Goal: Information Seeking & Learning: Learn about a topic

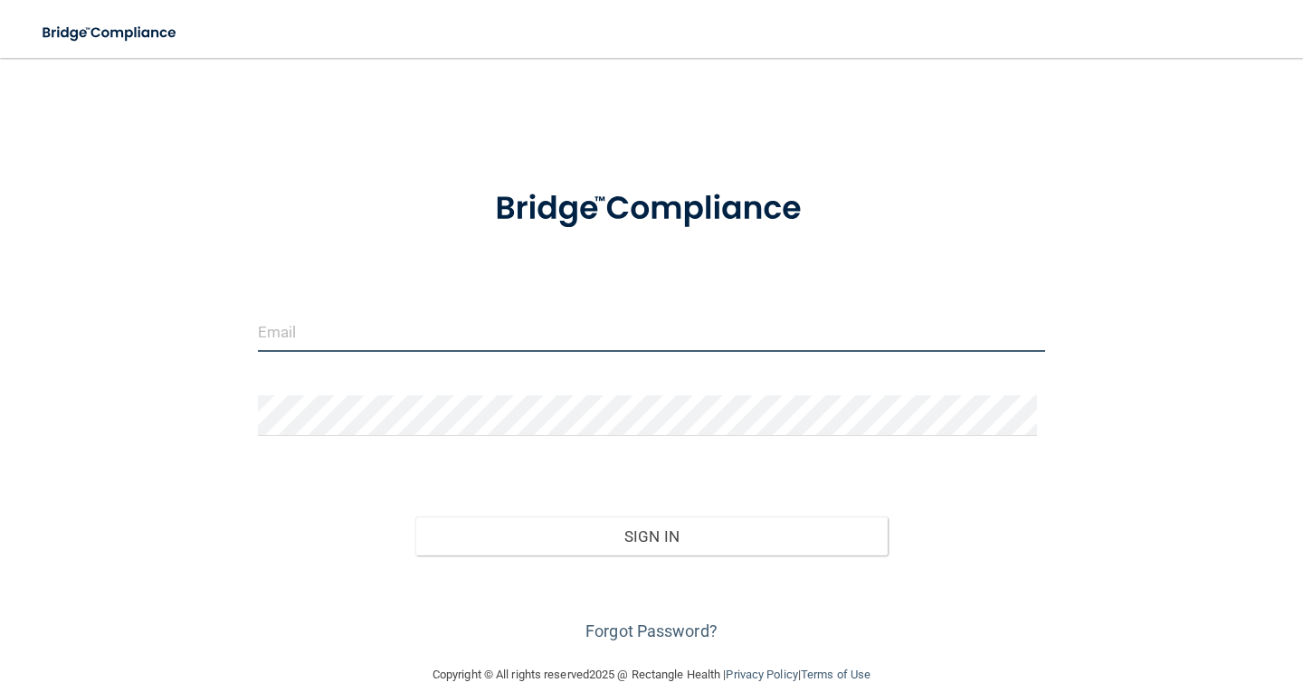
click at [399, 330] on input "email" at bounding box center [651, 331] width 787 height 41
type input "[EMAIL_ADDRESS][DOMAIN_NAME]"
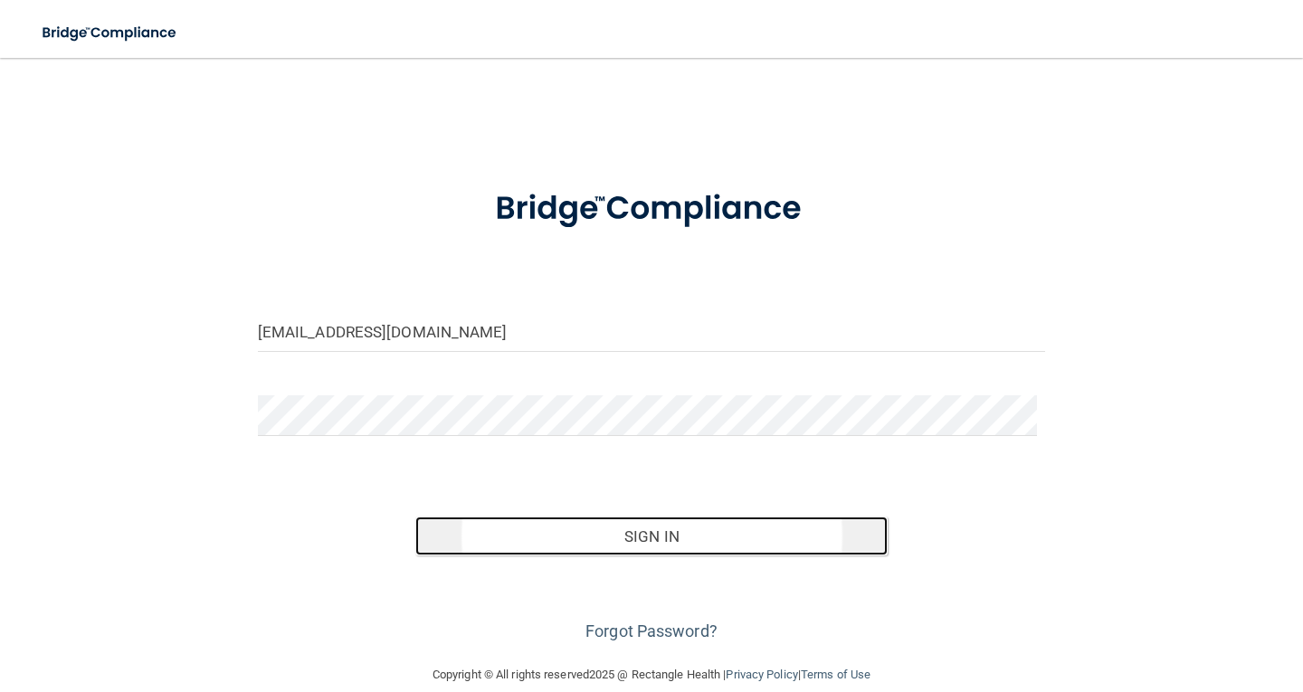
click at [654, 545] on button "Sign In" at bounding box center [651, 537] width 472 height 40
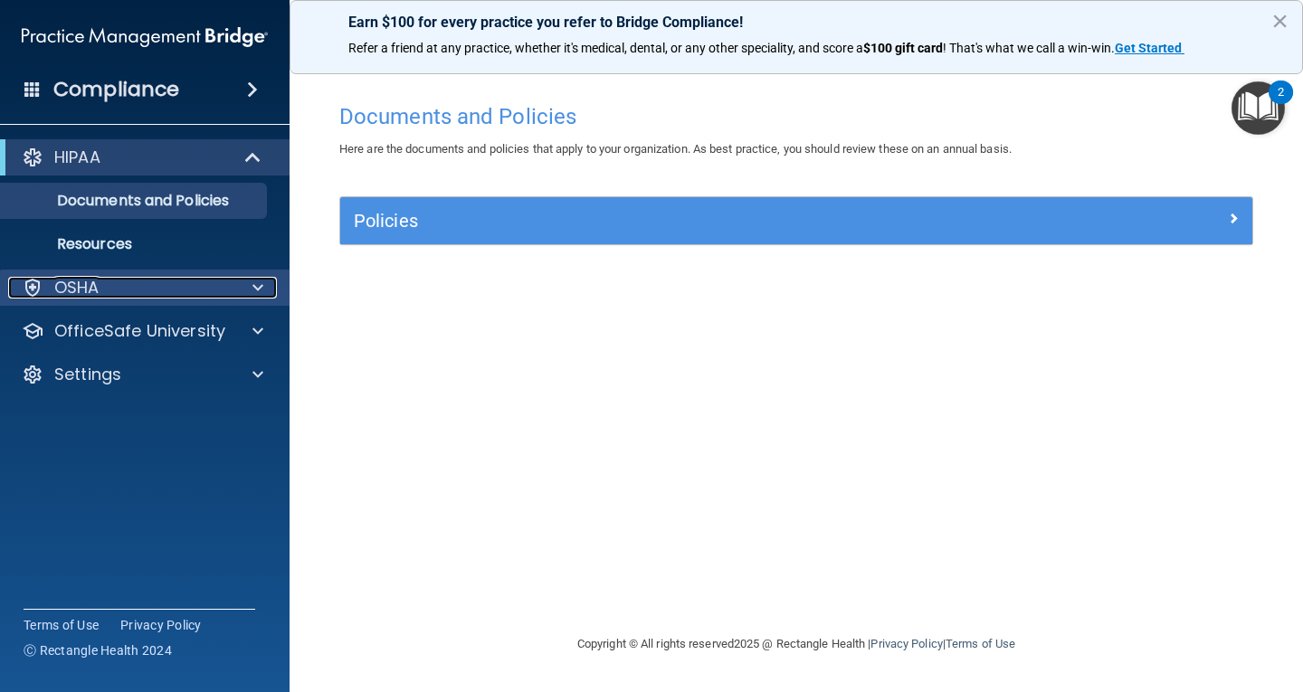
click at [170, 288] on div "OSHA" at bounding box center [120, 288] width 224 height 22
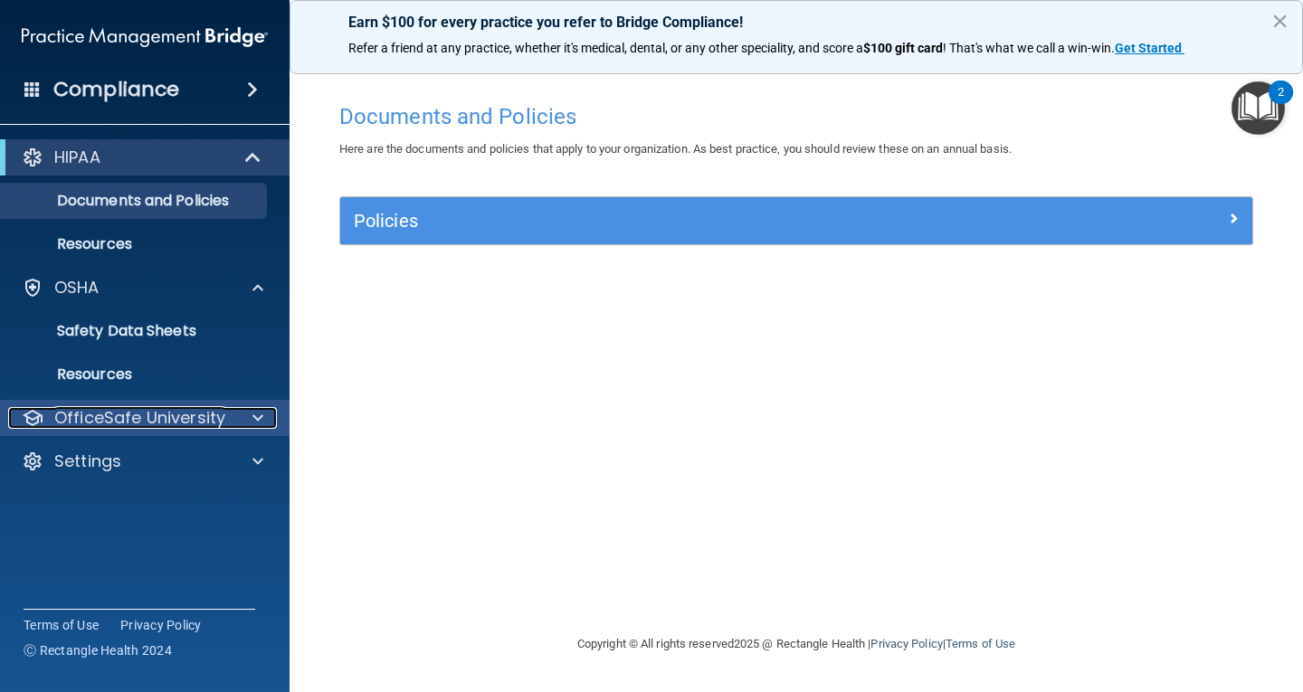
click at [203, 416] on p "OfficeSafe University" at bounding box center [139, 418] width 171 height 22
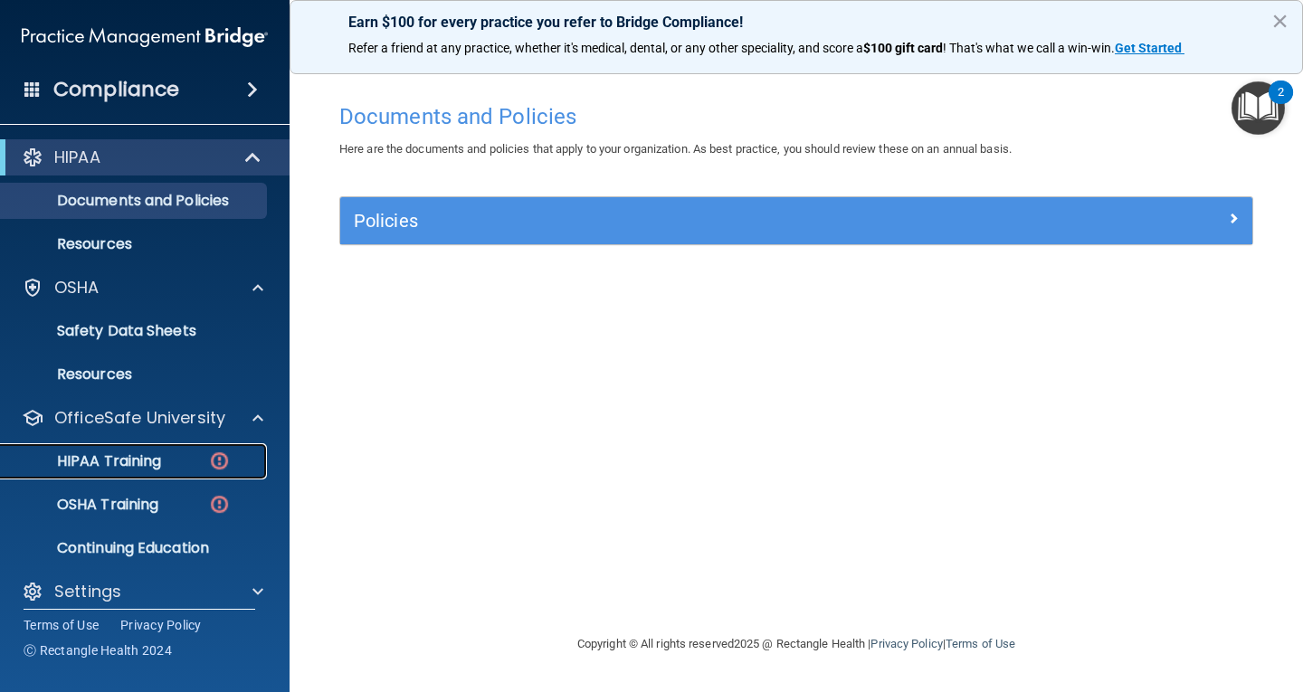
click at [202, 457] on div "HIPAA Training" at bounding box center [135, 461] width 247 height 18
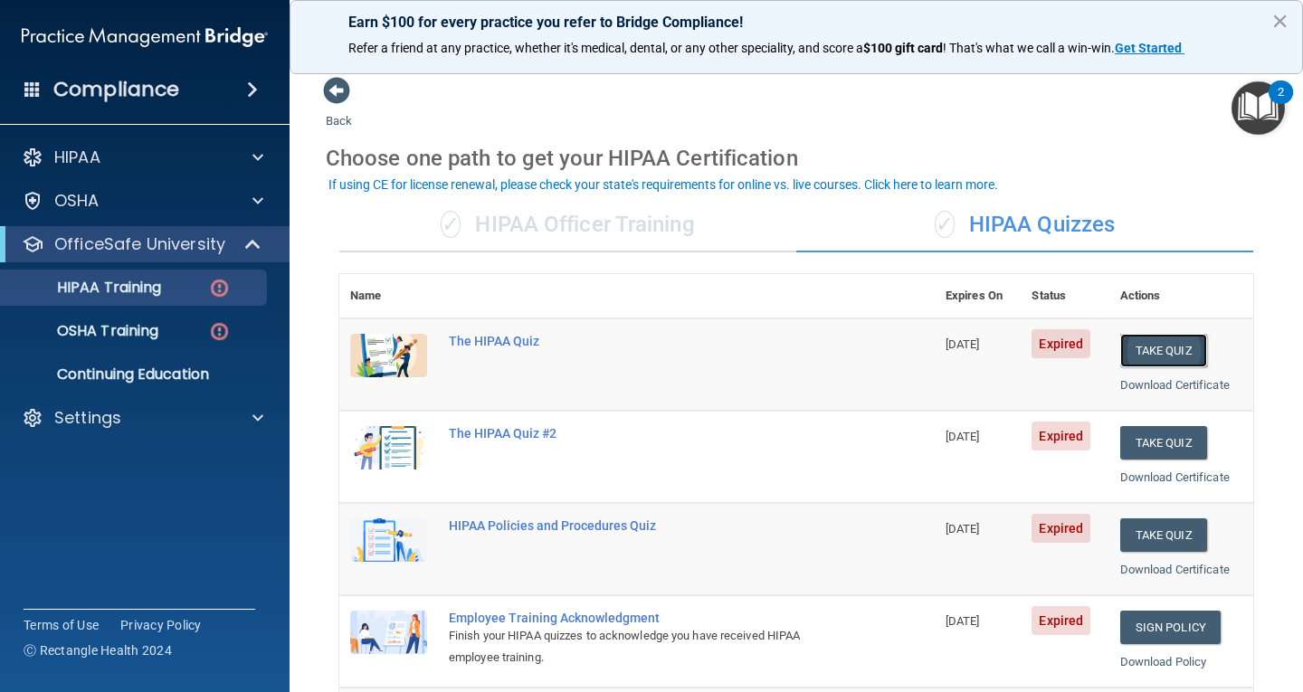
click at [1151, 346] on button "Take Quiz" at bounding box center [1163, 350] width 87 height 33
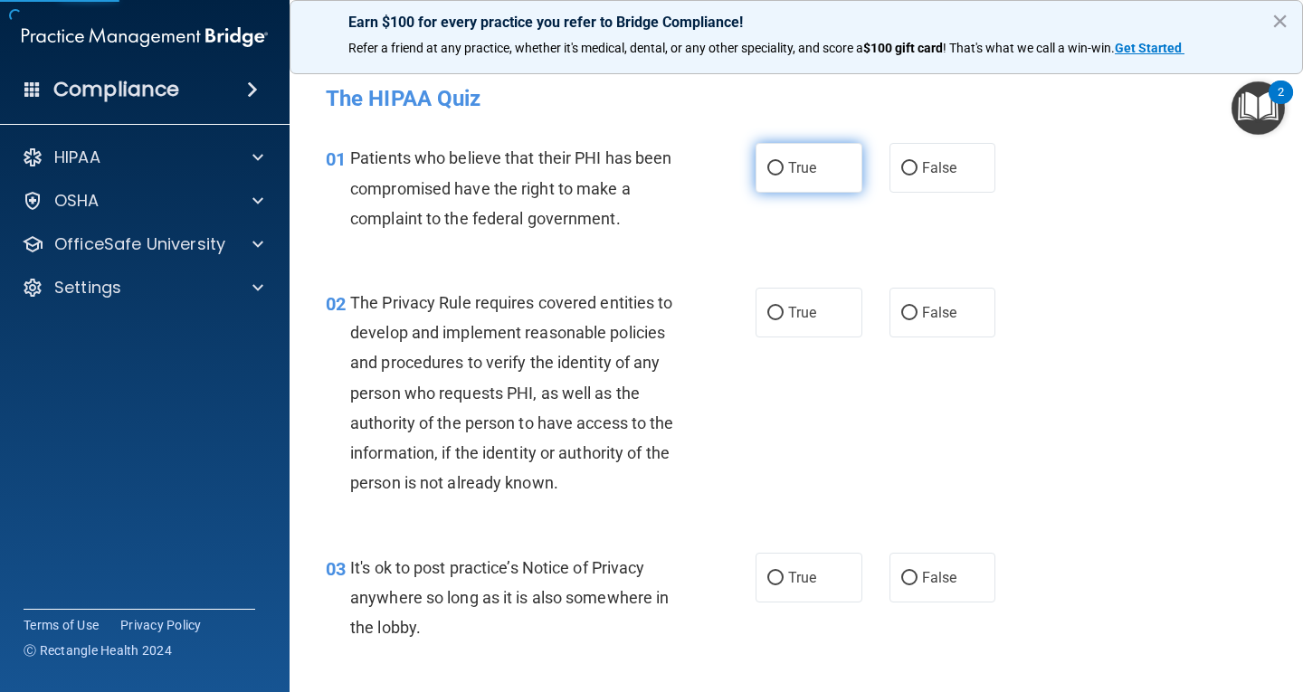
click at [801, 179] on label "True" at bounding box center [809, 168] width 107 height 50
click at [784, 176] on input "True" at bounding box center [775, 169] width 16 height 14
radio input "true"
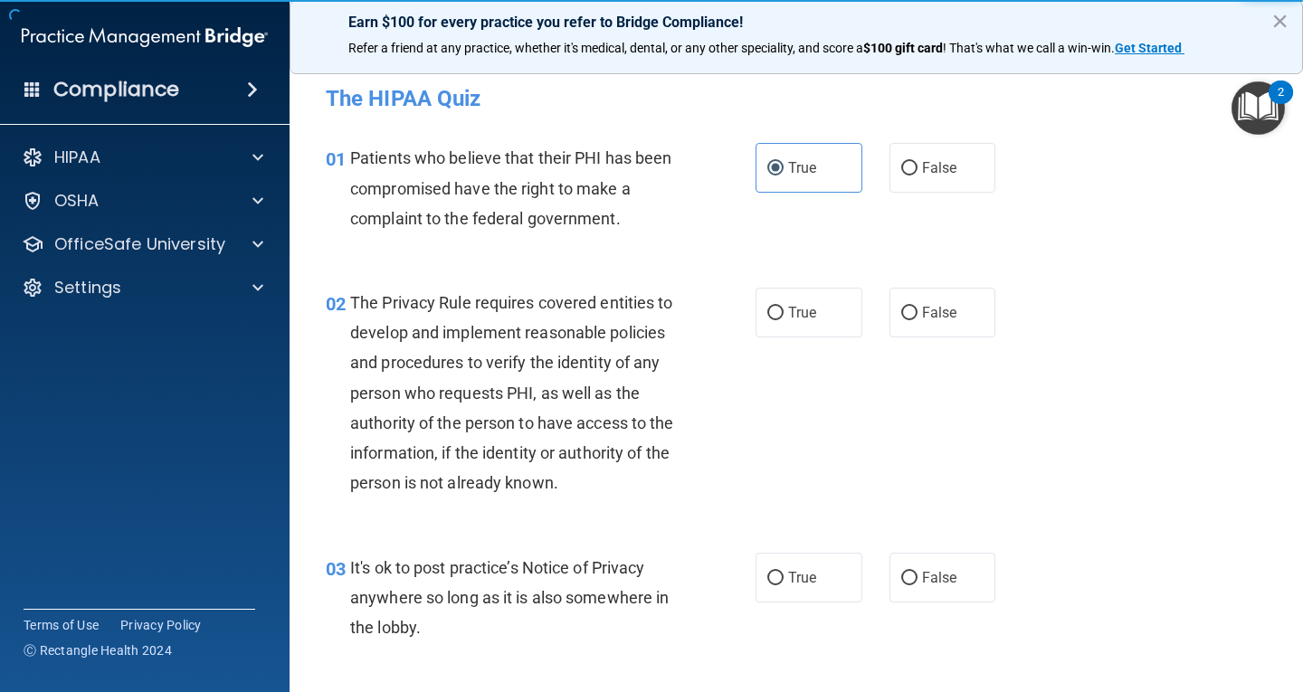
drag, startPoint x: 799, startPoint y: 290, endPoint x: 797, endPoint y: 428, distance: 137.6
click at [797, 294] on label "True" at bounding box center [809, 313] width 107 height 50
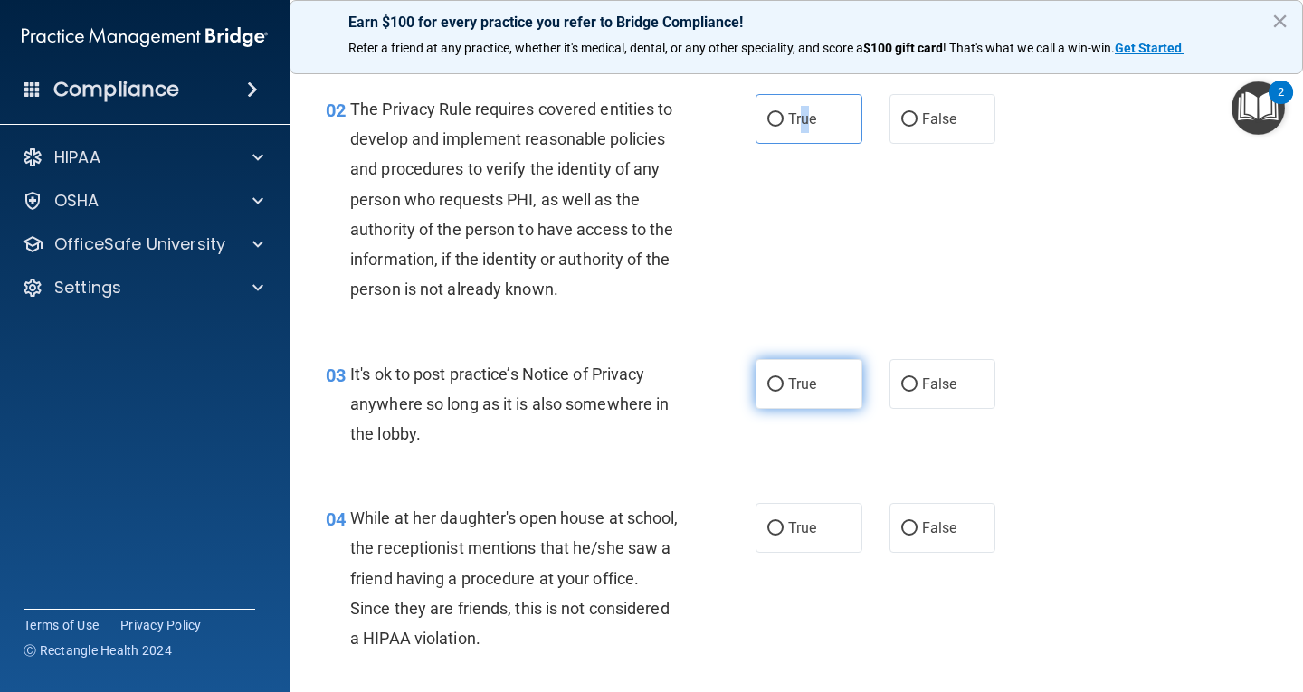
scroll to position [90, 0]
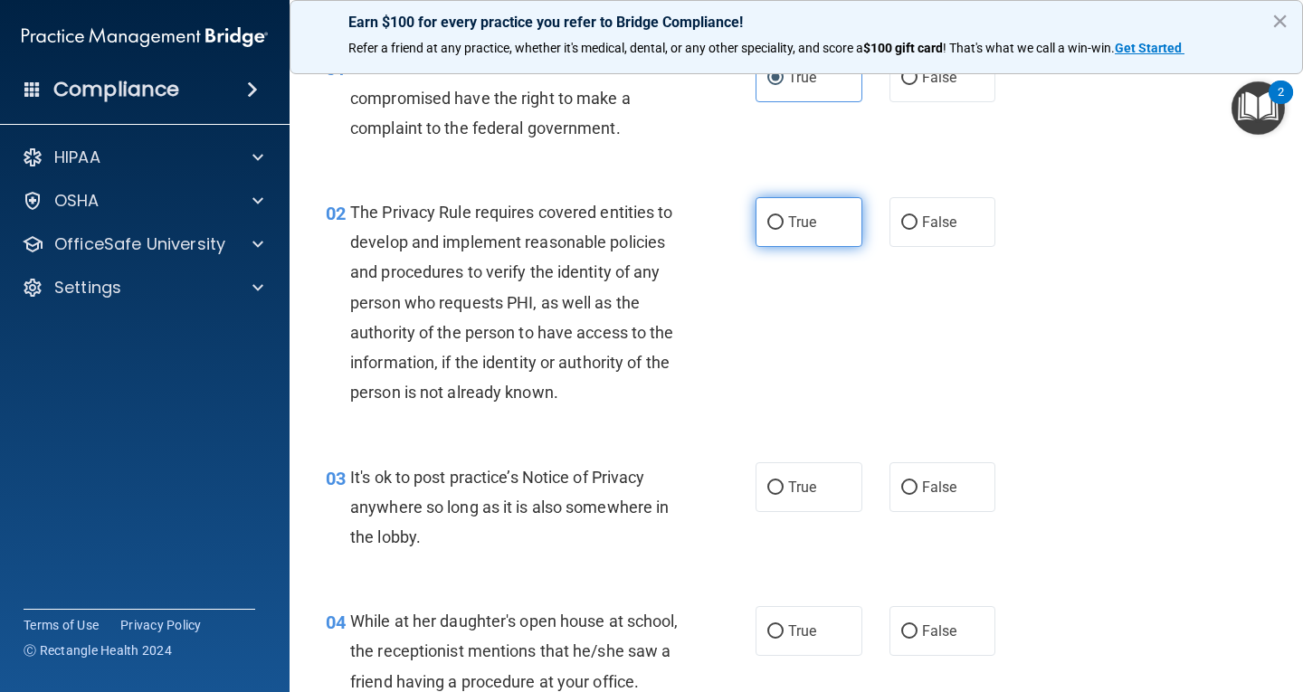
click at [813, 230] on label "True" at bounding box center [809, 222] width 107 height 50
click at [784, 230] on input "True" at bounding box center [775, 223] width 16 height 14
radio input "true"
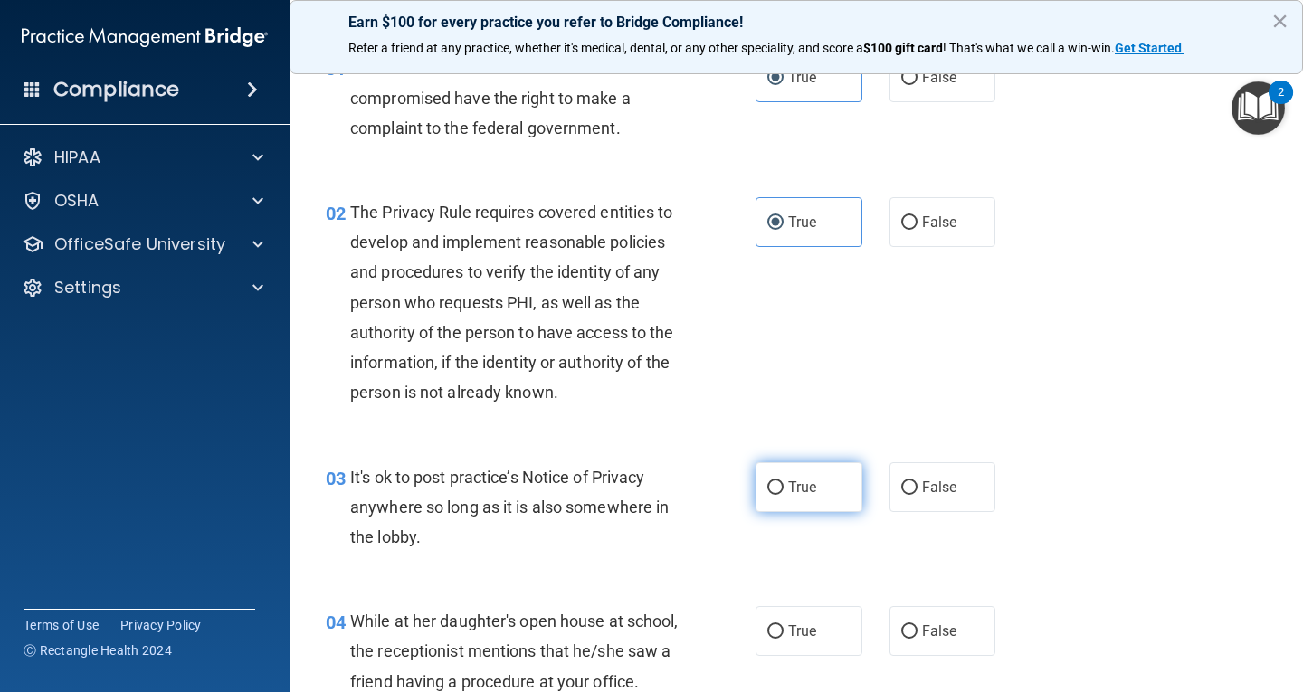
drag, startPoint x: 792, startPoint y: 513, endPoint x: 802, endPoint y: 493, distance: 22.3
click at [793, 512] on div "03 It's ok to post practice’s Notice of Privacy anywhere so long as it is also …" at bounding box center [796, 512] width 968 height 145
click at [810, 482] on span "True" at bounding box center [802, 487] width 28 height 17
click at [784, 482] on input "True" at bounding box center [775, 488] width 16 height 14
radio input "true"
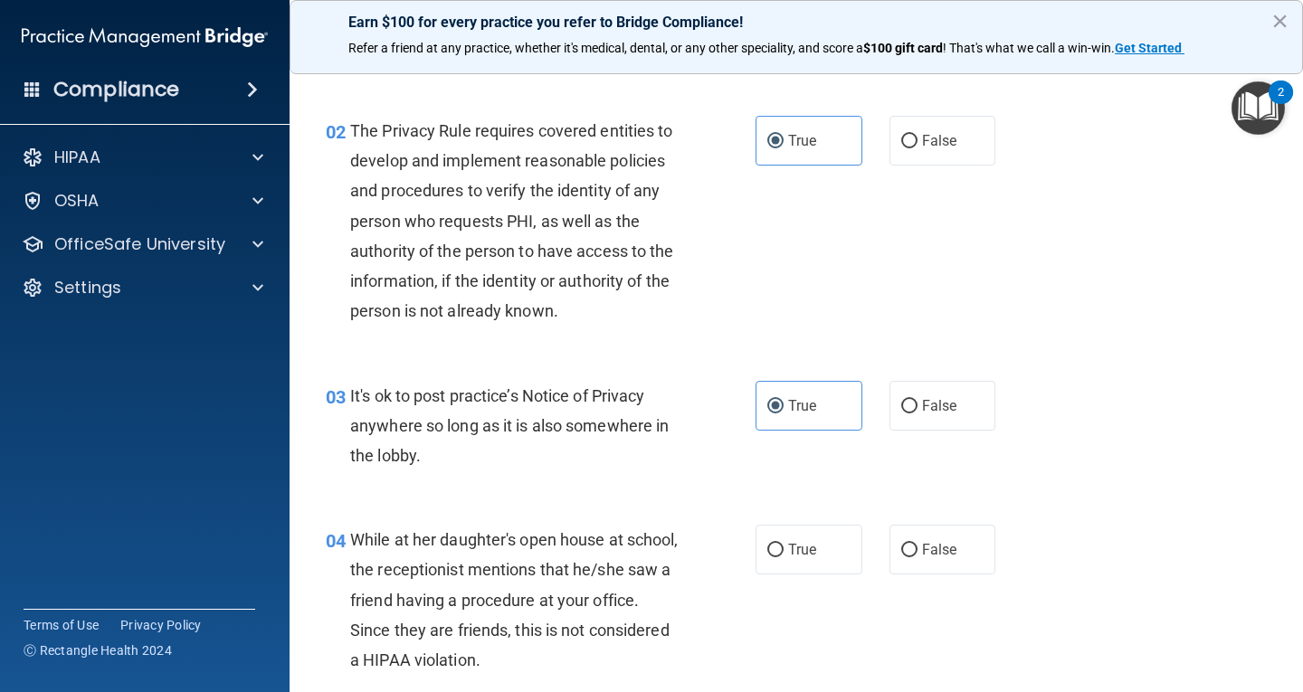
scroll to position [271, 0]
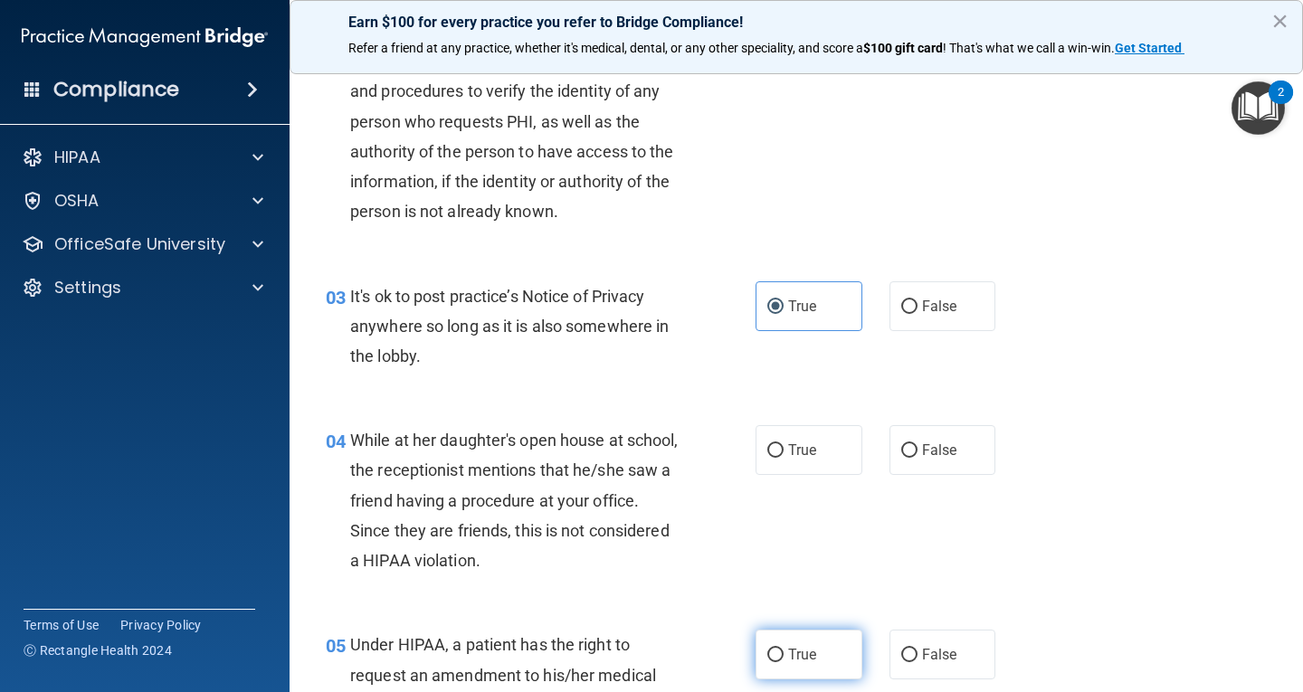
drag, startPoint x: 838, startPoint y: 457, endPoint x: 827, endPoint y: 630, distance: 173.2
click at [838, 480] on div "04 While at her daughter's open house at school, the receptionist mentions that…" at bounding box center [796, 505] width 968 height 205
click at [826, 653] on label "True" at bounding box center [809, 655] width 107 height 50
click at [784, 653] on input "True" at bounding box center [775, 656] width 16 height 14
radio input "true"
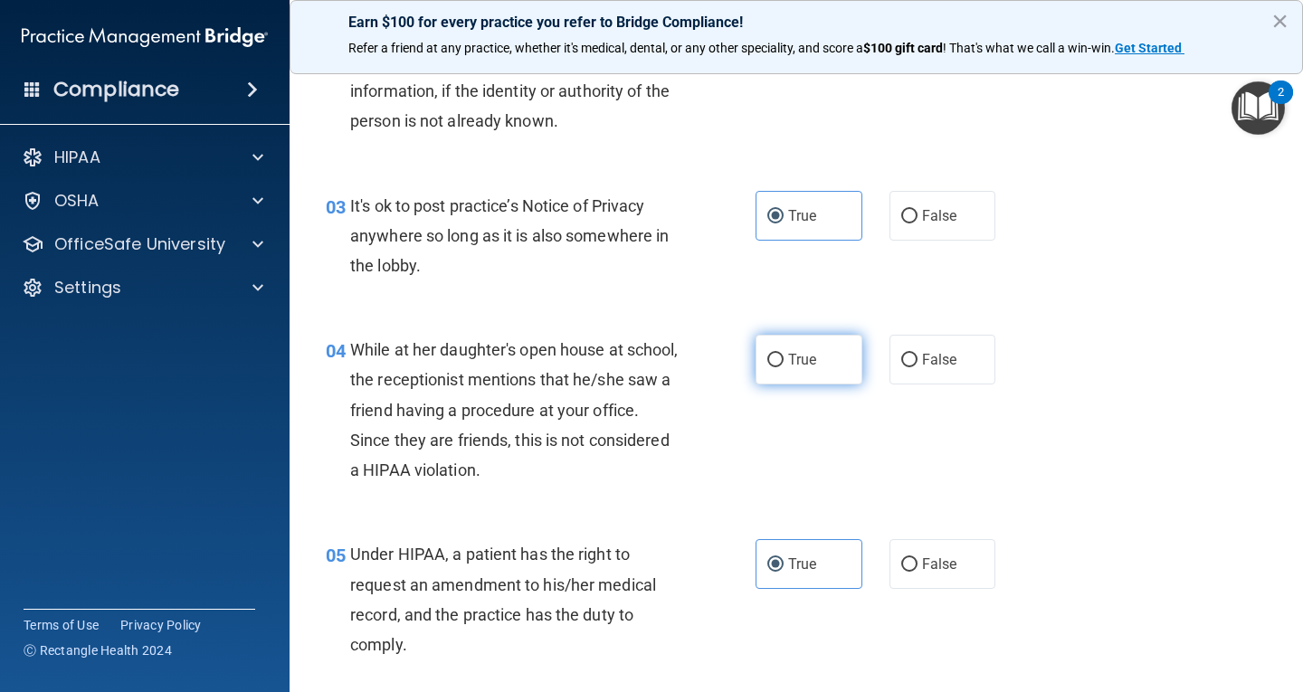
click at [812, 382] on label "True" at bounding box center [809, 360] width 107 height 50
click at [784, 367] on input "True" at bounding box center [775, 361] width 16 height 14
radio input "true"
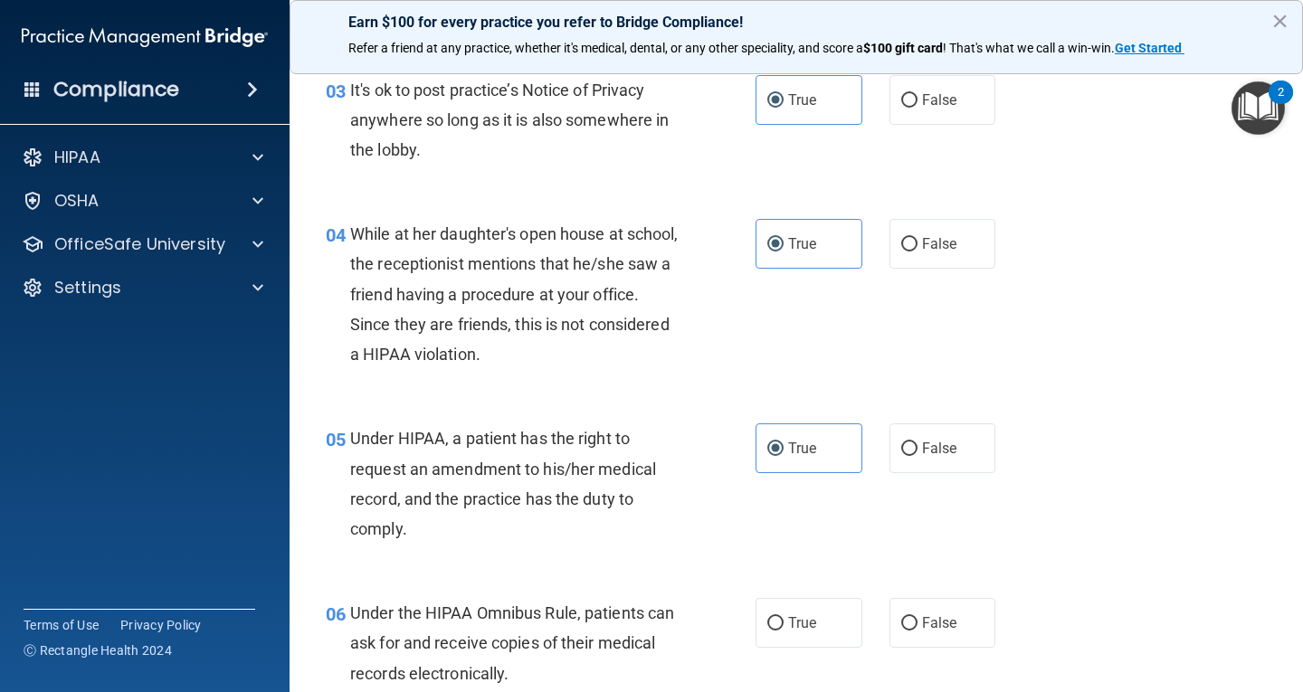
scroll to position [724, 0]
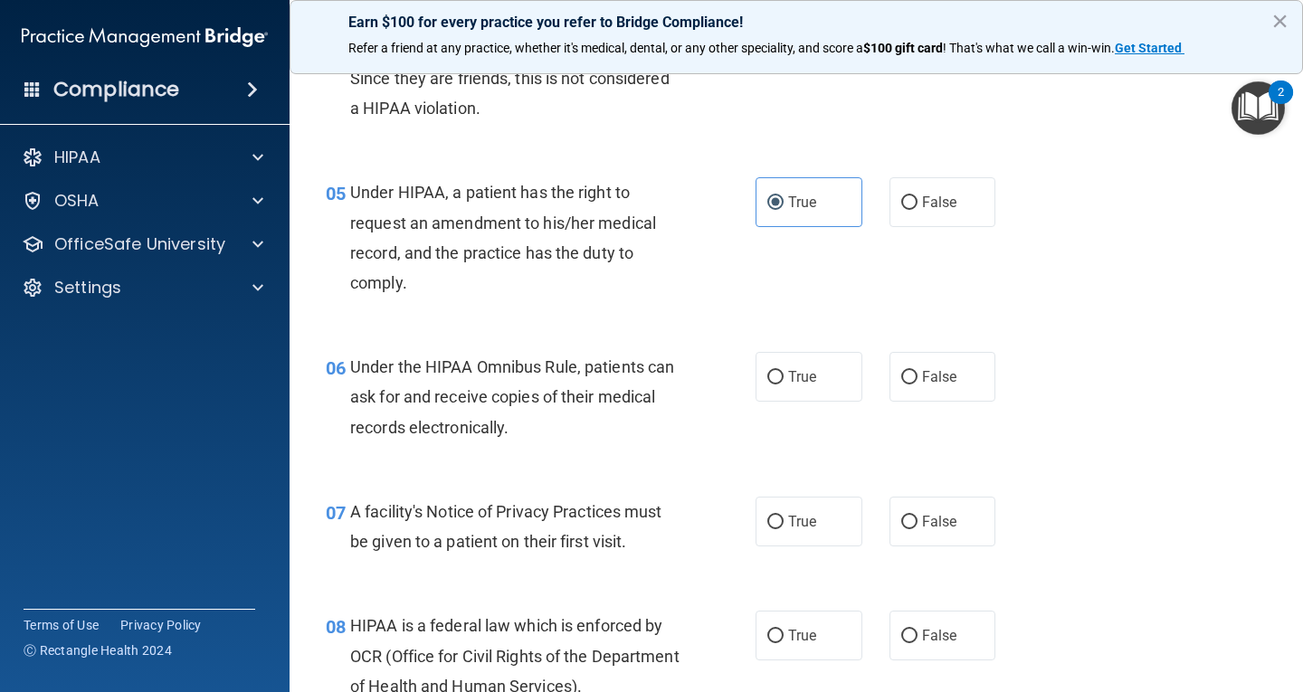
click at [811, 410] on div "06 Under the HIPAA Omnibus Rule, patients can ask for and receive copies of the…" at bounding box center [796, 401] width 968 height 145
drag, startPoint x: 817, startPoint y: 388, endPoint x: 838, endPoint y: 465, distance: 79.7
click at [817, 390] on label "True" at bounding box center [809, 377] width 107 height 50
click at [784, 385] on input "True" at bounding box center [775, 378] width 16 height 14
radio input "true"
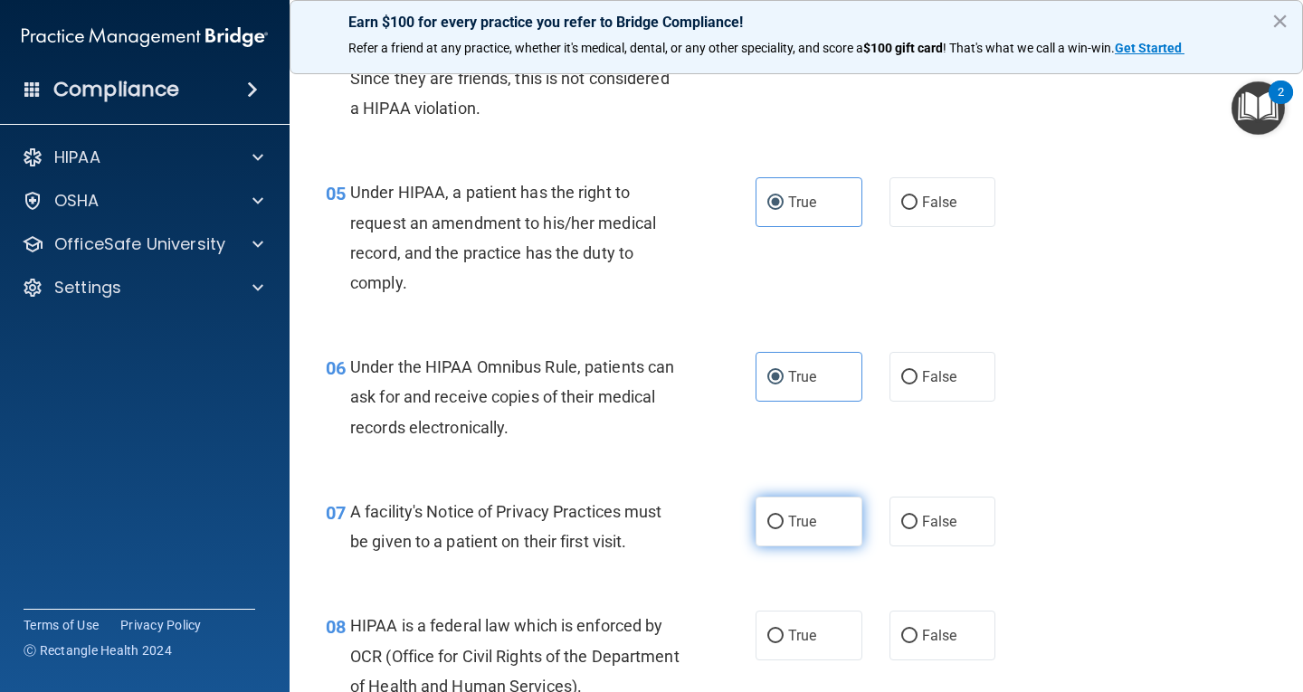
click at [840, 536] on label "True" at bounding box center [809, 522] width 107 height 50
click at [784, 529] on input "True" at bounding box center [775, 523] width 16 height 14
radio input "true"
click at [827, 630] on label "True" at bounding box center [809, 636] width 107 height 50
click at [784, 630] on input "True" at bounding box center [775, 637] width 16 height 14
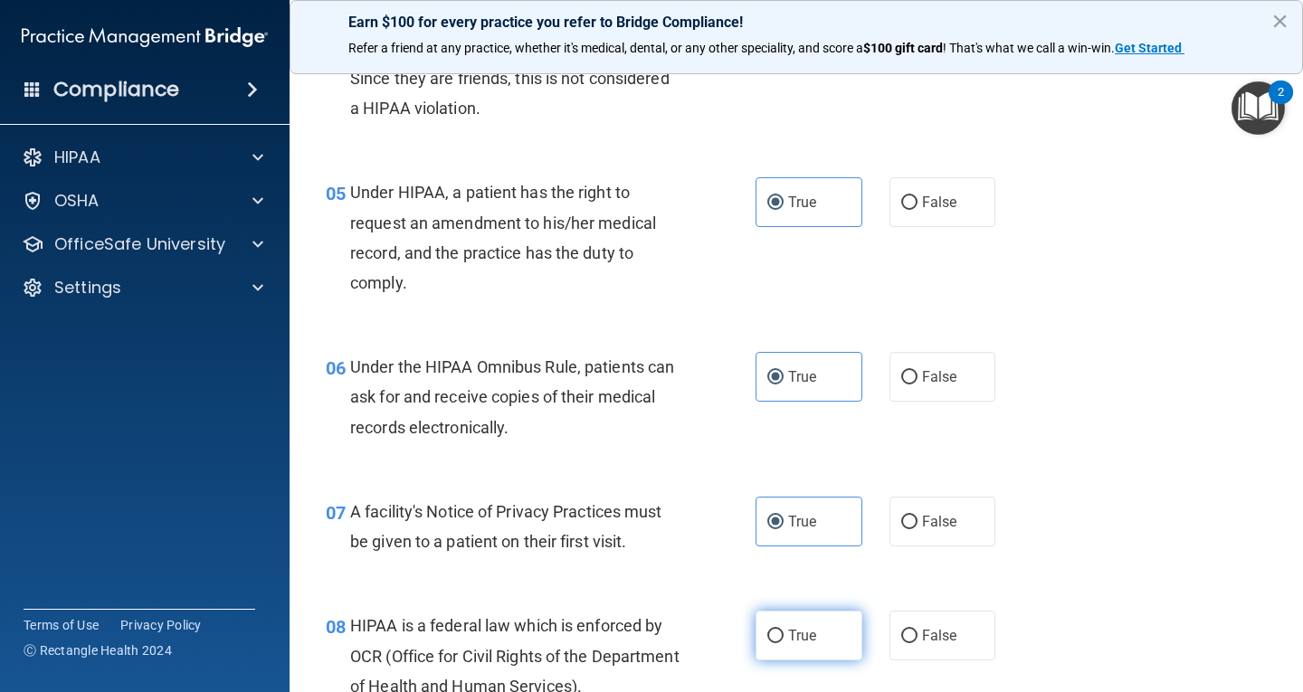
radio input "true"
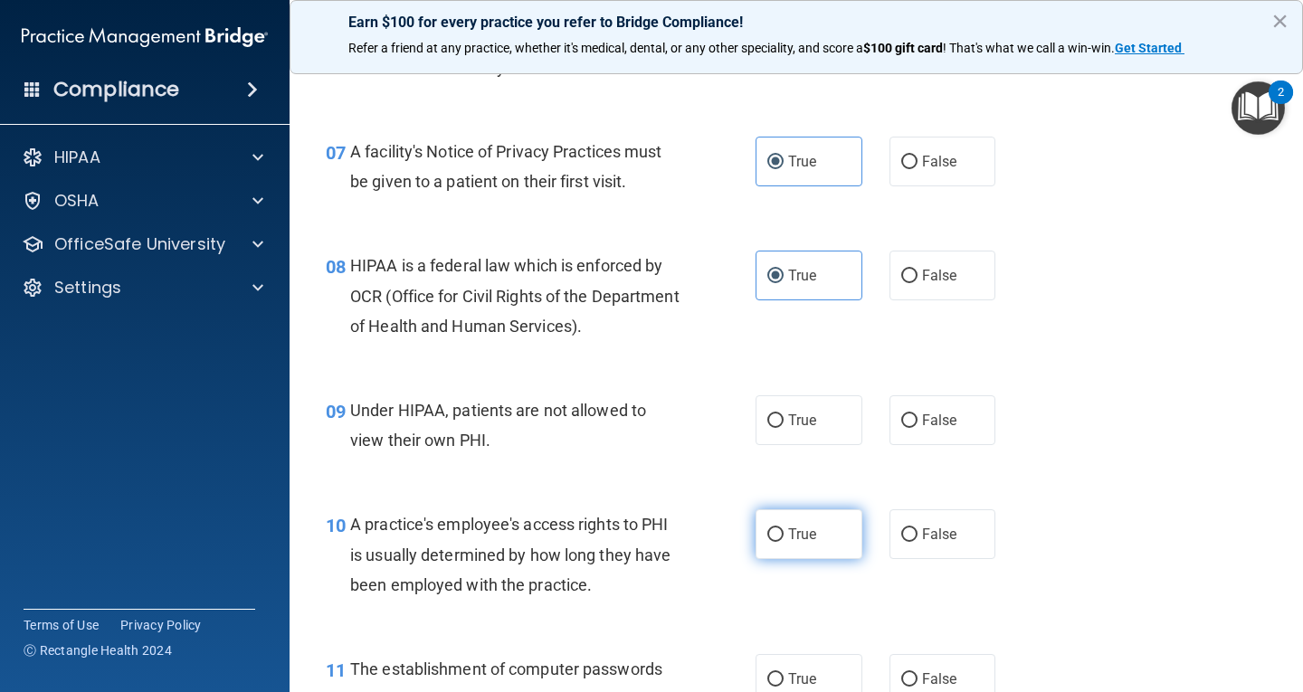
scroll to position [1086, 0]
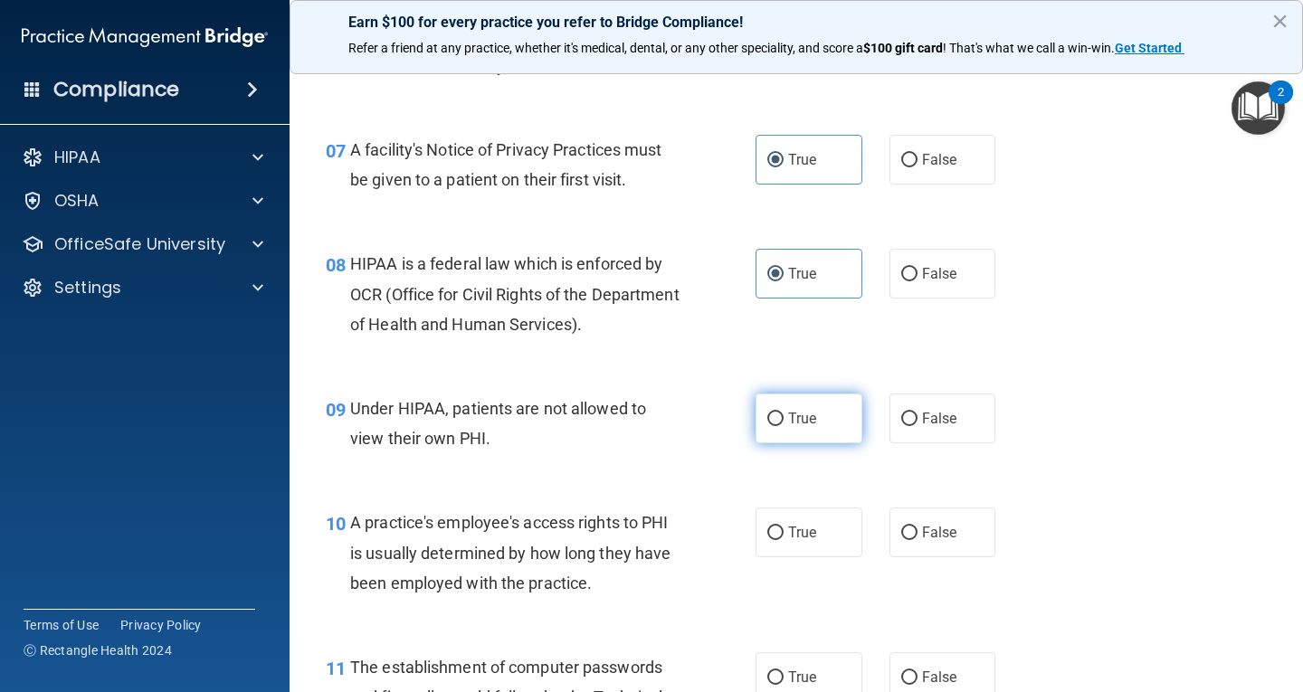
click at [832, 438] on label "True" at bounding box center [809, 419] width 107 height 50
click at [784, 426] on input "True" at bounding box center [775, 420] width 16 height 14
radio input "true"
click at [837, 537] on label "True" at bounding box center [809, 533] width 107 height 50
click at [784, 537] on input "True" at bounding box center [775, 534] width 16 height 14
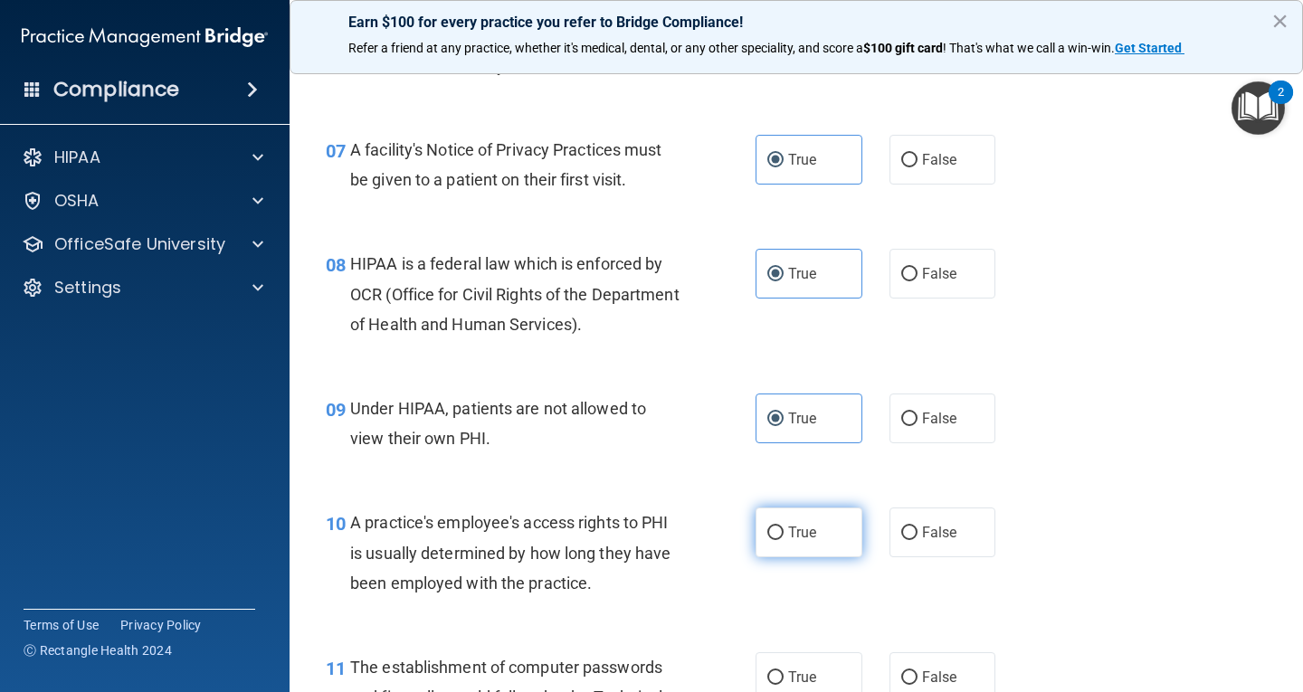
radio input "true"
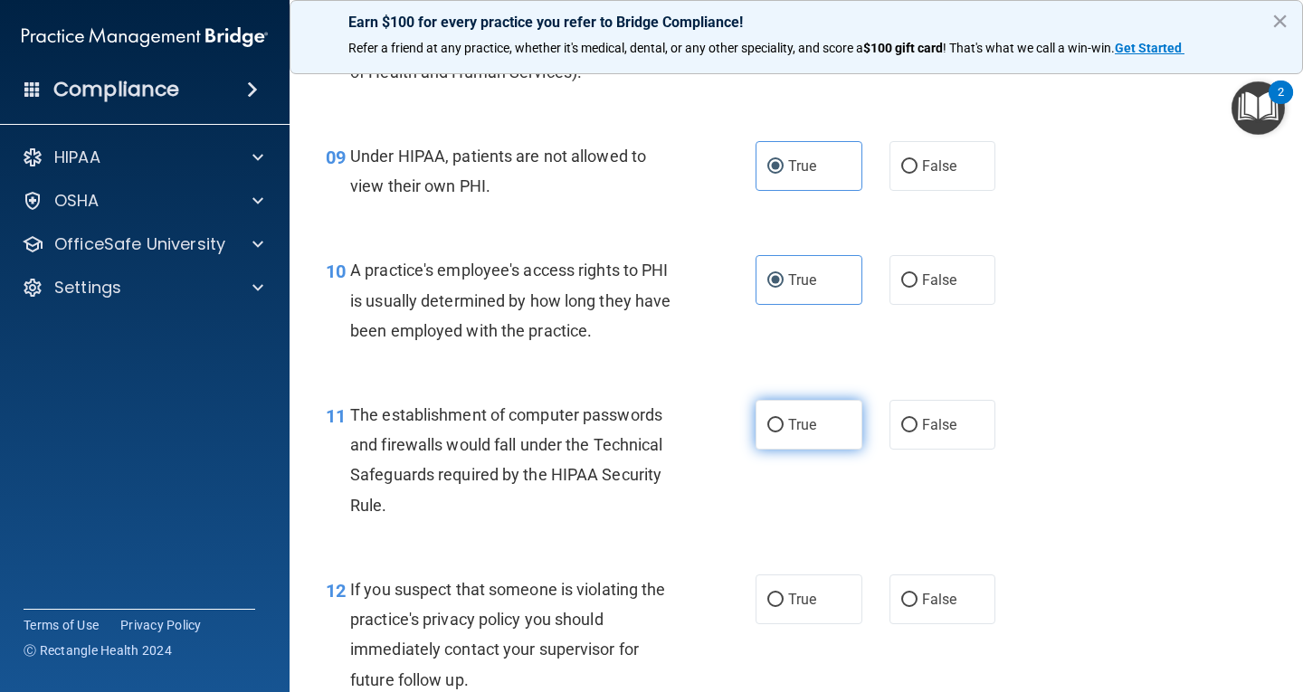
scroll to position [1357, 0]
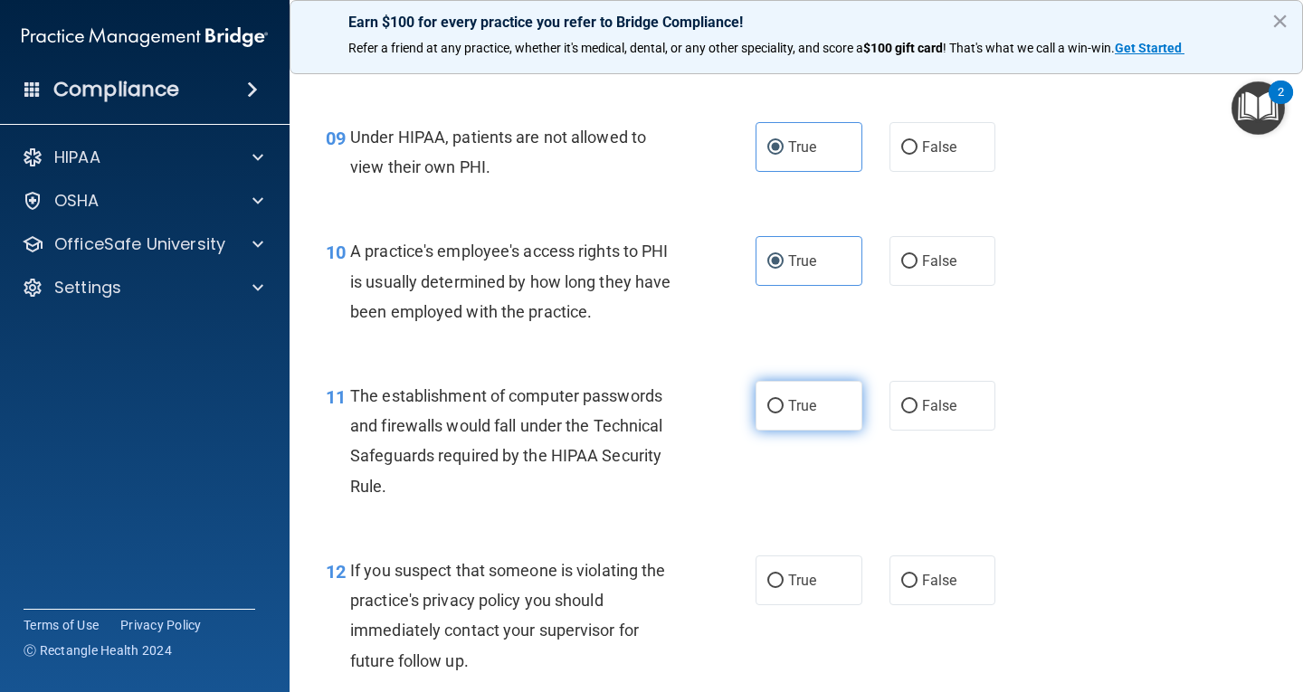
click at [831, 426] on label "True" at bounding box center [809, 406] width 107 height 50
click at [784, 414] on input "True" at bounding box center [775, 407] width 16 height 14
radio input "true"
click at [841, 573] on label "True" at bounding box center [809, 581] width 107 height 50
click at [784, 575] on input "True" at bounding box center [775, 582] width 16 height 14
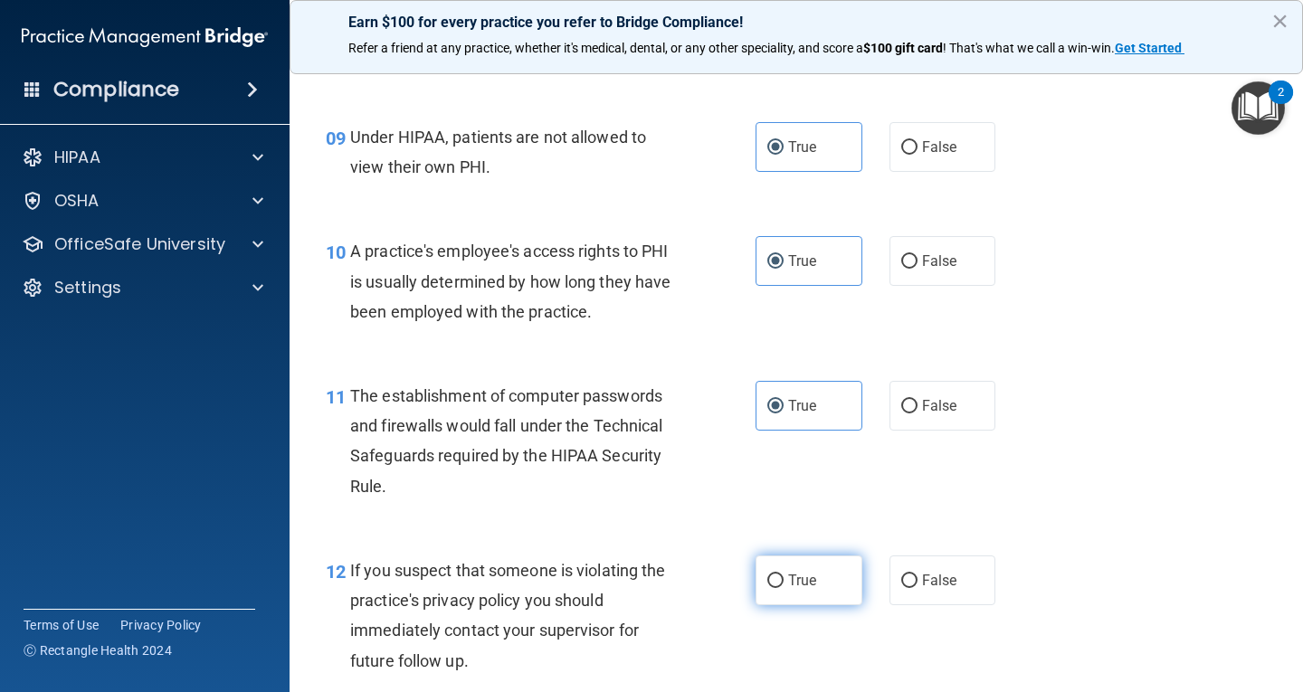
radio input "true"
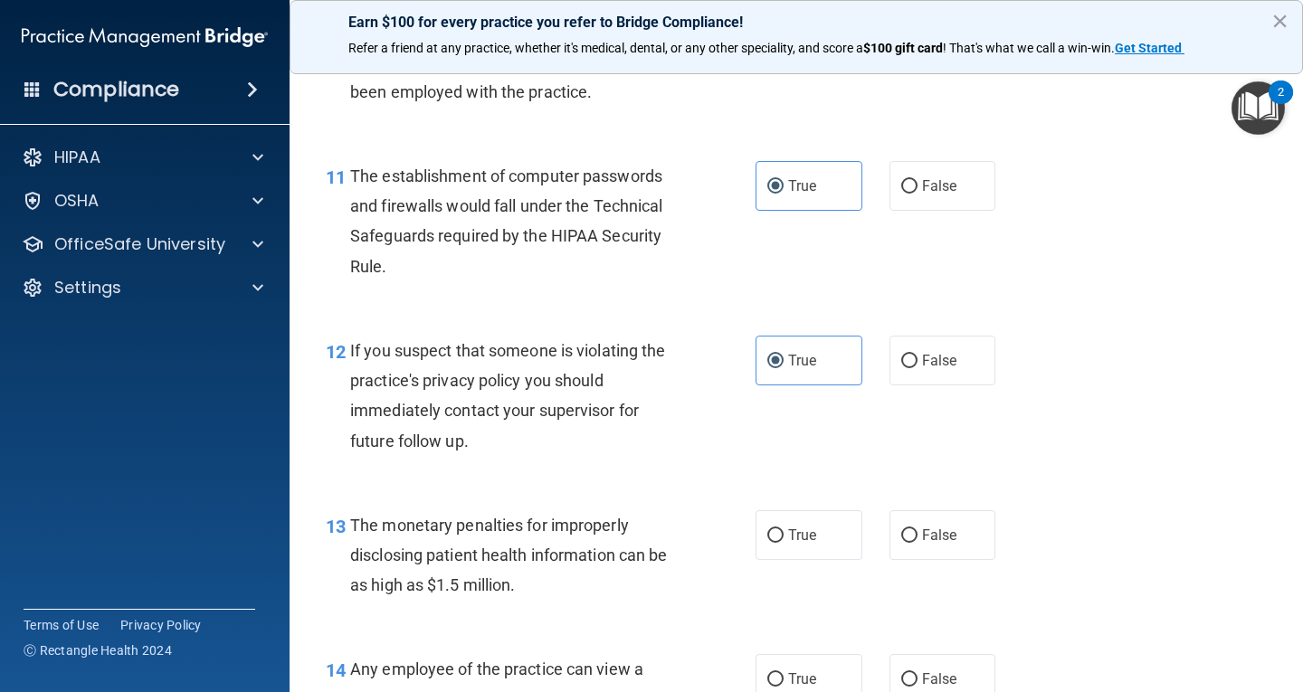
scroll to position [1629, 0]
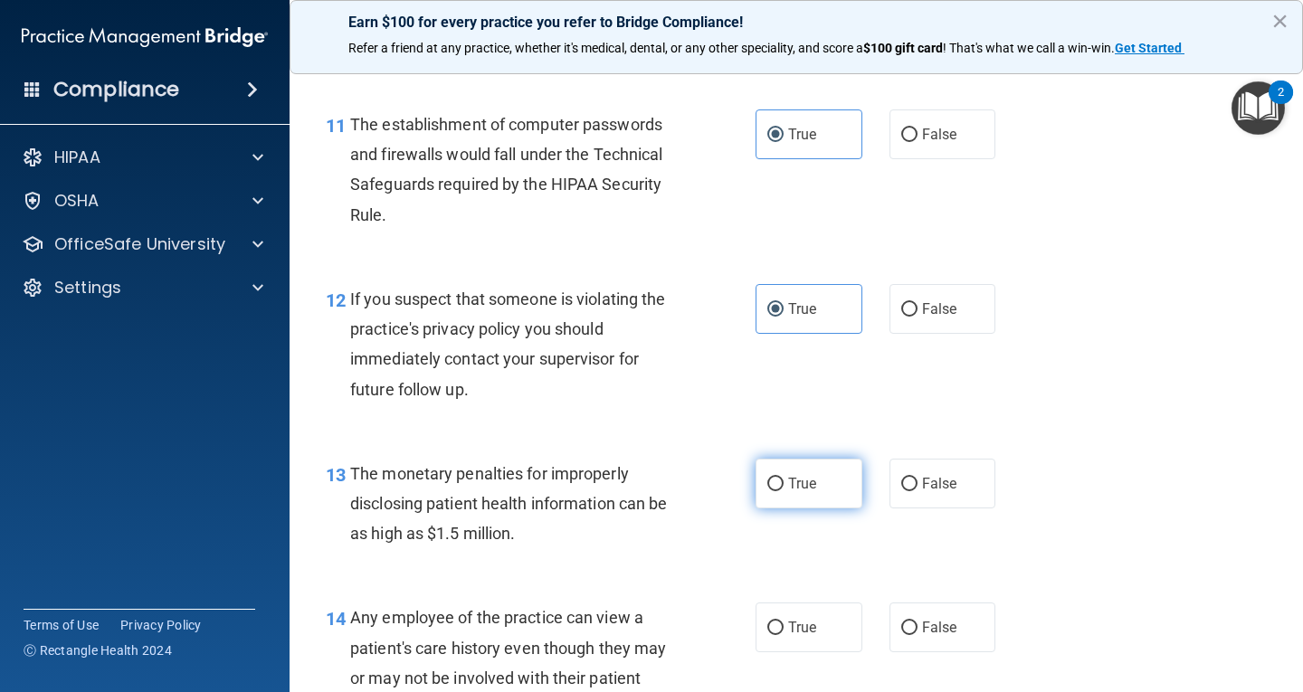
click at [825, 478] on label "True" at bounding box center [809, 484] width 107 height 50
click at [784, 478] on input "True" at bounding box center [775, 485] width 16 height 14
radio input "true"
click at [826, 638] on label "True" at bounding box center [809, 628] width 107 height 50
click at [784, 635] on input "True" at bounding box center [775, 629] width 16 height 14
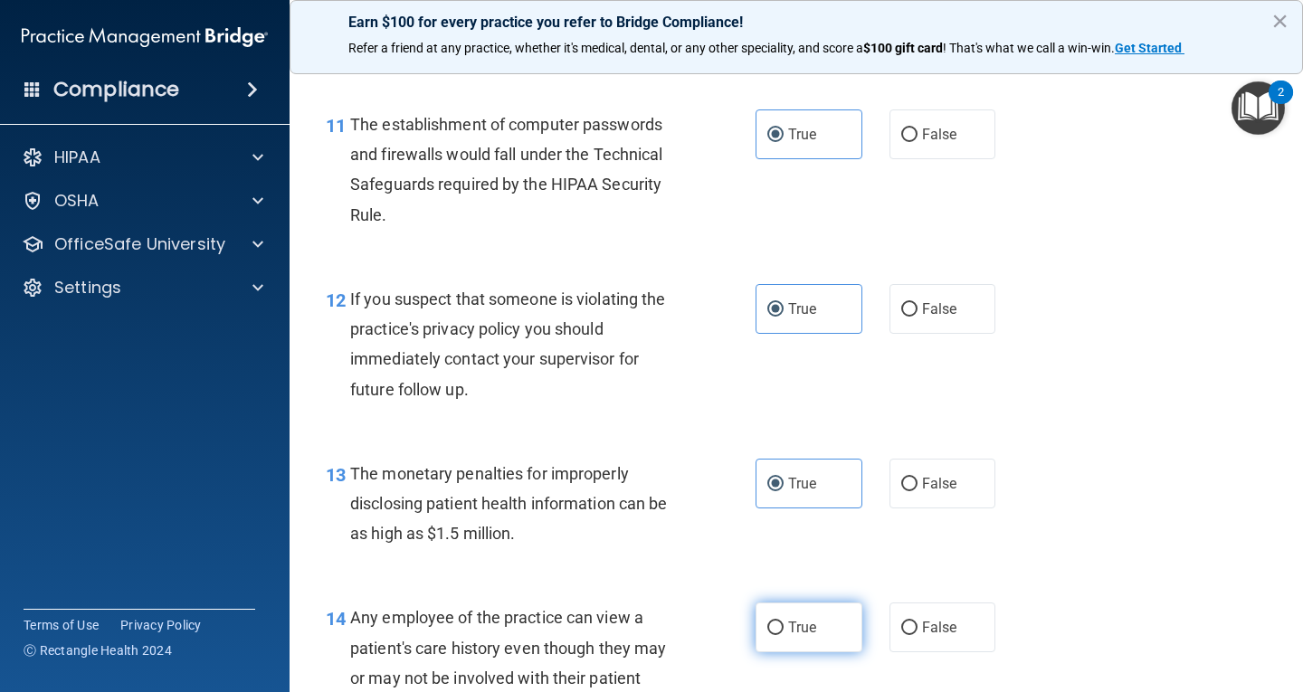
radio input "true"
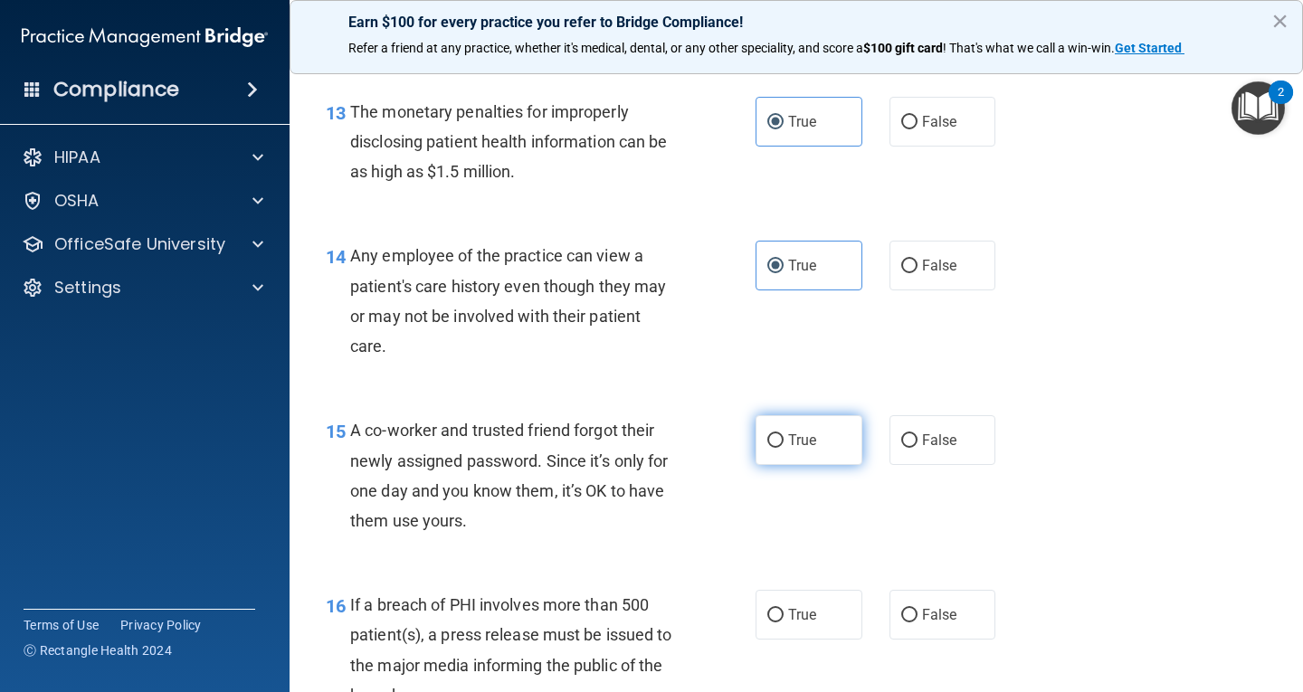
click at [823, 440] on label "True" at bounding box center [809, 440] width 107 height 50
click at [784, 440] on input "True" at bounding box center [775, 441] width 16 height 14
radio input "true"
click at [819, 616] on label "True" at bounding box center [809, 615] width 107 height 50
click at [784, 616] on input "True" at bounding box center [775, 616] width 16 height 14
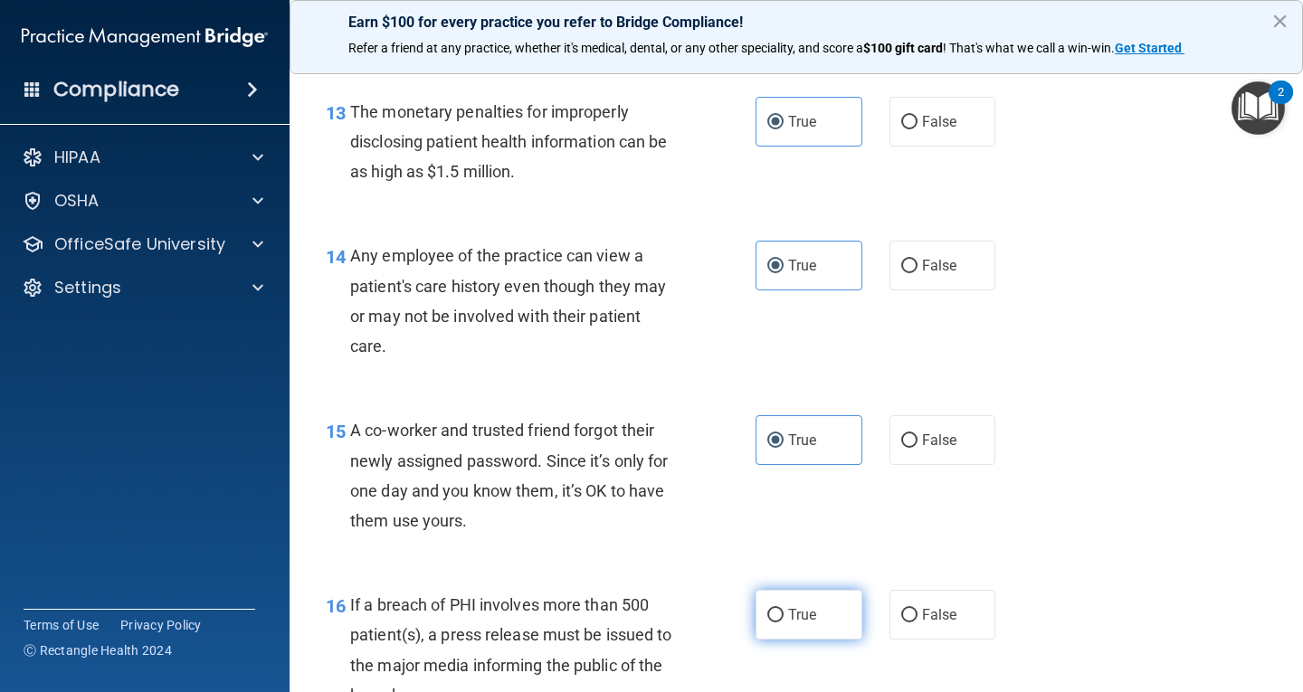
radio input "true"
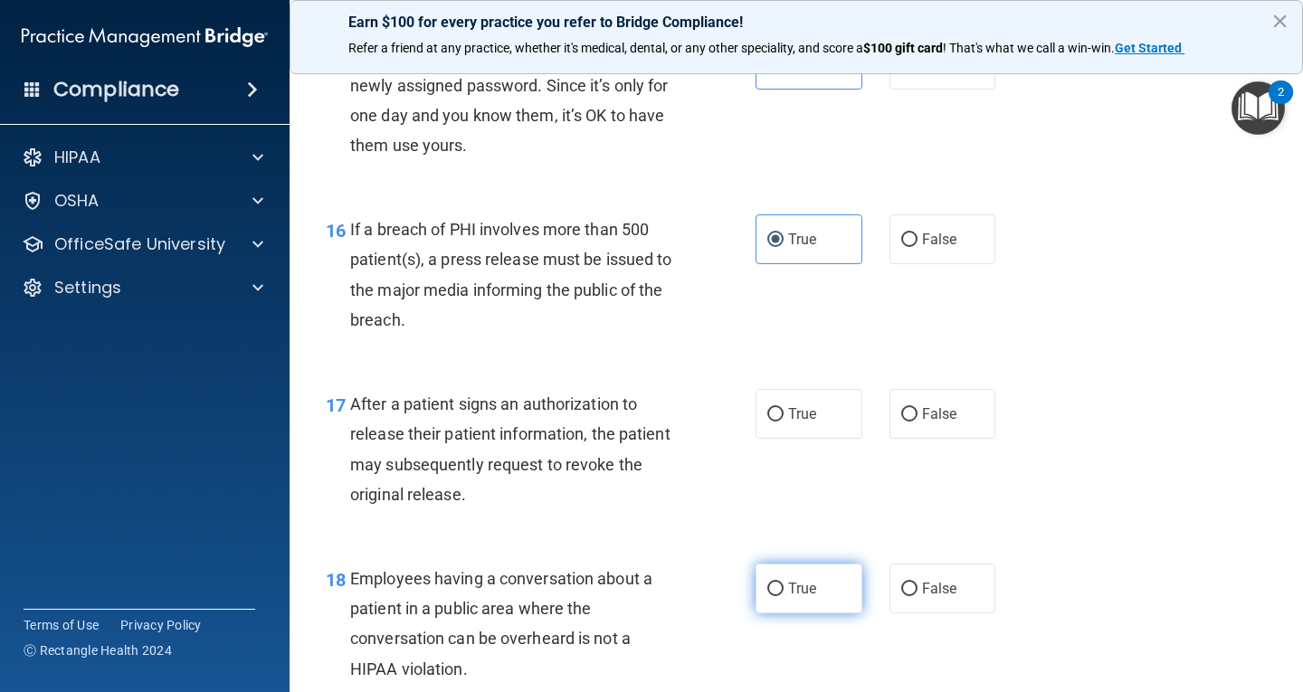
scroll to position [2443, 0]
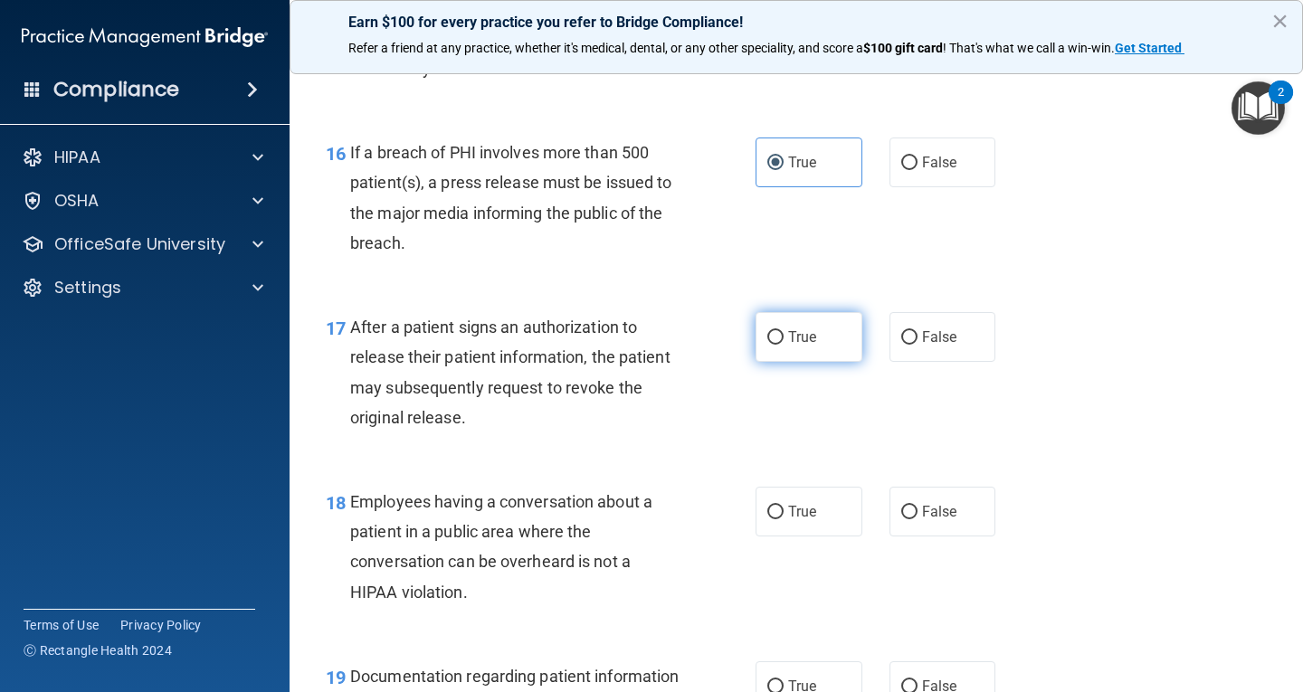
click at [819, 357] on label "True" at bounding box center [809, 337] width 107 height 50
click at [784, 345] on input "True" at bounding box center [775, 338] width 16 height 14
radio input "true"
drag, startPoint x: 820, startPoint y: 463, endPoint x: 829, endPoint y: 506, distance: 43.5
click at [820, 468] on div "18 Employees having a conversation about a patient in a public area where the c…" at bounding box center [796, 551] width 968 height 175
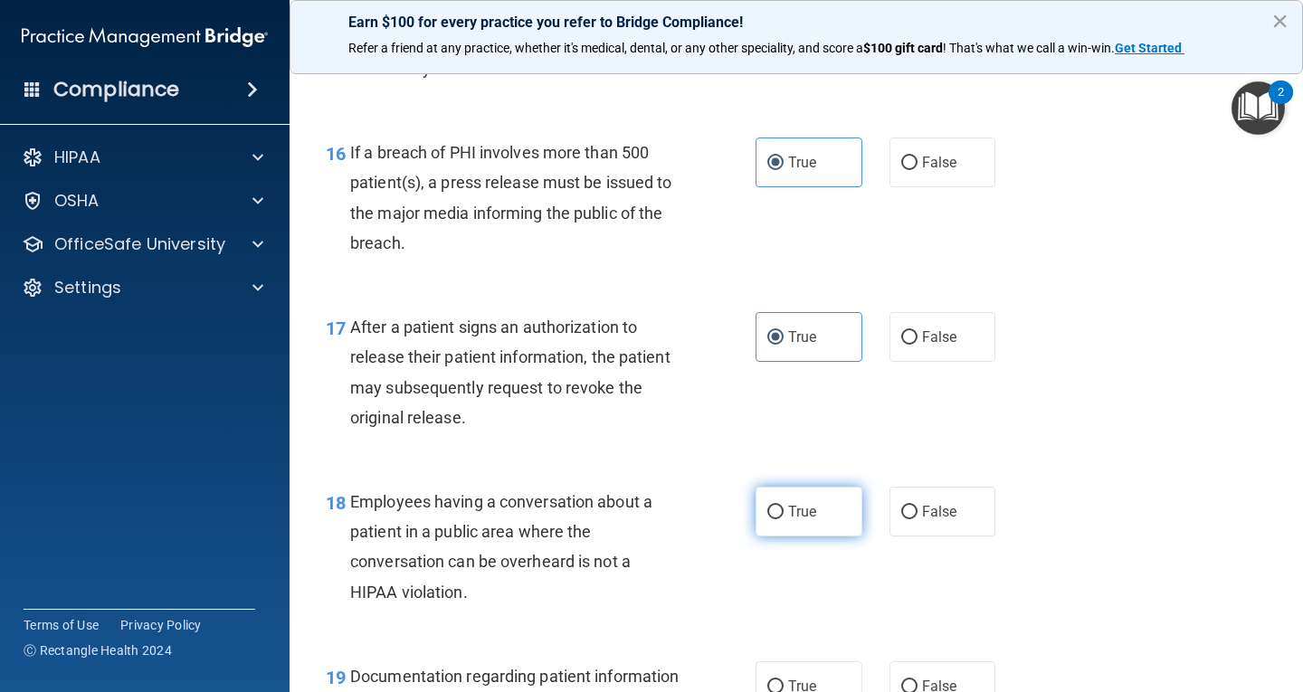
click at [830, 508] on label "True" at bounding box center [809, 512] width 107 height 50
click at [784, 508] on input "True" at bounding box center [775, 513] width 16 height 14
radio input "true"
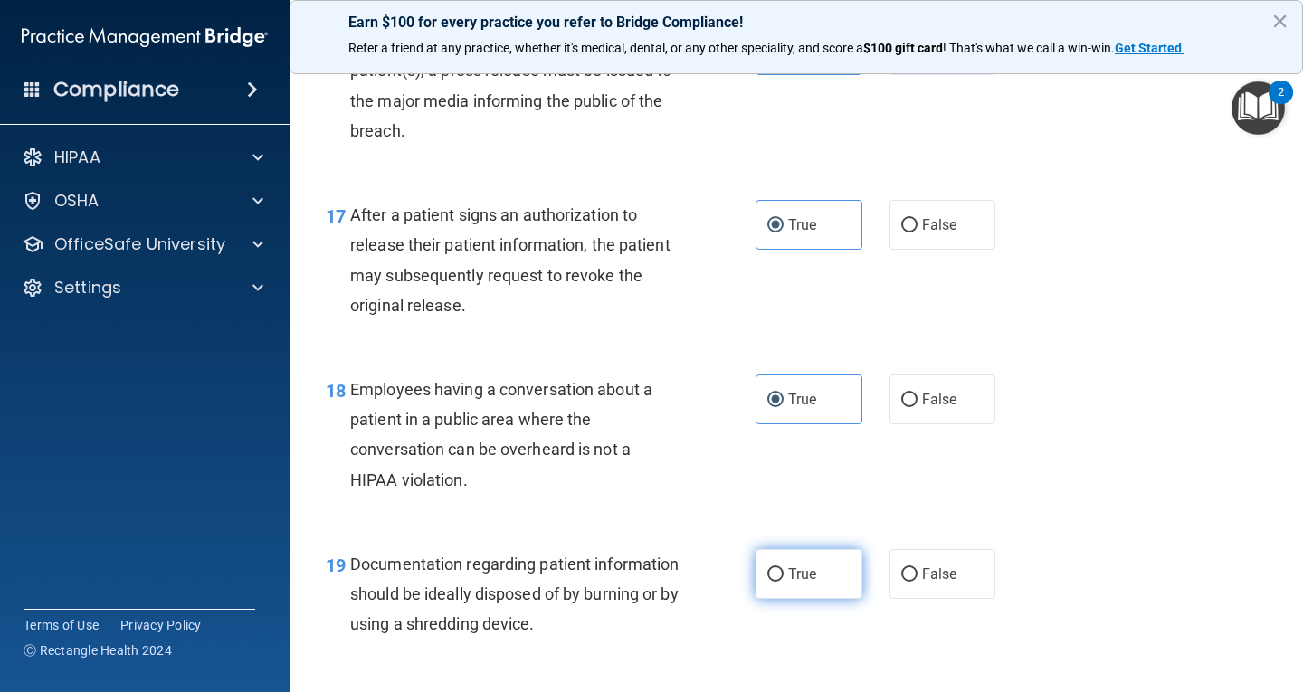
scroll to position [2715, 0]
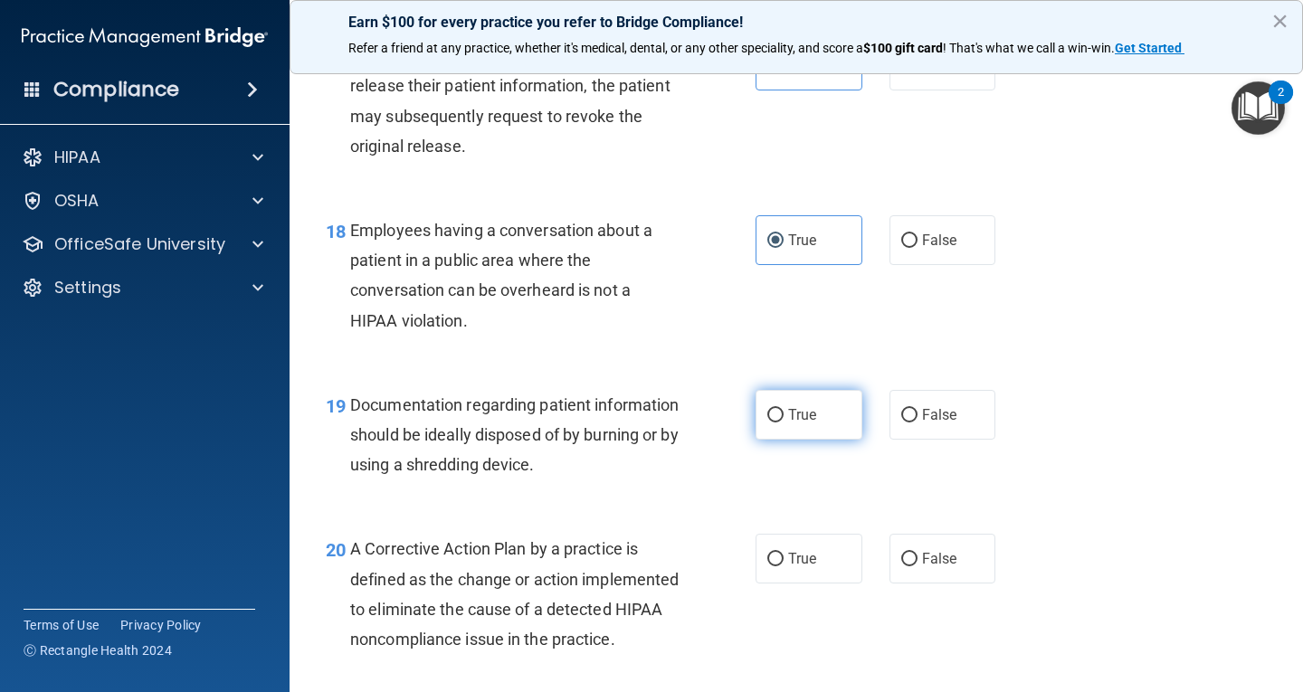
click at [804, 391] on label "True" at bounding box center [809, 415] width 107 height 50
click at [784, 409] on input "True" at bounding box center [775, 416] width 16 height 14
radio input "true"
click at [827, 576] on label "True" at bounding box center [809, 559] width 107 height 50
click at [784, 566] on input "True" at bounding box center [775, 560] width 16 height 14
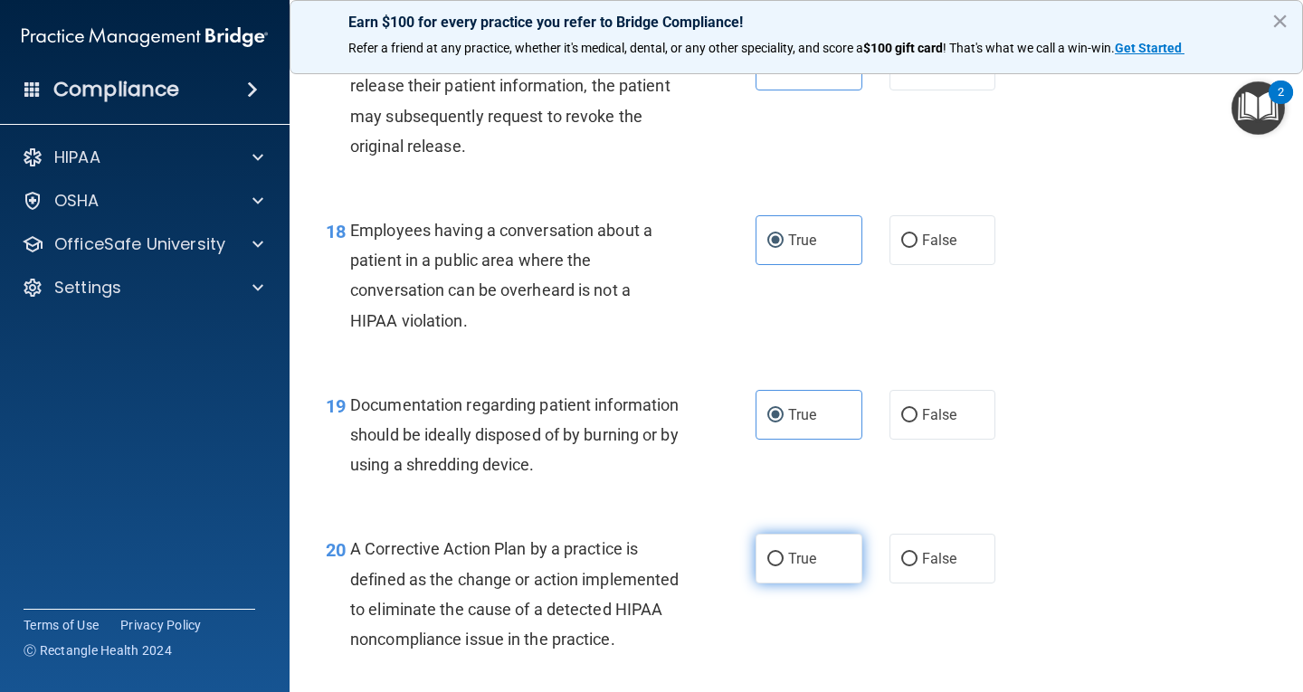
radio input "true"
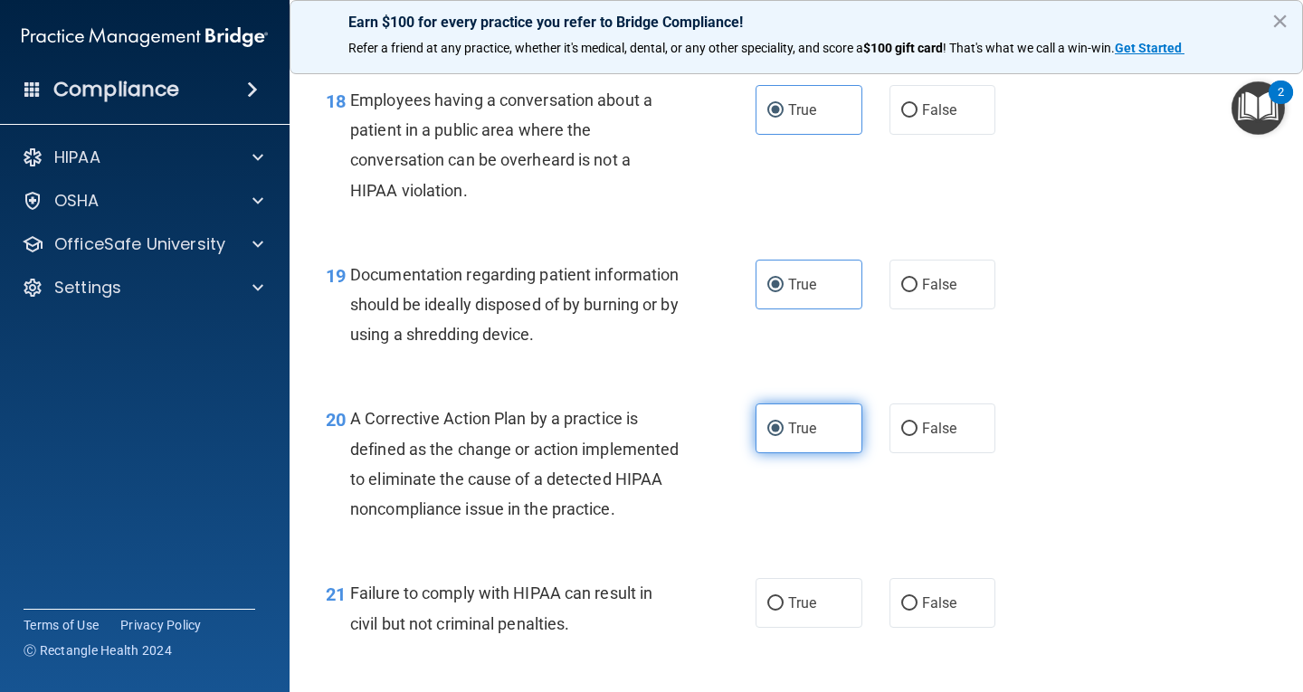
scroll to position [3077, 0]
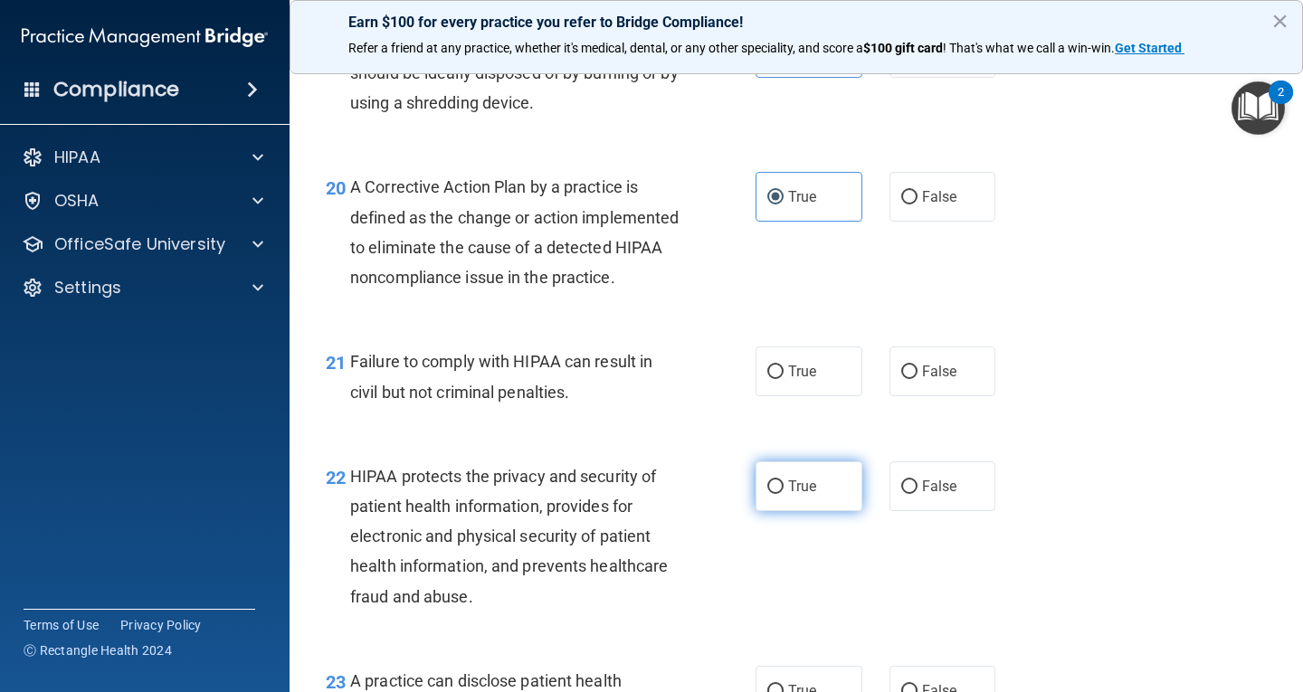
drag, startPoint x: 813, startPoint y: 425, endPoint x: 810, endPoint y: 511, distance: 86.0
click at [810, 433] on div "21 Failure to comply with HIPAA can result in civil but not criminal penalties.…" at bounding box center [796, 381] width 968 height 114
click at [813, 511] on label "True" at bounding box center [809, 486] width 107 height 50
click at [784, 494] on input "True" at bounding box center [775, 487] width 16 height 14
radio input "true"
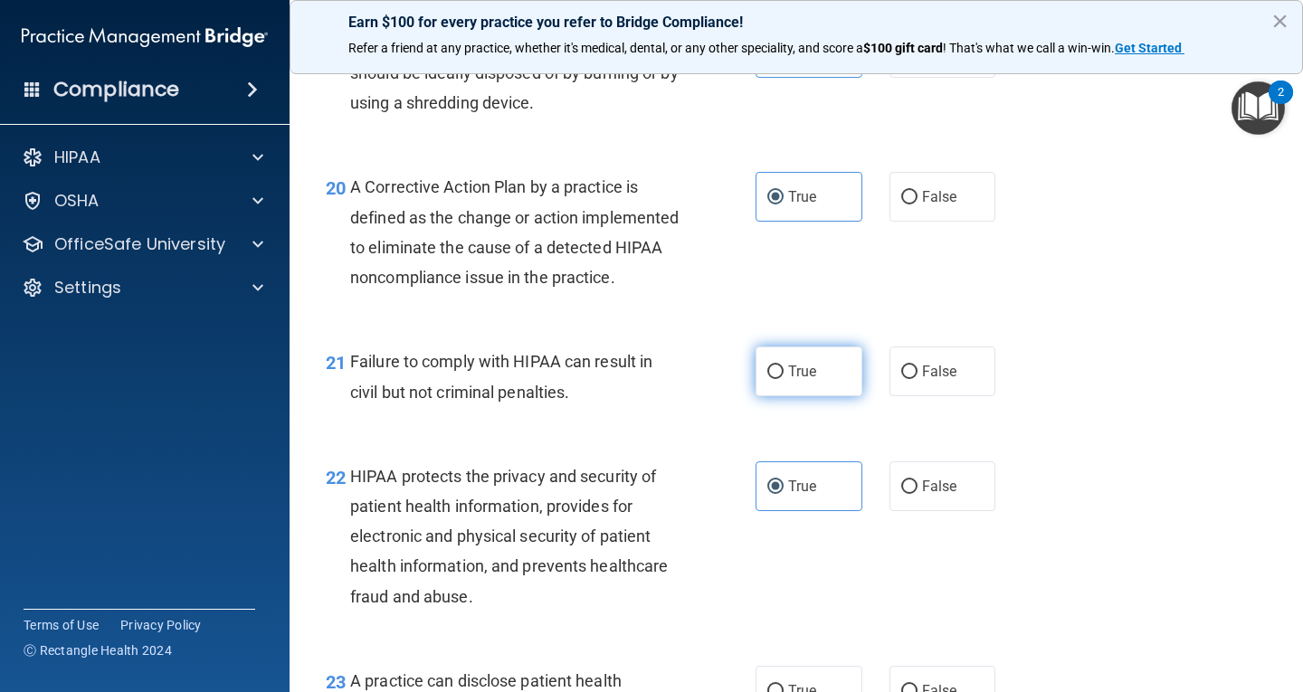
click at [835, 394] on label "True" at bounding box center [809, 372] width 107 height 50
click at [784, 379] on input "True" at bounding box center [775, 373] width 16 height 14
radio input "true"
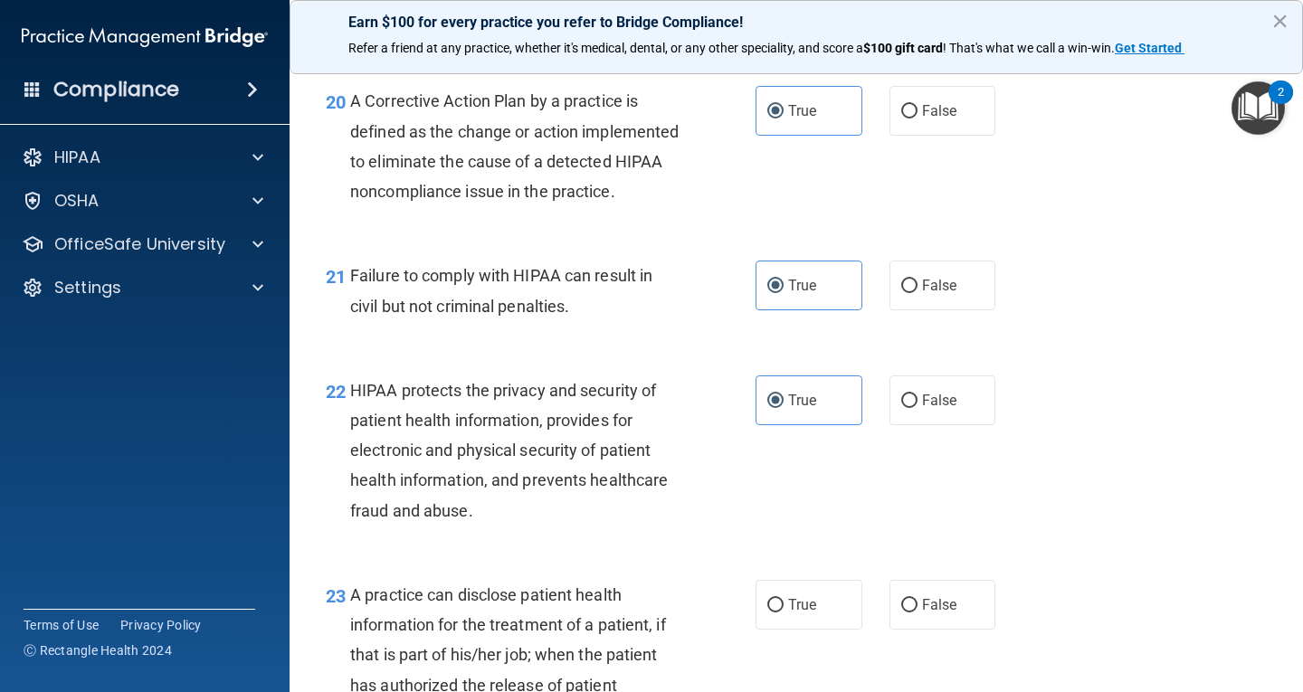
scroll to position [3348, 0]
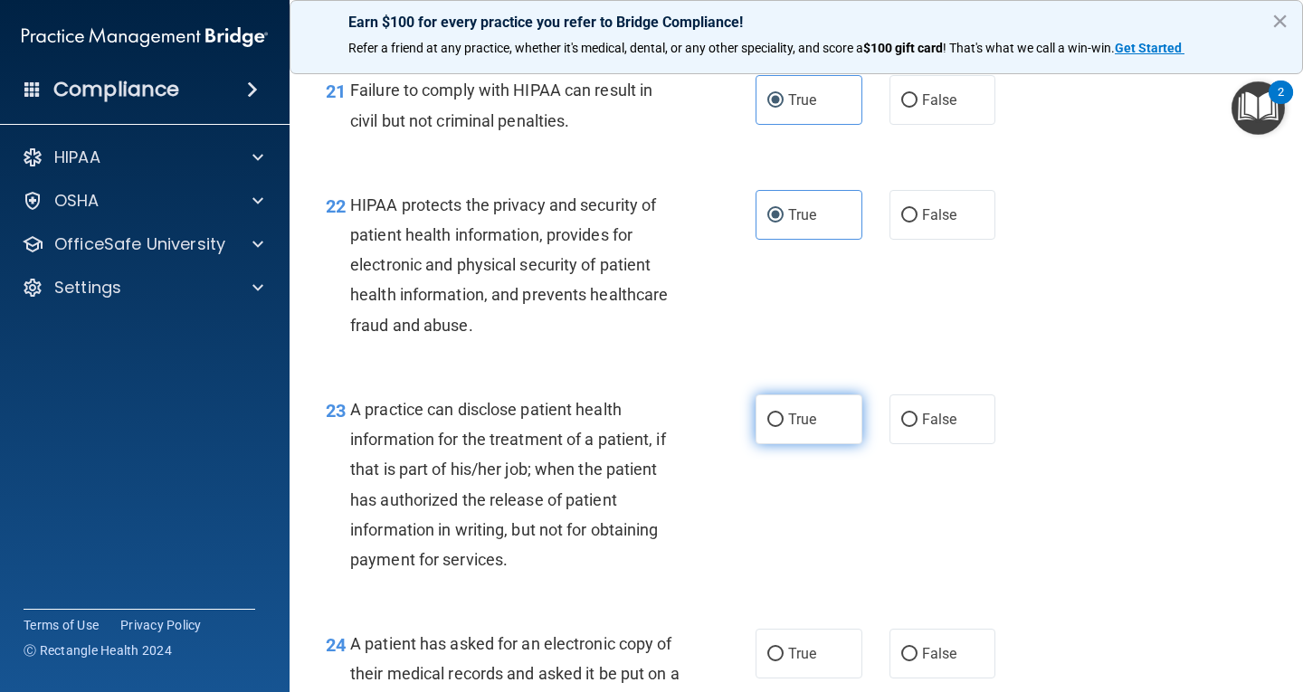
click at [840, 444] on label "True" at bounding box center [809, 420] width 107 height 50
click at [784, 427] on input "True" at bounding box center [775, 421] width 16 height 14
radio input "true"
click at [823, 659] on label "True" at bounding box center [809, 654] width 107 height 50
click at [784, 659] on input "True" at bounding box center [775, 655] width 16 height 14
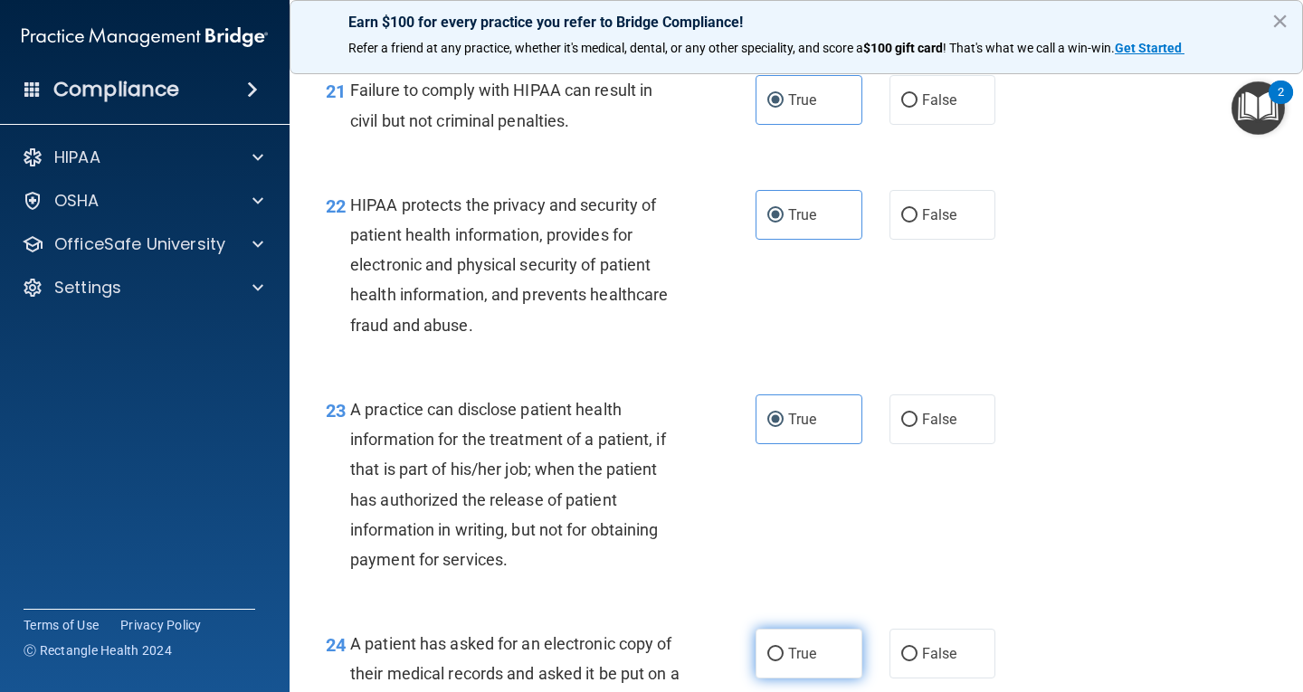
radio input "true"
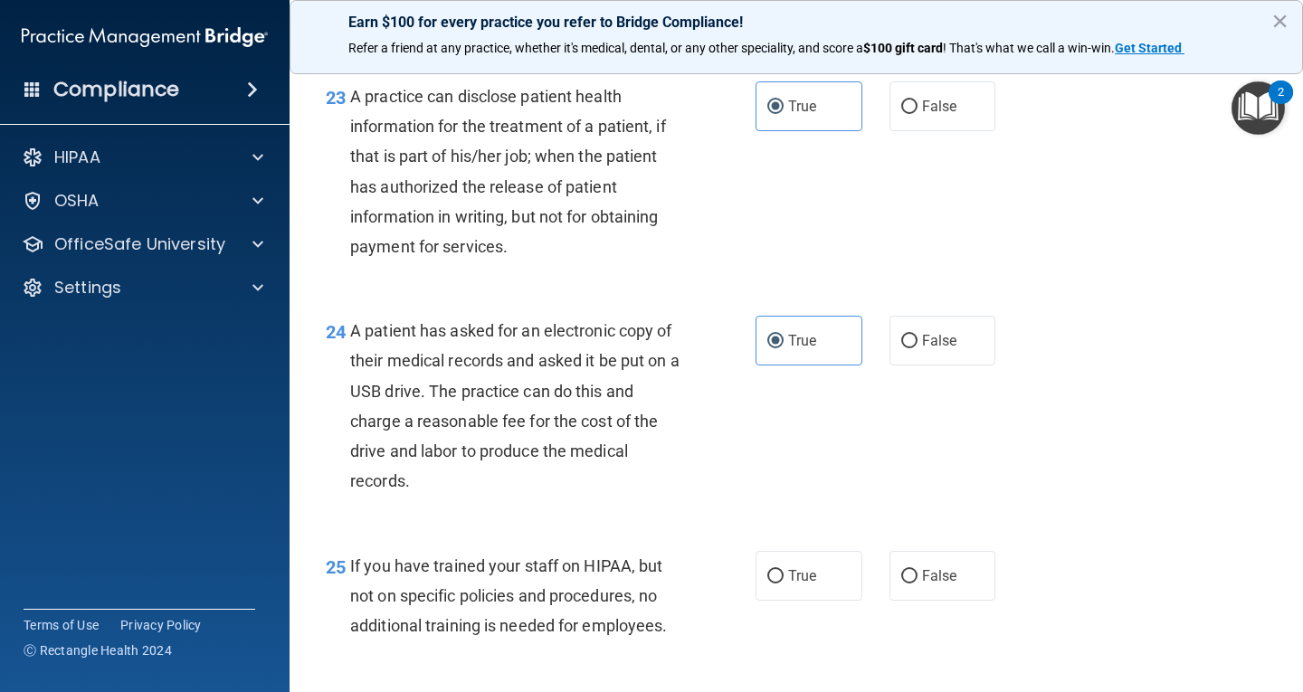
scroll to position [3710, 0]
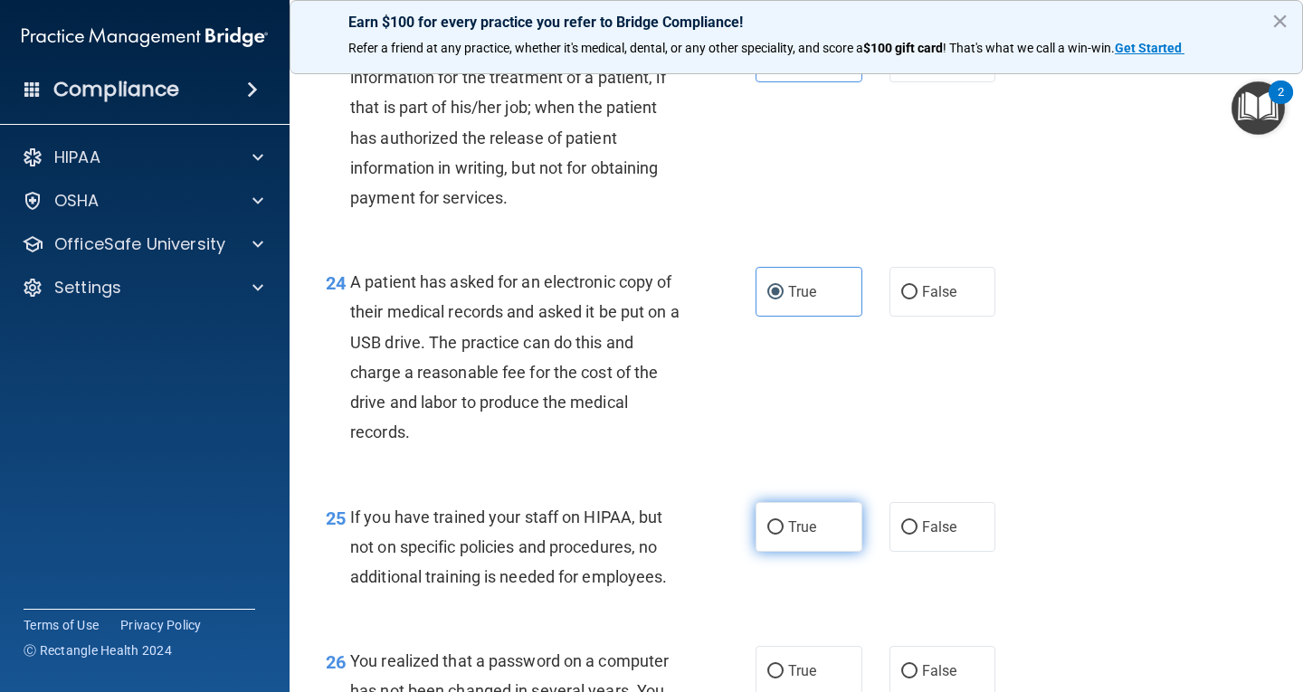
click at [823, 552] on label "True" at bounding box center [809, 527] width 107 height 50
click at [784, 535] on input "True" at bounding box center [775, 528] width 16 height 14
radio input "true"
click at [811, 674] on div "26 You realized that a password on a computer has not been changed in several y…" at bounding box center [796, 695] width 968 height 145
click at [813, 677] on label "True" at bounding box center [809, 671] width 107 height 50
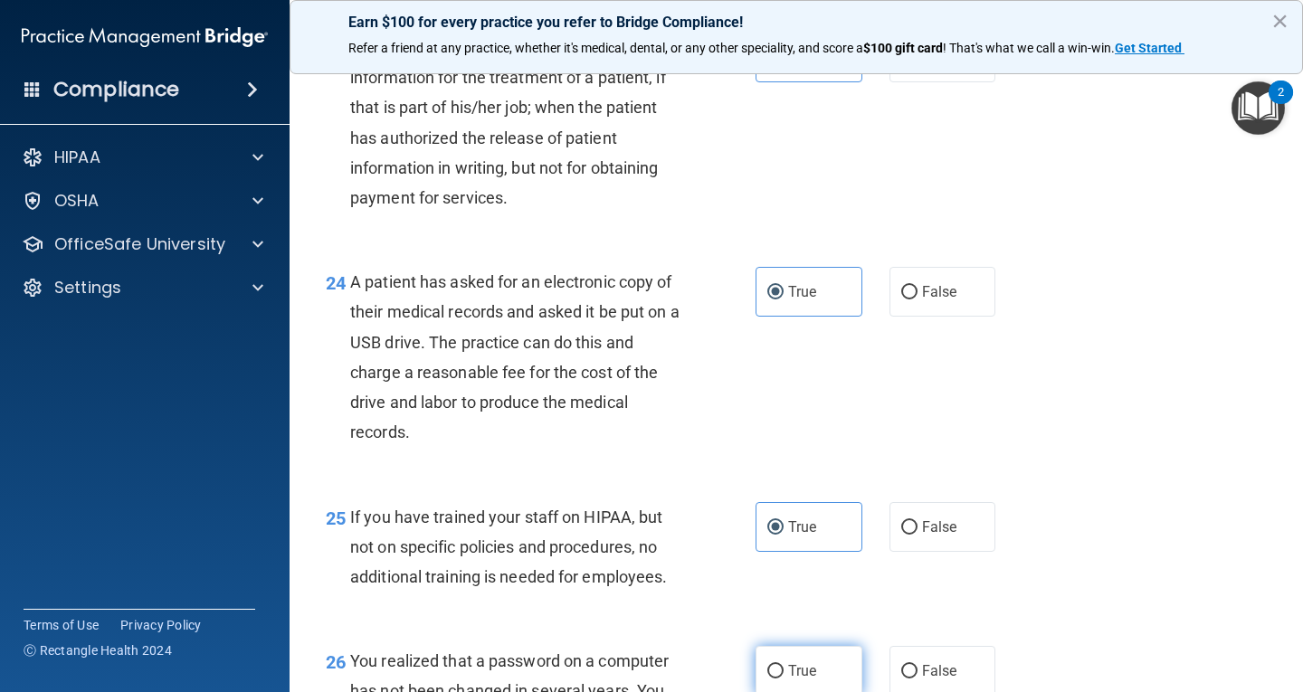
click at [784, 677] on input "True" at bounding box center [775, 672] width 16 height 14
radio input "true"
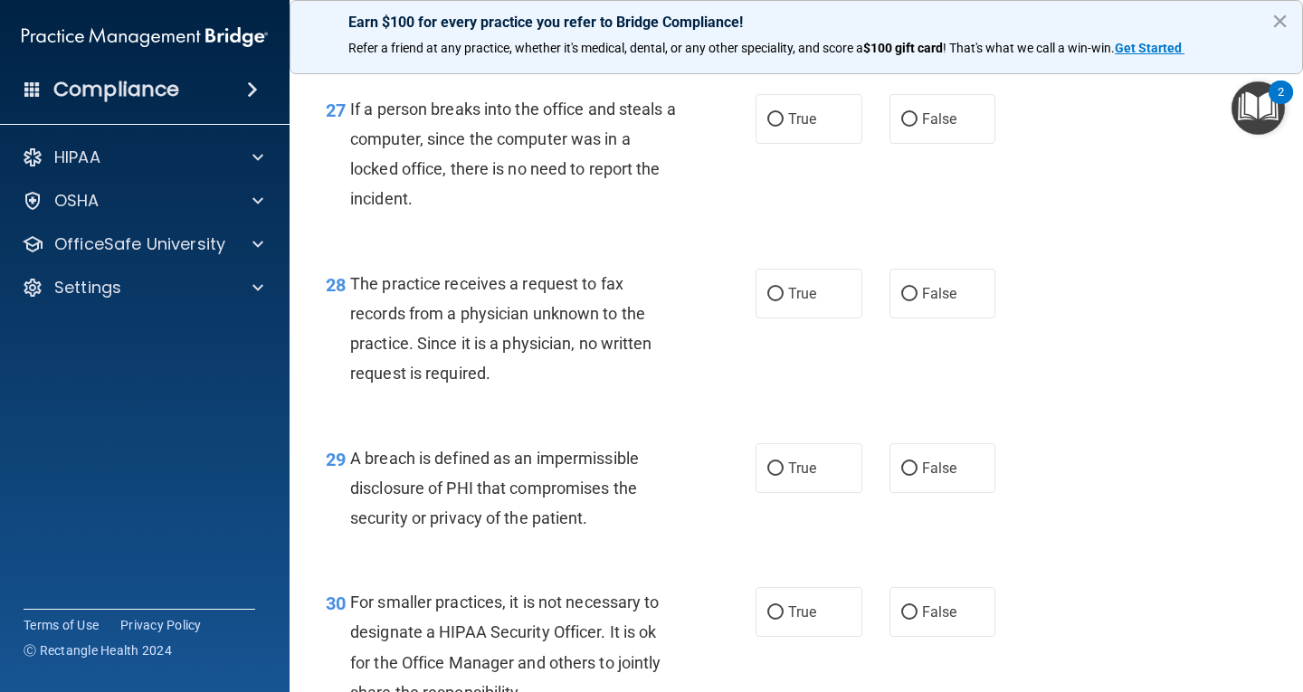
scroll to position [4308, 0]
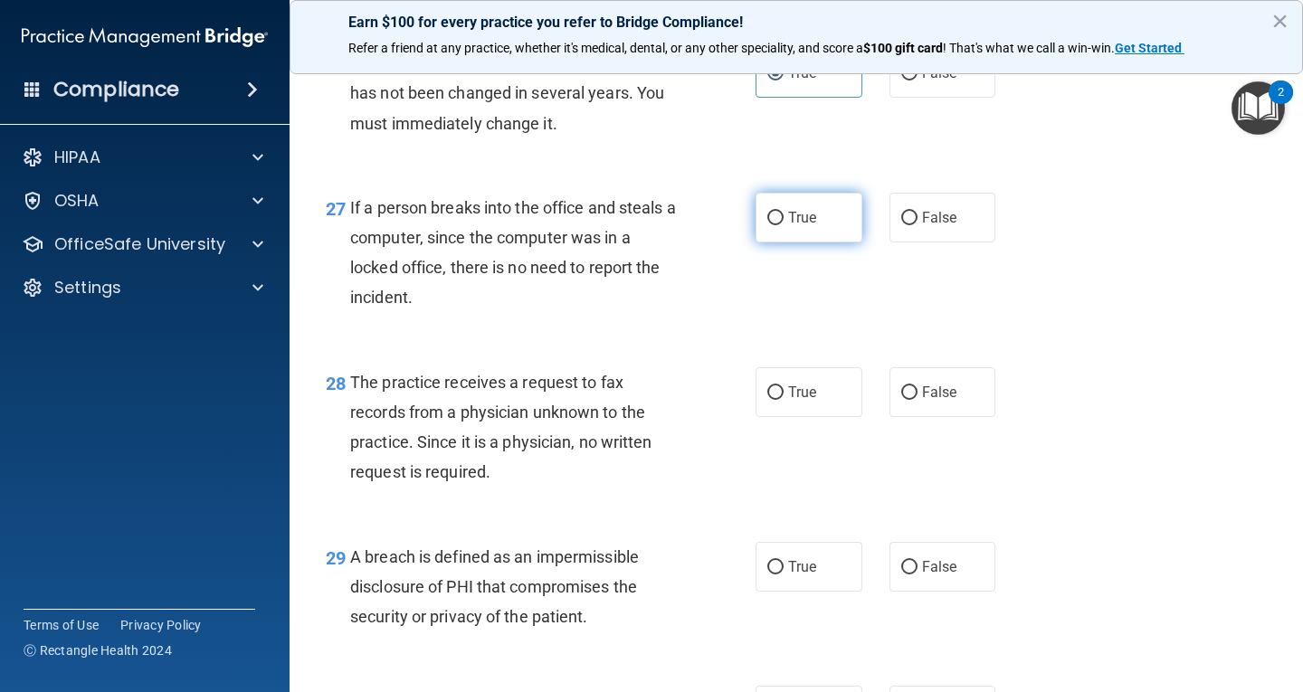
click at [813, 243] on label "True" at bounding box center [809, 218] width 107 height 50
click at [784, 225] on input "True" at bounding box center [775, 219] width 16 height 14
radio input "true"
click at [822, 413] on label "True" at bounding box center [809, 392] width 107 height 50
click at [784, 400] on input "True" at bounding box center [775, 393] width 16 height 14
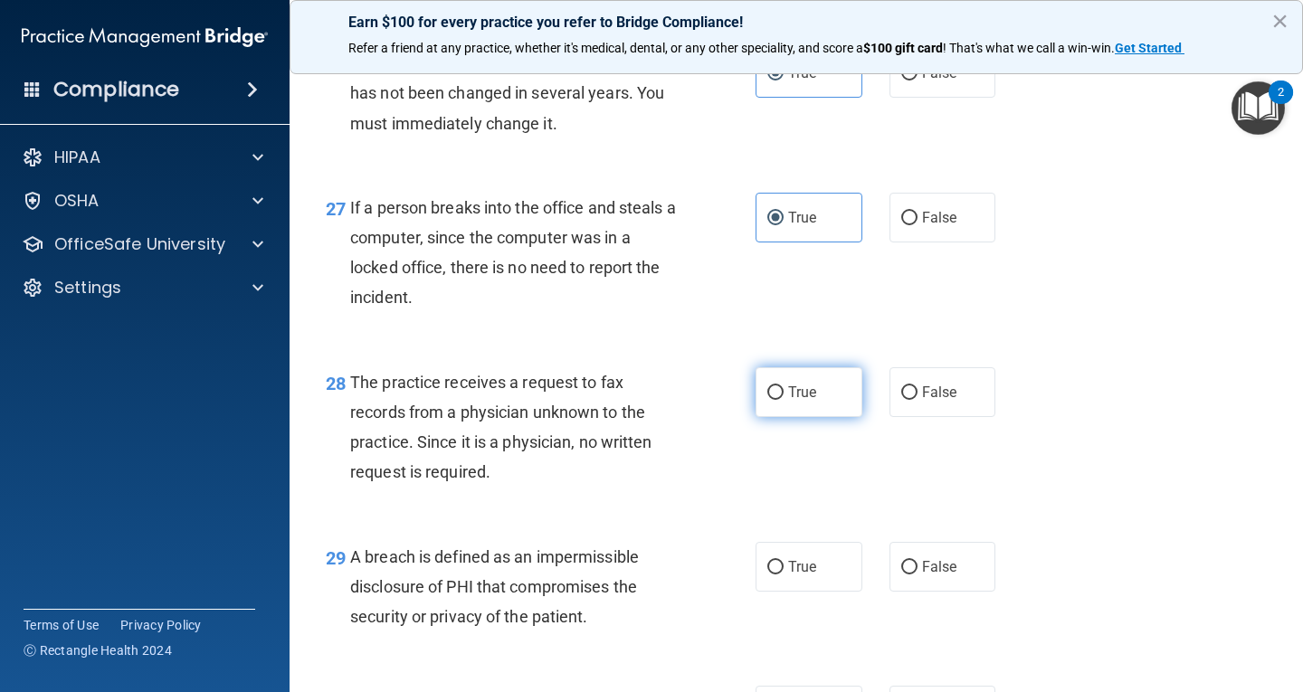
radio input "true"
click at [803, 576] on span "True" at bounding box center [802, 566] width 28 height 17
click at [784, 575] on input "True" at bounding box center [775, 568] width 16 height 14
radio input "true"
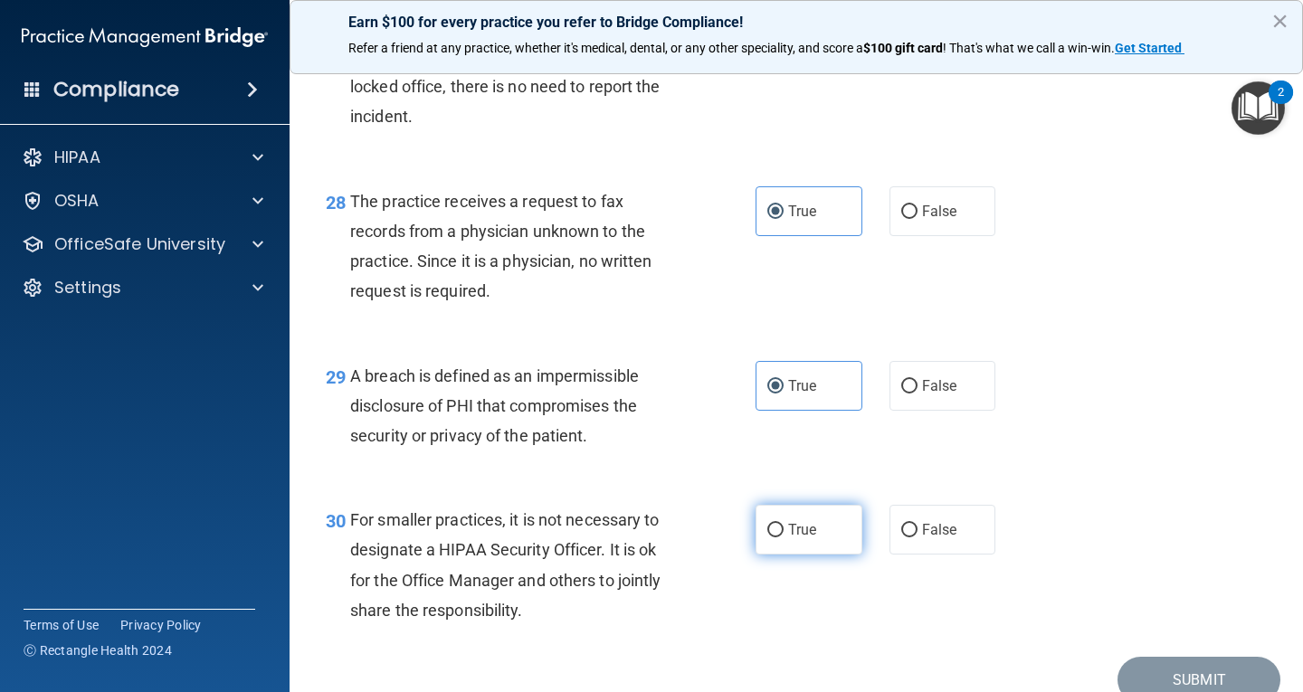
click at [827, 539] on label "True" at bounding box center [809, 530] width 107 height 50
click at [784, 538] on input "True" at bounding box center [775, 531] width 16 height 14
radio input "true"
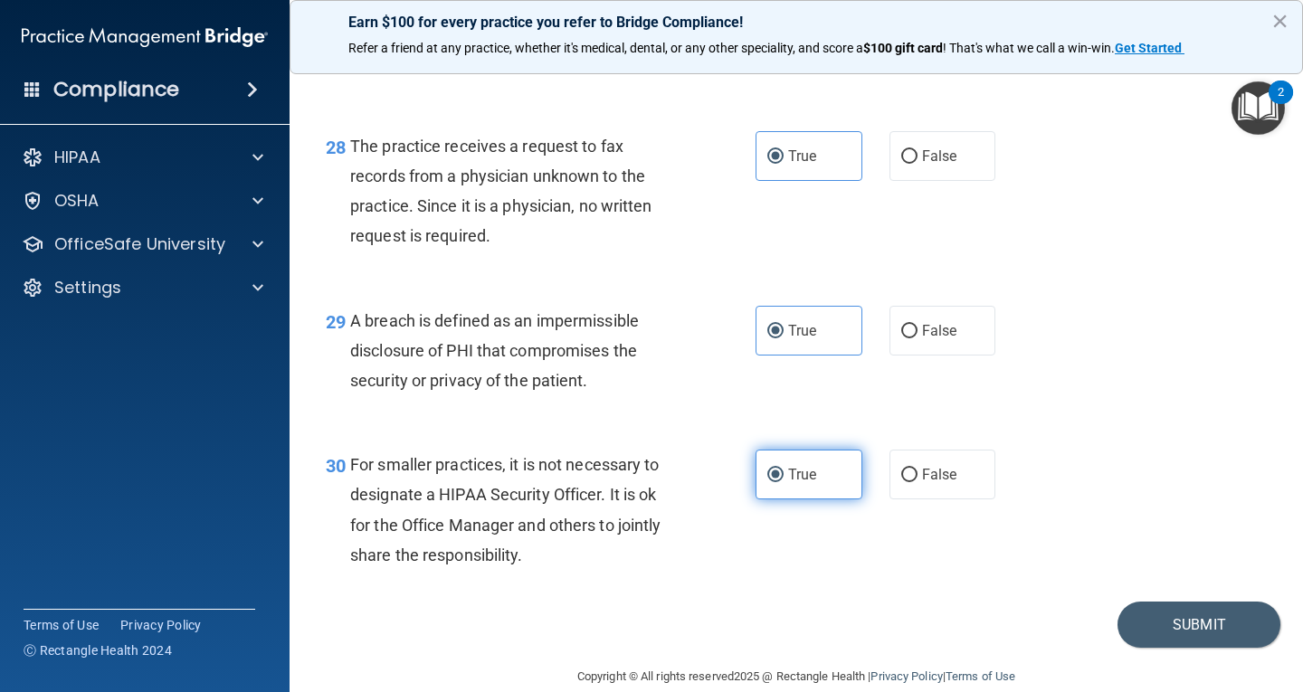
scroll to position [4602, 0]
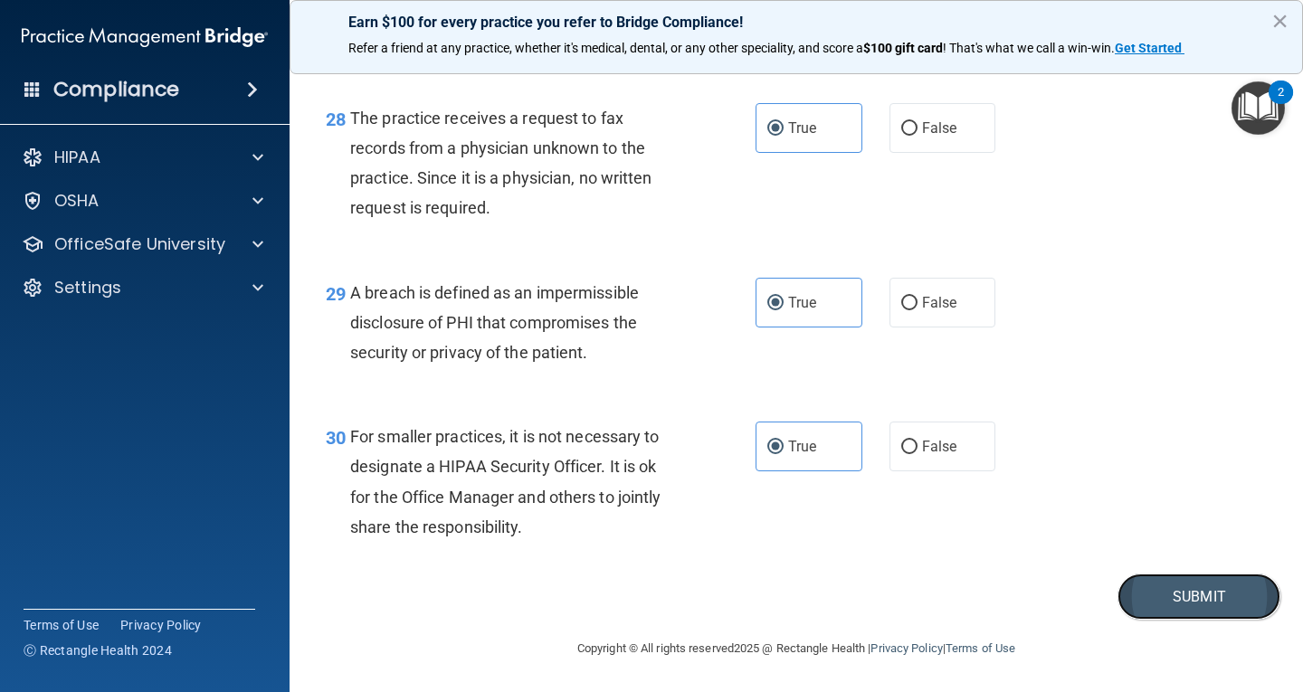
click at [1127, 592] on button "Submit" at bounding box center [1199, 597] width 163 height 46
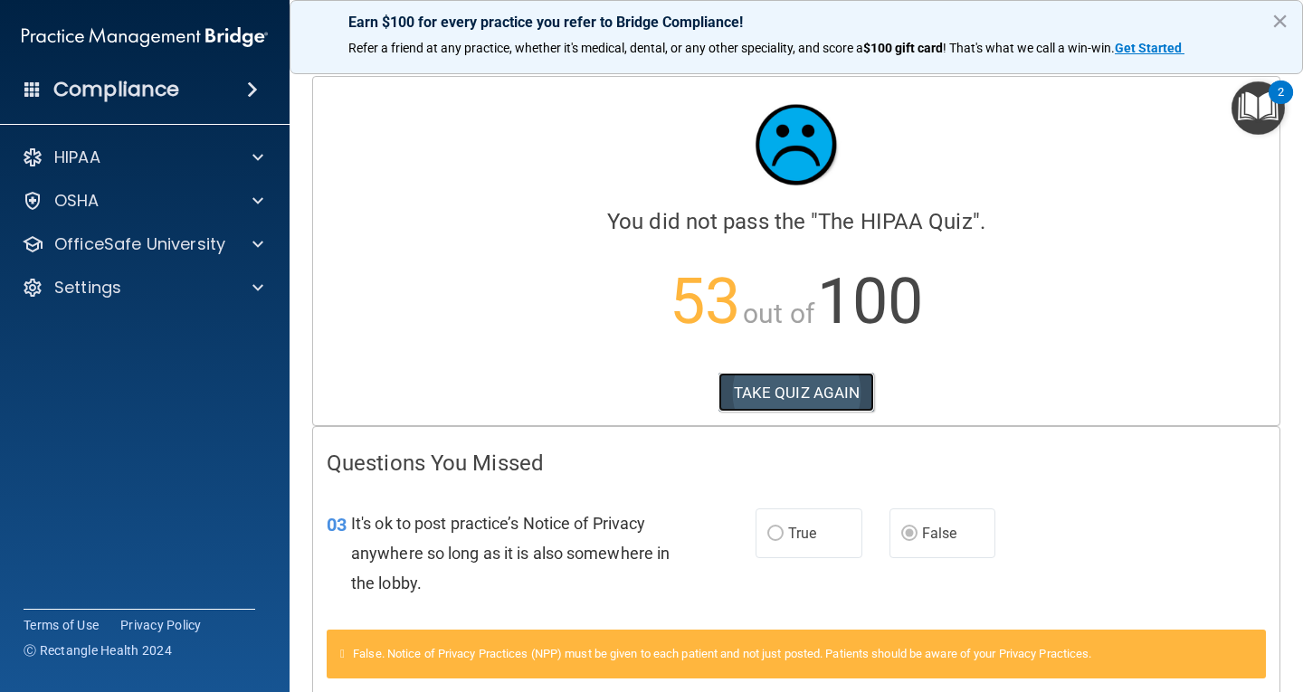
click at [823, 394] on button "TAKE QUIZ AGAIN" at bounding box center [796, 393] width 157 height 40
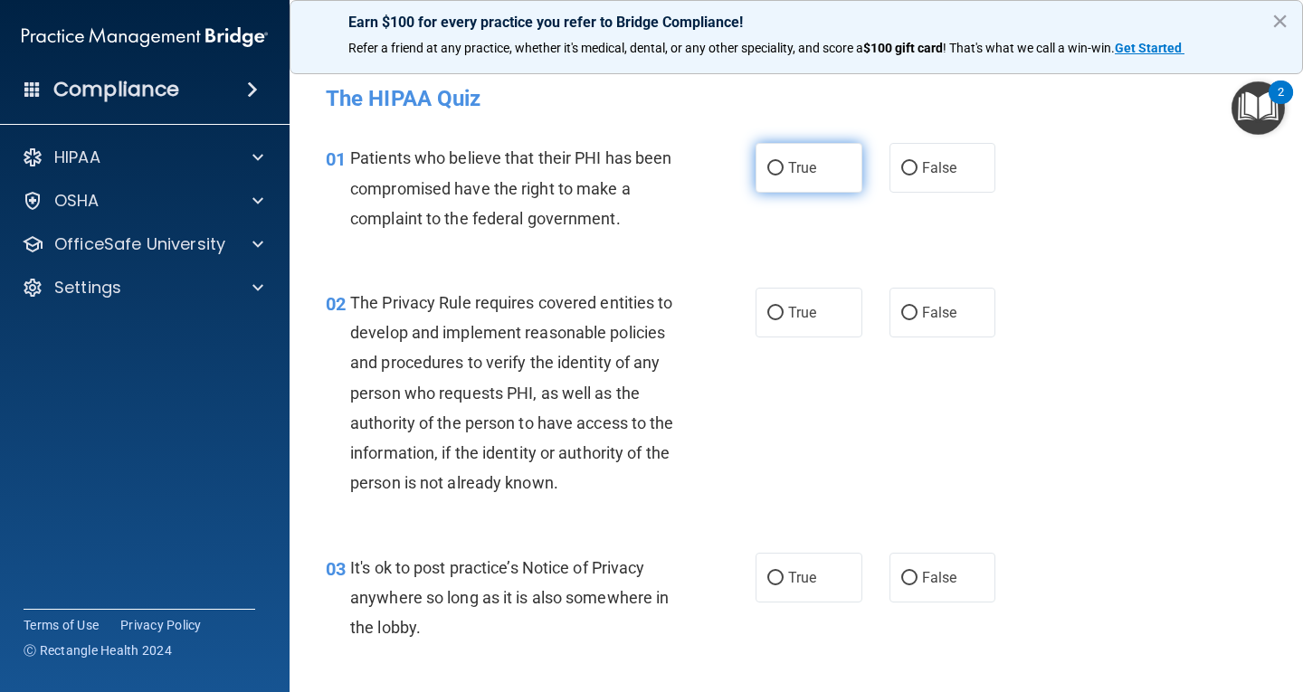
click at [811, 185] on label "True" at bounding box center [809, 168] width 107 height 50
click at [784, 176] on input "True" at bounding box center [775, 169] width 16 height 14
radio input "true"
drag, startPoint x: 813, startPoint y: 311, endPoint x: 817, endPoint y: 354, distance: 42.7
click at [812, 311] on label "True" at bounding box center [809, 313] width 107 height 50
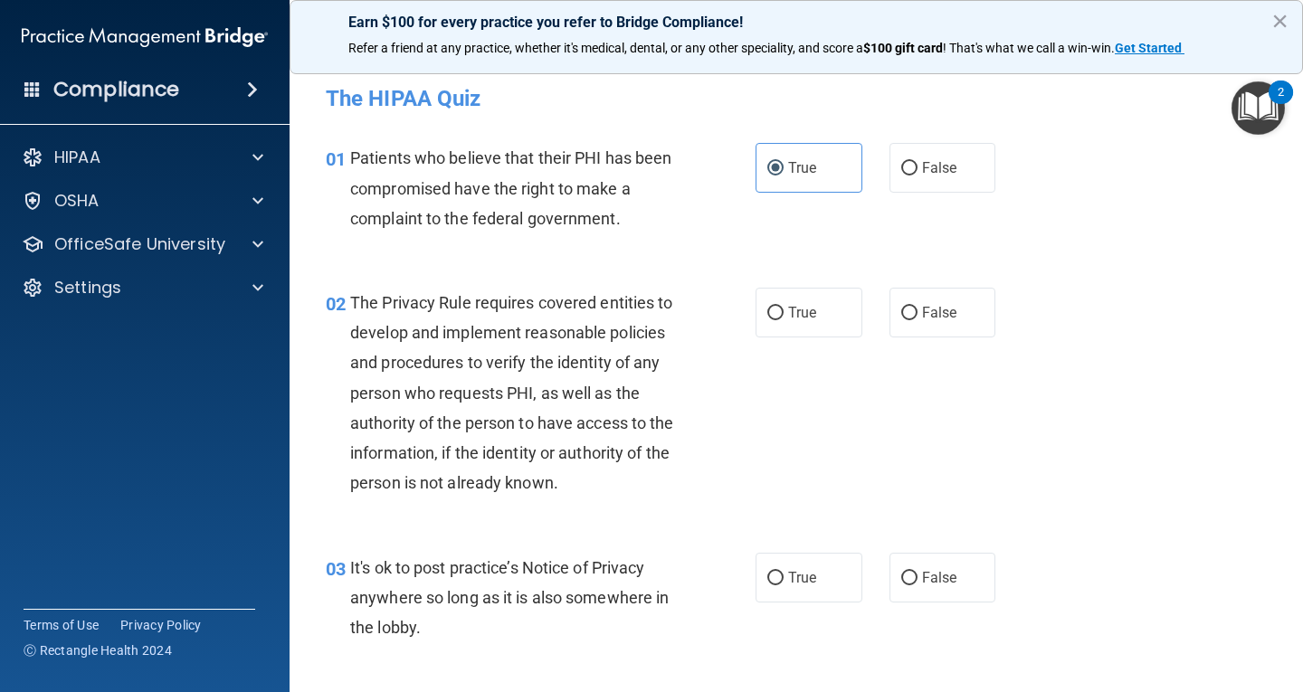
click at [784, 311] on input "True" at bounding box center [775, 314] width 16 height 14
radio input "true"
click at [922, 572] on span "False" at bounding box center [939, 577] width 35 height 17
click at [915, 572] on input "False" at bounding box center [909, 579] width 16 height 14
radio input "true"
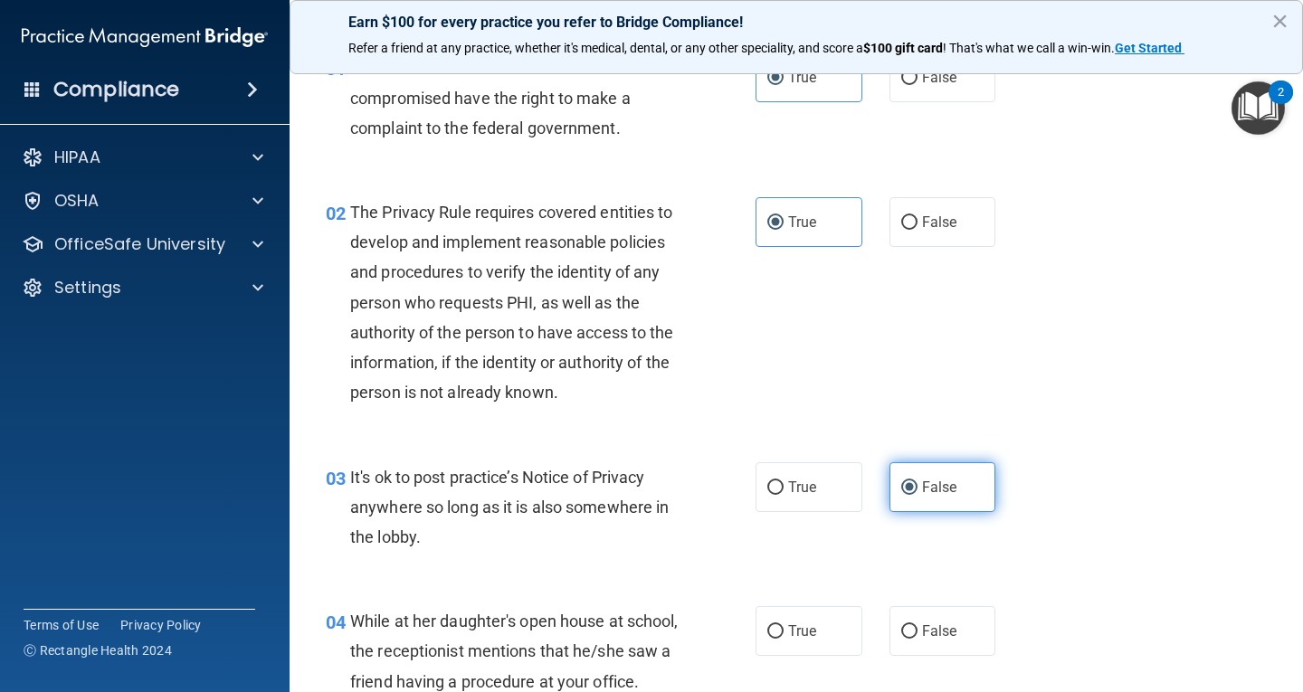
scroll to position [181, 0]
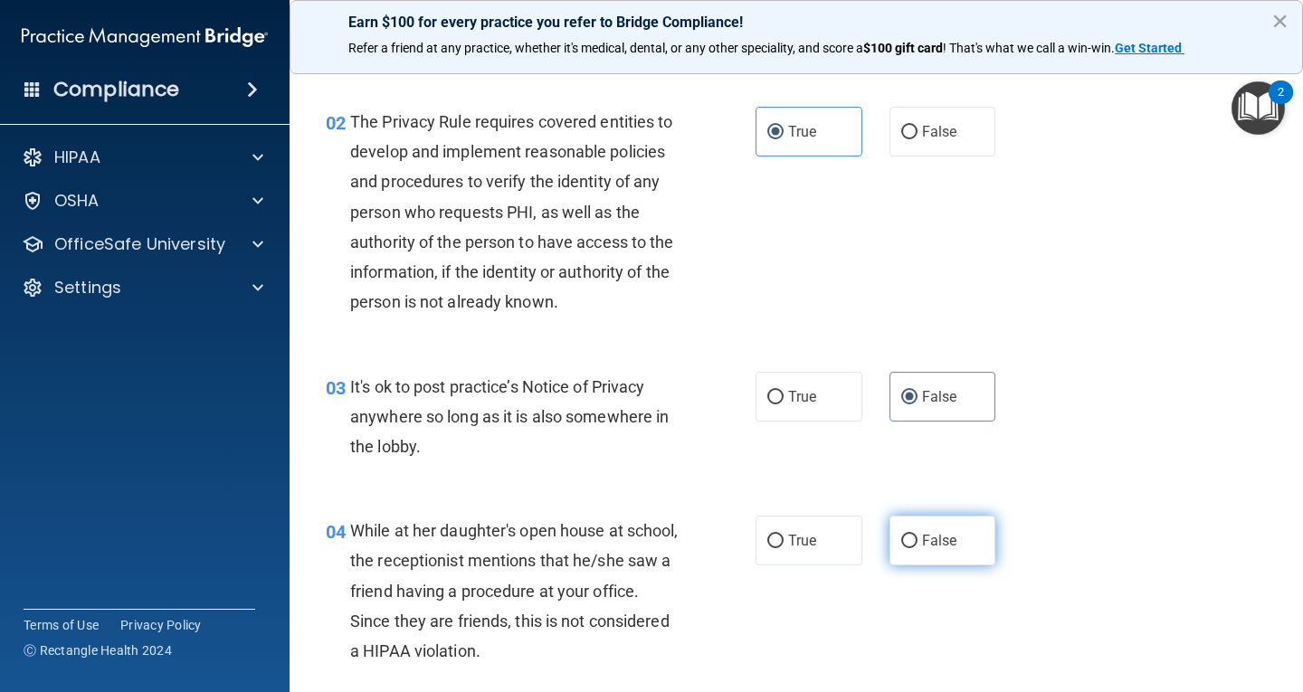
click at [937, 528] on label "False" at bounding box center [943, 541] width 107 height 50
click at [918, 535] on input "False" at bounding box center [909, 542] width 16 height 14
radio input "true"
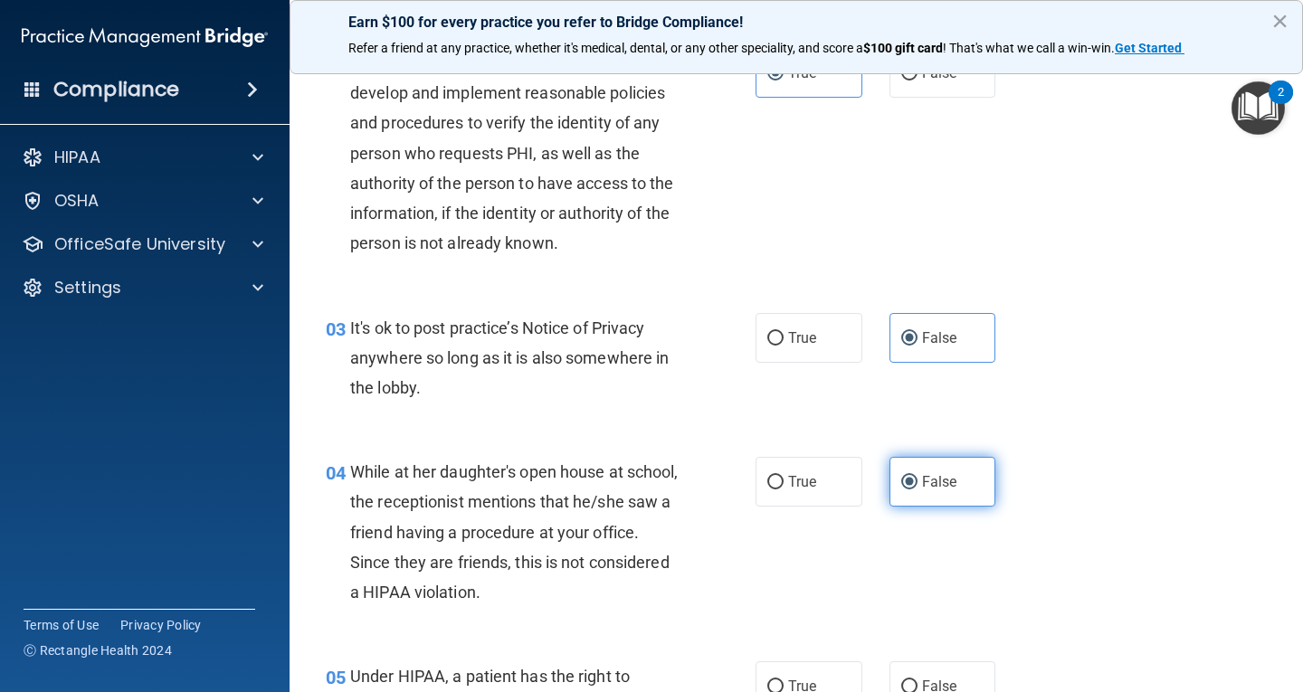
scroll to position [271, 0]
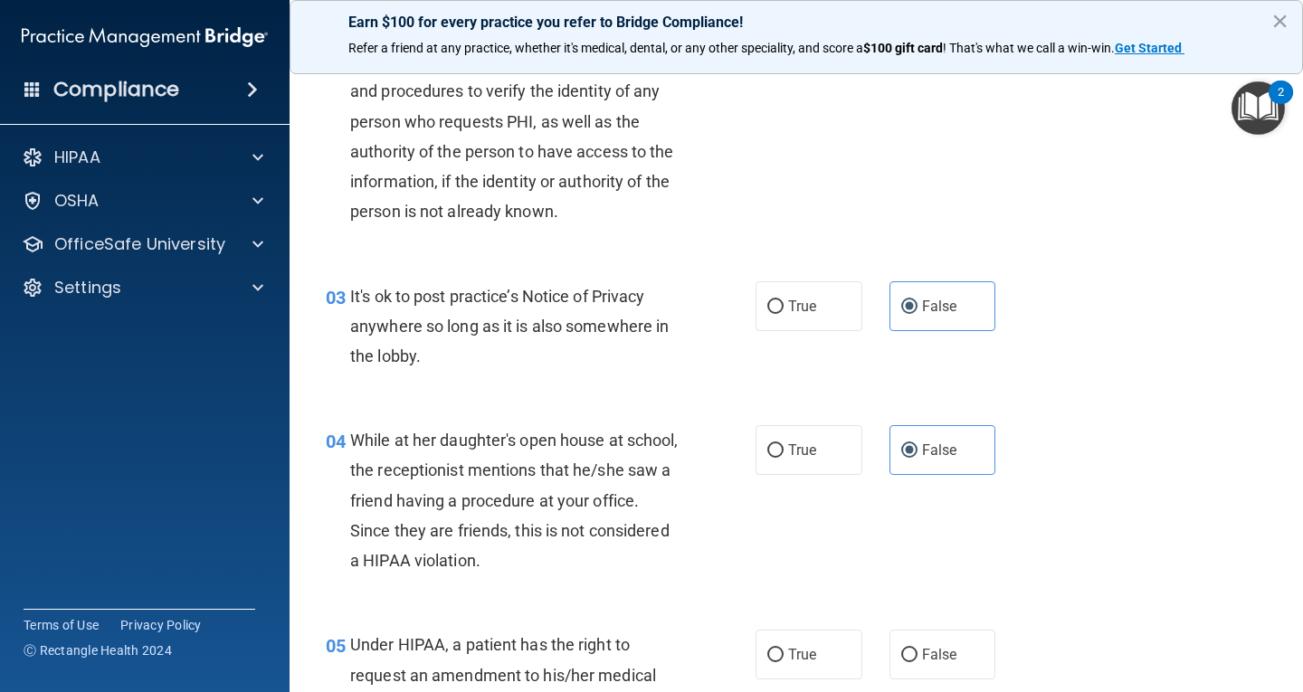
drag, startPoint x: 919, startPoint y: 637, endPoint x: 937, endPoint y: 619, distance: 25.0
click at [922, 635] on label "False" at bounding box center [943, 655] width 107 height 50
click at [918, 649] on input "False" at bounding box center [909, 656] width 16 height 14
radio input "true"
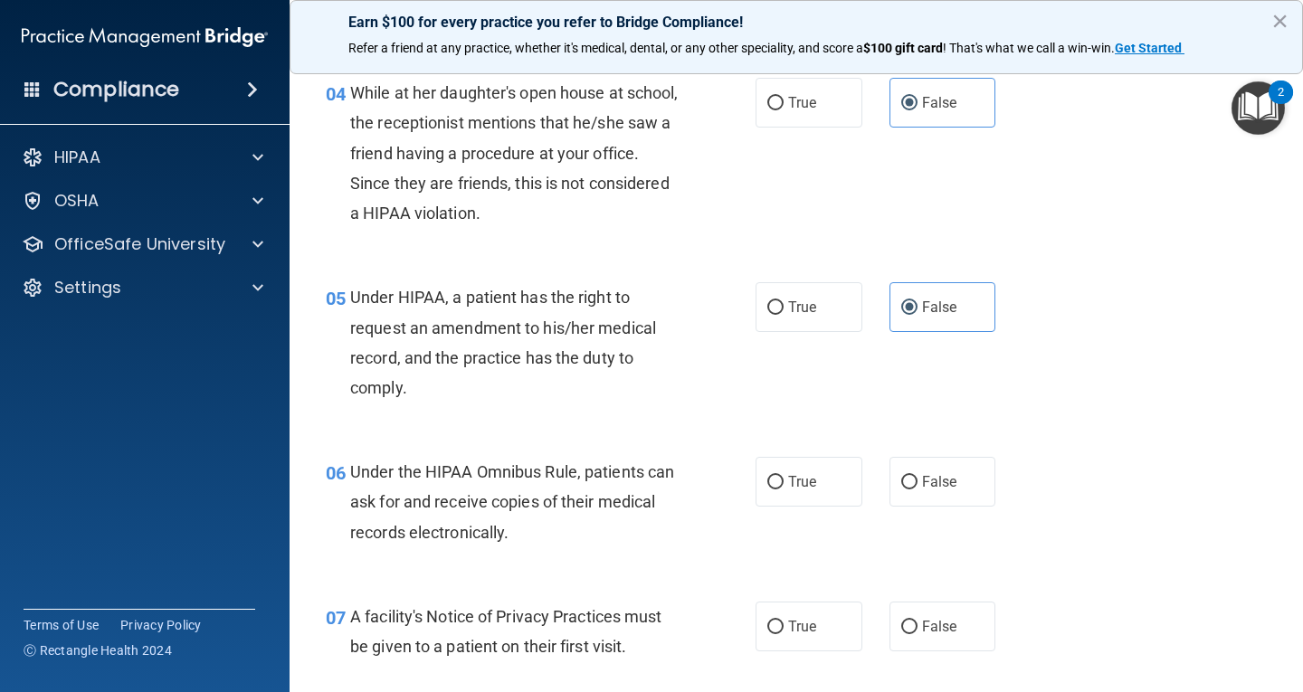
scroll to position [633, 0]
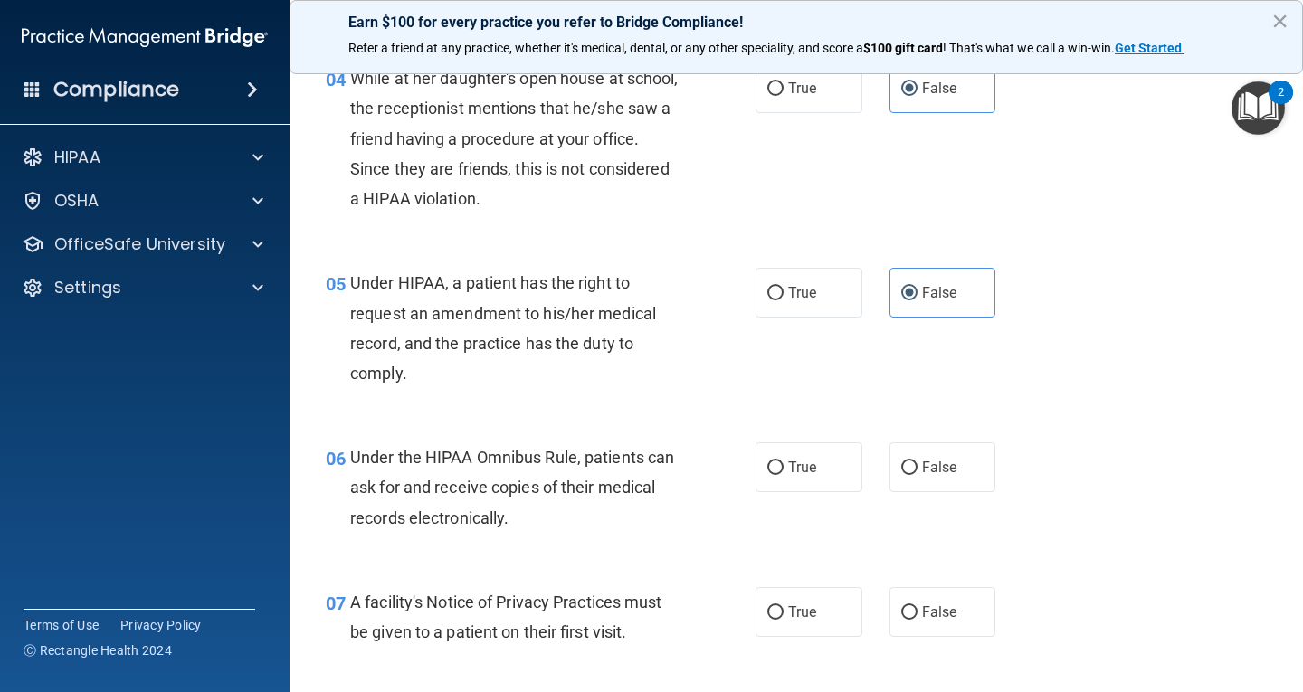
click at [813, 497] on div "06 Under the HIPAA Omnibus Rule, patients can ask for and receive copies of the…" at bounding box center [796, 492] width 968 height 145
click at [840, 623] on label "True" at bounding box center [809, 612] width 107 height 50
click at [784, 620] on input "True" at bounding box center [775, 613] width 16 height 14
radio input "true"
click at [1036, 544] on div "06 Under the HIPAA Omnibus Rule, patients can ask for and receive copies of the…" at bounding box center [796, 492] width 968 height 145
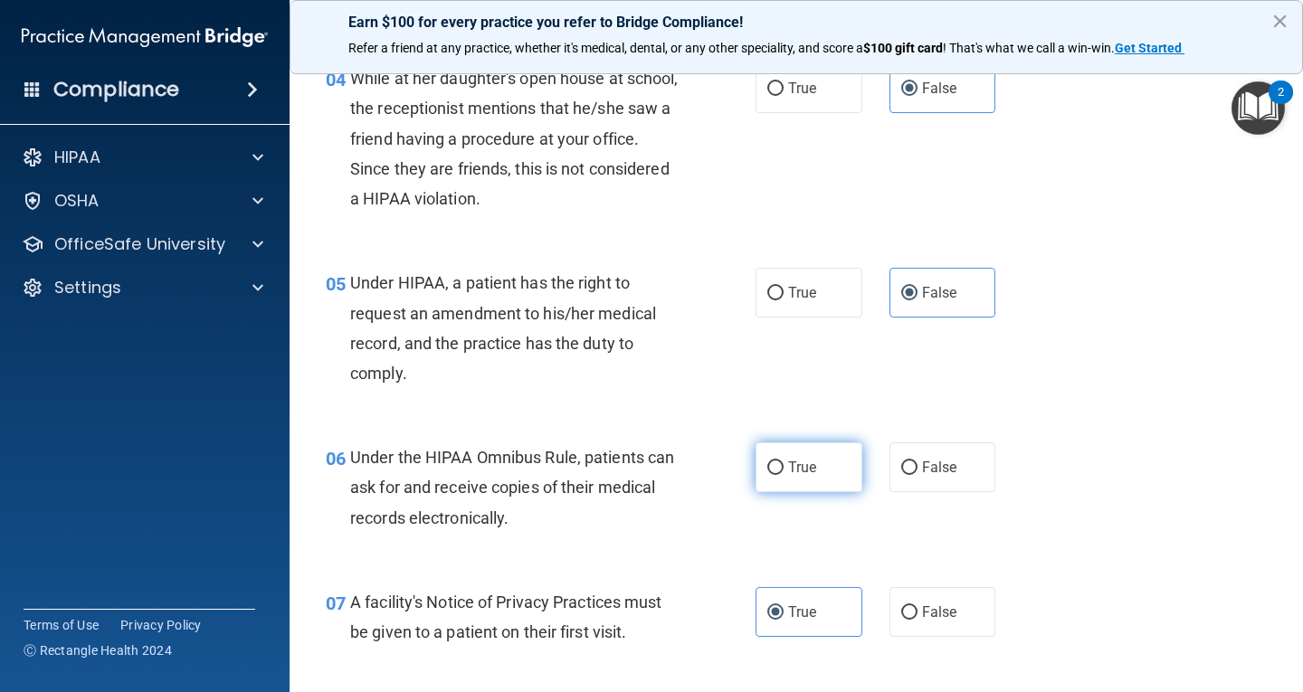
click at [822, 471] on label "True" at bounding box center [809, 467] width 107 height 50
click at [784, 471] on input "True" at bounding box center [775, 468] width 16 height 14
radio input "true"
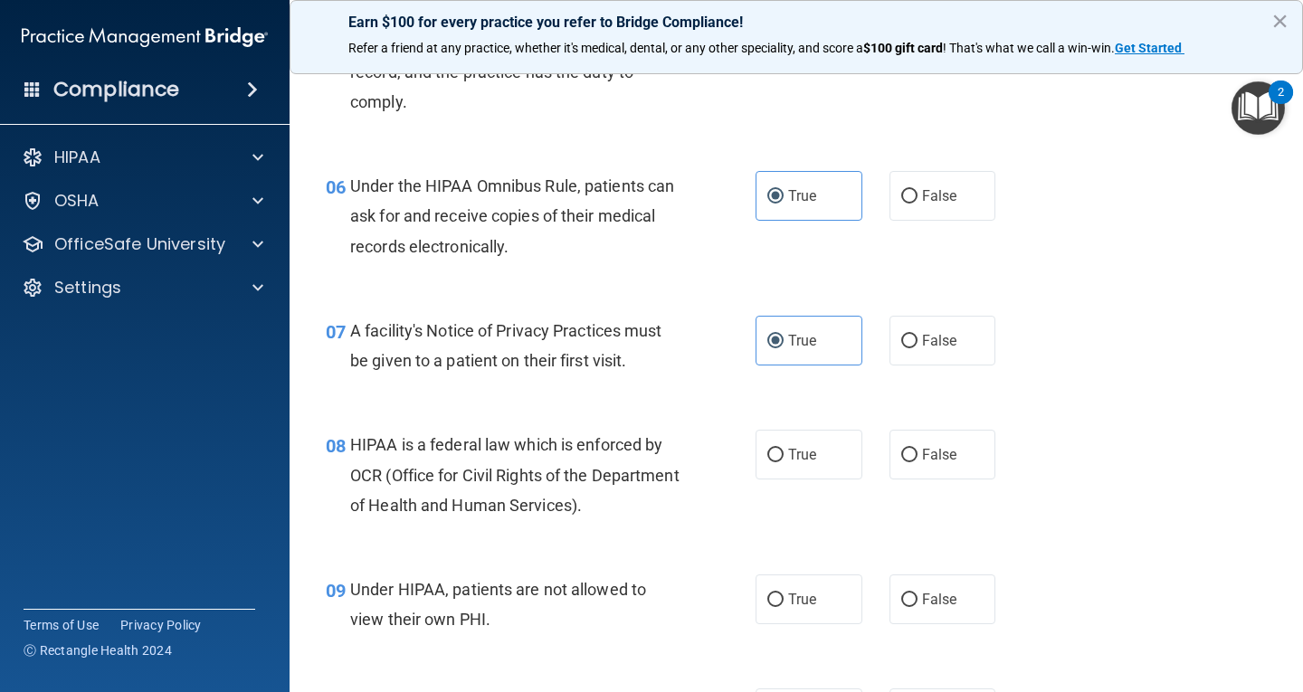
scroll to position [995, 0]
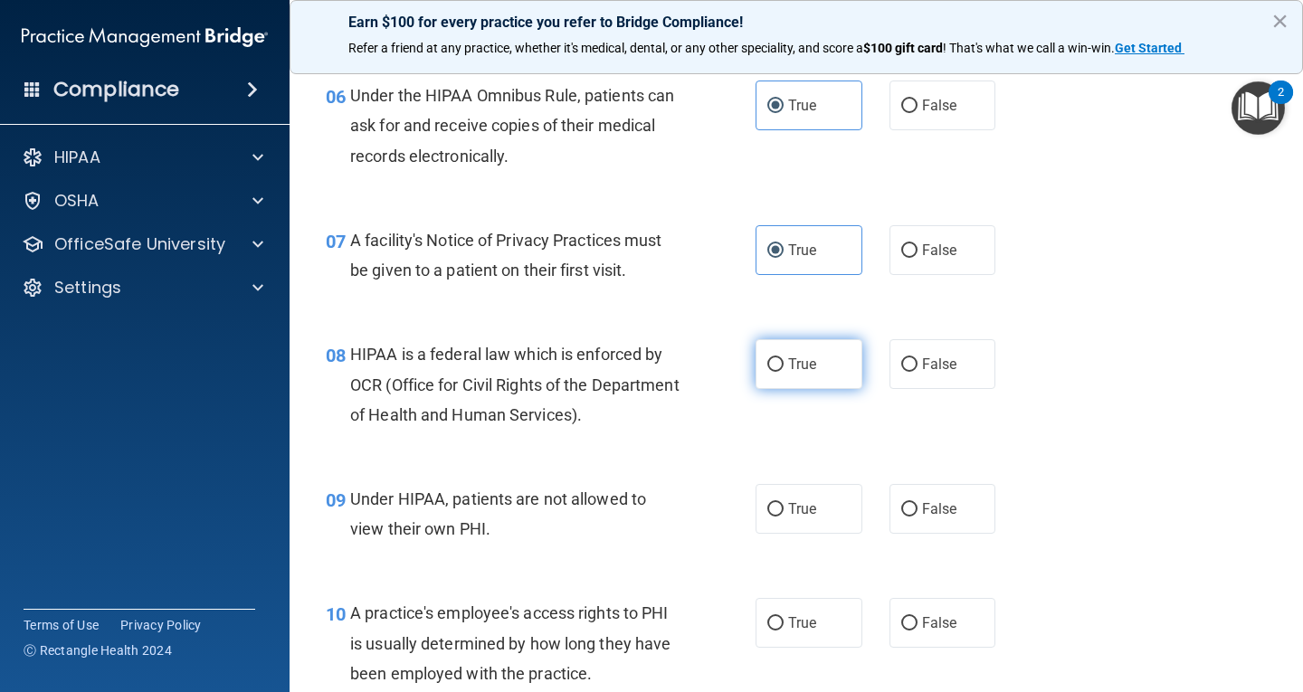
click at [827, 370] on label "True" at bounding box center [809, 364] width 107 height 50
click at [784, 370] on input "True" at bounding box center [775, 365] width 16 height 14
radio input "true"
click at [946, 509] on span "False" at bounding box center [939, 508] width 35 height 17
click at [918, 509] on input "False" at bounding box center [909, 510] width 16 height 14
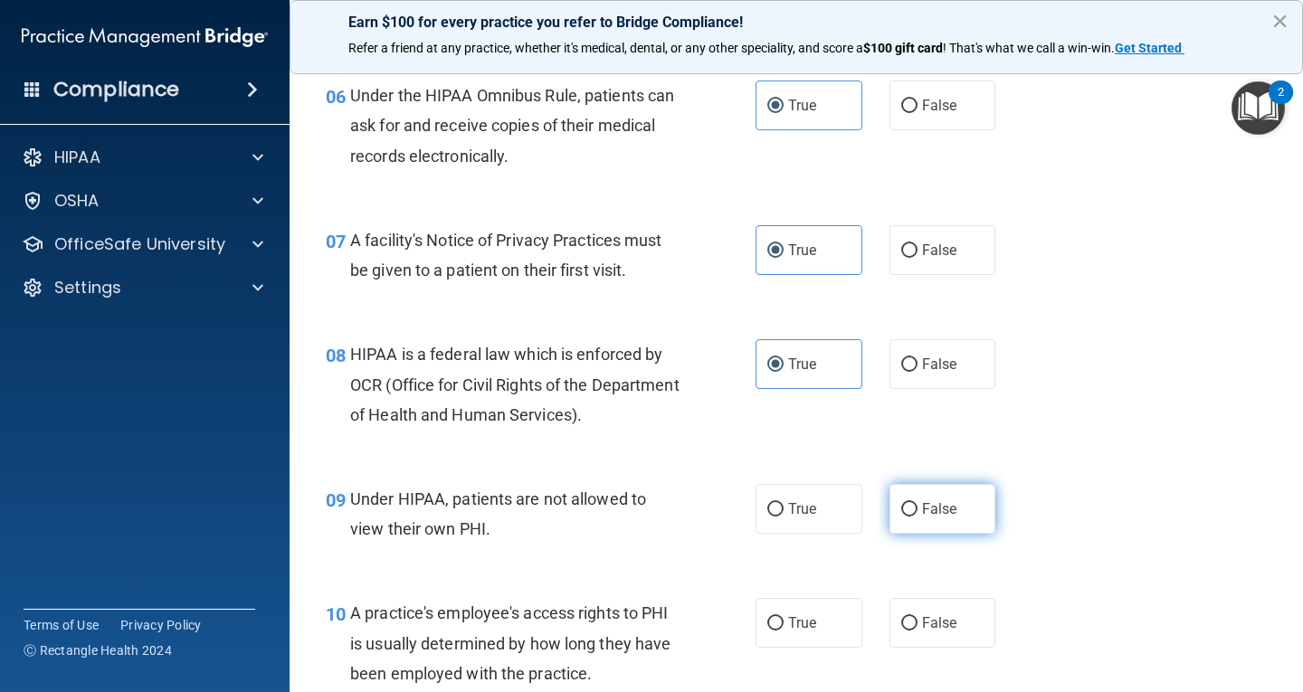
radio input "true"
click at [925, 644] on label "False" at bounding box center [943, 623] width 107 height 50
click at [918, 631] on input "False" at bounding box center [909, 624] width 16 height 14
radio input "true"
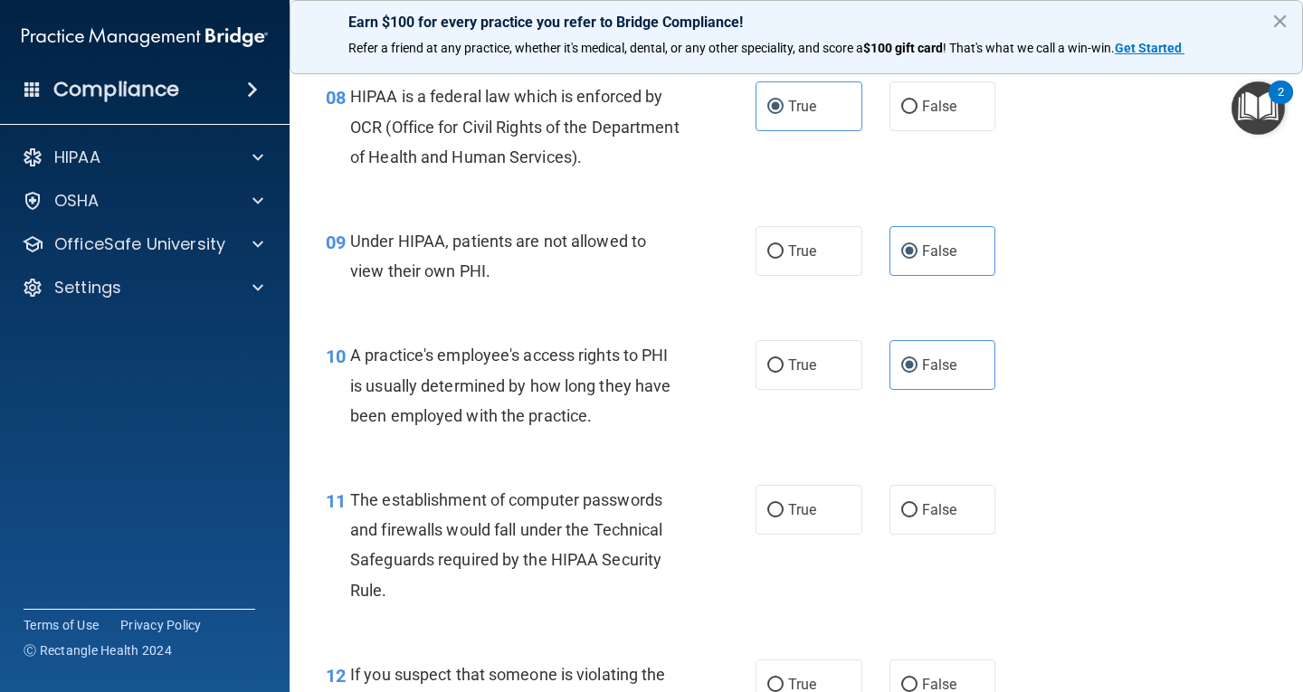
scroll to position [1267, 0]
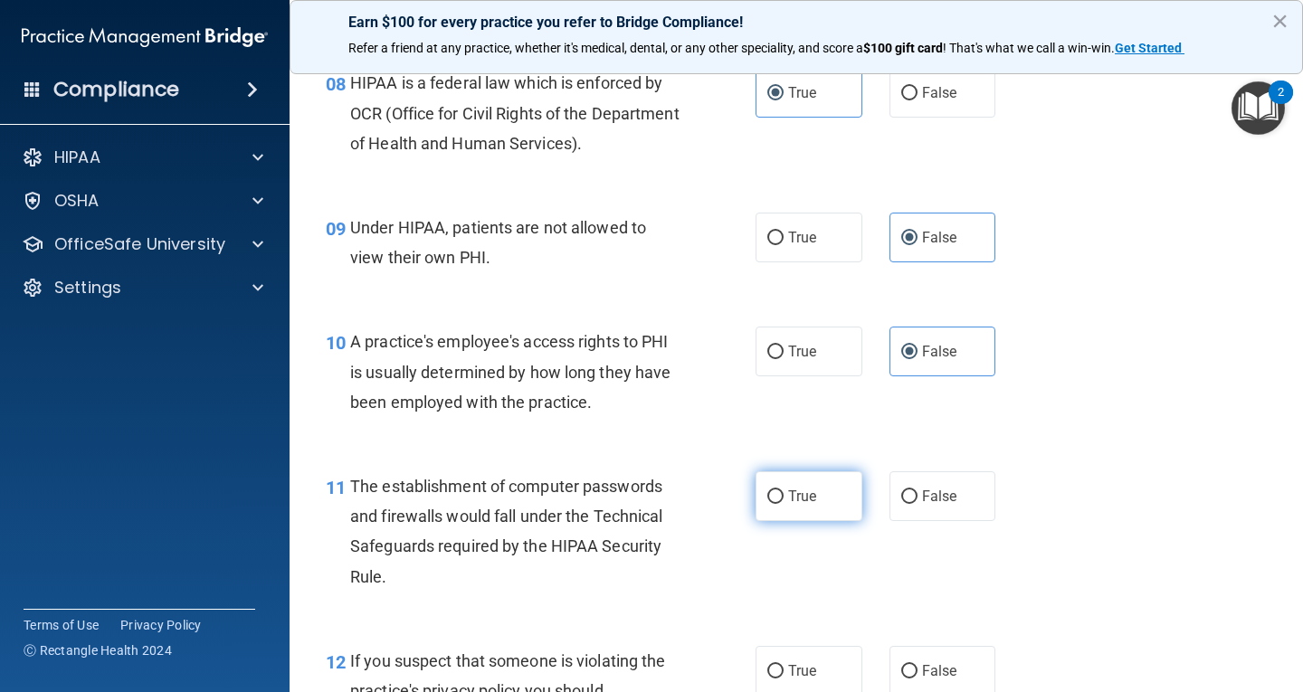
click at [813, 503] on label "True" at bounding box center [809, 496] width 107 height 50
click at [784, 503] on input "True" at bounding box center [775, 497] width 16 height 14
radio input "true"
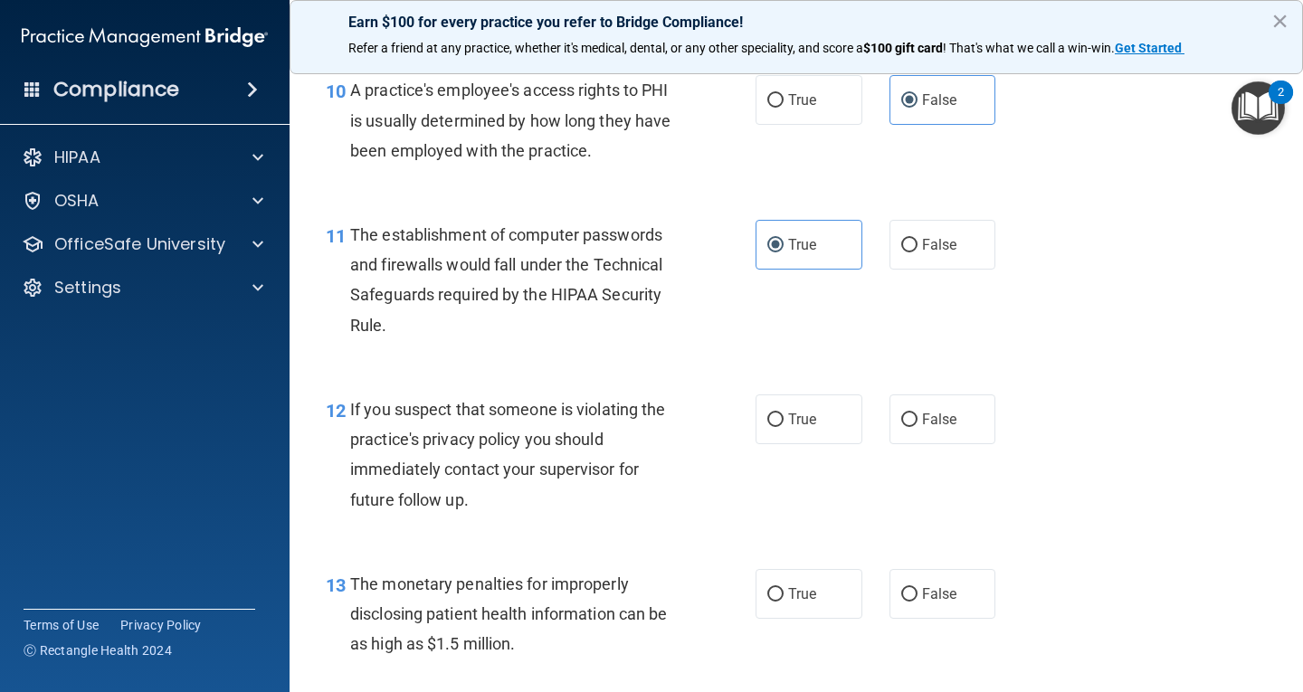
scroll to position [1538, 0]
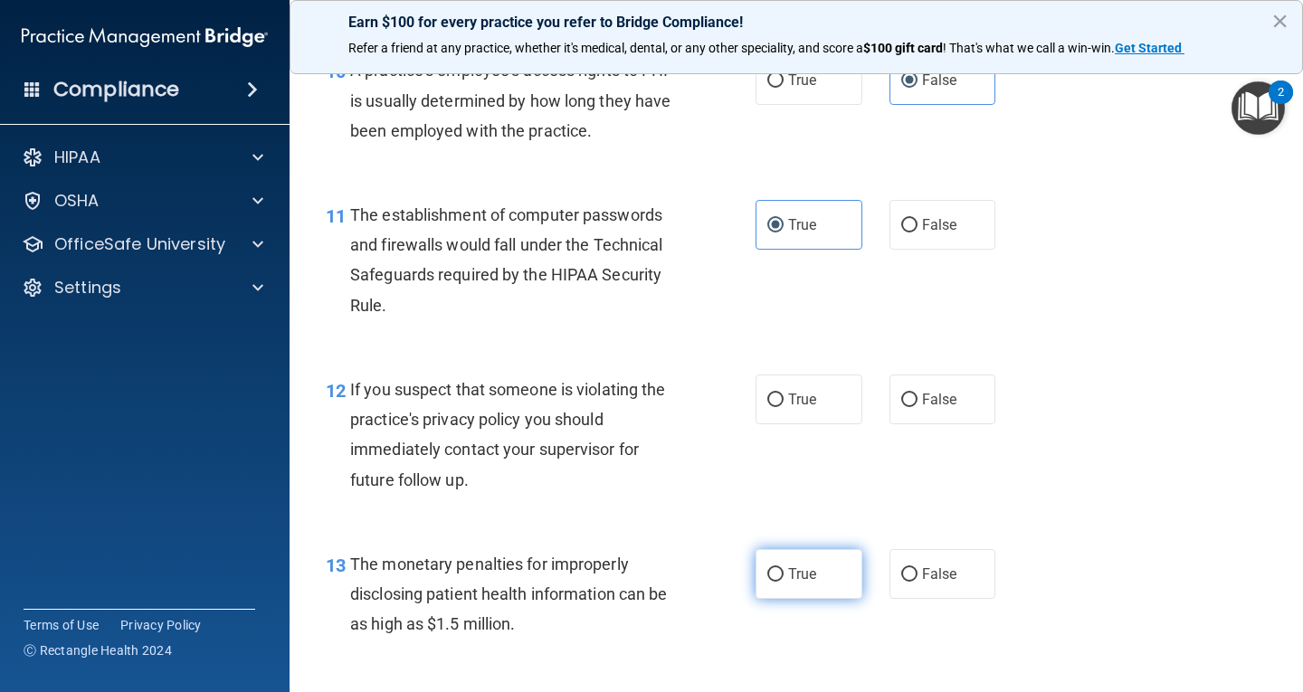
drag, startPoint x: 807, startPoint y: 420, endPoint x: 825, endPoint y: 595, distance: 176.5
click at [811, 434] on div "12 If you suspect that someone is violating the practice's privacy policy you s…" at bounding box center [796, 439] width 968 height 175
click at [819, 608] on div "13 The monetary penalties for improperly disclosing patient health information …" at bounding box center [796, 599] width 968 height 145
drag, startPoint x: 829, startPoint y: 590, endPoint x: 832, endPoint y: 456, distance: 134.0
click at [829, 587] on label "True" at bounding box center [809, 574] width 107 height 50
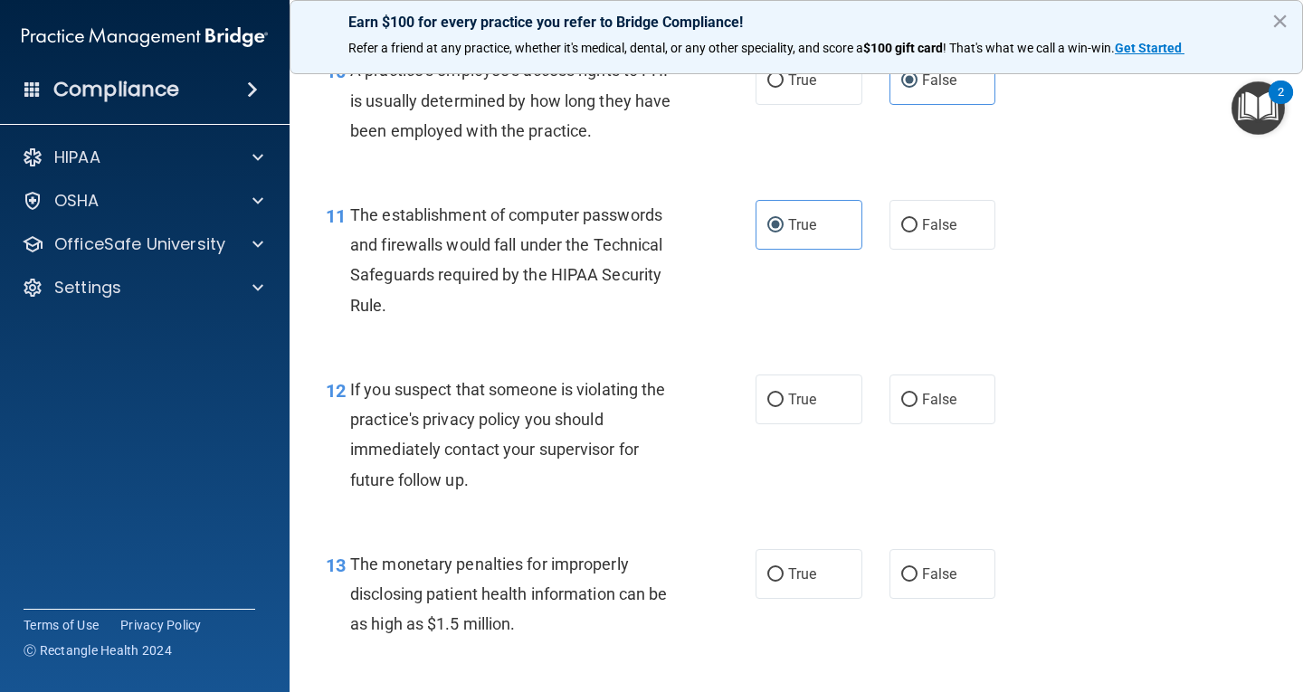
click at [784, 582] on input "True" at bounding box center [775, 575] width 16 height 14
radio input "true"
click at [836, 414] on label "True" at bounding box center [809, 400] width 107 height 50
click at [784, 407] on input "True" at bounding box center [775, 401] width 16 height 14
radio input "true"
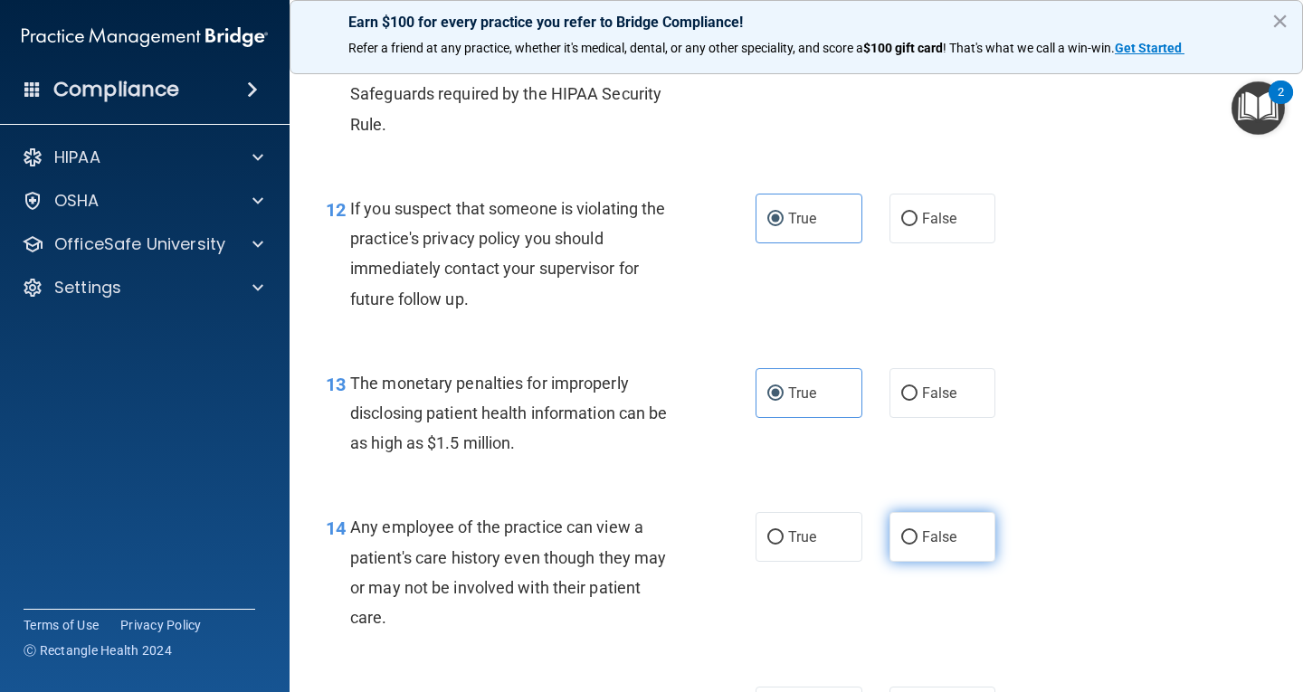
click at [935, 553] on label "False" at bounding box center [943, 537] width 107 height 50
click at [918, 545] on input "False" at bounding box center [909, 538] width 16 height 14
radio input "true"
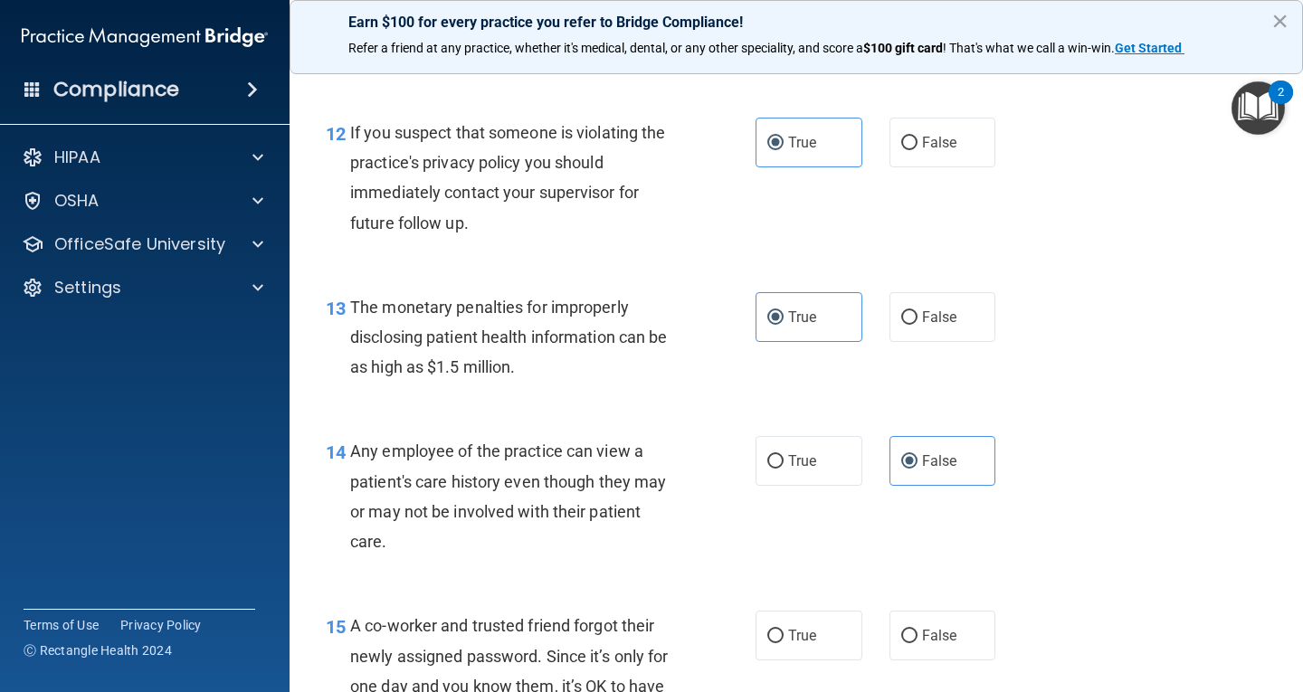
scroll to position [1991, 0]
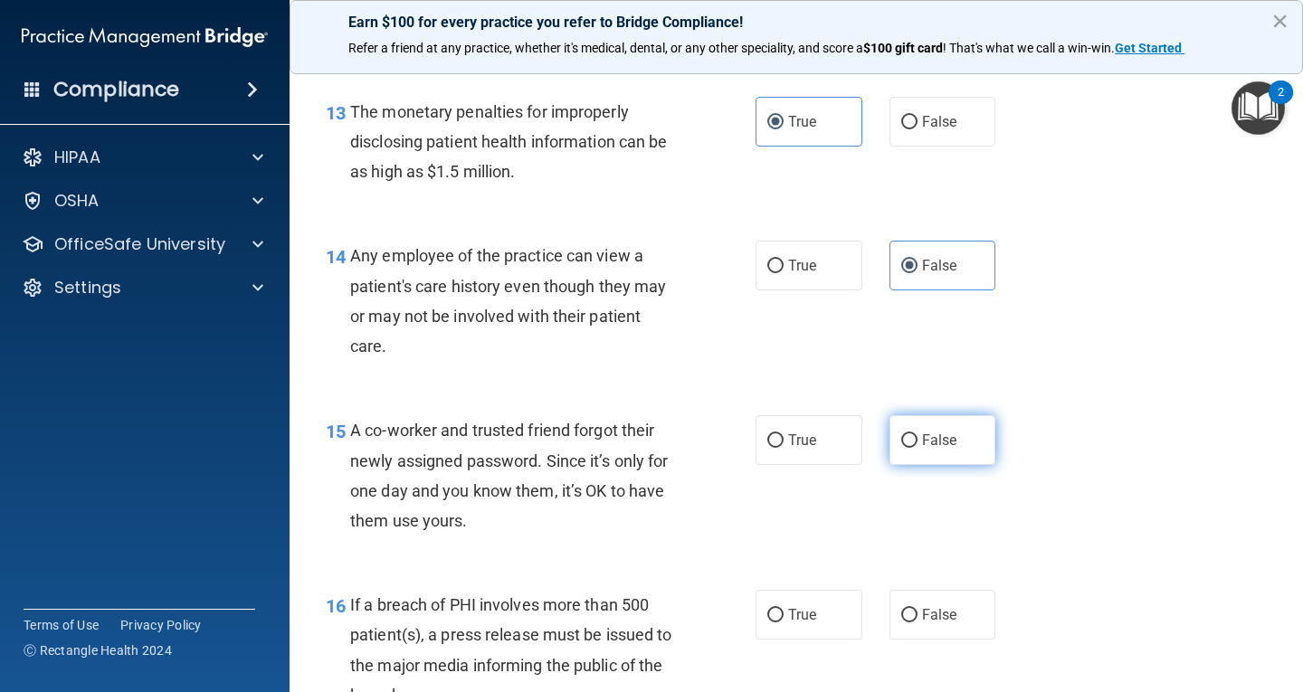
click at [946, 454] on label "False" at bounding box center [943, 440] width 107 height 50
click at [918, 448] on input "False" at bounding box center [909, 441] width 16 height 14
radio input "true"
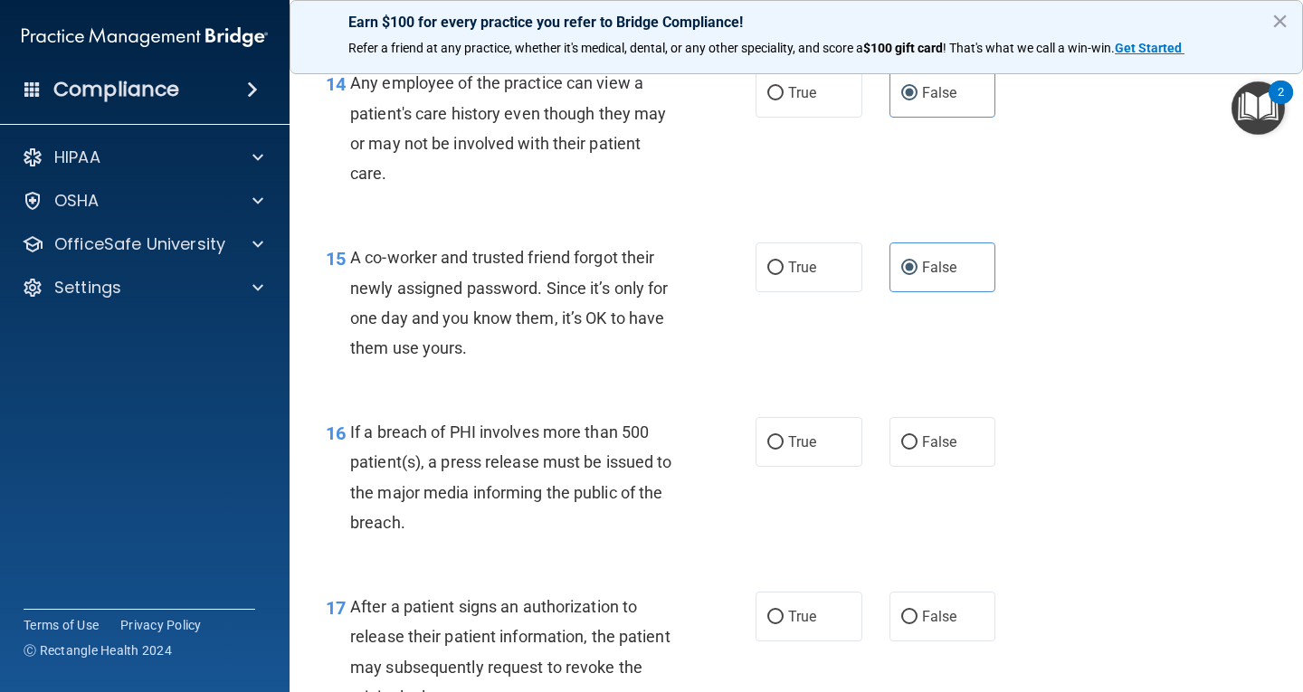
scroll to position [2172, 0]
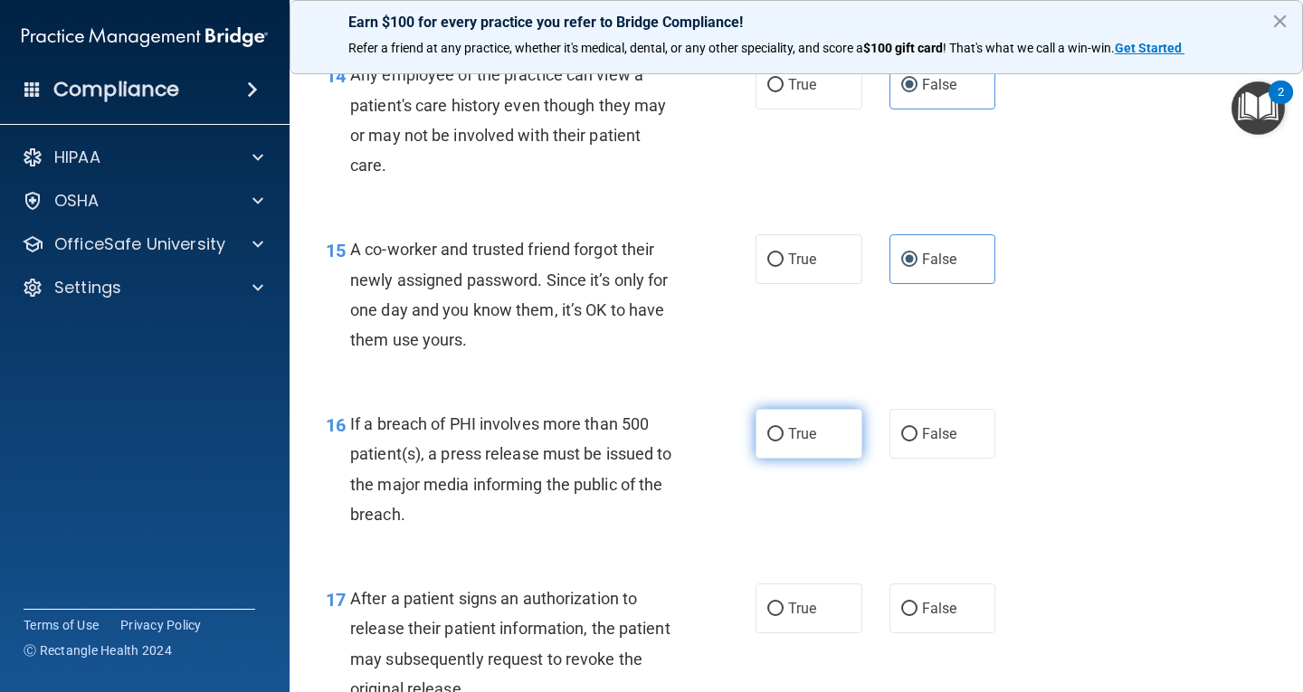
click at [841, 443] on label "True" at bounding box center [809, 434] width 107 height 50
click at [784, 442] on input "True" at bounding box center [775, 435] width 16 height 14
radio input "true"
drag, startPoint x: 824, startPoint y: 629, endPoint x: 860, endPoint y: 610, distance: 40.1
click at [824, 628] on label "True" at bounding box center [809, 609] width 107 height 50
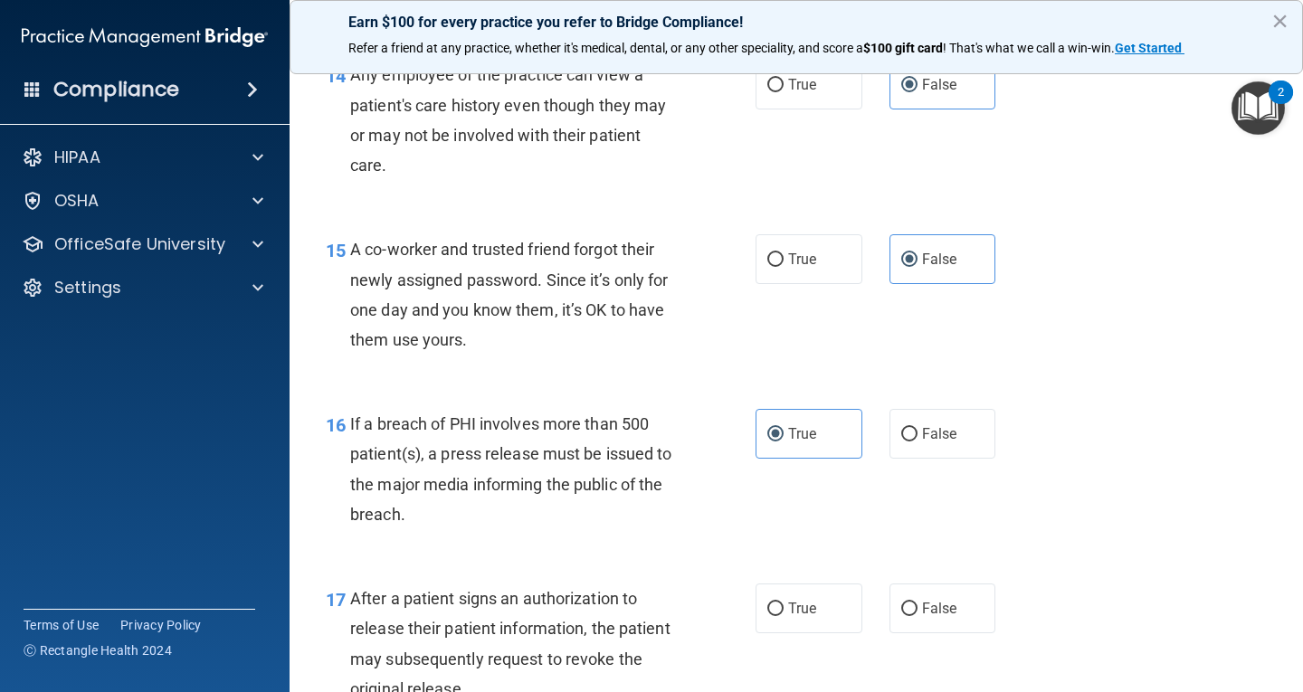
click at [784, 616] on input "True" at bounding box center [775, 610] width 16 height 14
radio input "true"
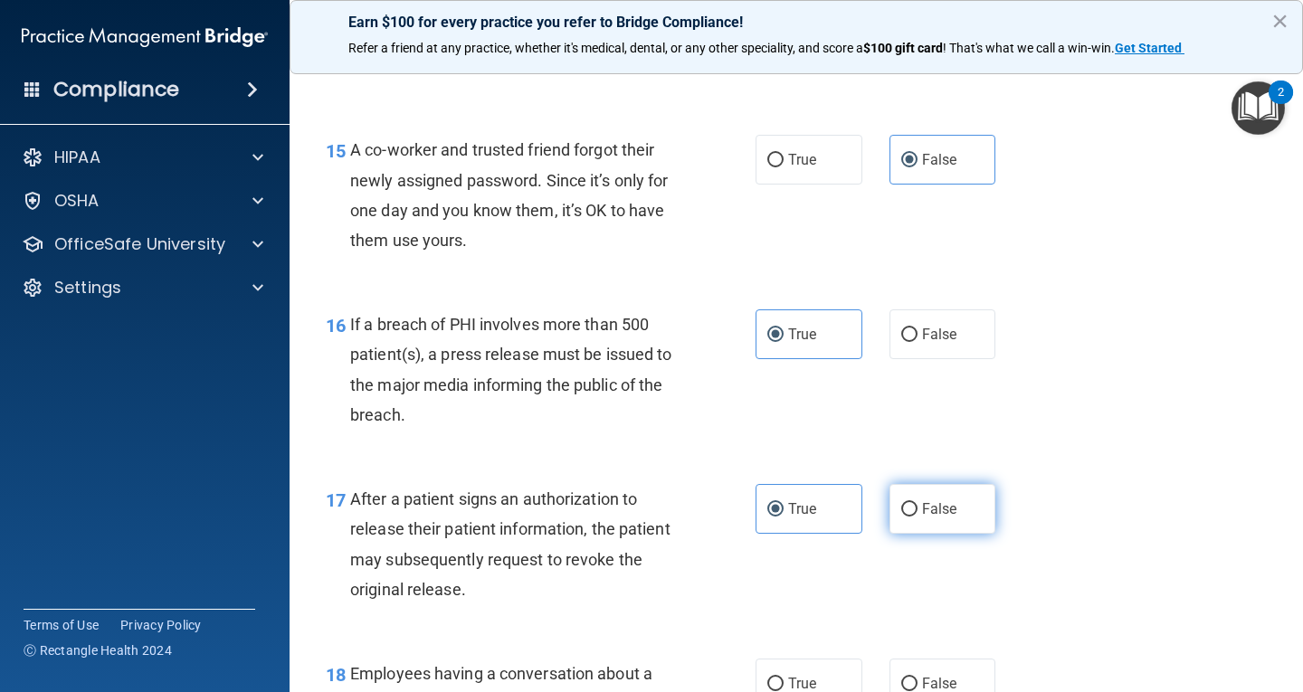
scroll to position [2443, 0]
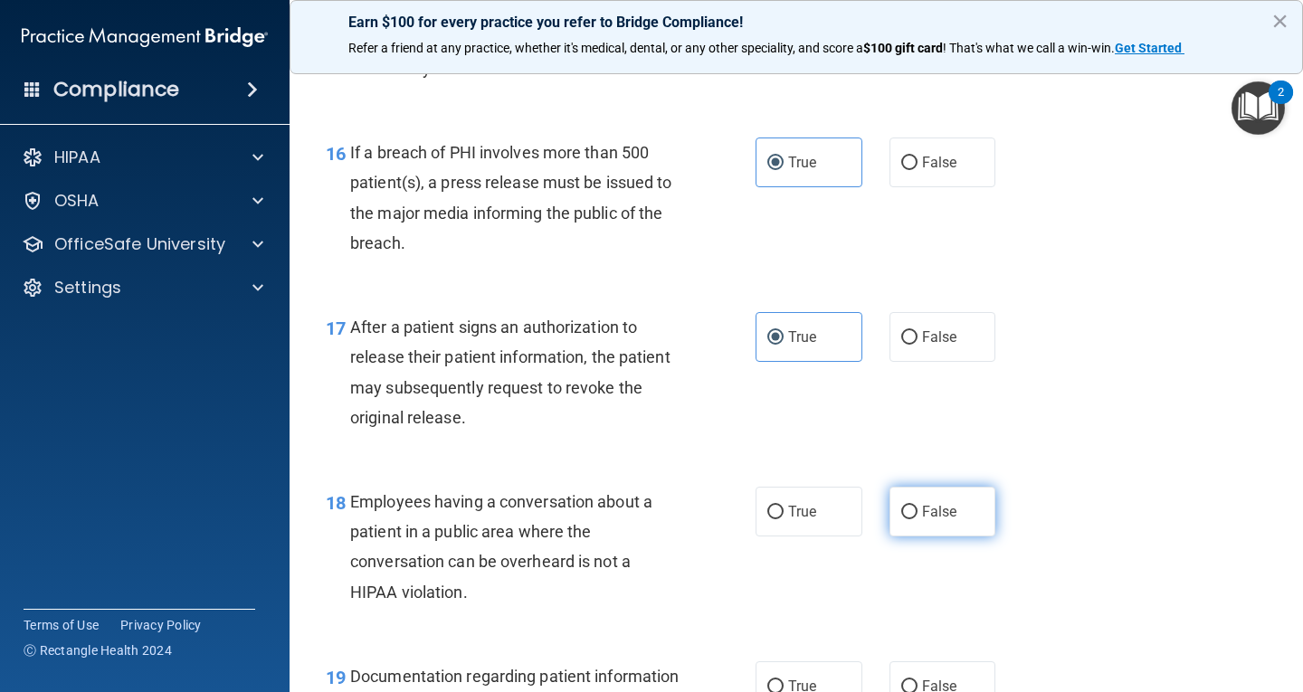
click at [959, 522] on label "False" at bounding box center [943, 512] width 107 height 50
click at [918, 519] on input "False" at bounding box center [909, 513] width 16 height 14
radio input "true"
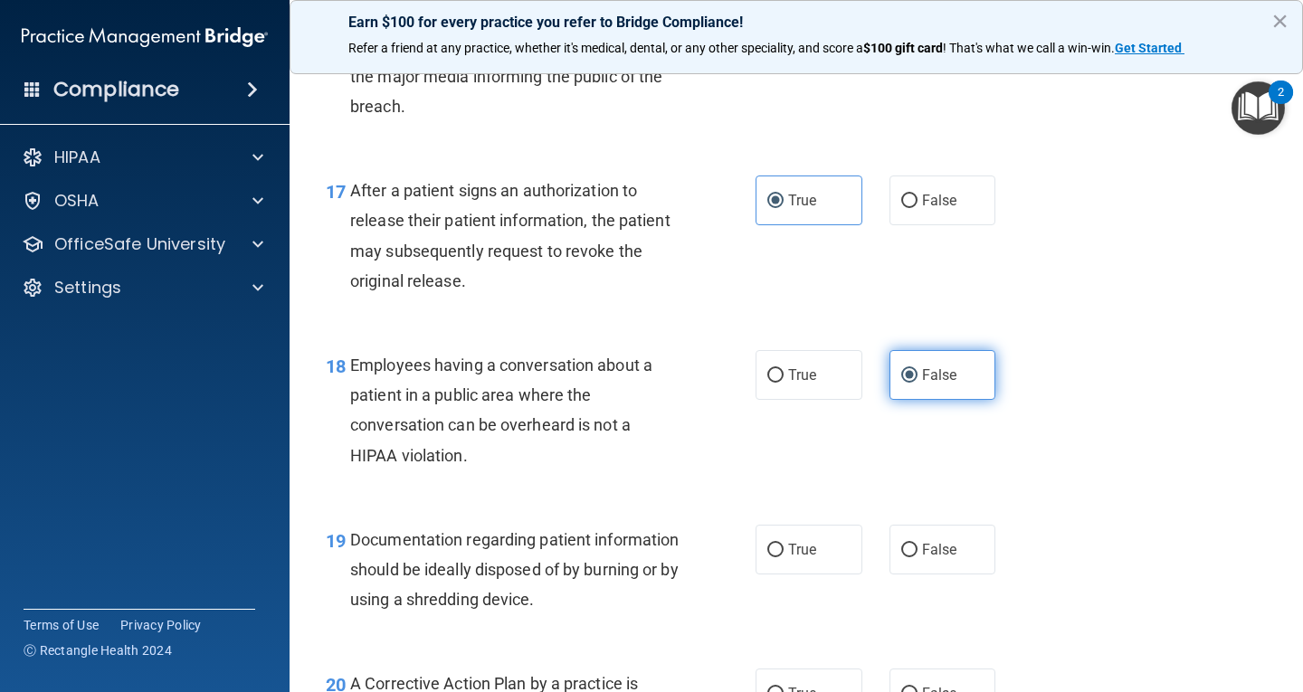
scroll to position [2624, 0]
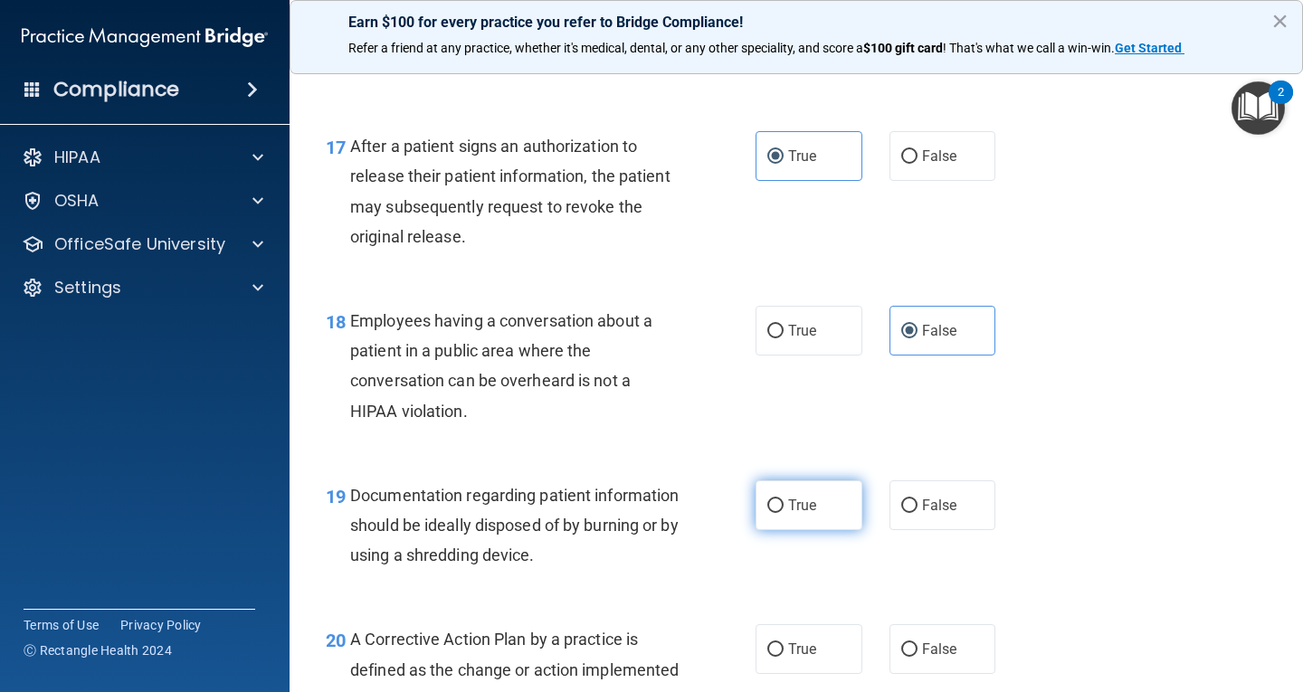
click at [839, 516] on label "True" at bounding box center [809, 505] width 107 height 50
click at [784, 513] on input "True" at bounding box center [775, 506] width 16 height 14
radio input "true"
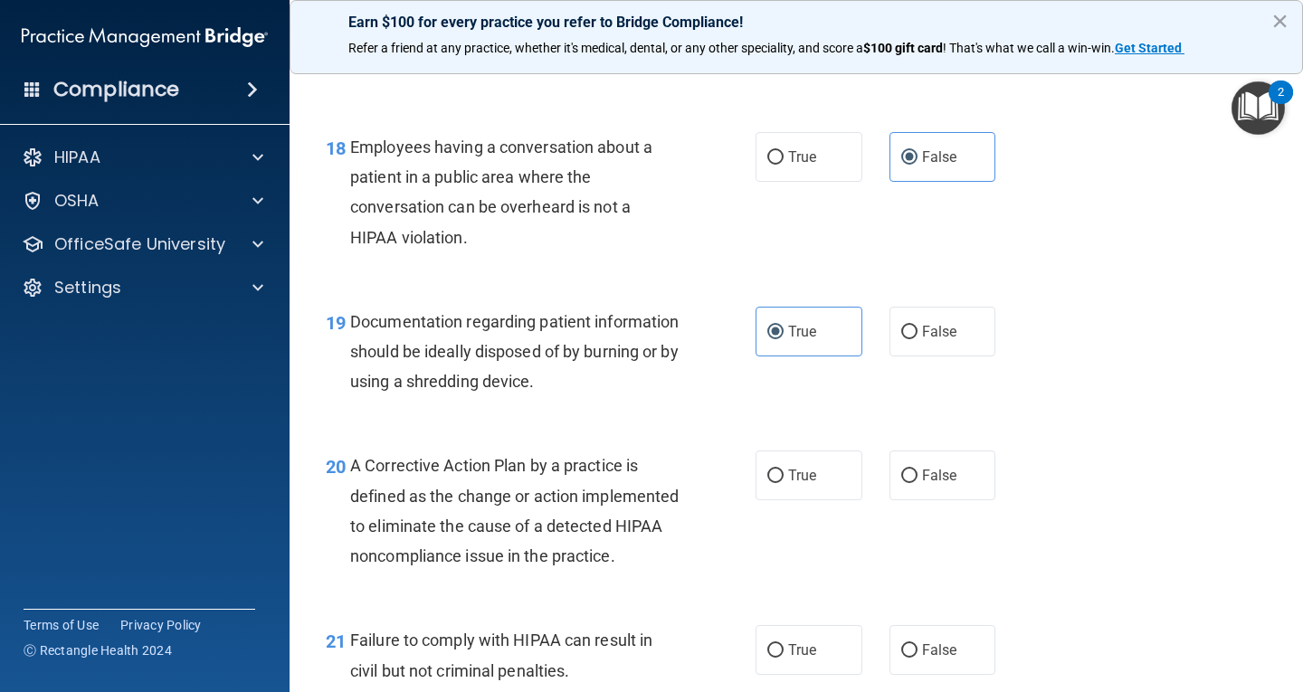
scroll to position [2805, 0]
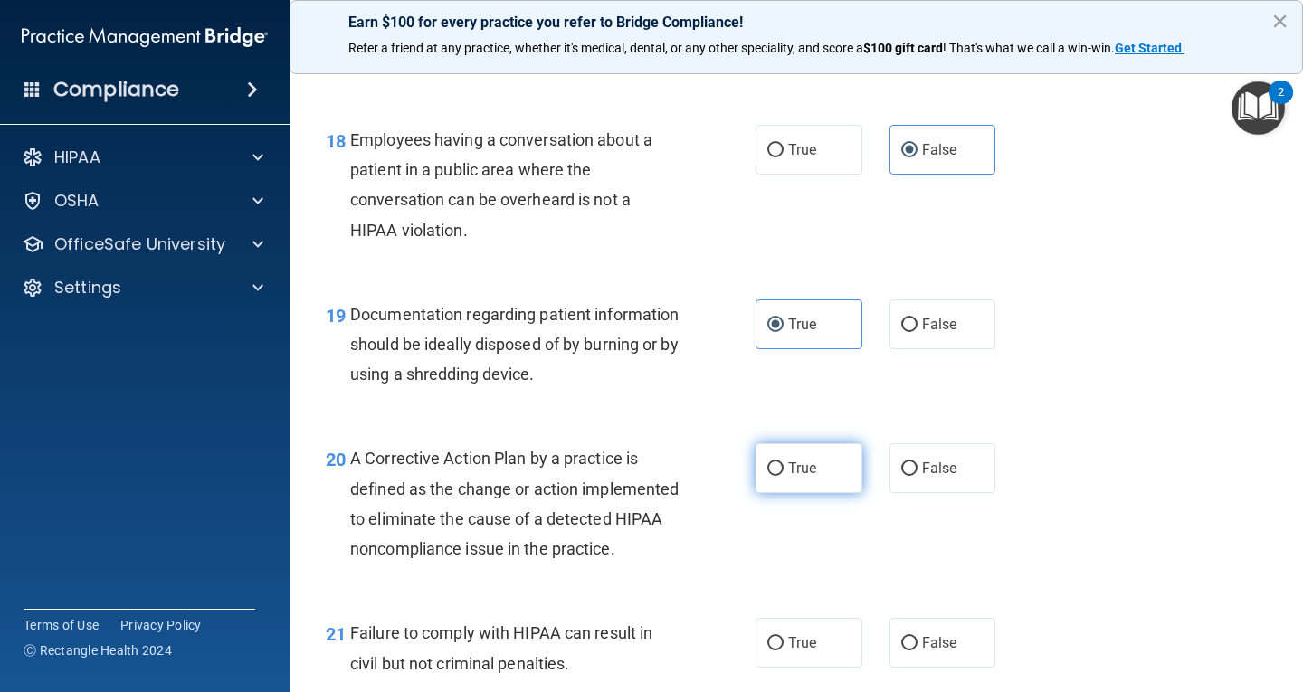
click at [815, 482] on label "True" at bounding box center [809, 468] width 107 height 50
click at [784, 476] on input "True" at bounding box center [775, 469] width 16 height 14
radio input "true"
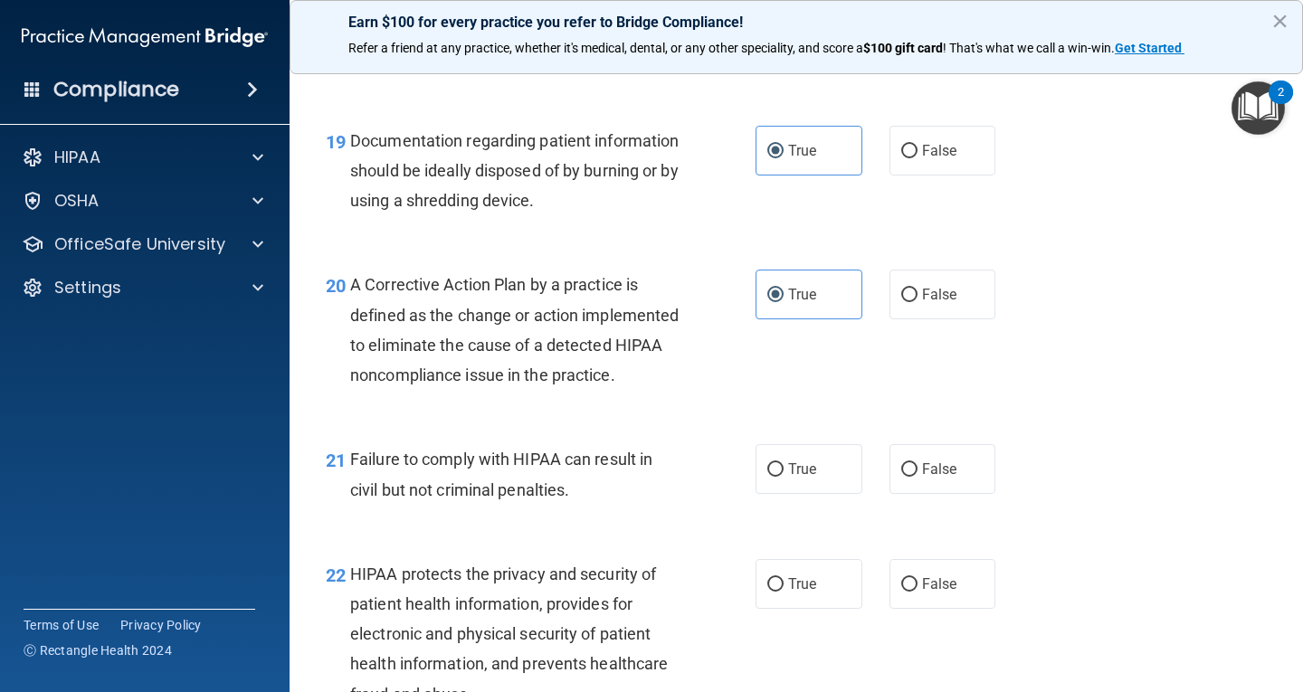
scroll to position [2986, 0]
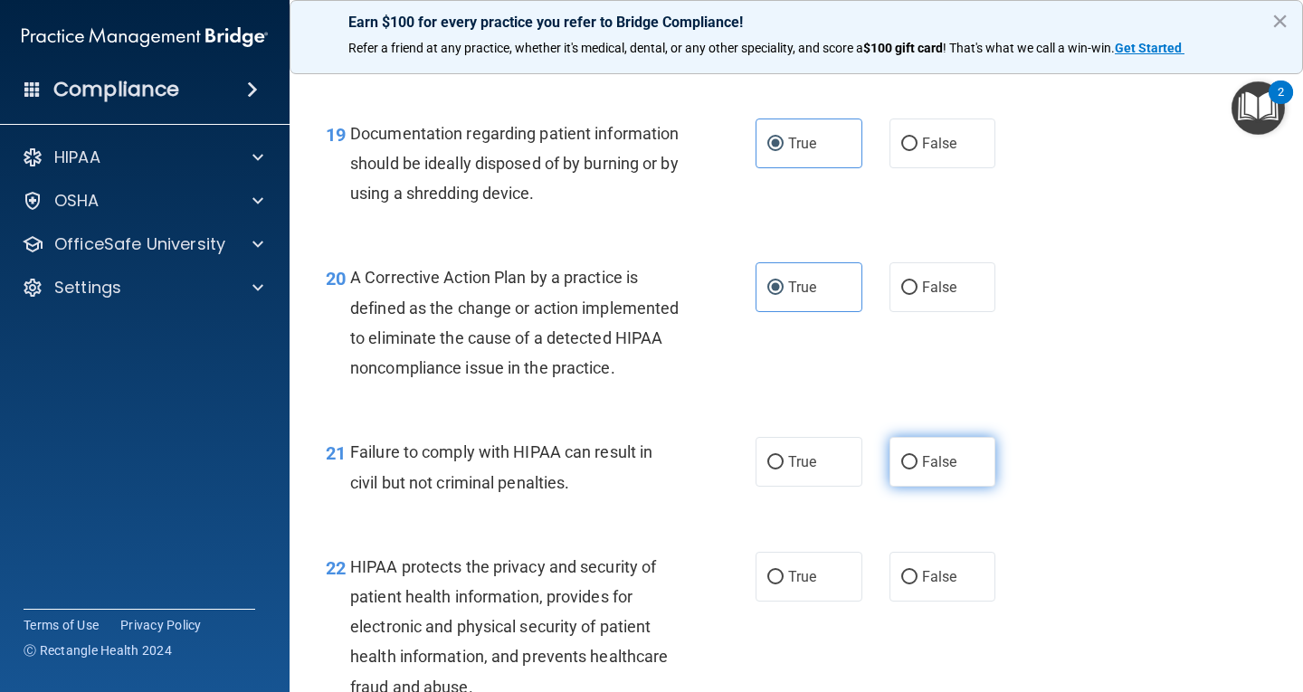
click at [950, 487] on label "False" at bounding box center [943, 462] width 107 height 50
click at [918, 470] on input "False" at bounding box center [909, 463] width 16 height 14
radio input "true"
click at [832, 602] on label "True" at bounding box center [809, 577] width 107 height 50
click at [784, 585] on input "True" at bounding box center [775, 578] width 16 height 14
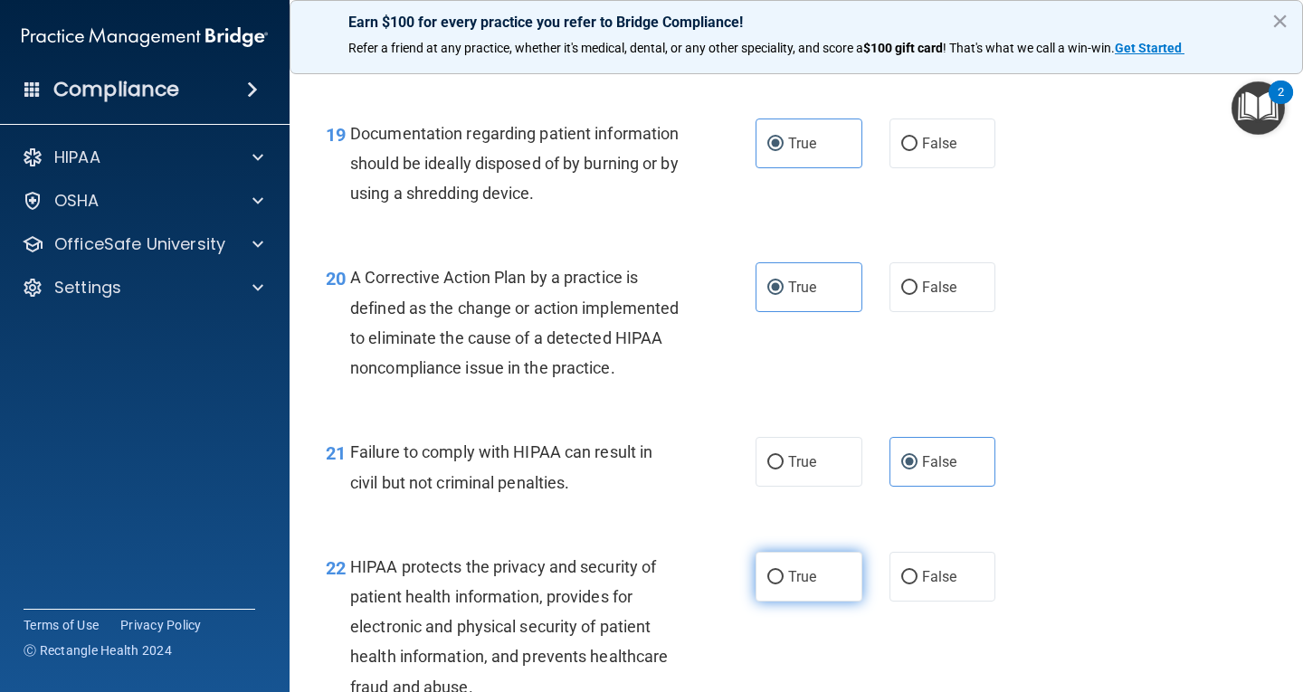
radio input "true"
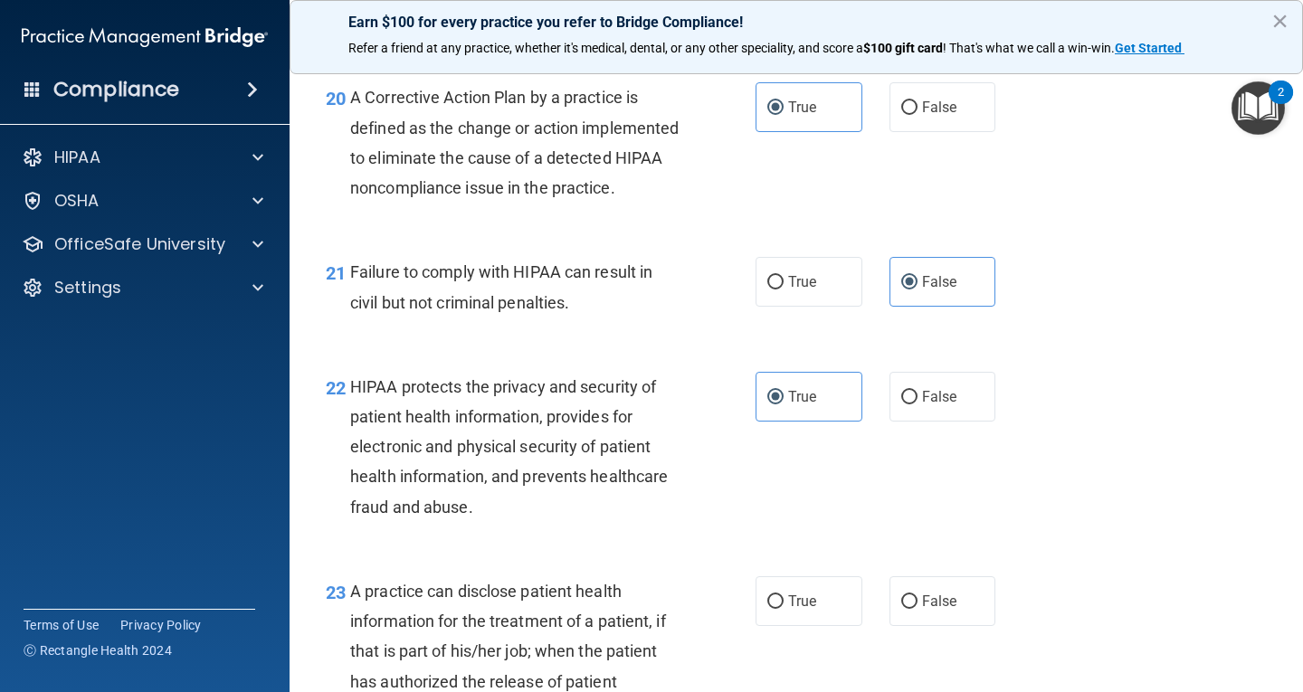
scroll to position [3167, 0]
click at [932, 609] on span "False" at bounding box center [939, 600] width 35 height 17
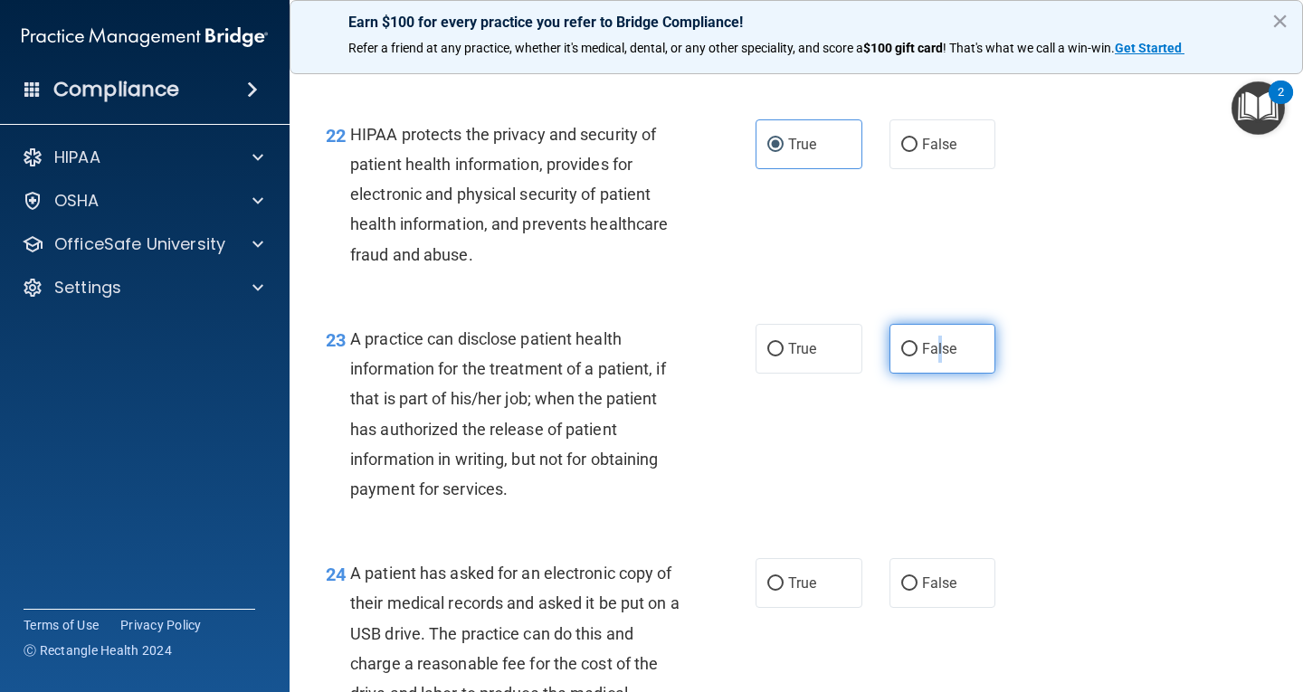
scroll to position [3439, 0]
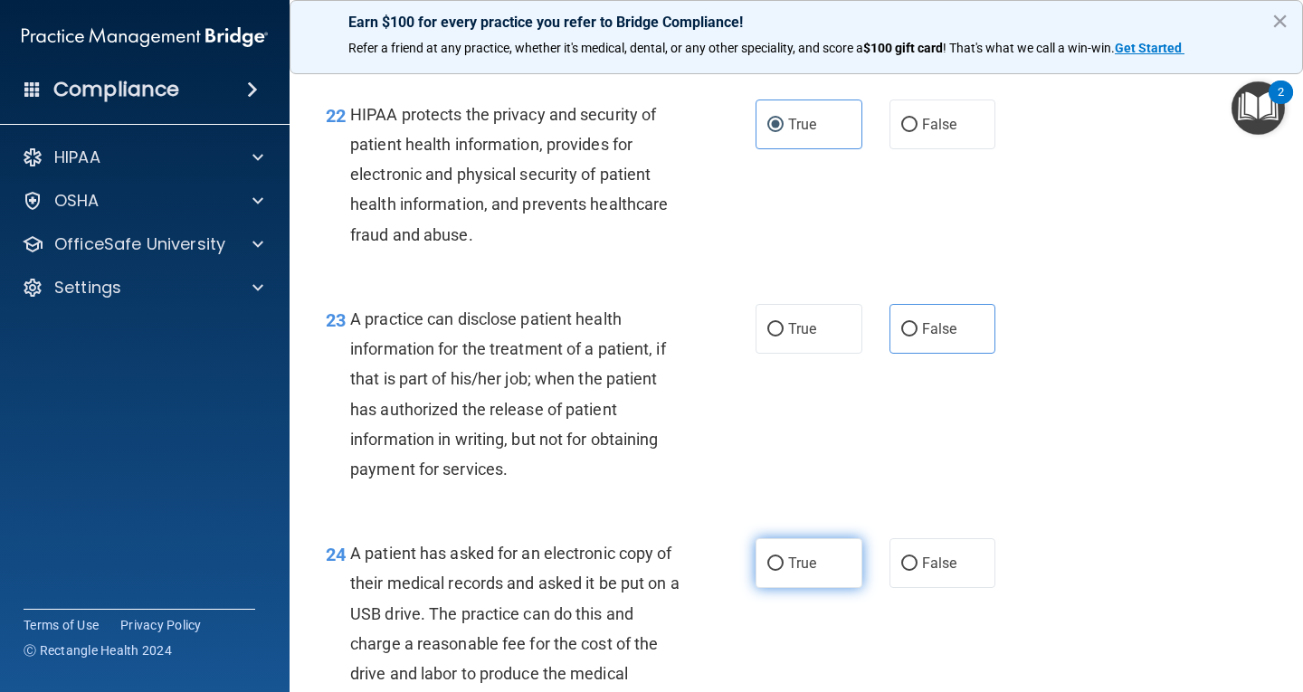
click at [835, 584] on label "True" at bounding box center [809, 563] width 107 height 50
click at [784, 571] on input "True" at bounding box center [775, 564] width 16 height 14
radio input "true"
click at [944, 354] on label "False" at bounding box center [943, 329] width 107 height 50
click at [918, 337] on input "False" at bounding box center [909, 330] width 16 height 14
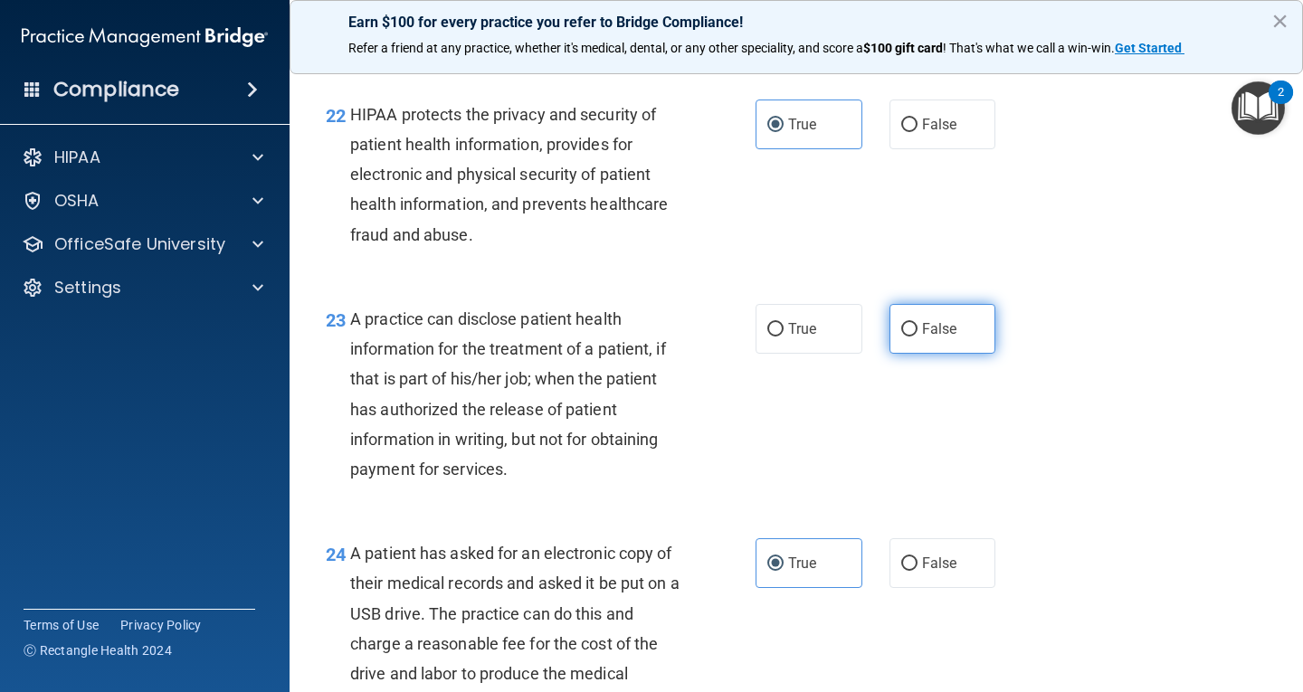
radio input "true"
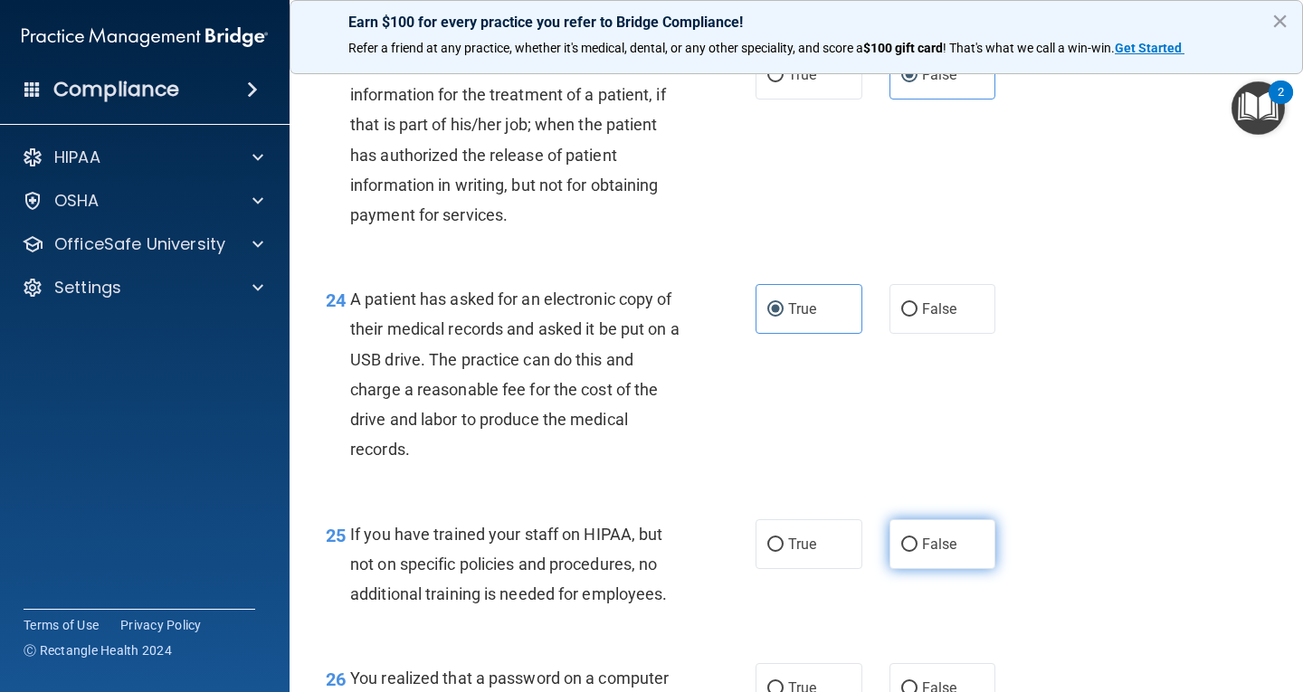
scroll to position [3710, 0]
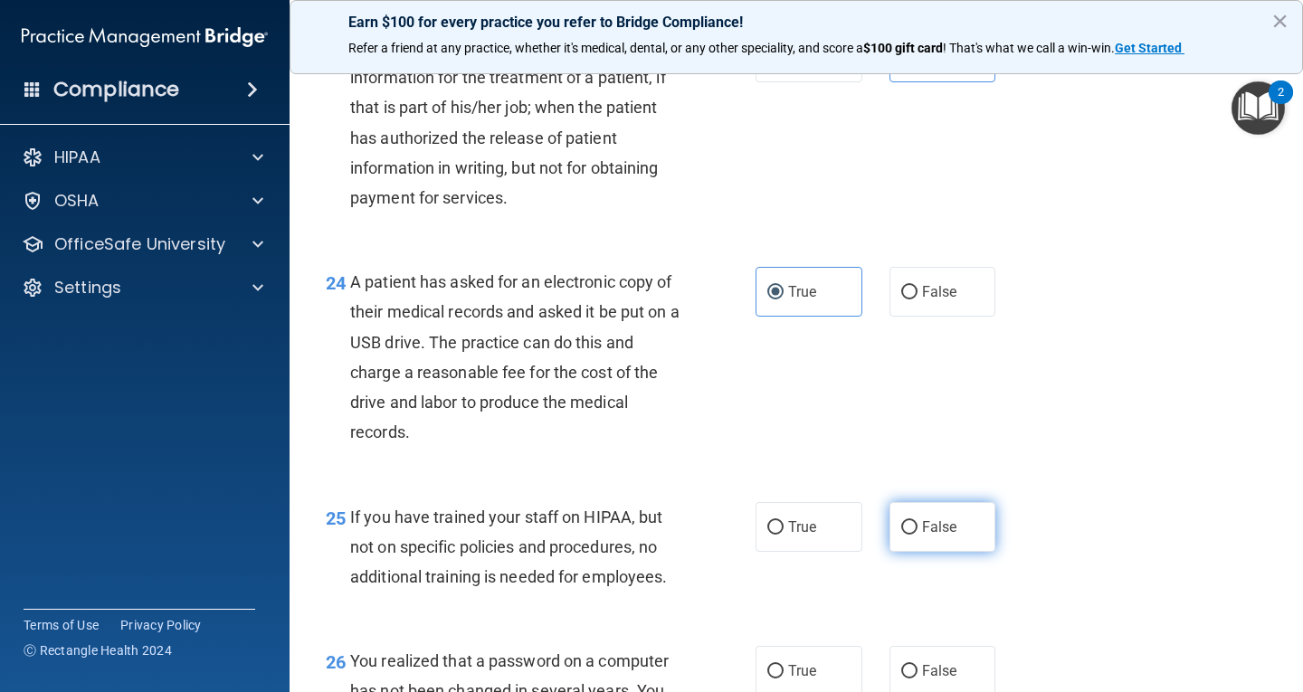
click at [967, 552] on label "False" at bounding box center [943, 527] width 107 height 50
click at [918, 535] on input "False" at bounding box center [909, 528] width 16 height 14
radio input "true"
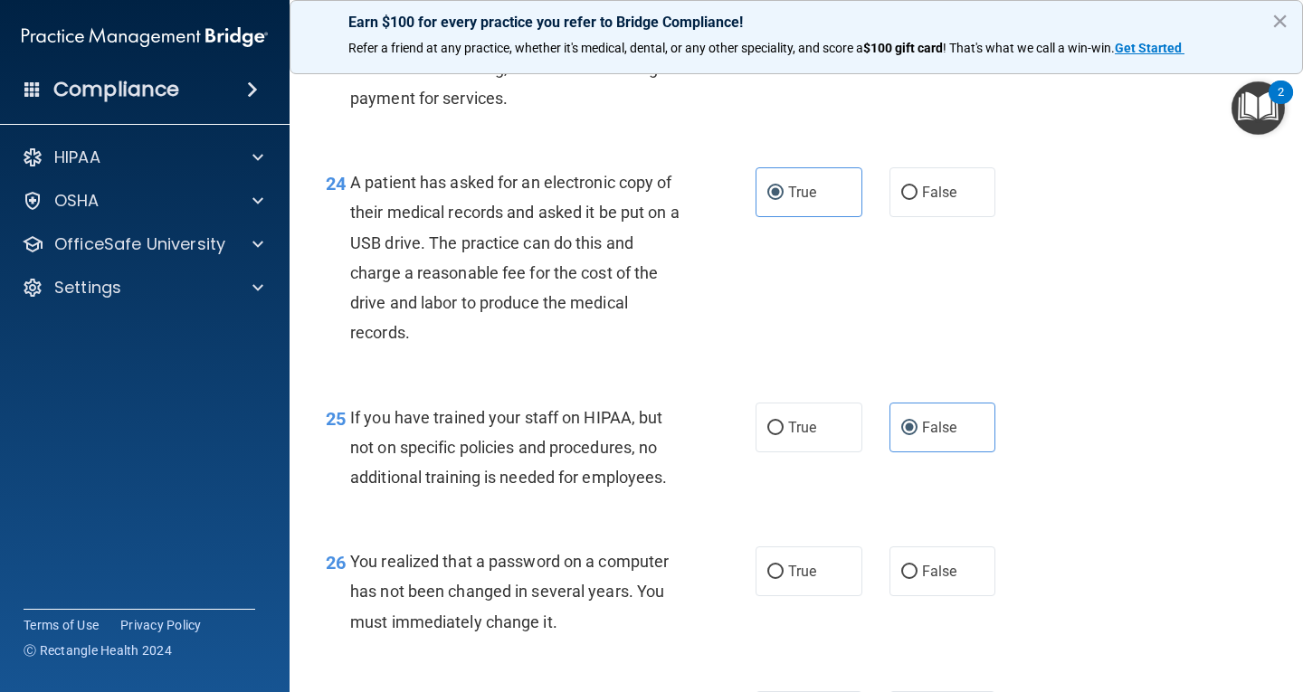
scroll to position [3981, 0]
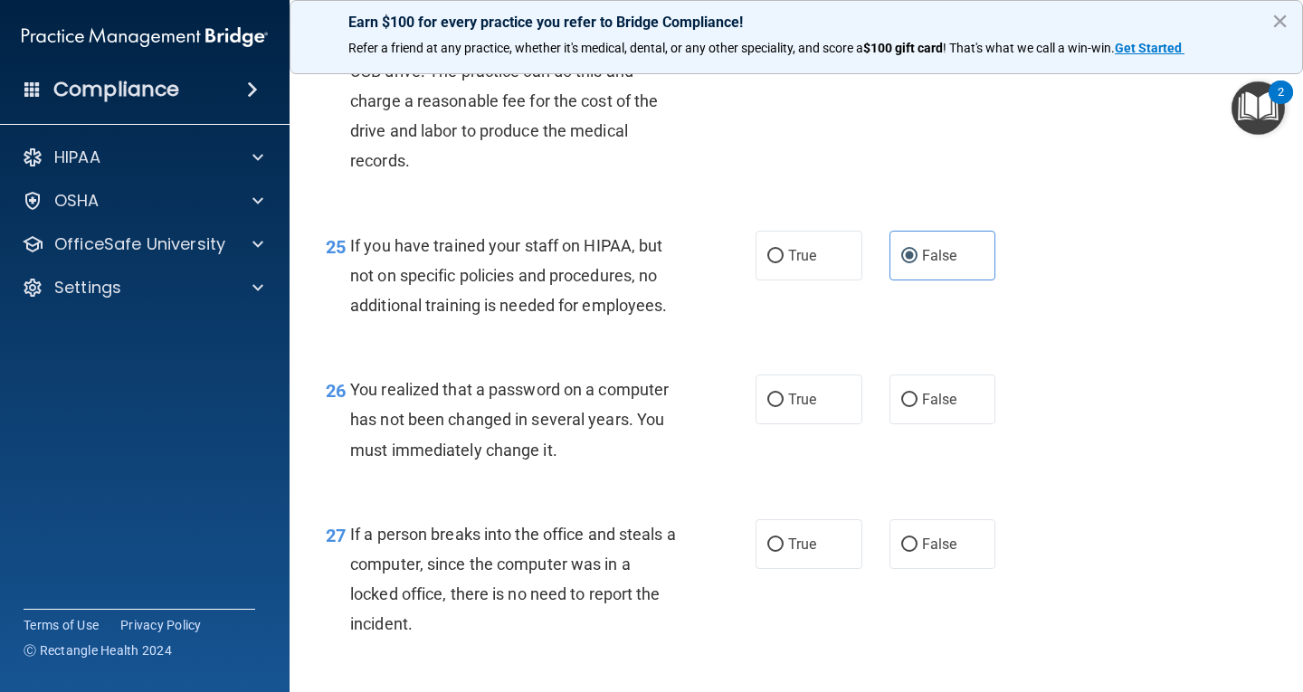
drag, startPoint x: 830, startPoint y: 446, endPoint x: 892, endPoint y: 522, distance: 98.4
click at [831, 424] on label "True" at bounding box center [809, 400] width 107 height 50
click at [784, 407] on input "True" at bounding box center [775, 401] width 16 height 14
radio input "true"
click at [944, 553] on span "False" at bounding box center [939, 544] width 35 height 17
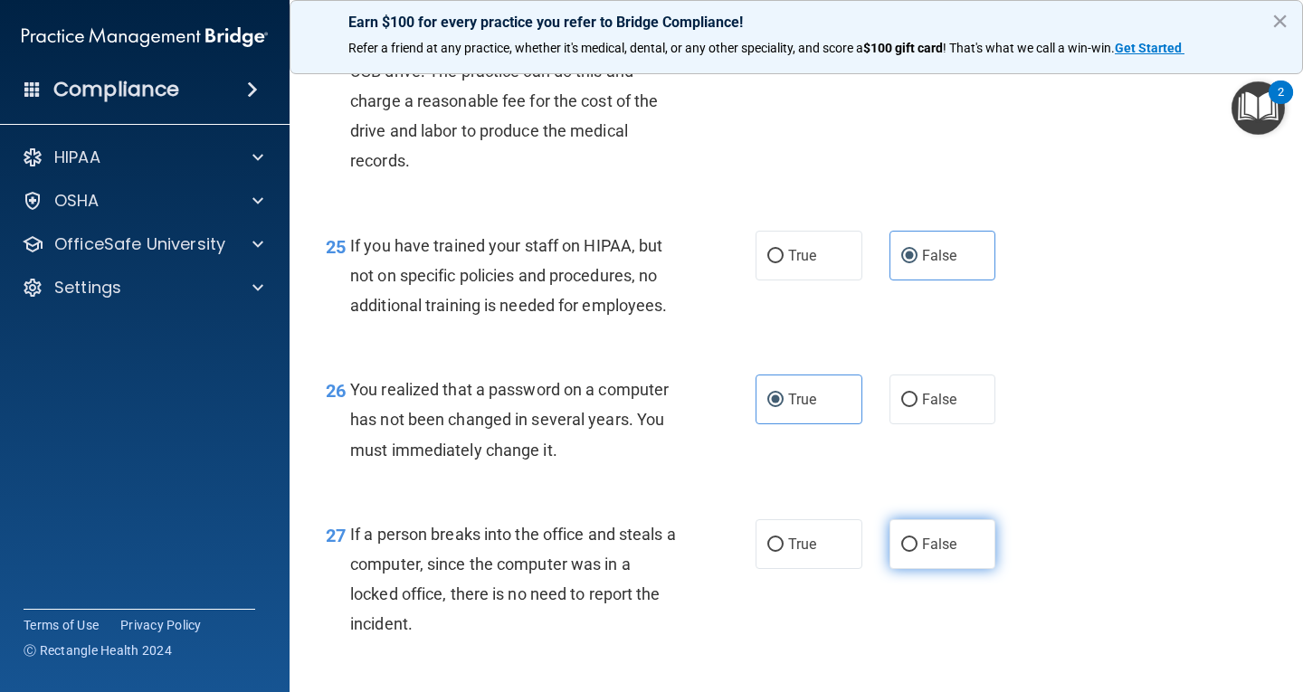
click at [918, 552] on input "False" at bounding box center [909, 545] width 16 height 14
radio input "true"
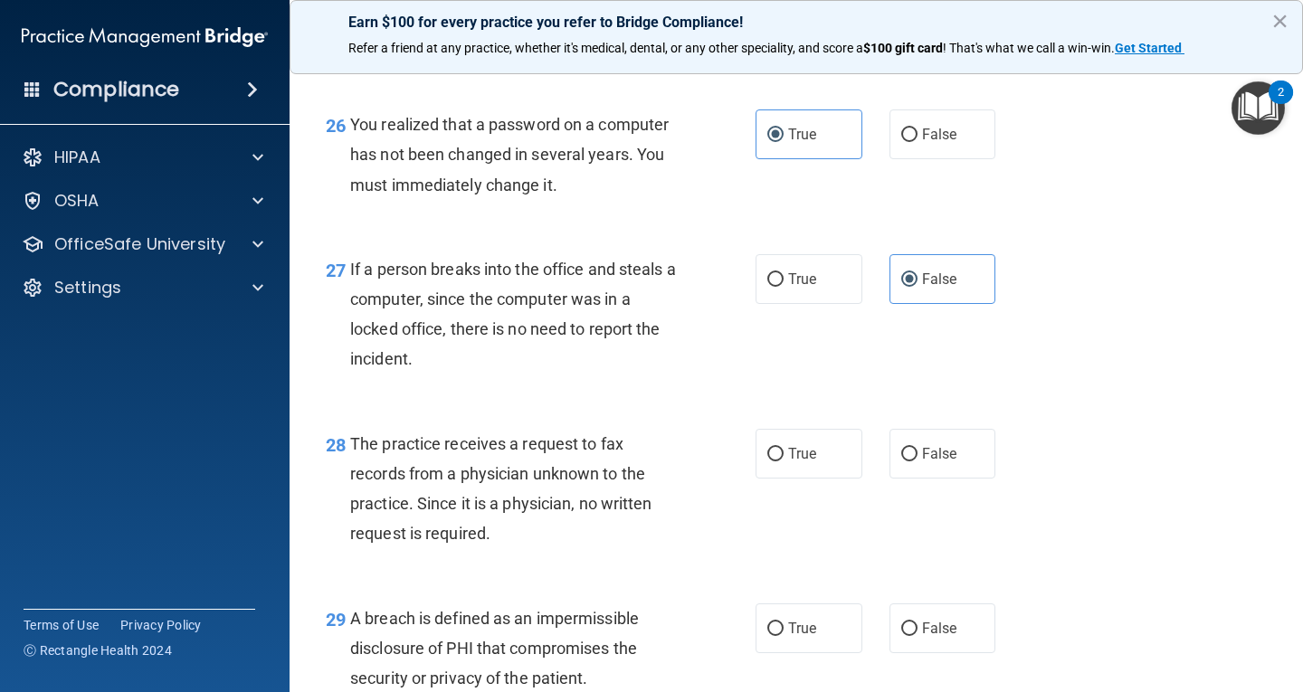
scroll to position [4253, 0]
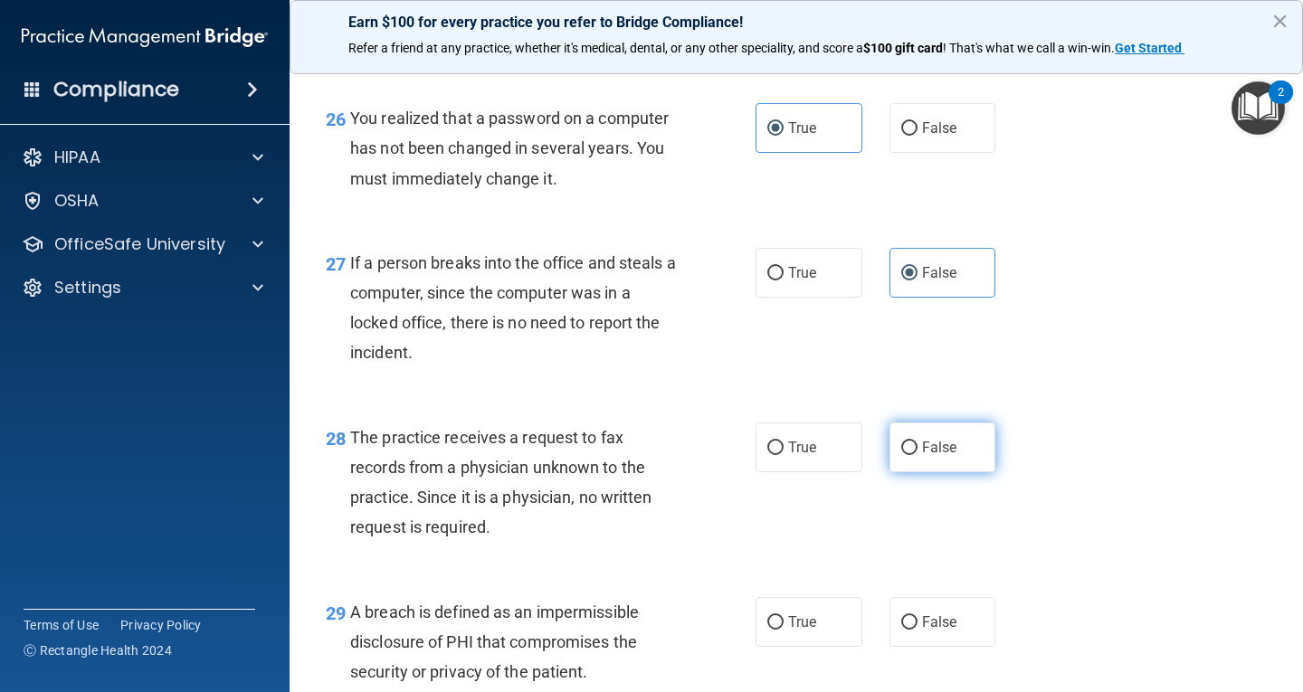
drag, startPoint x: 936, startPoint y: 504, endPoint x: 945, endPoint y: 492, distance: 14.8
click at [936, 503] on div "28 The practice receives a request to fax records from a physician unknown to t…" at bounding box center [796, 487] width 968 height 175
click at [945, 472] on label "False" at bounding box center [943, 448] width 107 height 50
click at [918, 455] on input "False" at bounding box center [909, 449] width 16 height 14
radio input "true"
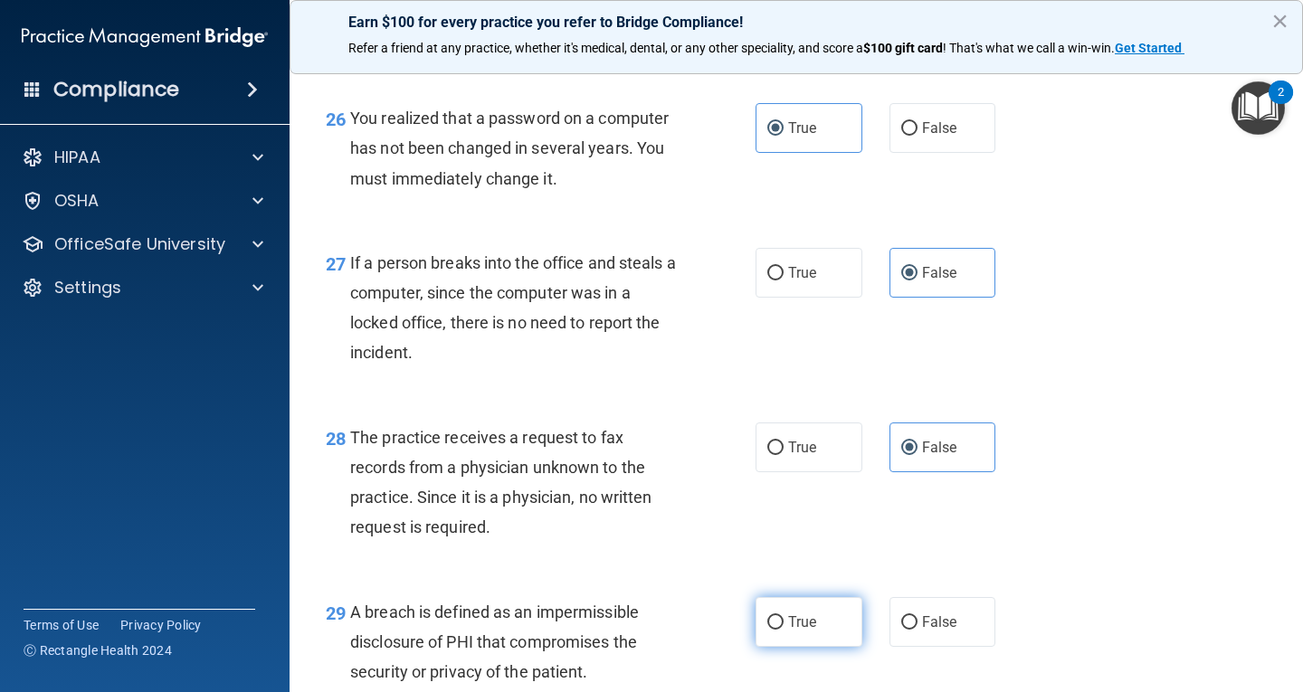
drag, startPoint x: 808, startPoint y: 674, endPoint x: 843, endPoint y: 637, distance: 51.2
click at [808, 647] on label "True" at bounding box center [809, 622] width 107 height 50
click at [784, 630] on input "True" at bounding box center [775, 623] width 16 height 14
radio input "true"
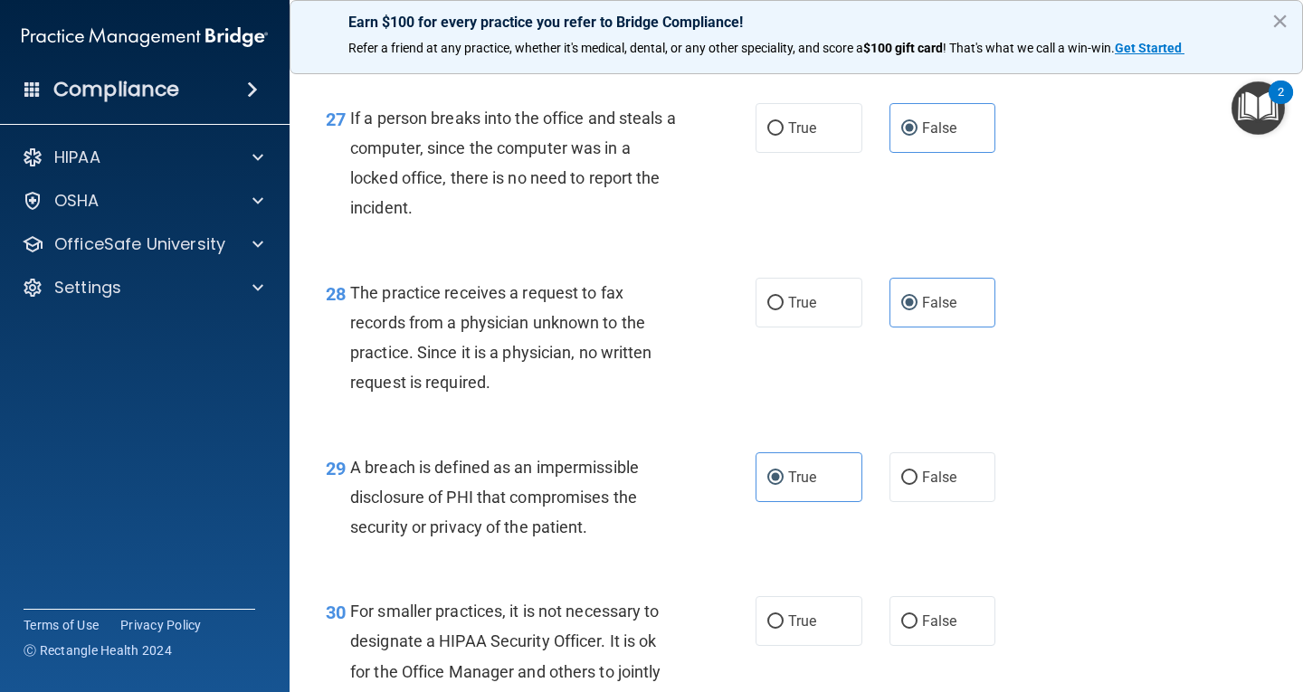
scroll to position [4602, 0]
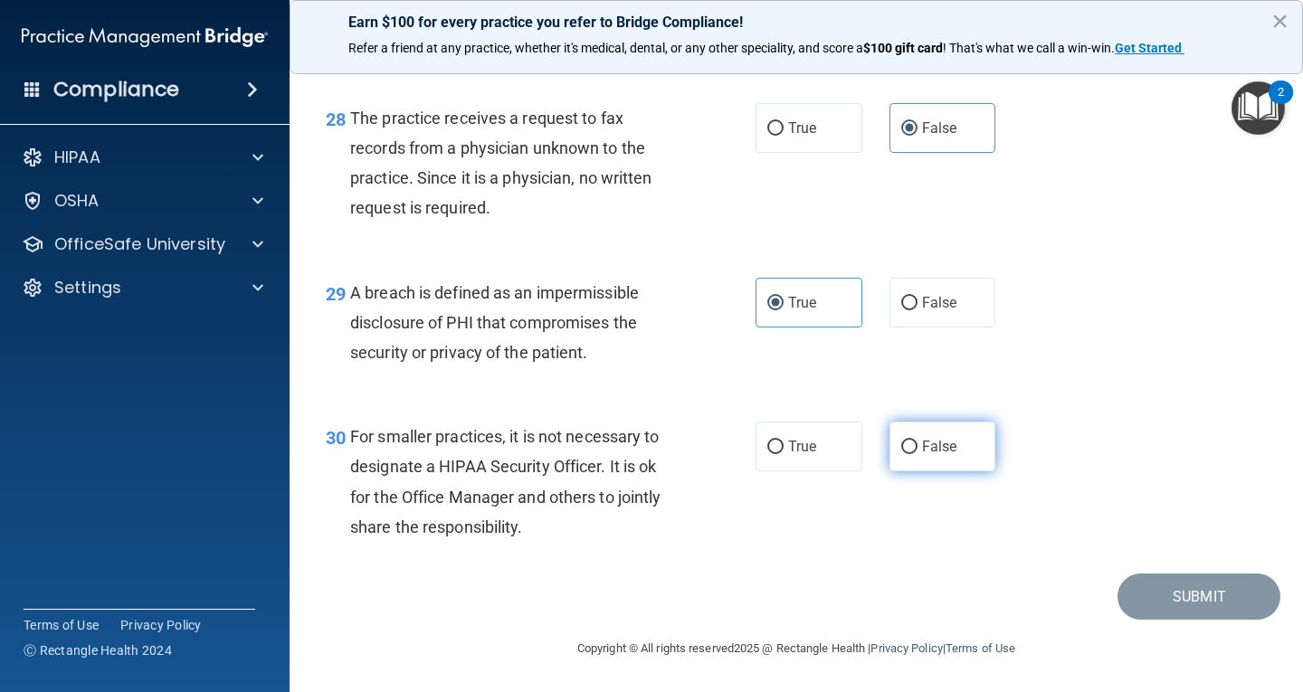
drag, startPoint x: 926, startPoint y: 444, endPoint x: 955, endPoint y: 466, distance: 36.2
click at [928, 442] on span "False" at bounding box center [939, 446] width 35 height 17
click at [918, 442] on input "False" at bounding box center [909, 448] width 16 height 14
radio input "true"
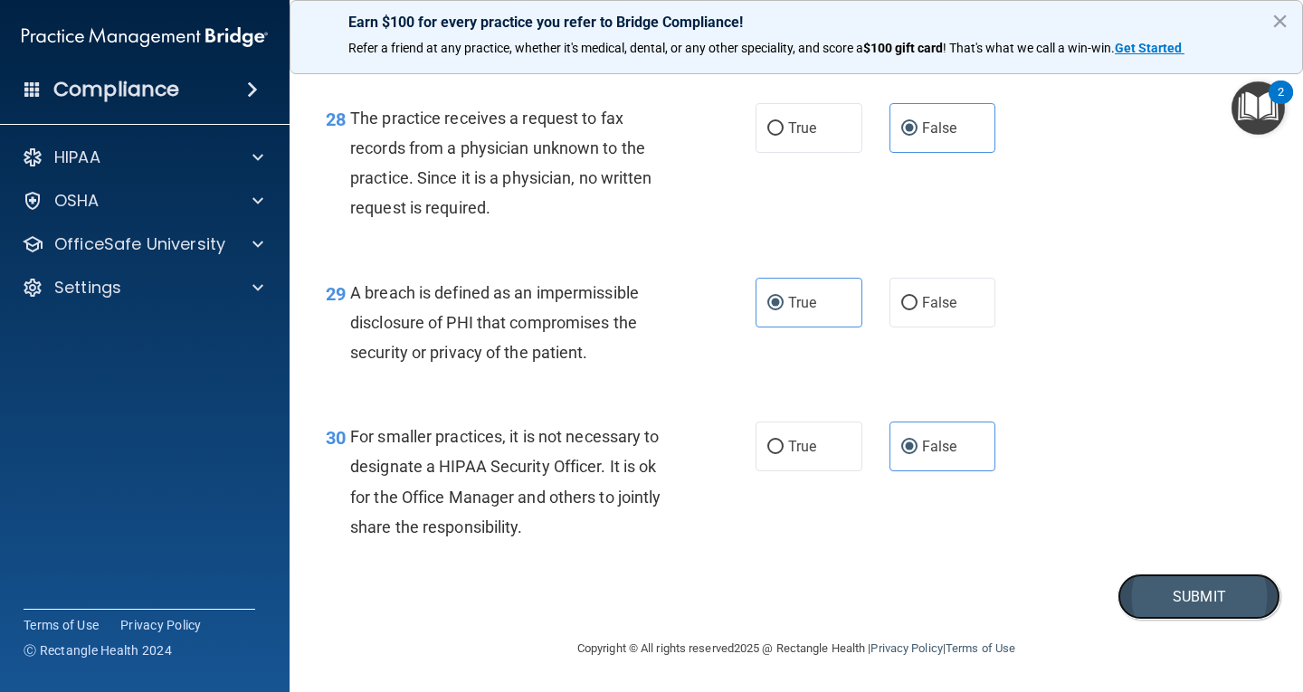
click at [1195, 593] on button "Submit" at bounding box center [1199, 597] width 163 height 46
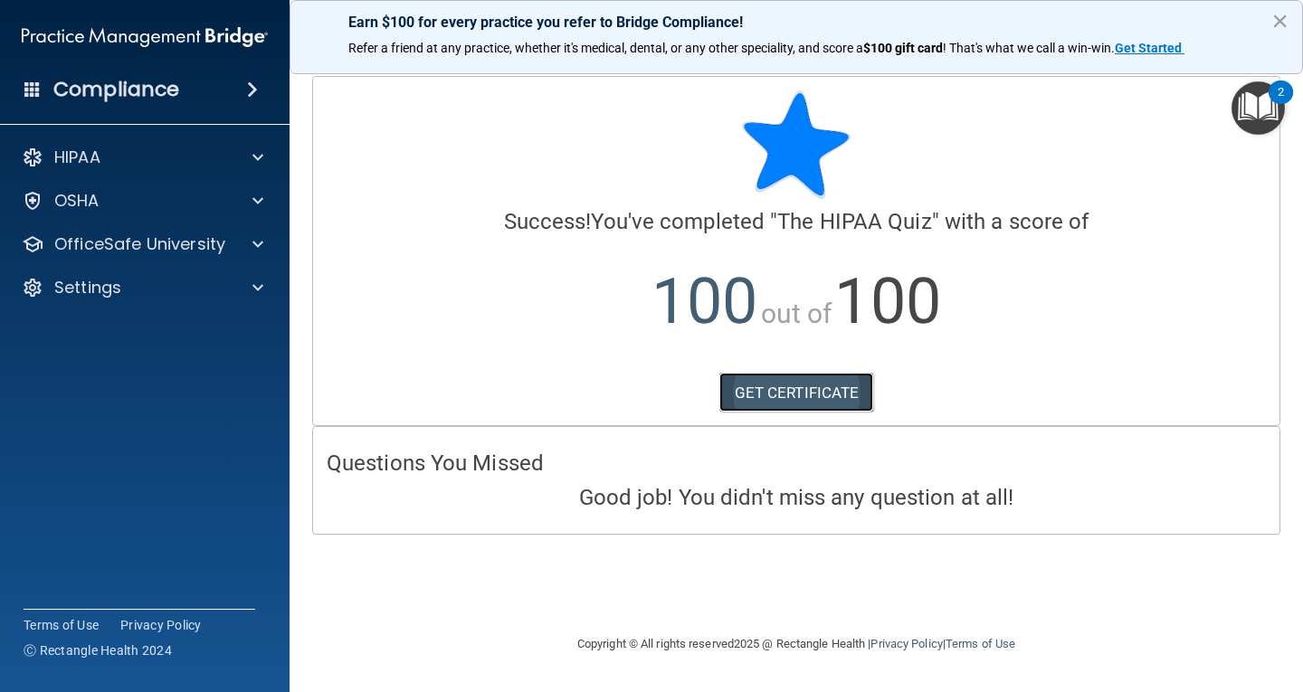
click at [769, 397] on link "GET CERTIFICATE" at bounding box center [796, 393] width 155 height 40
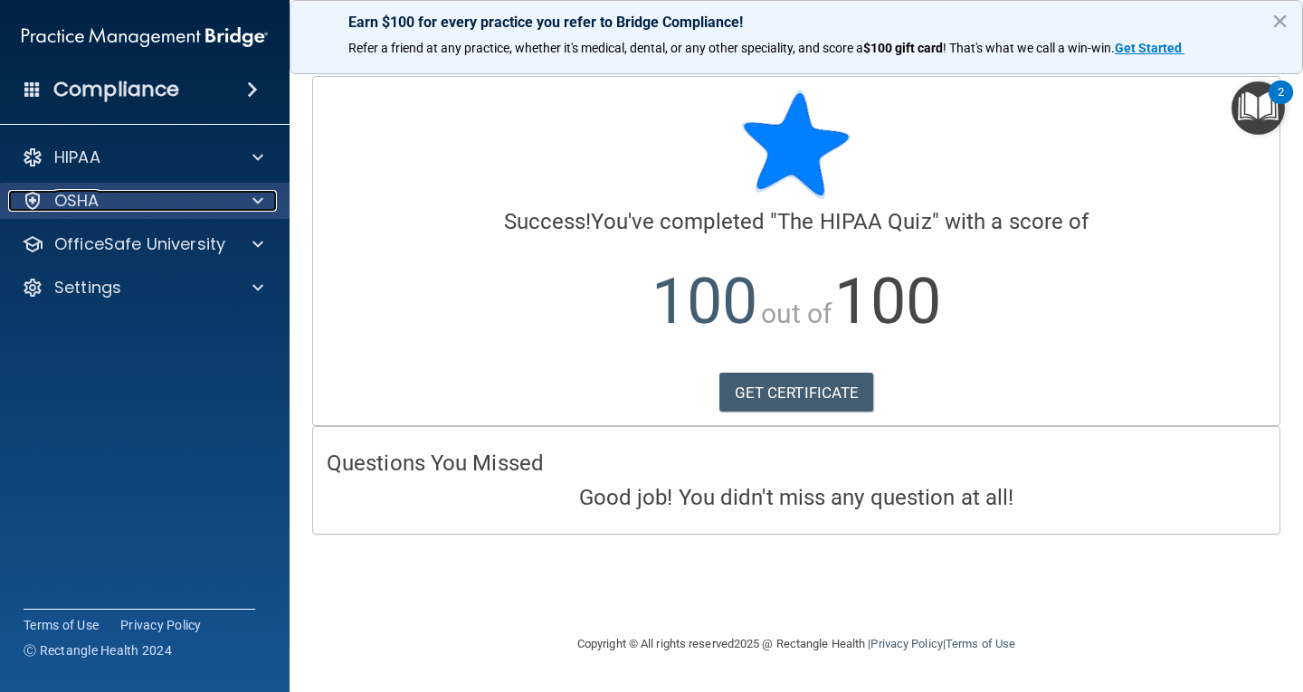
drag, startPoint x: 223, startPoint y: 195, endPoint x: 233, endPoint y: 195, distance: 10.9
click at [224, 195] on div "OSHA" at bounding box center [120, 201] width 224 height 22
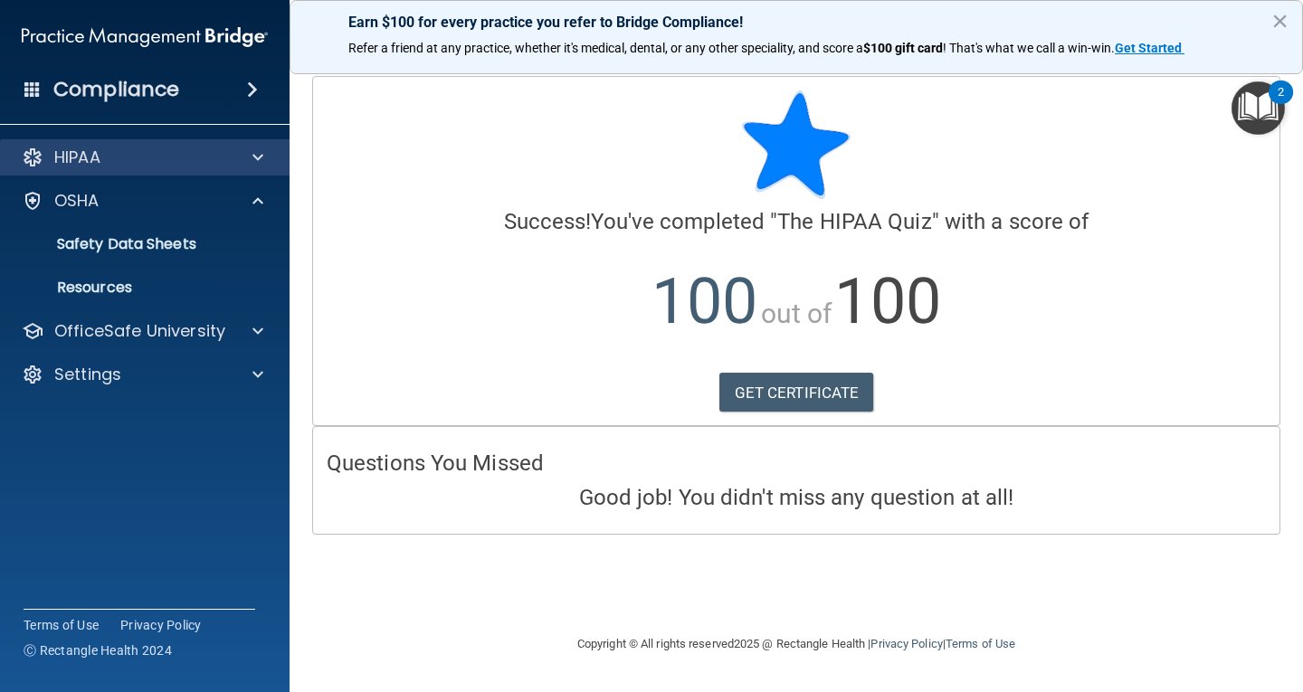
click at [250, 168] on div "HIPAA" at bounding box center [145, 157] width 290 height 36
click at [252, 162] on span at bounding box center [257, 158] width 11 height 22
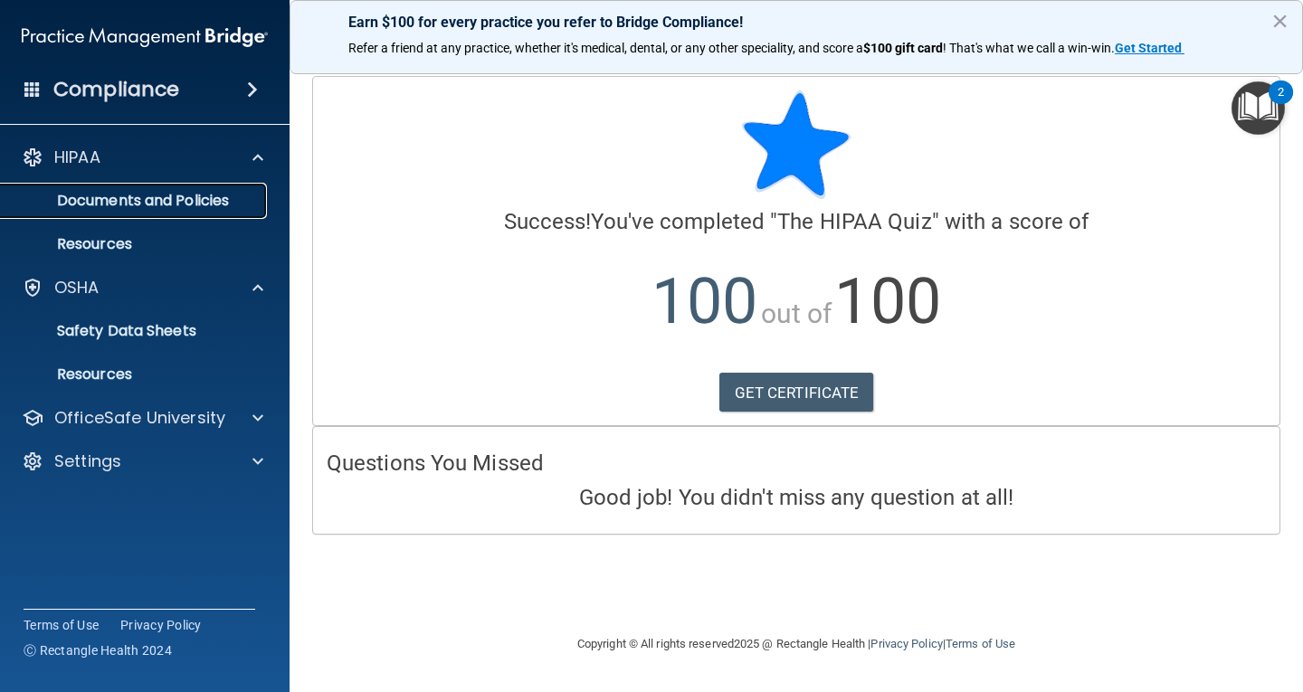
click at [186, 200] on p "Documents and Policies" at bounding box center [135, 201] width 247 height 18
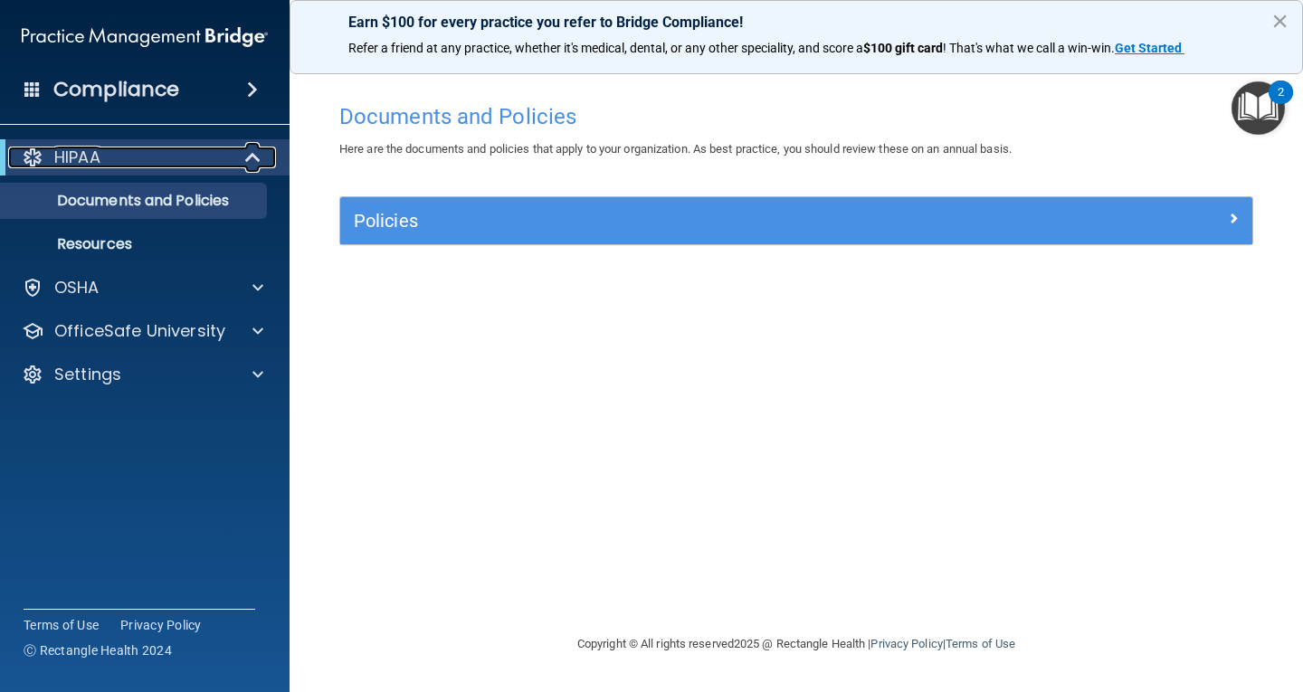
click at [239, 155] on div at bounding box center [254, 158] width 44 height 22
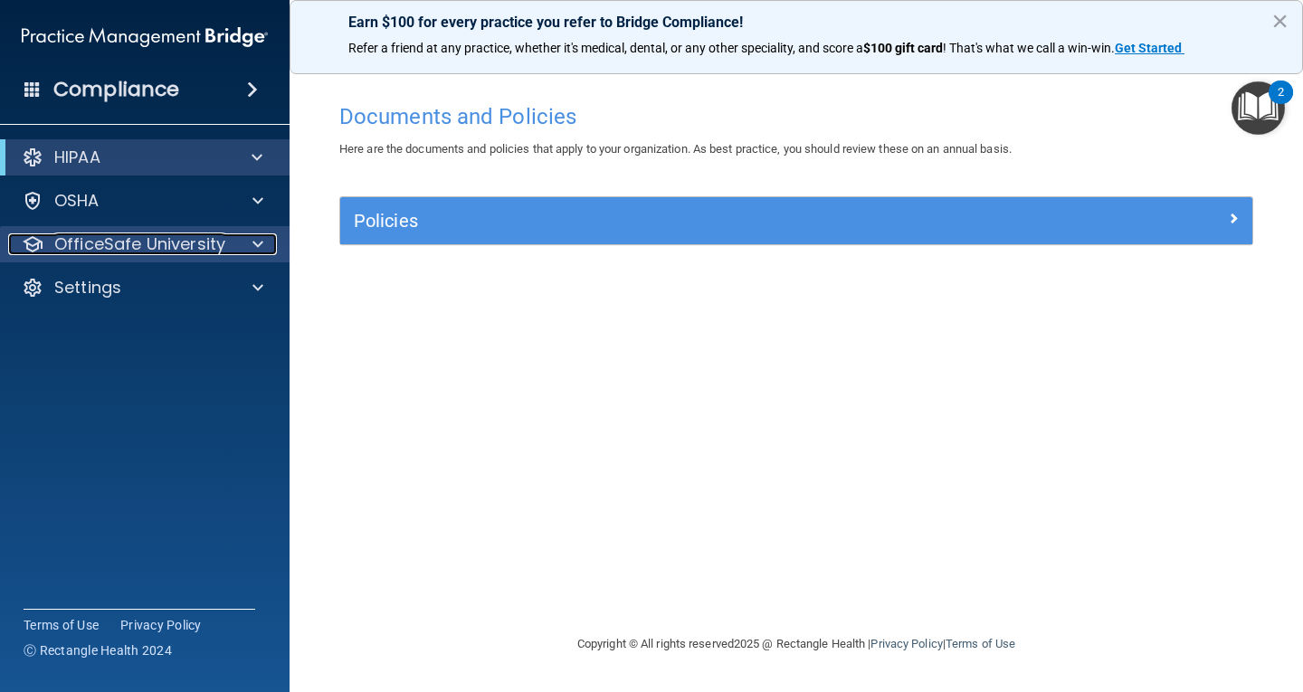
click at [262, 242] on span at bounding box center [257, 244] width 11 height 22
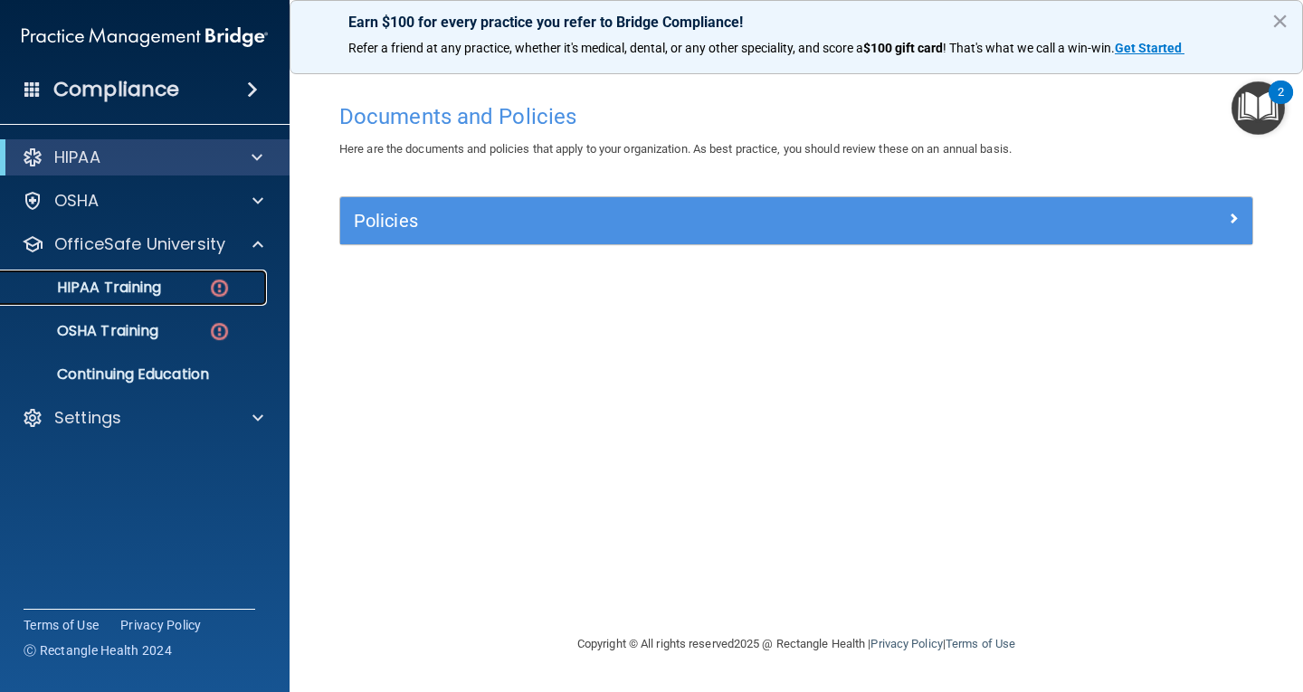
click at [212, 286] on img at bounding box center [219, 288] width 23 height 23
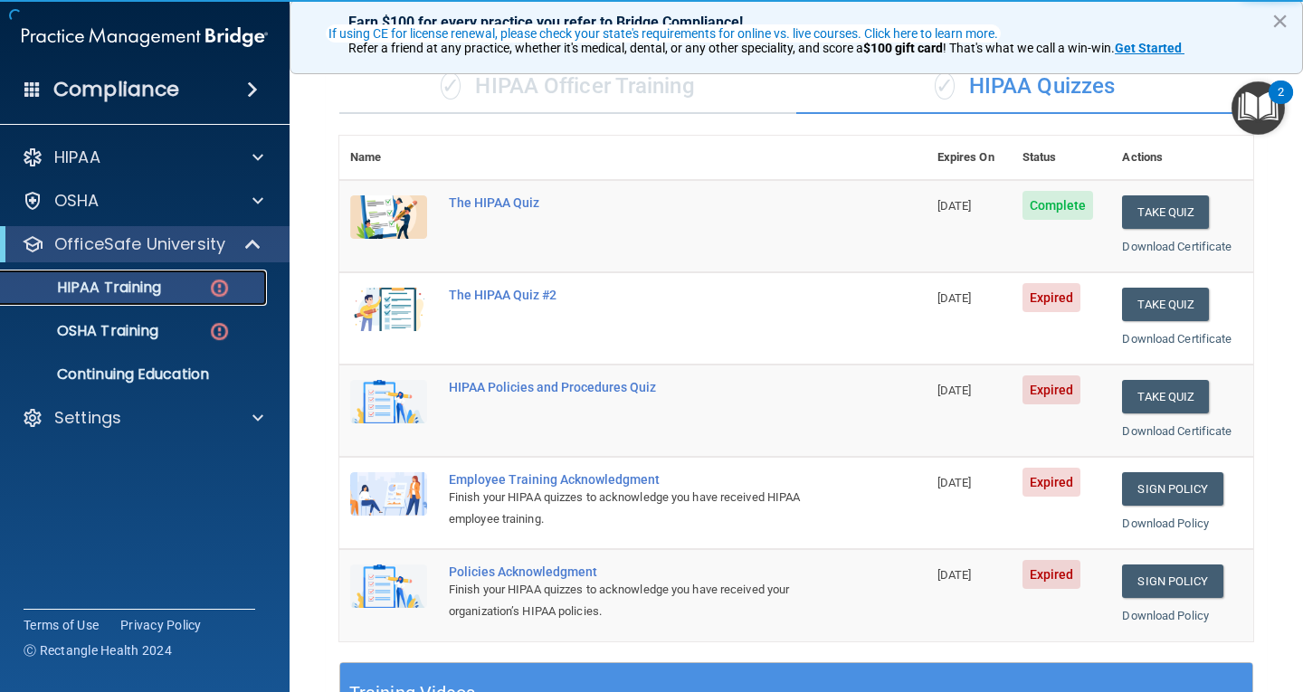
scroll to position [181, 0]
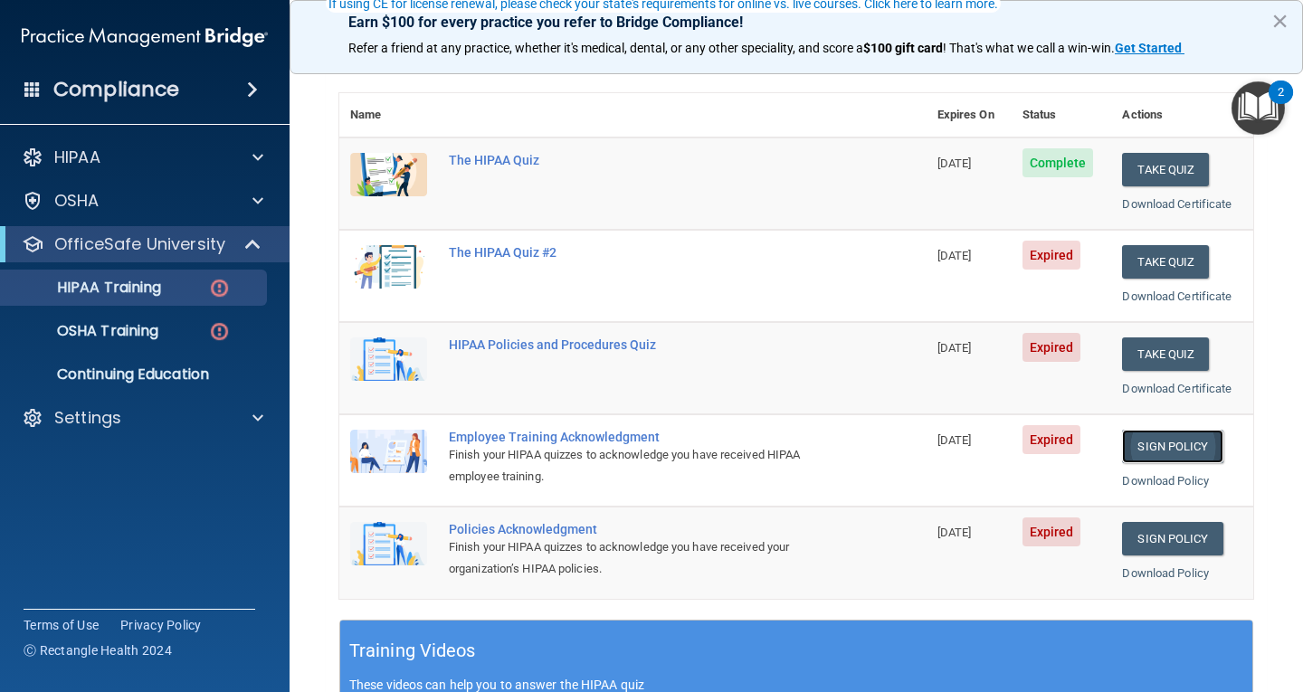
click at [1166, 439] on link "Sign Policy" at bounding box center [1172, 446] width 100 height 33
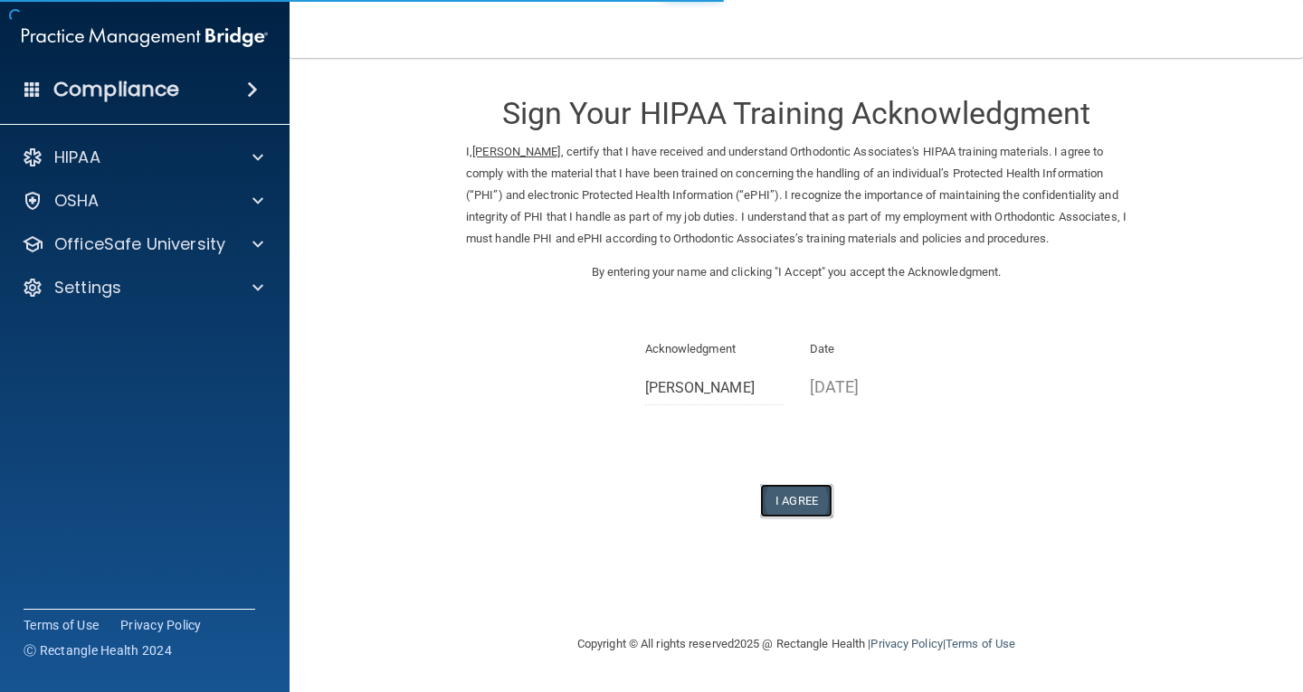
click at [794, 518] on button "I Agree" at bounding box center [796, 500] width 72 height 33
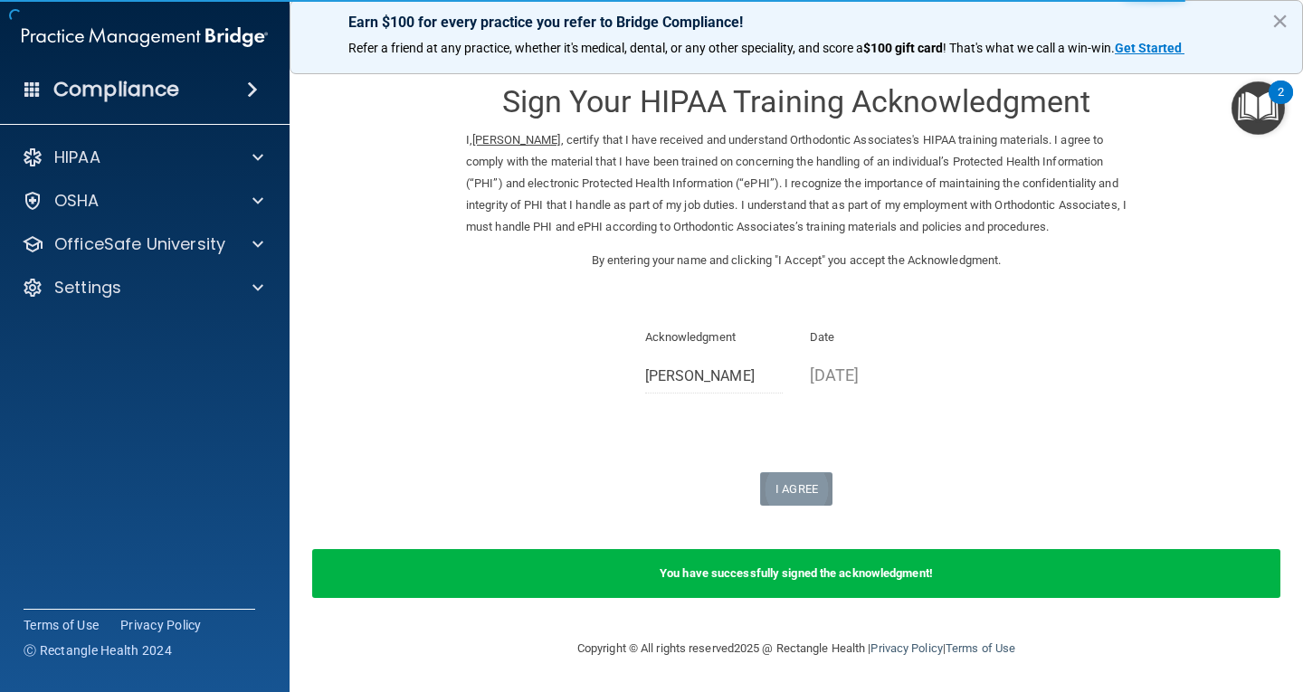
scroll to position [33, 0]
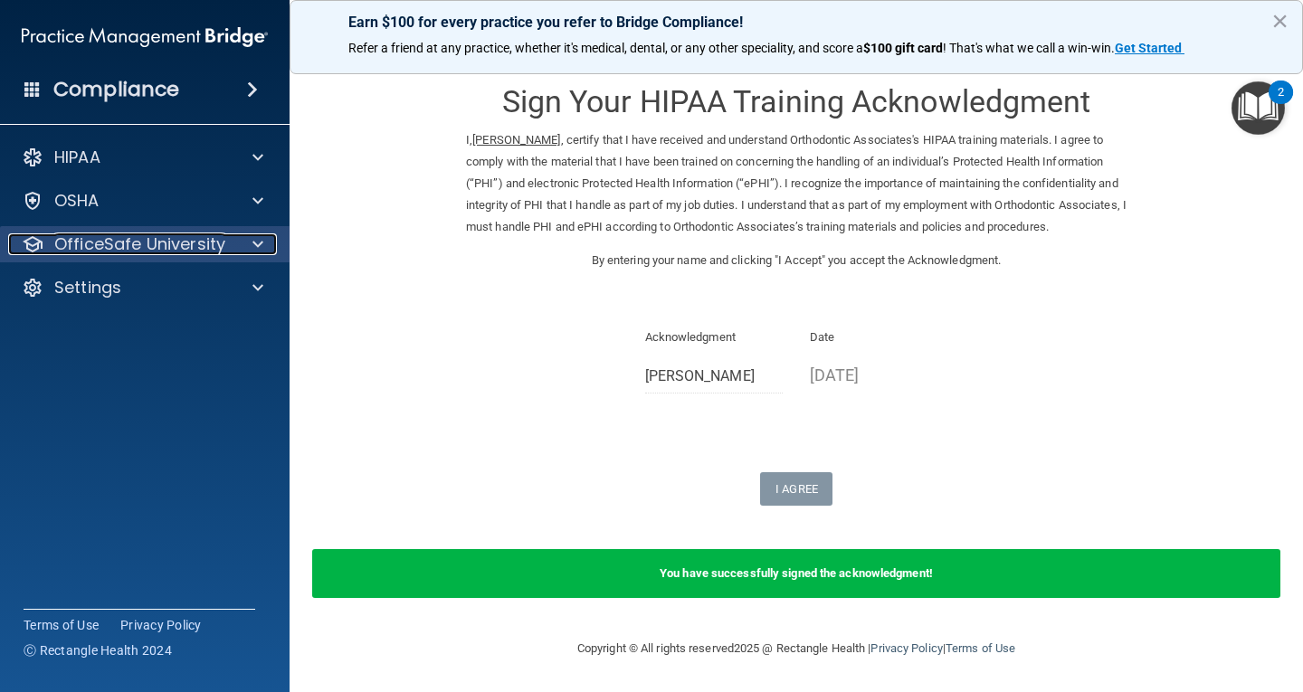
click at [245, 244] on div at bounding box center [255, 244] width 45 height 22
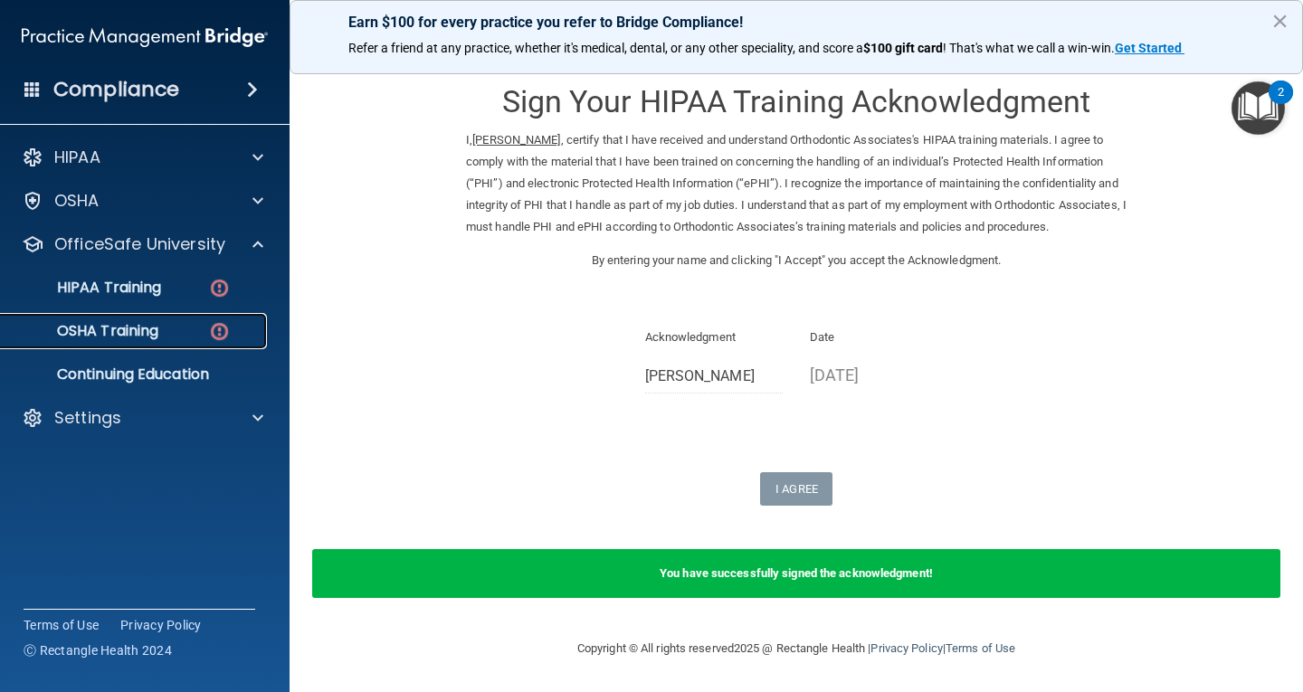
click at [207, 326] on div "OSHA Training" at bounding box center [135, 331] width 247 height 18
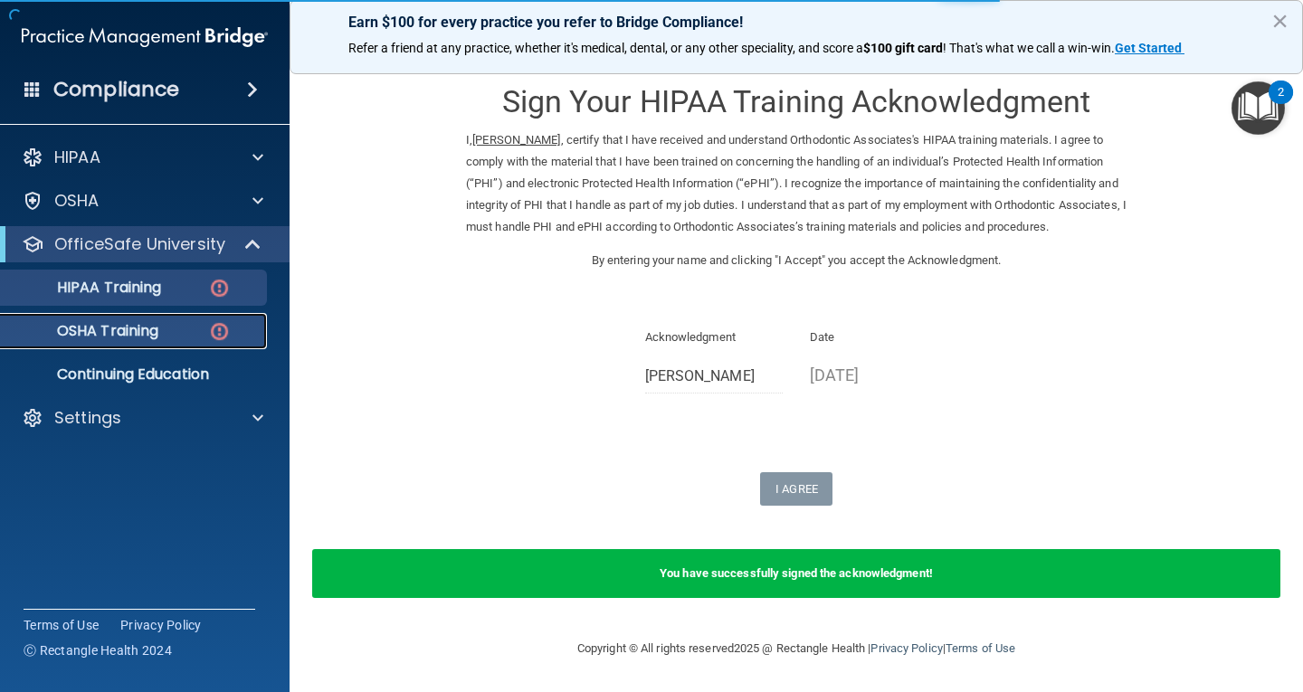
scroll to position [249, 0]
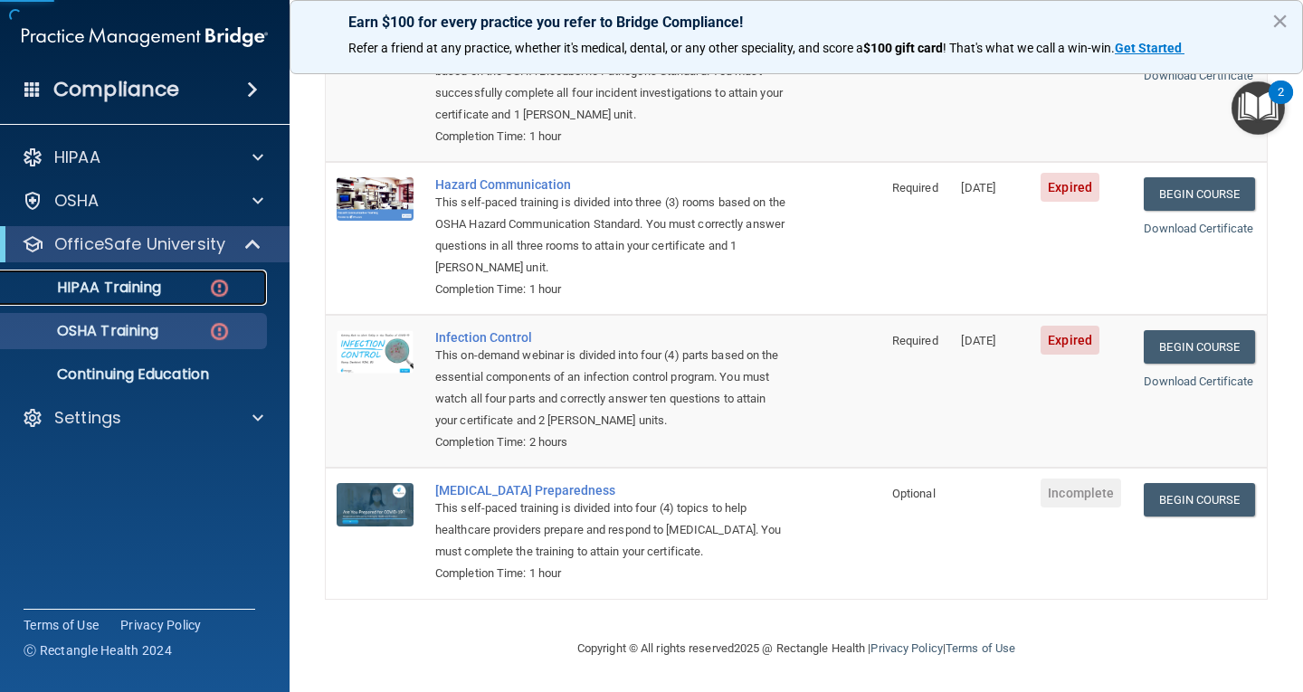
click at [214, 287] on img at bounding box center [219, 288] width 23 height 23
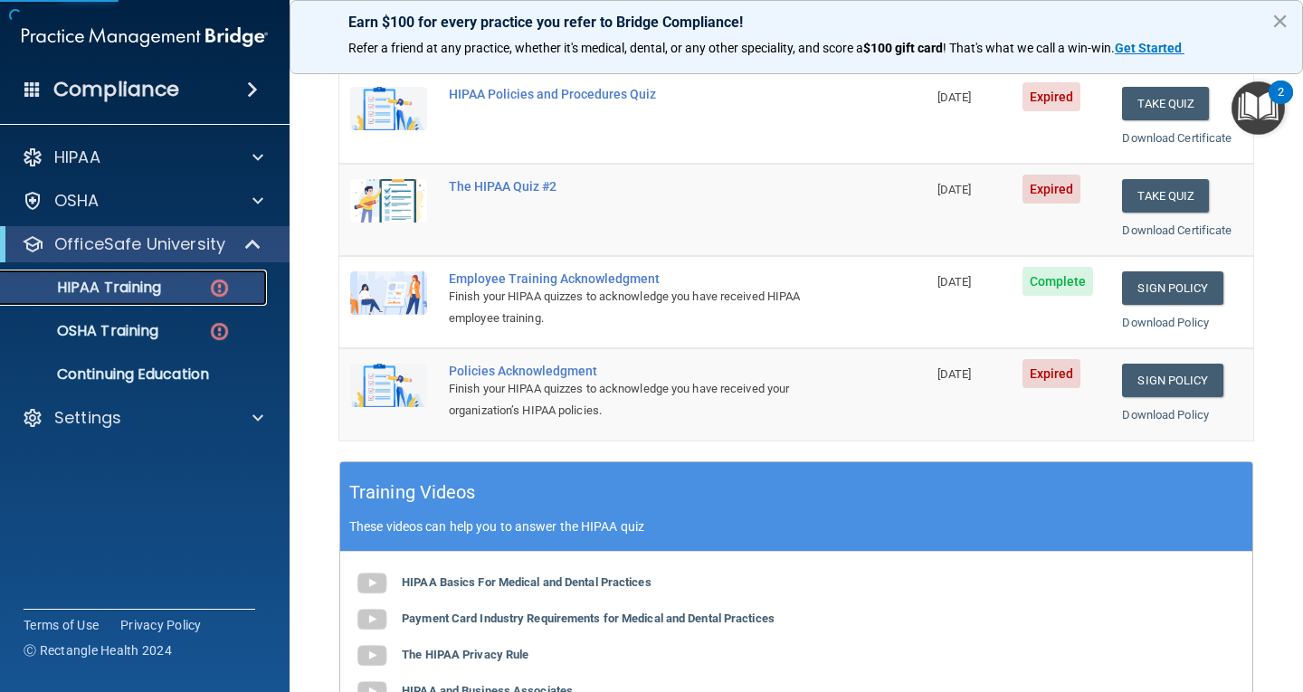
scroll to position [309, 0]
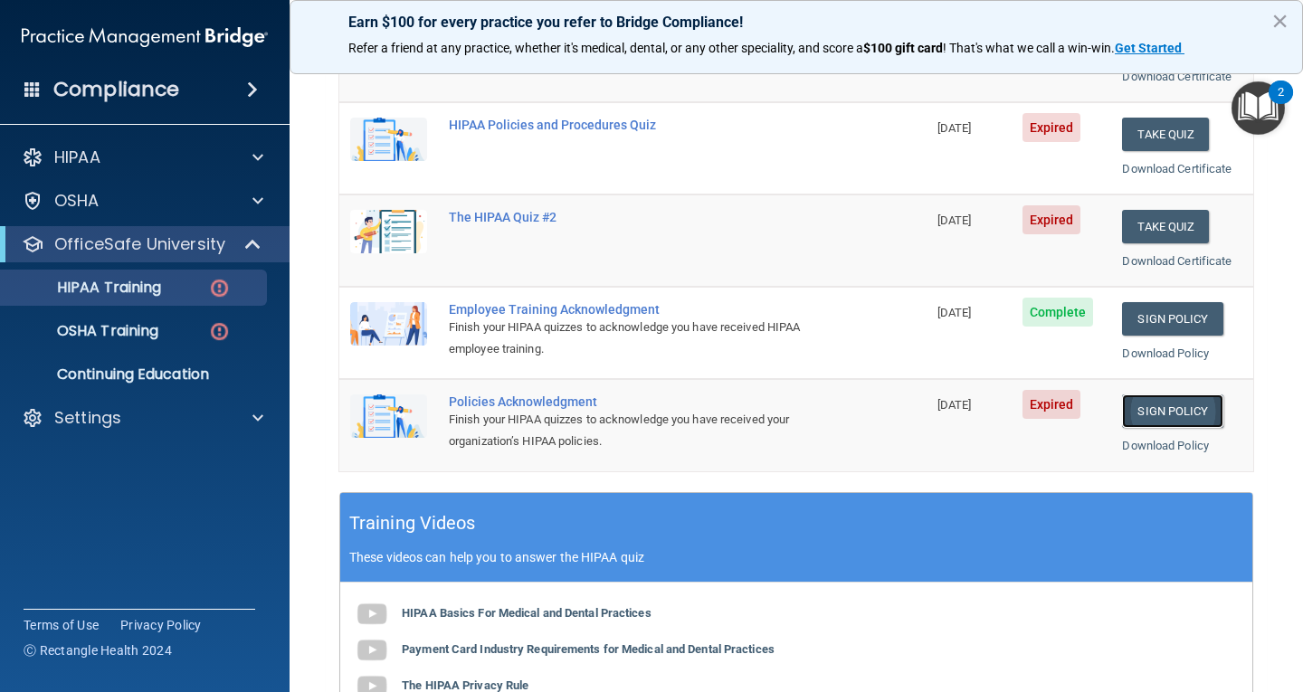
click at [1179, 414] on link "Sign Policy" at bounding box center [1172, 411] width 100 height 33
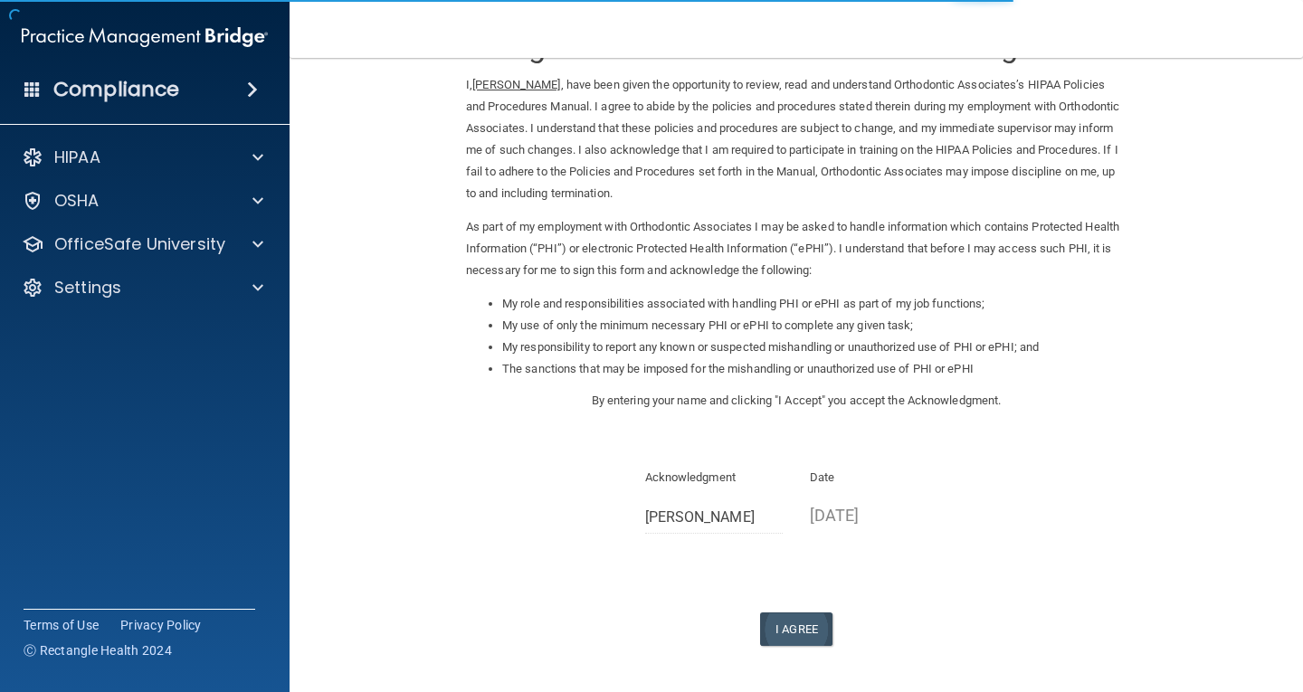
scroll to position [137, 0]
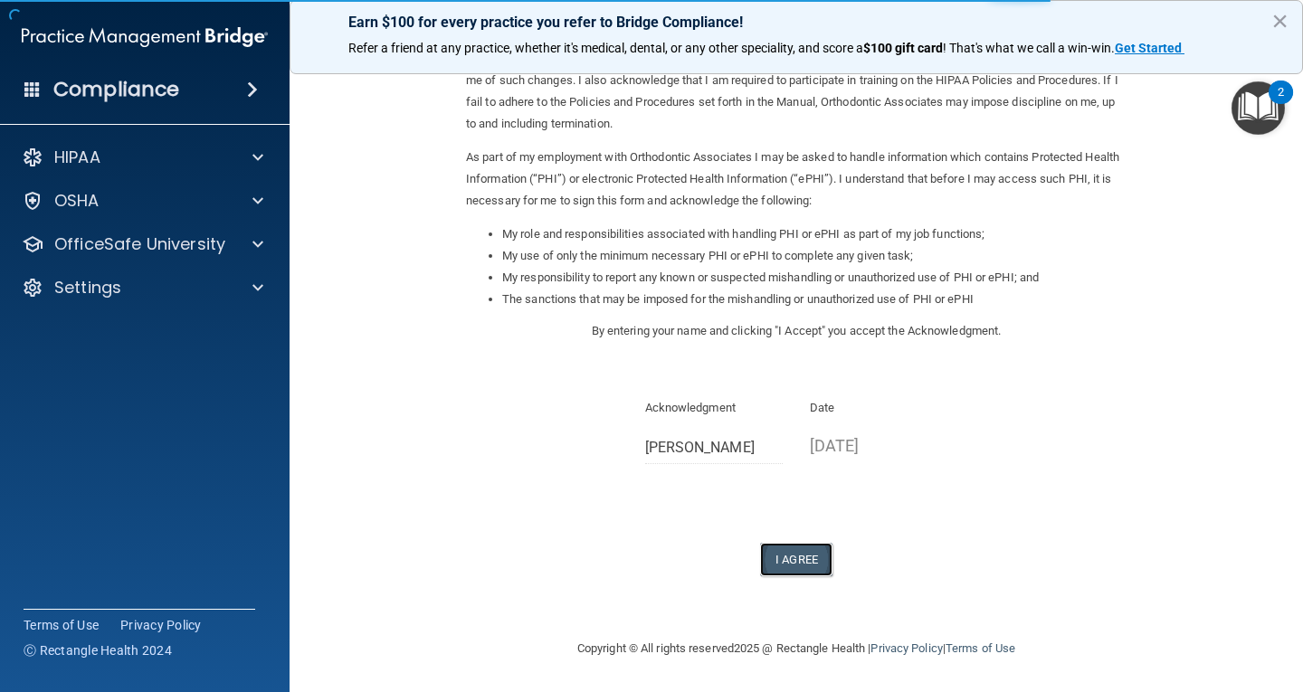
click at [817, 566] on button "I Agree" at bounding box center [796, 559] width 72 height 33
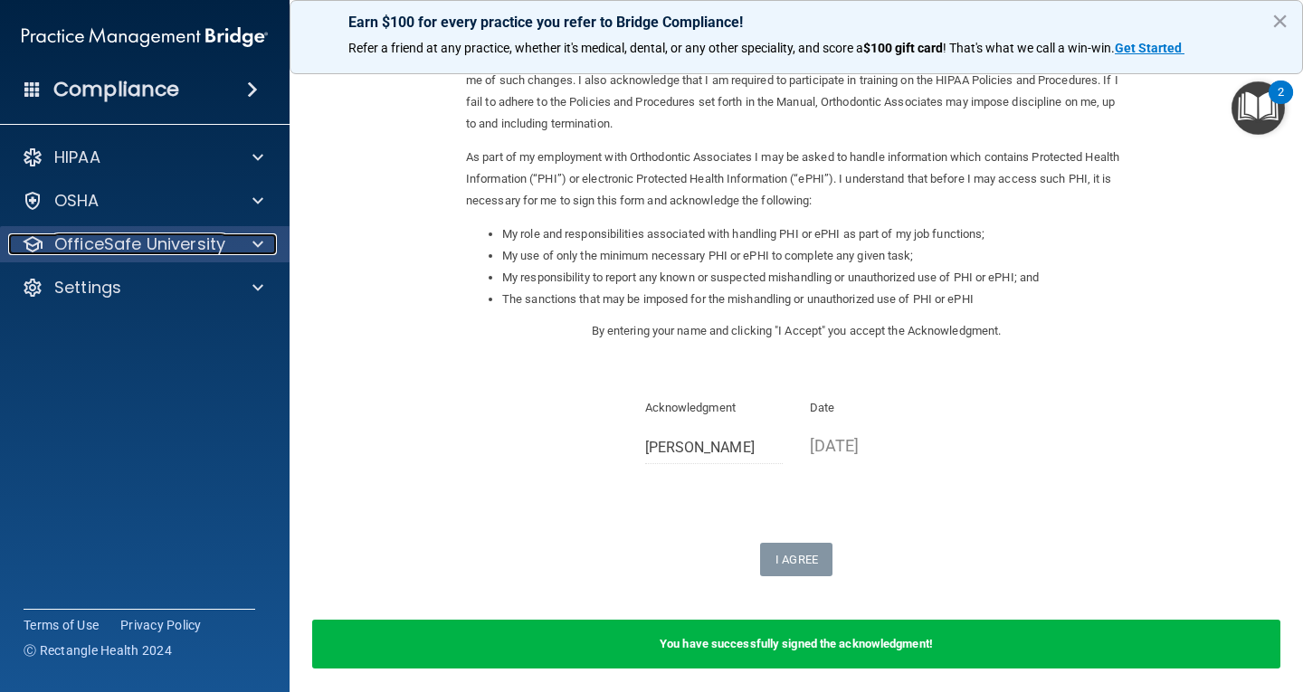
click at [213, 235] on p "OfficeSafe University" at bounding box center [139, 244] width 171 height 22
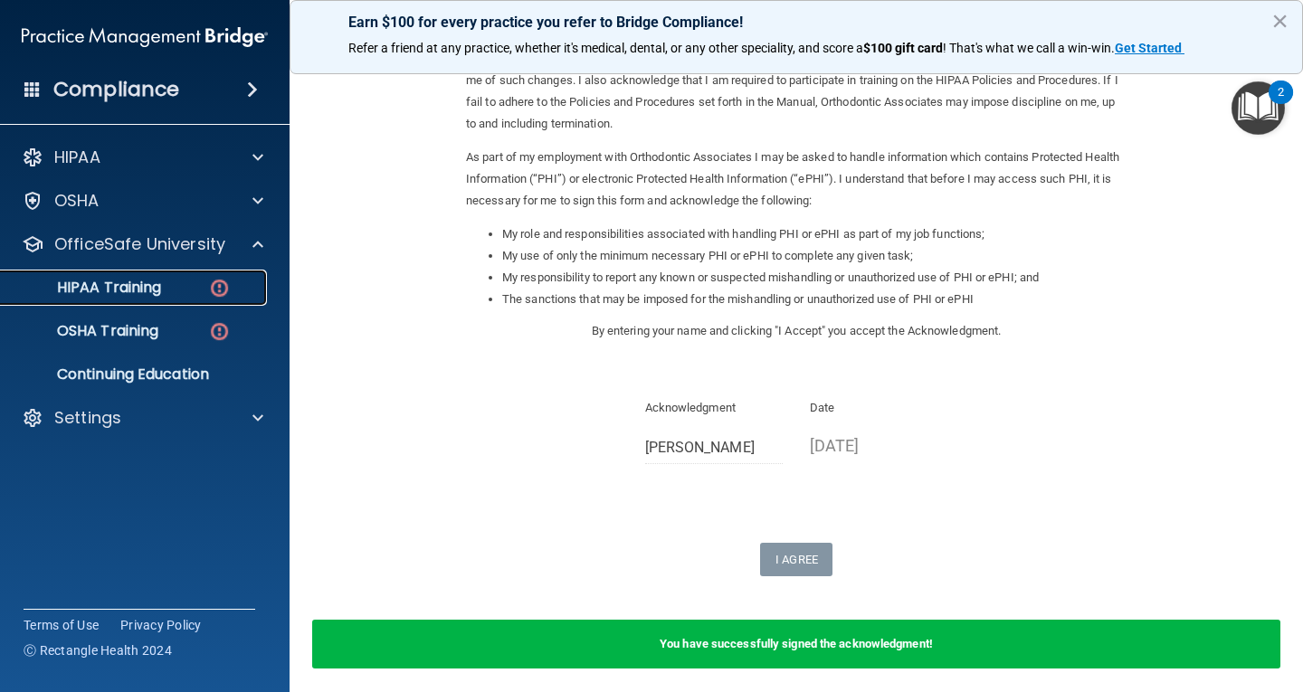
click at [189, 298] on link "HIPAA Training" at bounding box center [124, 288] width 285 height 36
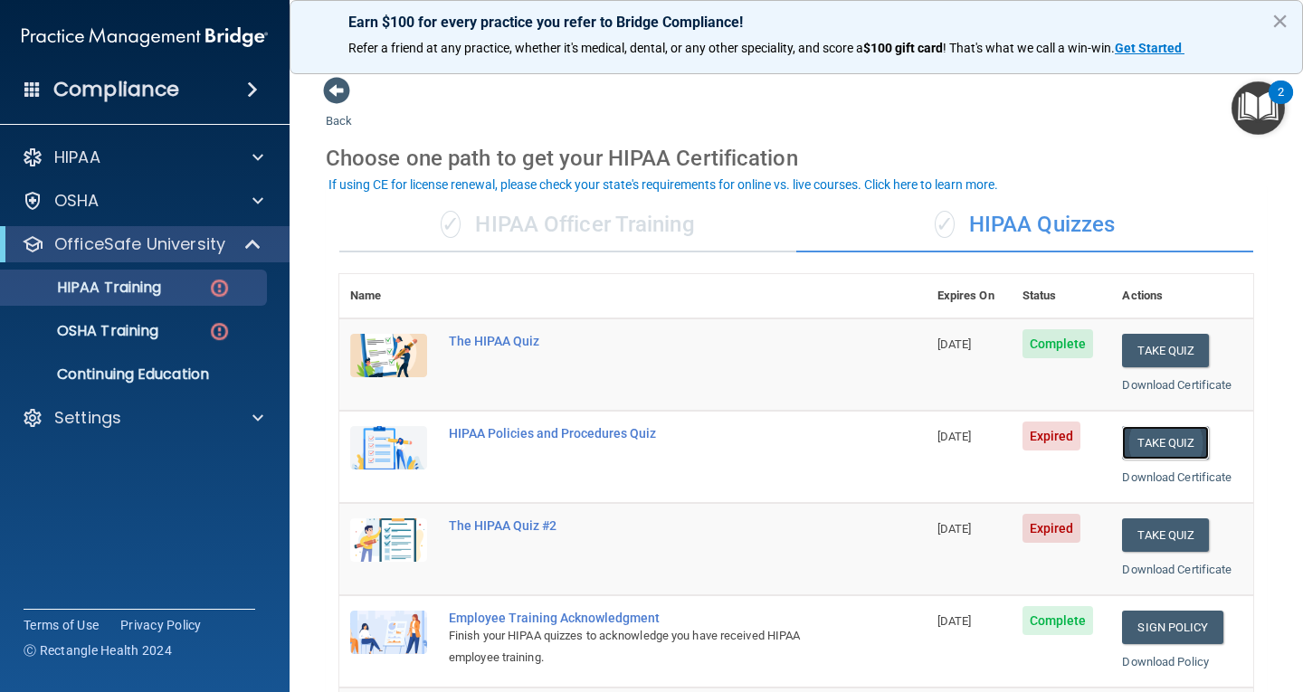
click at [1139, 439] on button "Take Quiz" at bounding box center [1165, 442] width 87 height 33
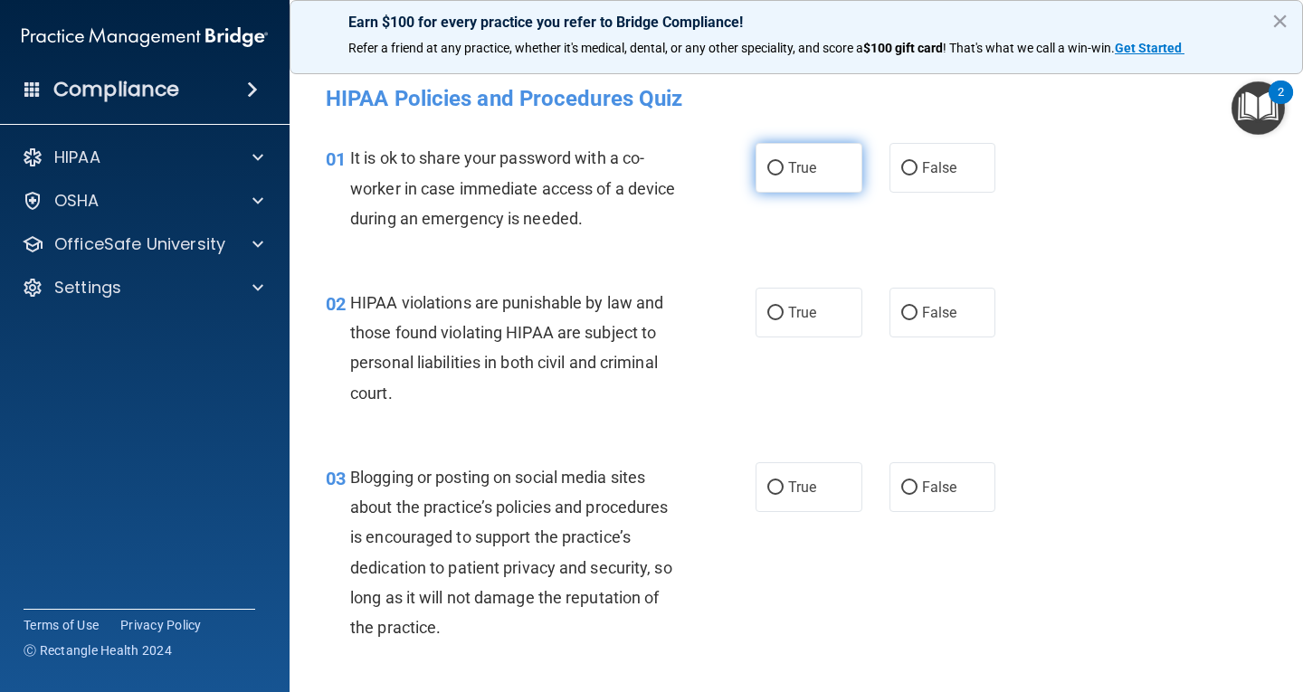
click at [804, 179] on label "True" at bounding box center [809, 168] width 107 height 50
click at [784, 176] on input "True" at bounding box center [775, 169] width 16 height 14
radio input "true"
click at [810, 331] on label "True" at bounding box center [809, 313] width 107 height 50
click at [784, 320] on input "True" at bounding box center [775, 314] width 16 height 14
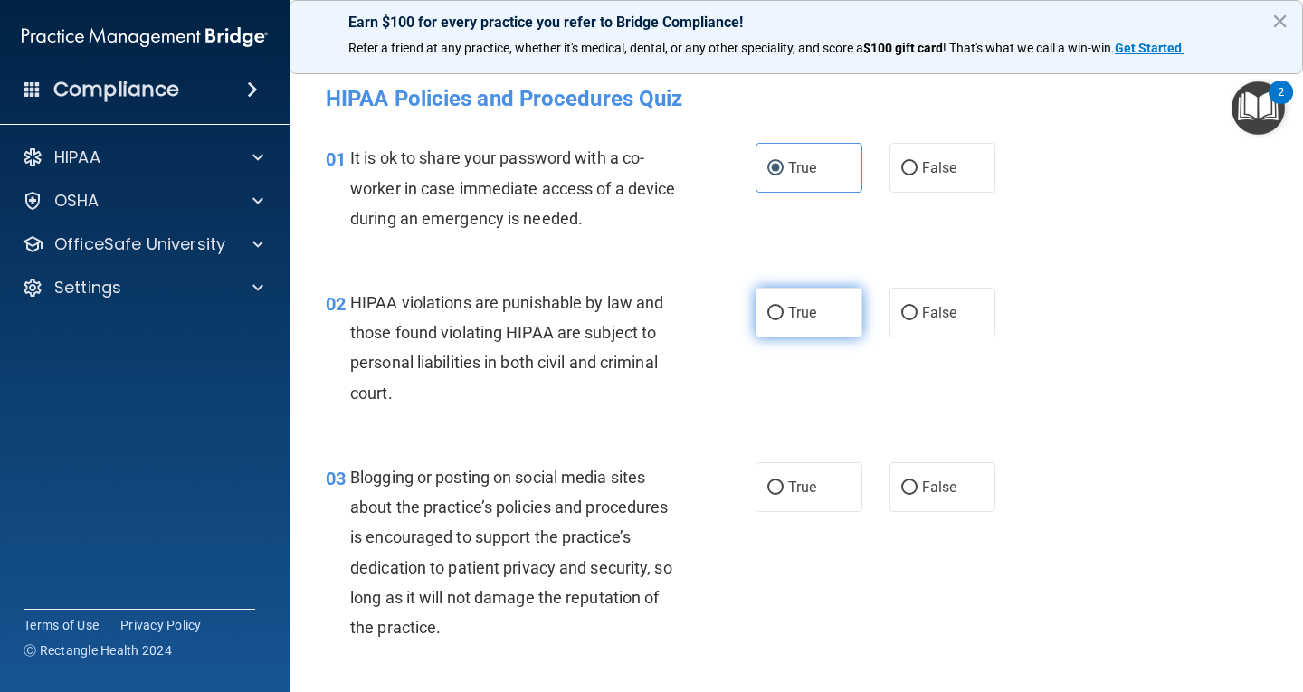
radio input "true"
click at [824, 476] on label "True" at bounding box center [809, 487] width 107 height 50
click at [784, 481] on input "True" at bounding box center [775, 488] width 16 height 14
radio input "true"
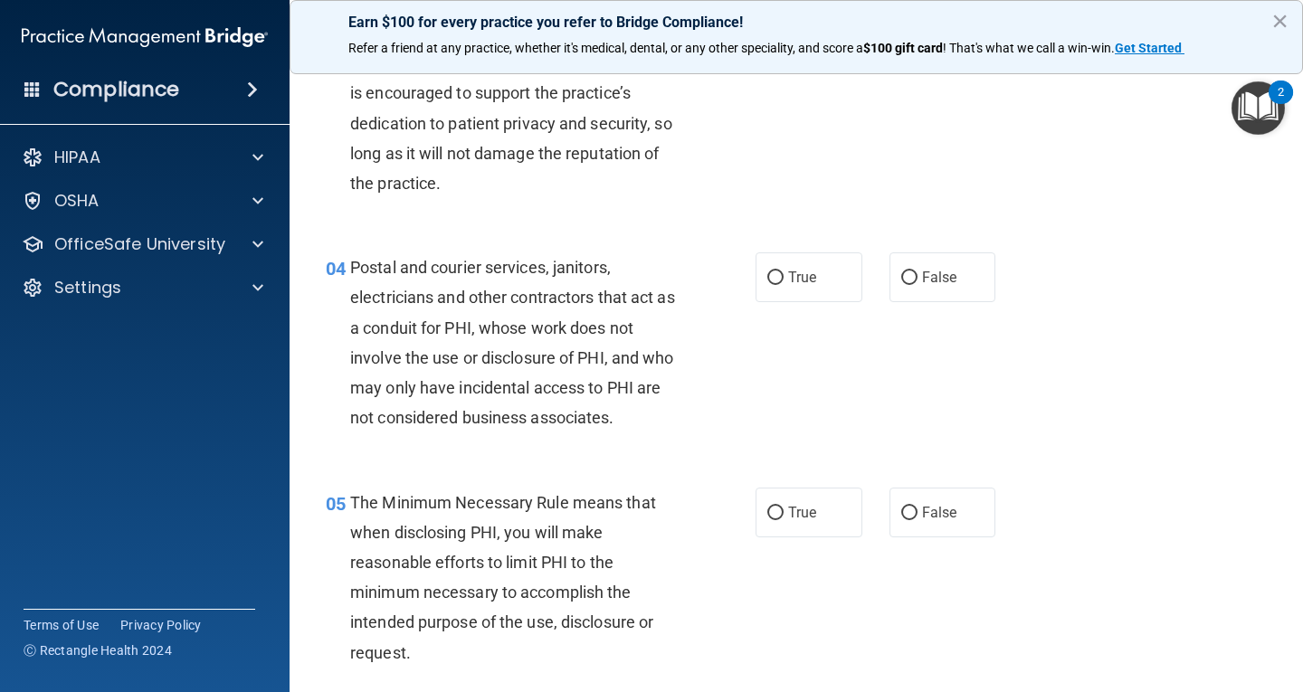
scroll to position [452, 0]
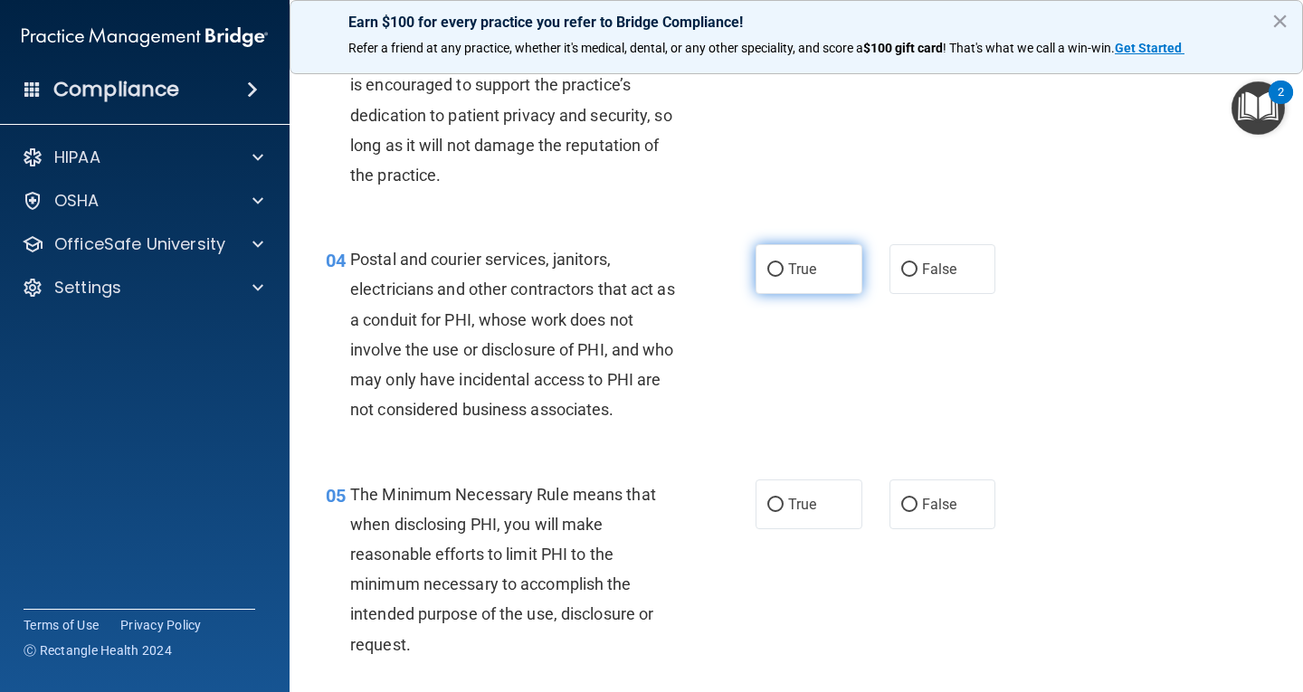
click at [825, 279] on label "True" at bounding box center [809, 269] width 107 height 50
click at [784, 277] on input "True" at bounding box center [775, 270] width 16 height 14
radio input "true"
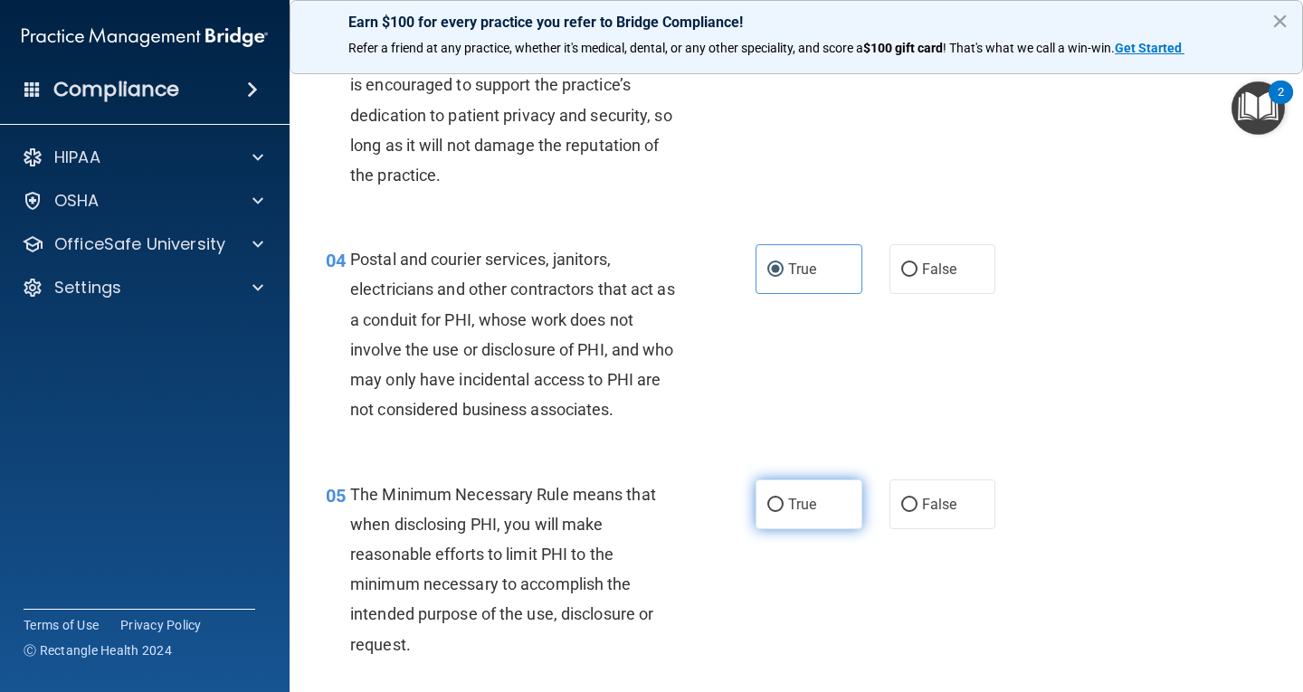
click at [830, 518] on label "True" at bounding box center [809, 505] width 107 height 50
click at [784, 512] on input "True" at bounding box center [775, 506] width 16 height 14
radio input "true"
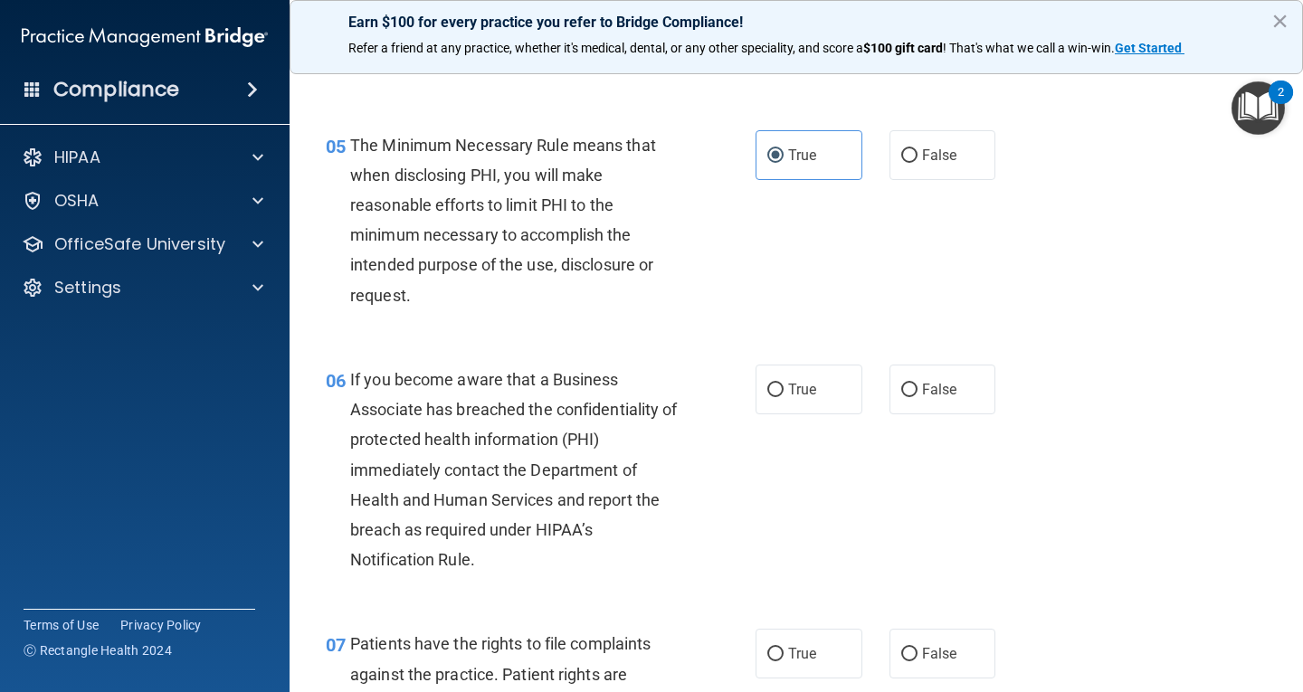
scroll to position [814, 0]
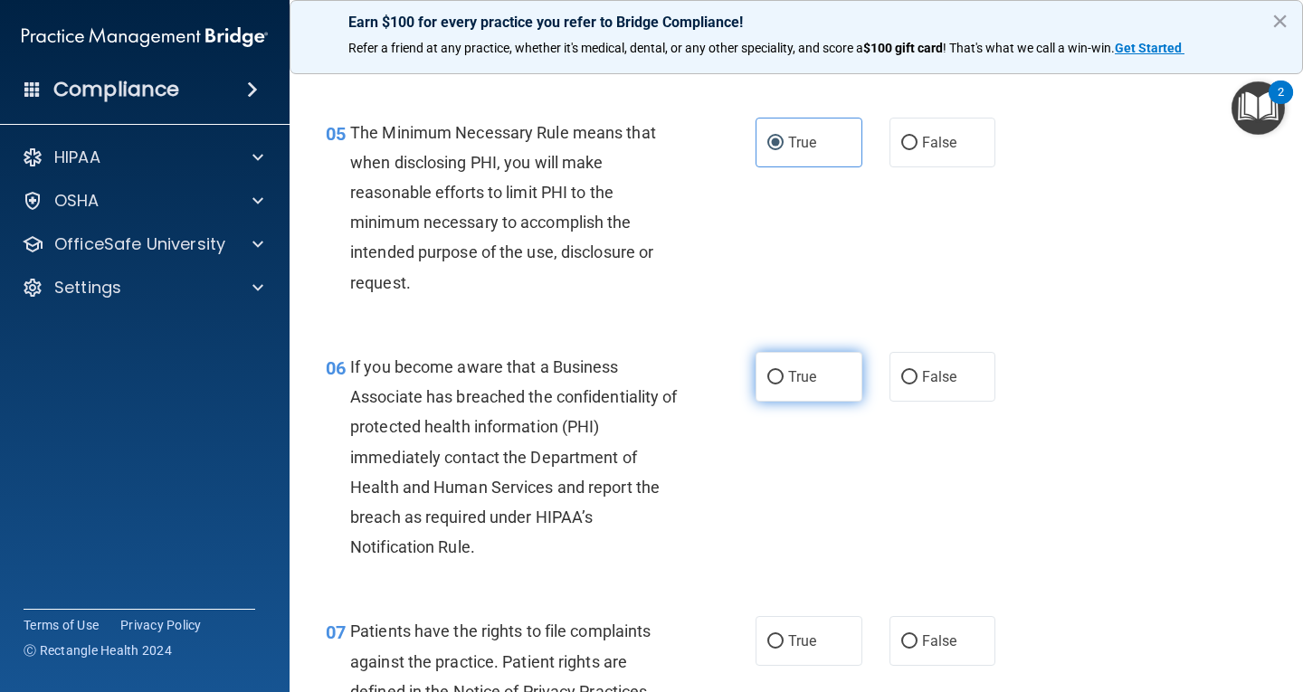
click at [818, 364] on label "True" at bounding box center [809, 377] width 107 height 50
click at [784, 371] on input "True" at bounding box center [775, 378] width 16 height 14
radio input "true"
click at [833, 626] on label "True" at bounding box center [809, 641] width 107 height 50
click at [784, 635] on input "True" at bounding box center [775, 642] width 16 height 14
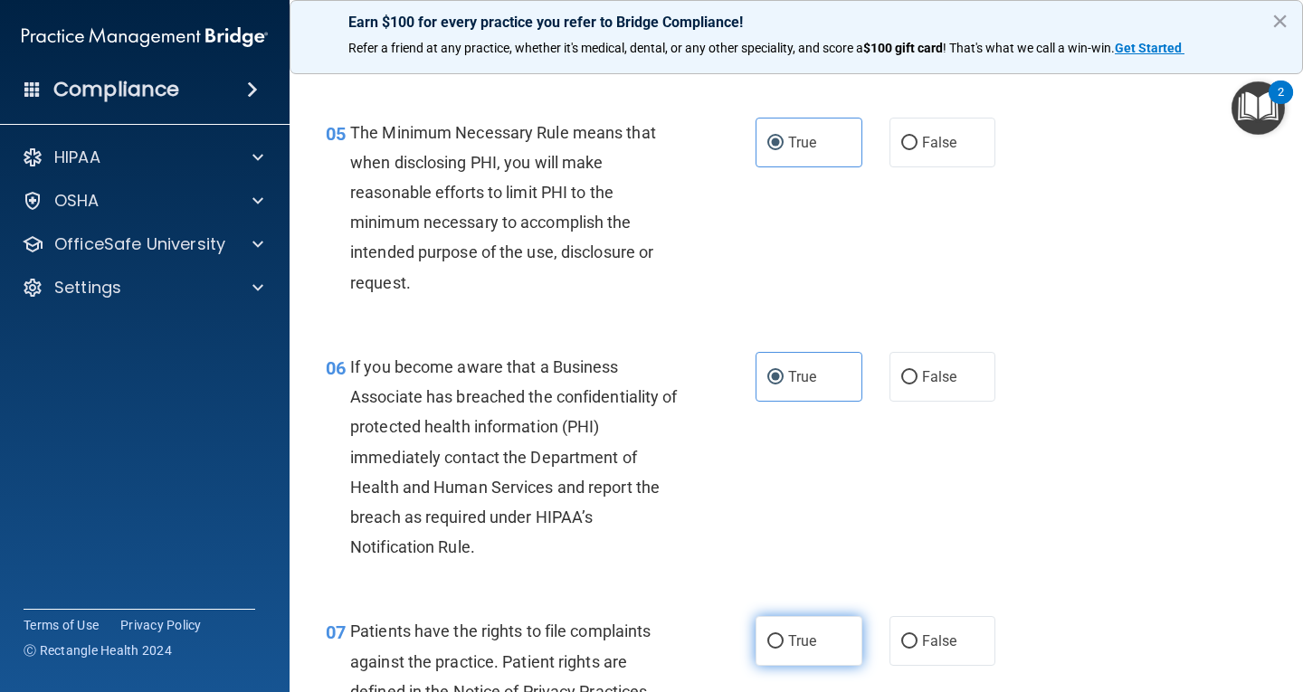
radio input "true"
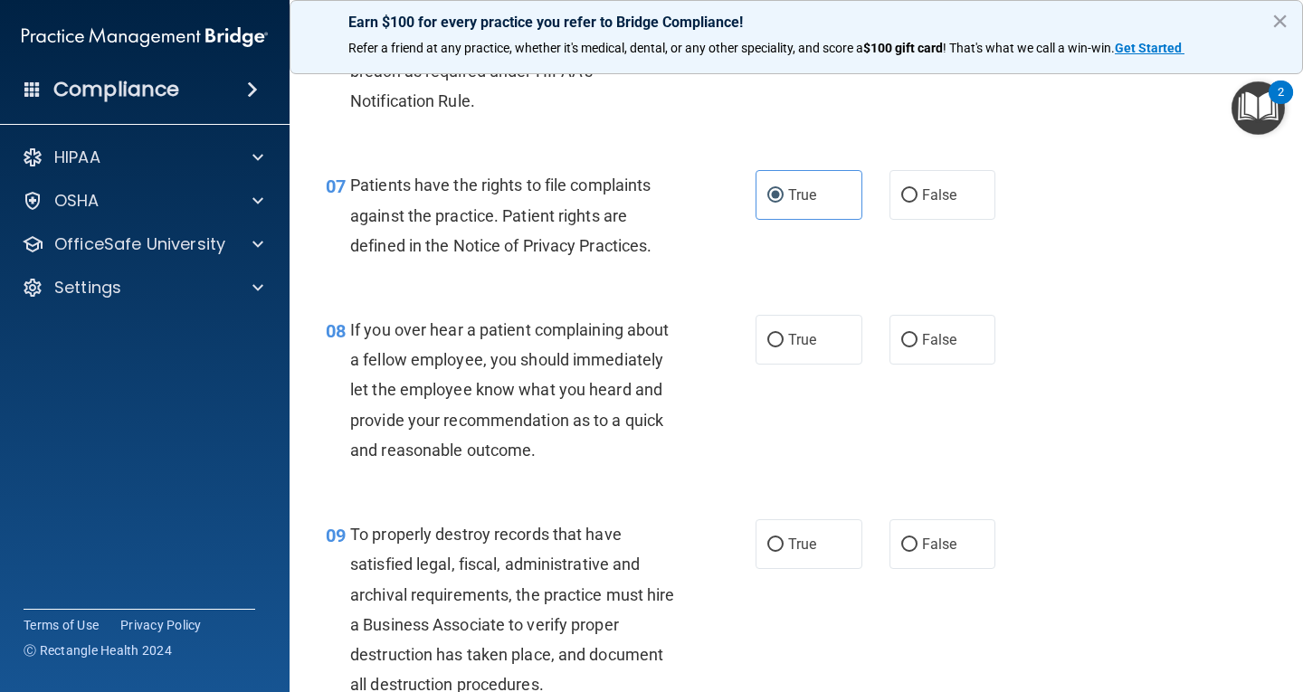
scroll to position [1267, 0]
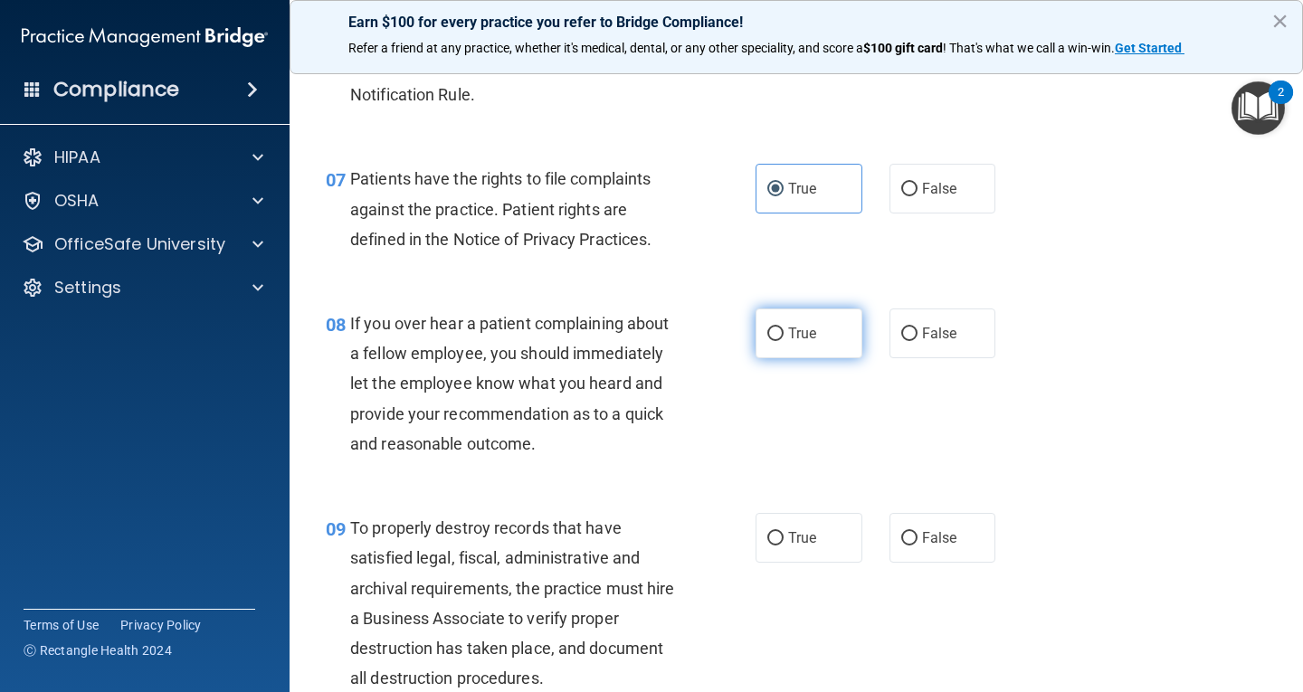
drag, startPoint x: 841, startPoint y: 347, endPoint x: 858, endPoint y: 531, distance: 185.4
click at [842, 352] on label "True" at bounding box center [809, 334] width 107 height 50
click at [784, 341] on input "True" at bounding box center [775, 335] width 16 height 14
radio input "true"
click at [846, 557] on label "True" at bounding box center [809, 538] width 107 height 50
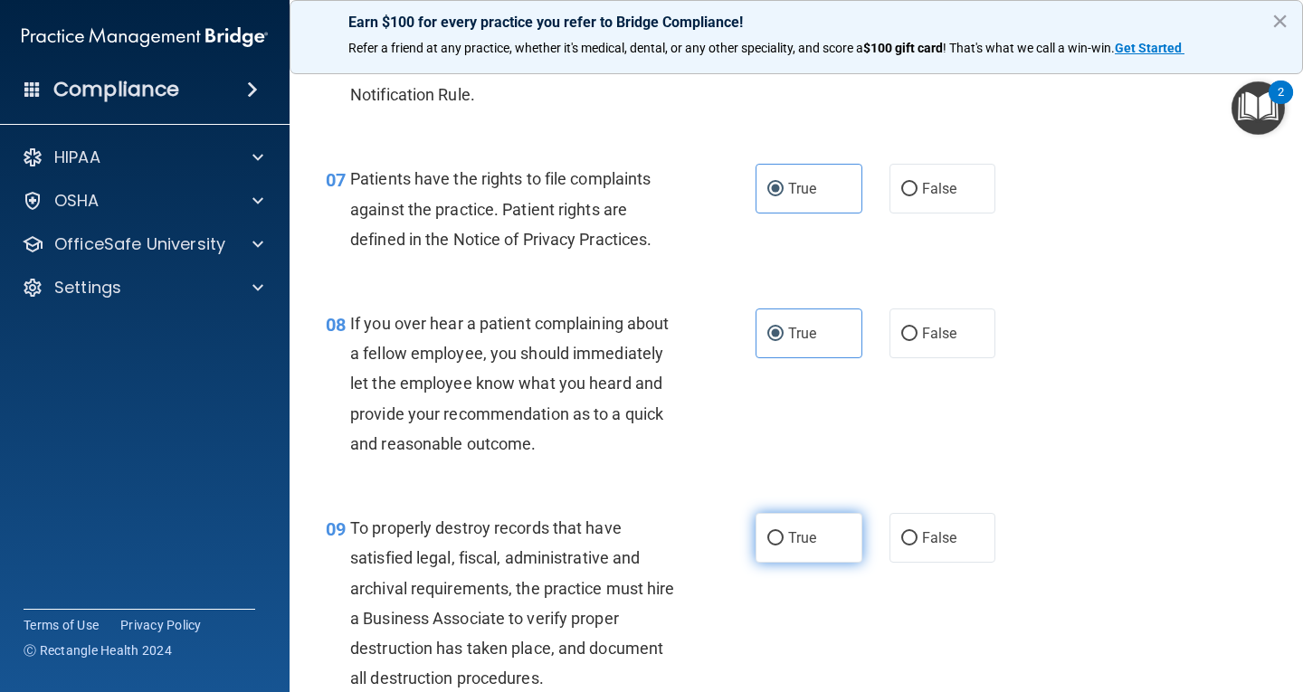
click at [784, 546] on input "True" at bounding box center [775, 539] width 16 height 14
radio input "true"
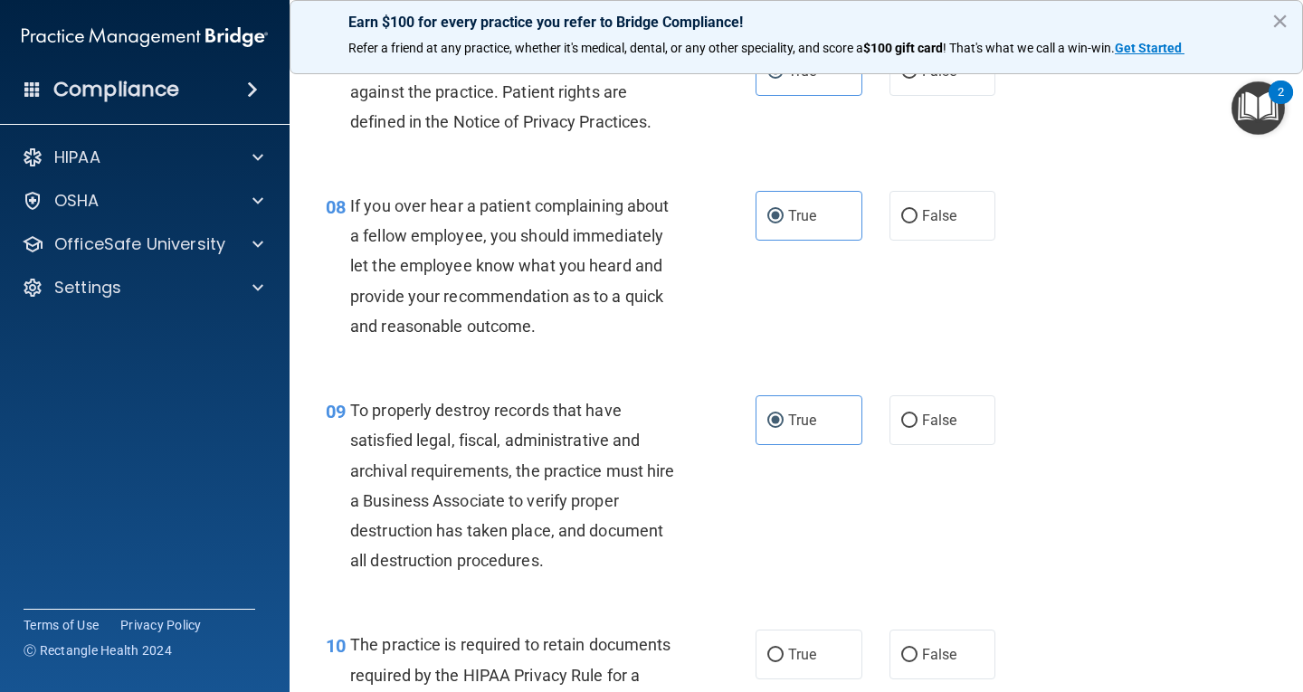
scroll to position [1629, 0]
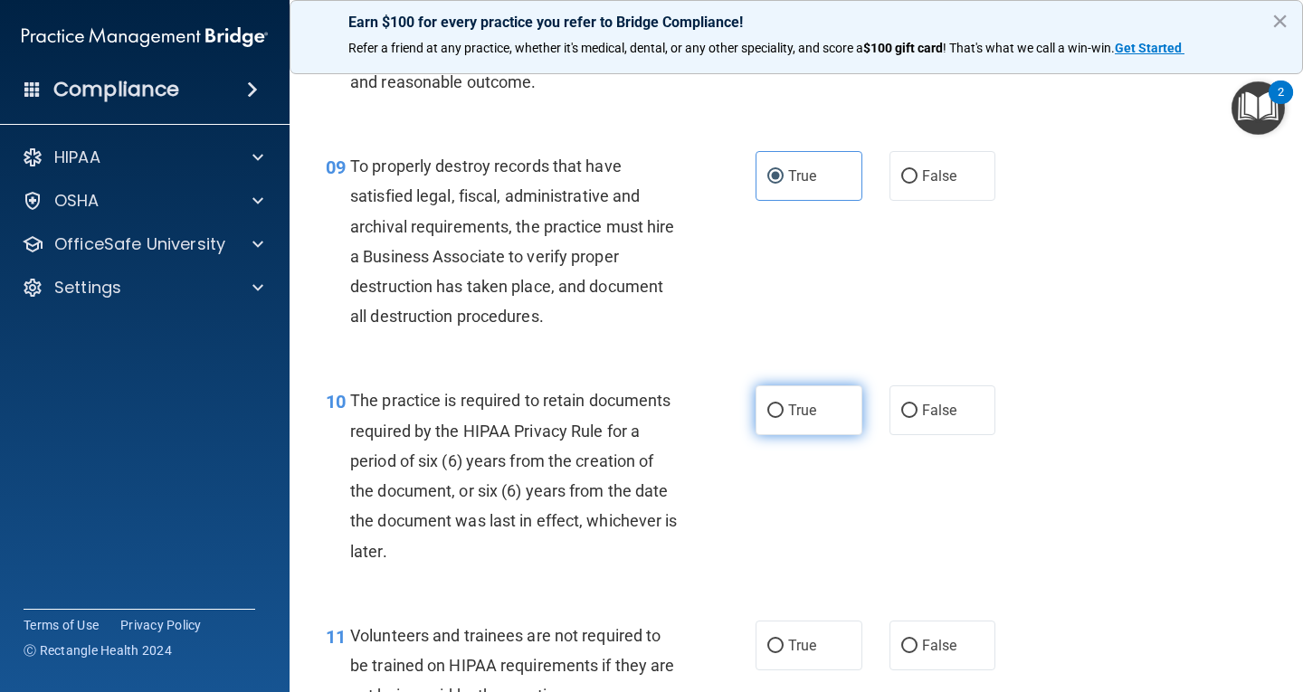
click at [828, 423] on label "True" at bounding box center [809, 410] width 107 height 50
click at [784, 418] on input "True" at bounding box center [775, 411] width 16 height 14
radio input "true"
click at [828, 647] on label "True" at bounding box center [809, 646] width 107 height 50
click at [784, 647] on input "True" at bounding box center [775, 647] width 16 height 14
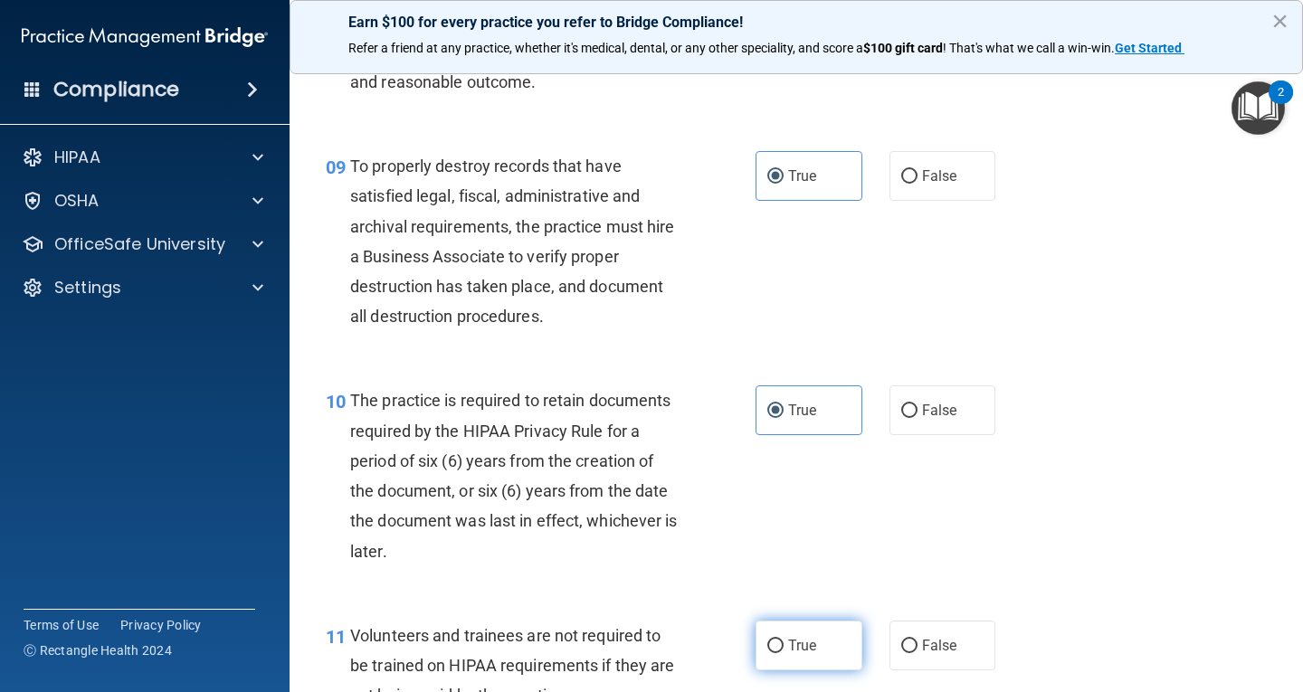
radio input "true"
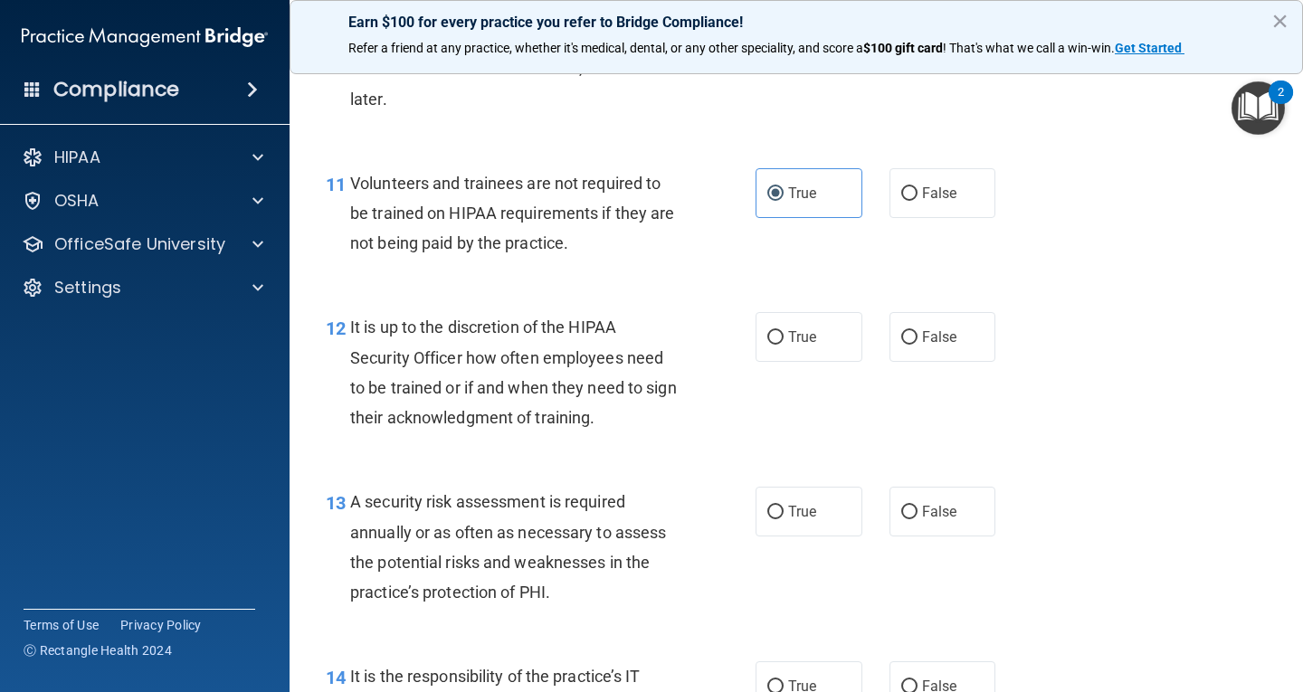
drag, startPoint x: 825, startPoint y: 357, endPoint x: 861, endPoint y: 464, distance: 113.3
click at [826, 356] on label "True" at bounding box center [809, 337] width 107 height 50
click at [784, 345] on input "True" at bounding box center [775, 338] width 16 height 14
radio input "true"
drag, startPoint x: 832, startPoint y: 524, endPoint x: 831, endPoint y: 534, distance: 10.0
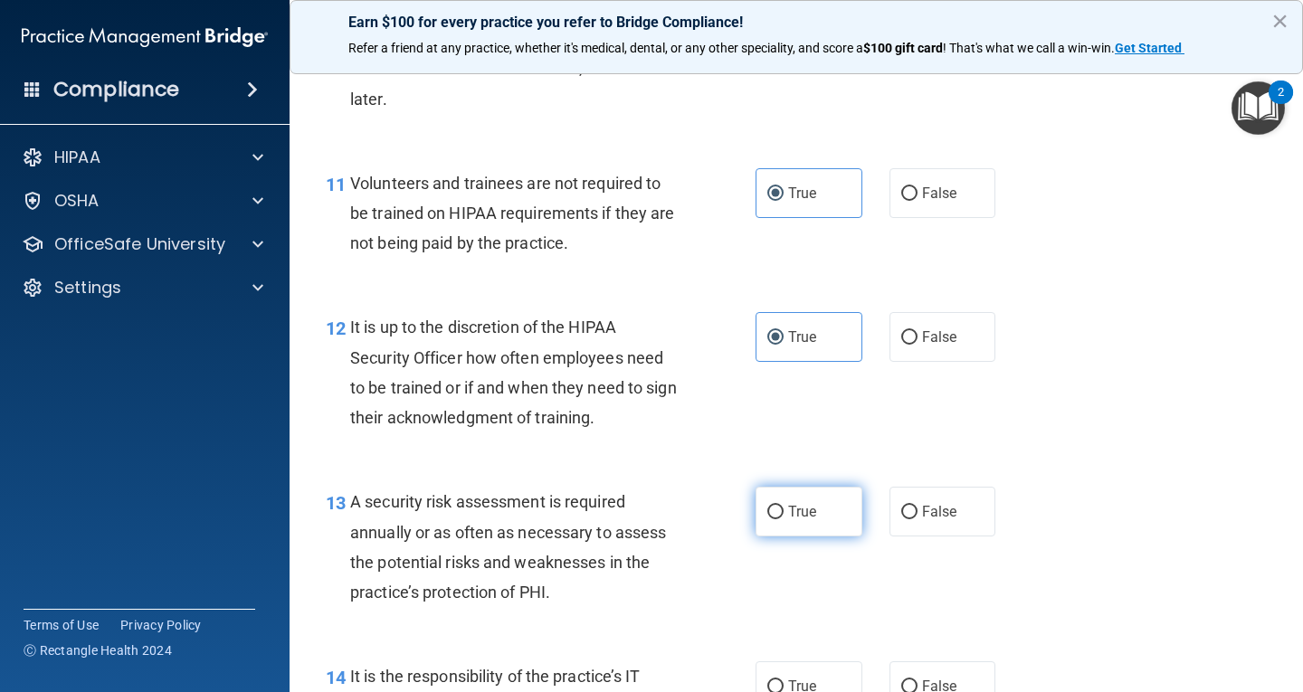
click at [831, 527] on label "True" at bounding box center [809, 512] width 107 height 50
click at [784, 519] on input "True" at bounding box center [775, 513] width 16 height 14
radio input "true"
click at [815, 674] on label "True" at bounding box center [809, 686] width 107 height 50
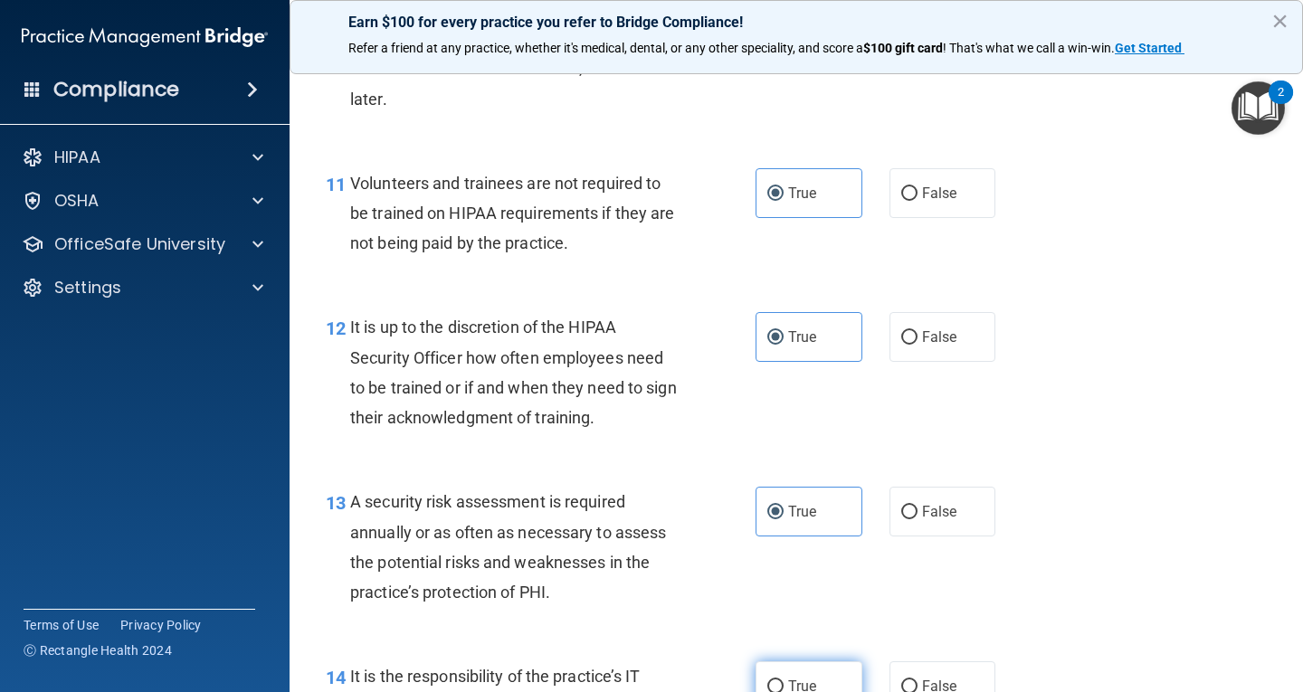
click at [784, 680] on input "True" at bounding box center [775, 687] width 16 height 14
radio input "true"
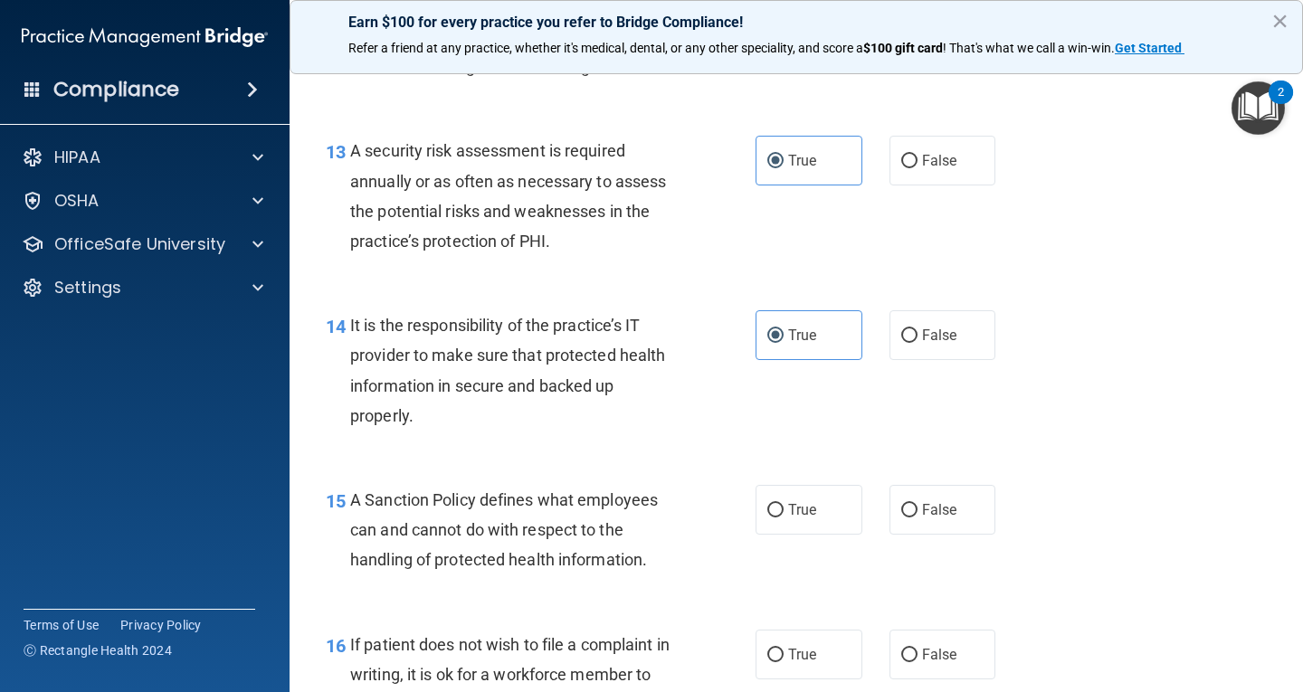
scroll to position [2535, 0]
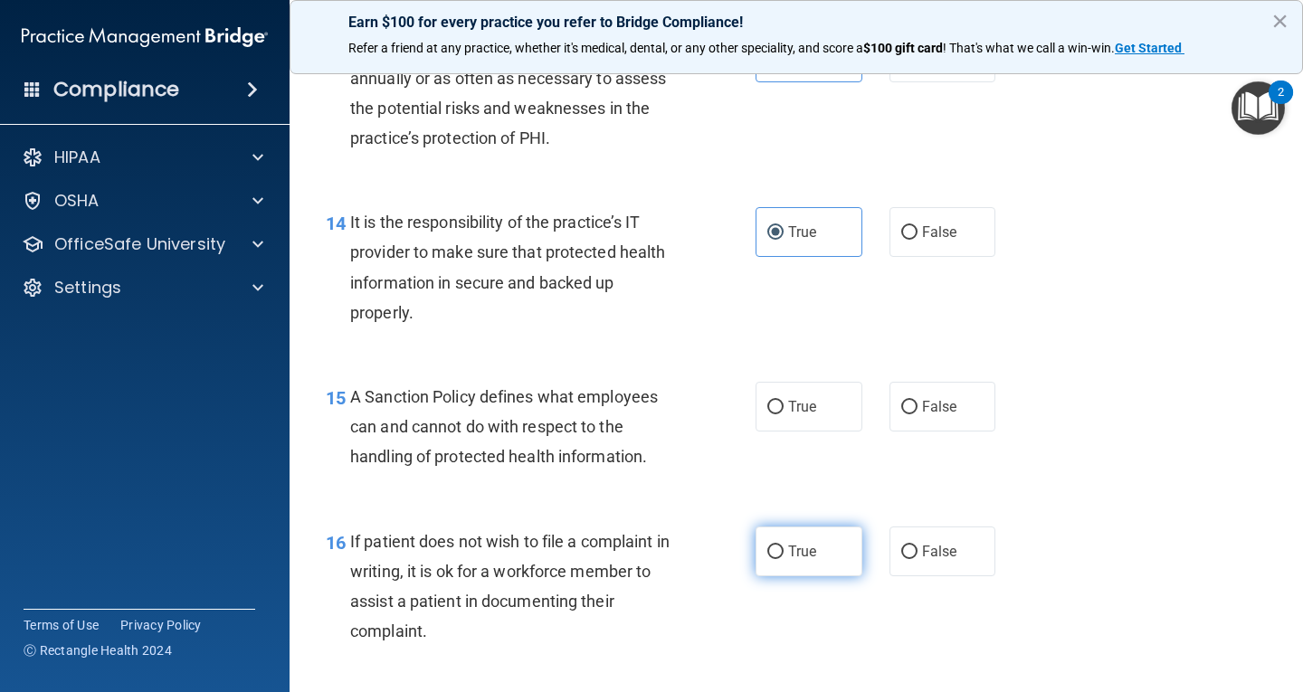
drag, startPoint x: 809, startPoint y: 397, endPoint x: 817, endPoint y: 528, distance: 130.6
click at [809, 398] on label "True" at bounding box center [809, 407] width 107 height 50
click at [784, 401] on input "True" at bounding box center [775, 408] width 16 height 14
radio input "true"
click at [822, 551] on label "True" at bounding box center [809, 552] width 107 height 50
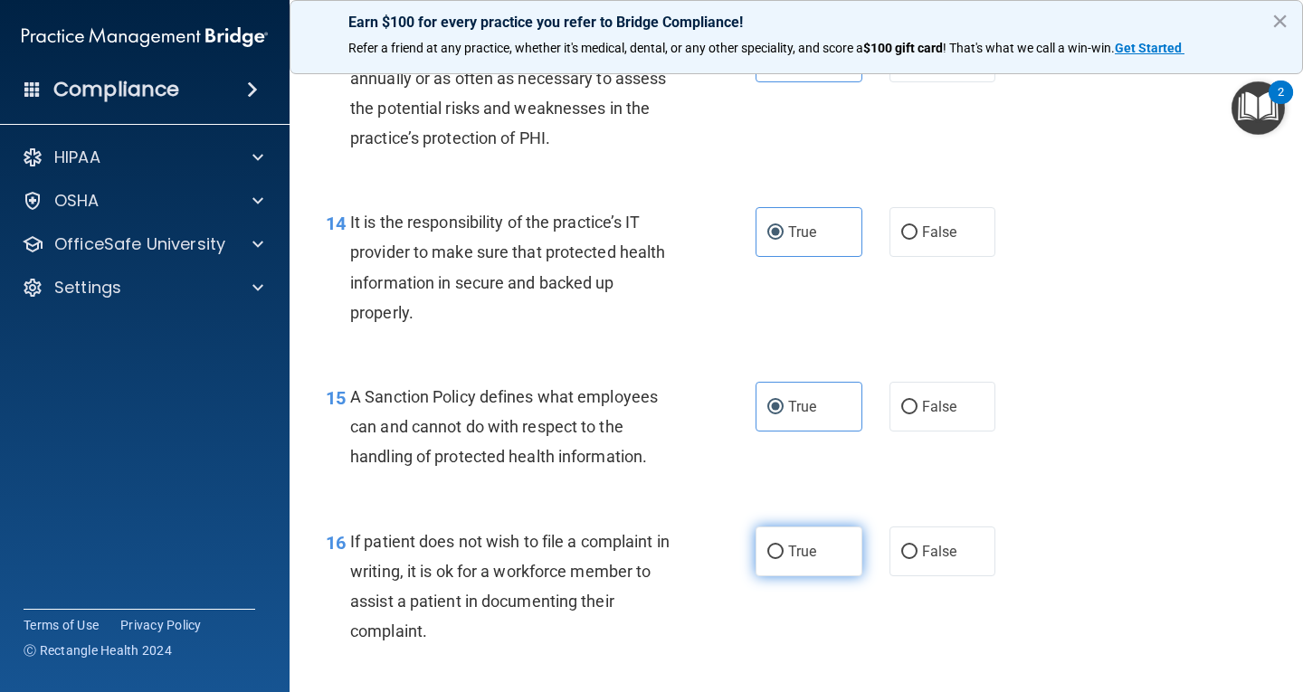
click at [784, 551] on input "True" at bounding box center [775, 553] width 16 height 14
radio input "true"
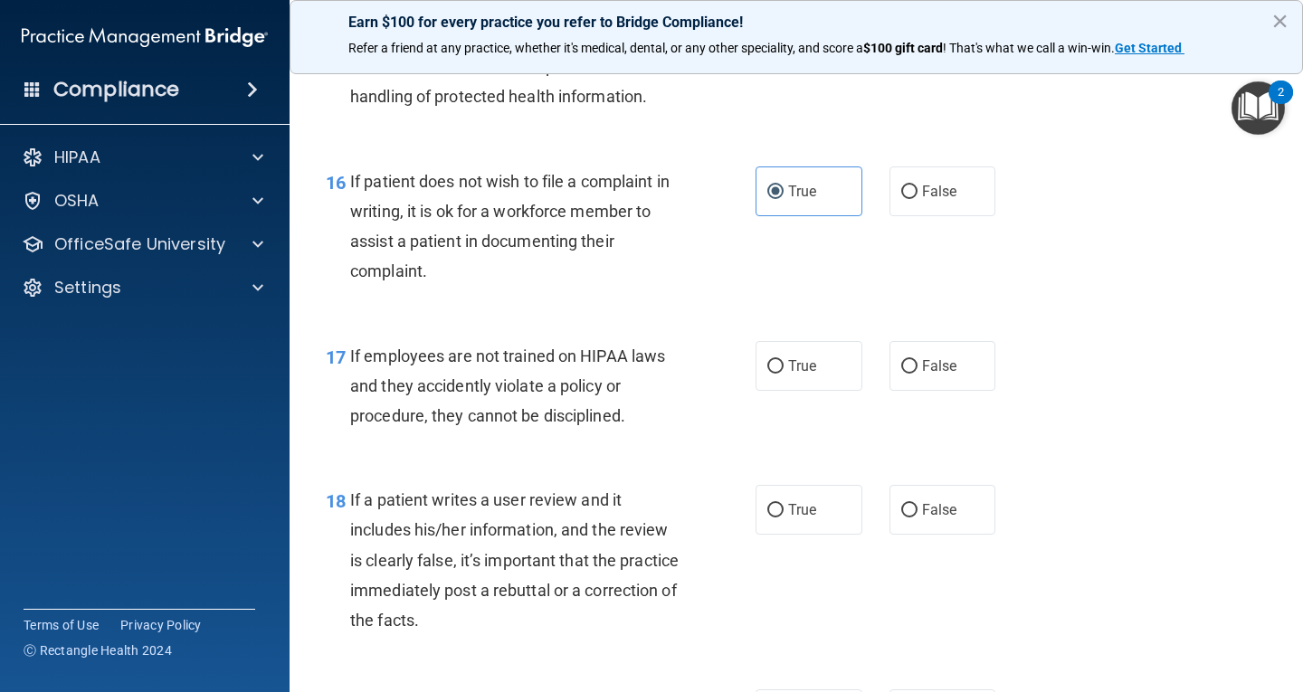
scroll to position [2897, 0]
click at [814, 379] on label "True" at bounding box center [809, 364] width 107 height 50
click at [784, 372] on input "True" at bounding box center [775, 365] width 16 height 14
radio input "true"
drag, startPoint x: 819, startPoint y: 507, endPoint x: 830, endPoint y: 537, distance: 31.8
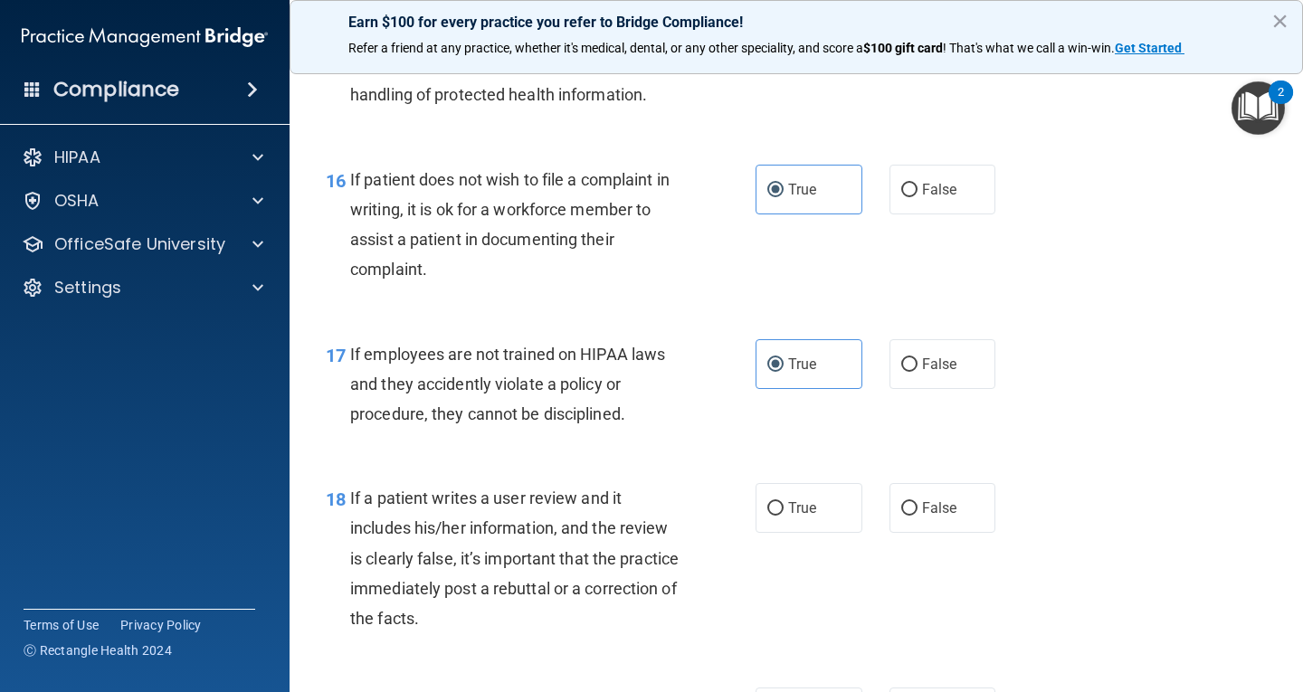
click at [820, 507] on label "True" at bounding box center [809, 508] width 107 height 50
click at [784, 507] on input "True" at bounding box center [775, 509] width 16 height 14
radio input "true"
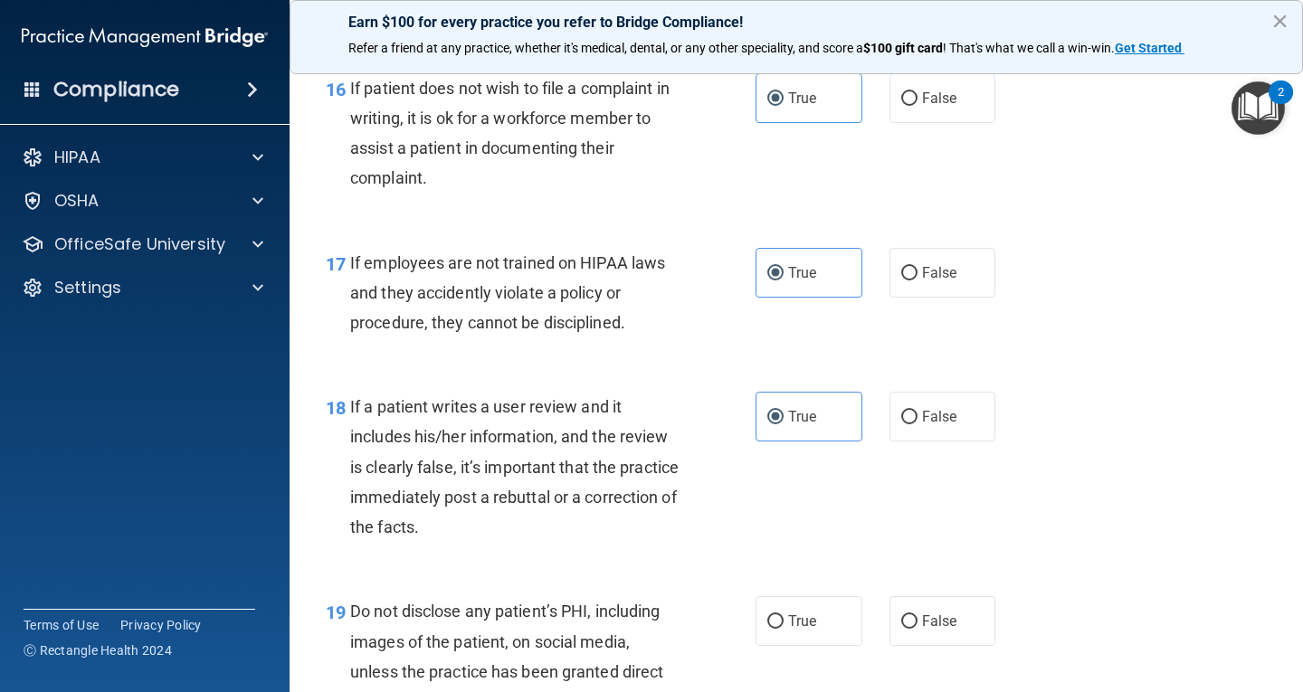
scroll to position [3169, 0]
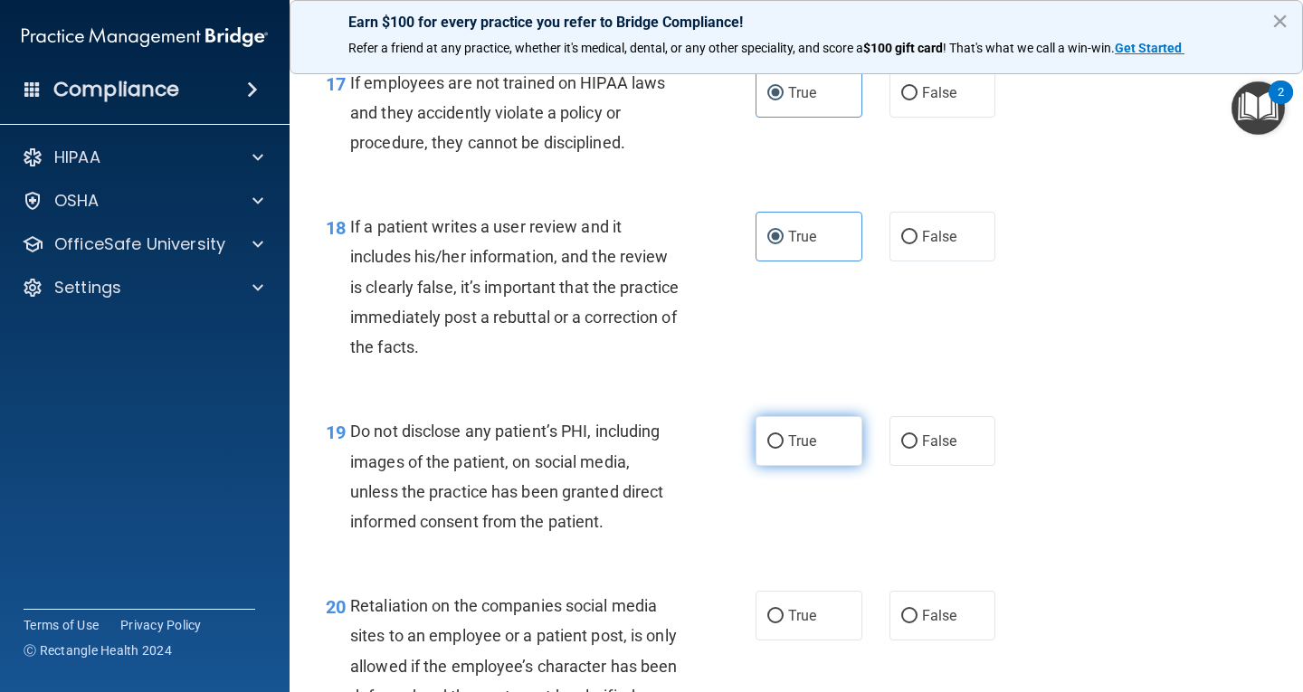
click at [821, 464] on label "True" at bounding box center [809, 441] width 107 height 50
click at [784, 449] on input "True" at bounding box center [775, 442] width 16 height 14
radio input "true"
drag, startPoint x: 834, startPoint y: 618, endPoint x: 836, endPoint y: 603, distance: 15.5
click at [834, 617] on label "True" at bounding box center [809, 616] width 107 height 50
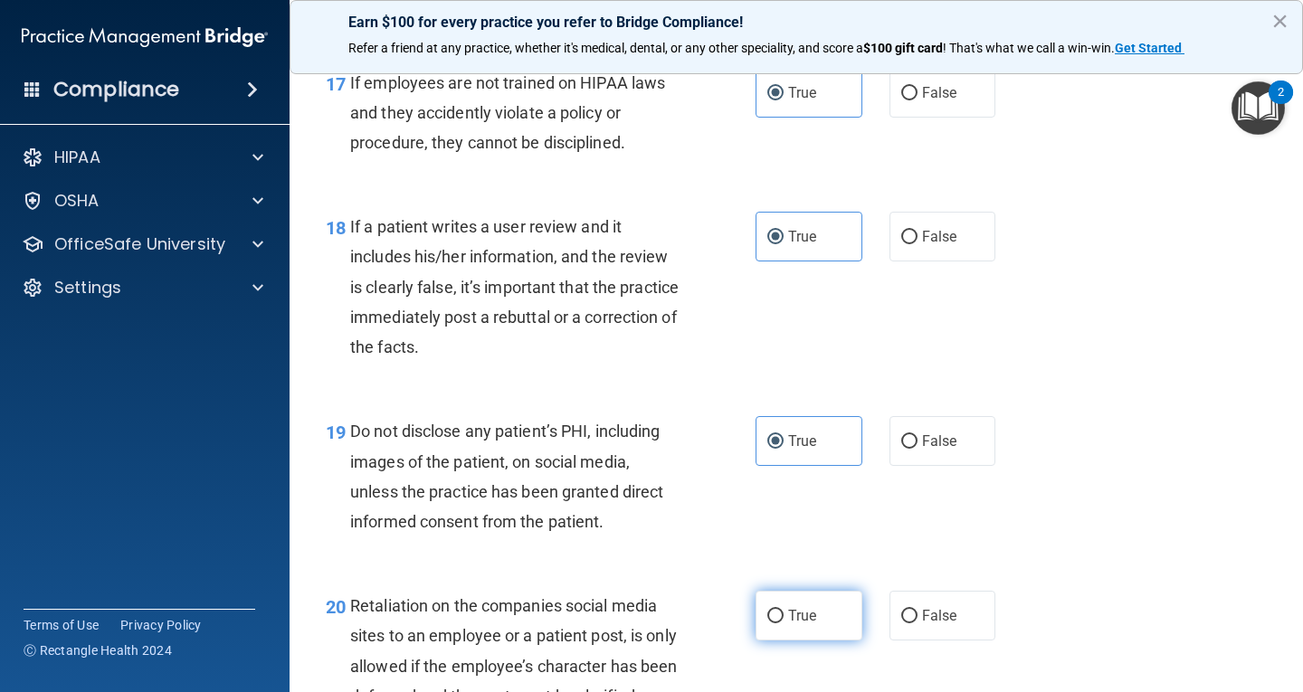
click at [784, 617] on input "True" at bounding box center [775, 617] width 16 height 14
radio input "true"
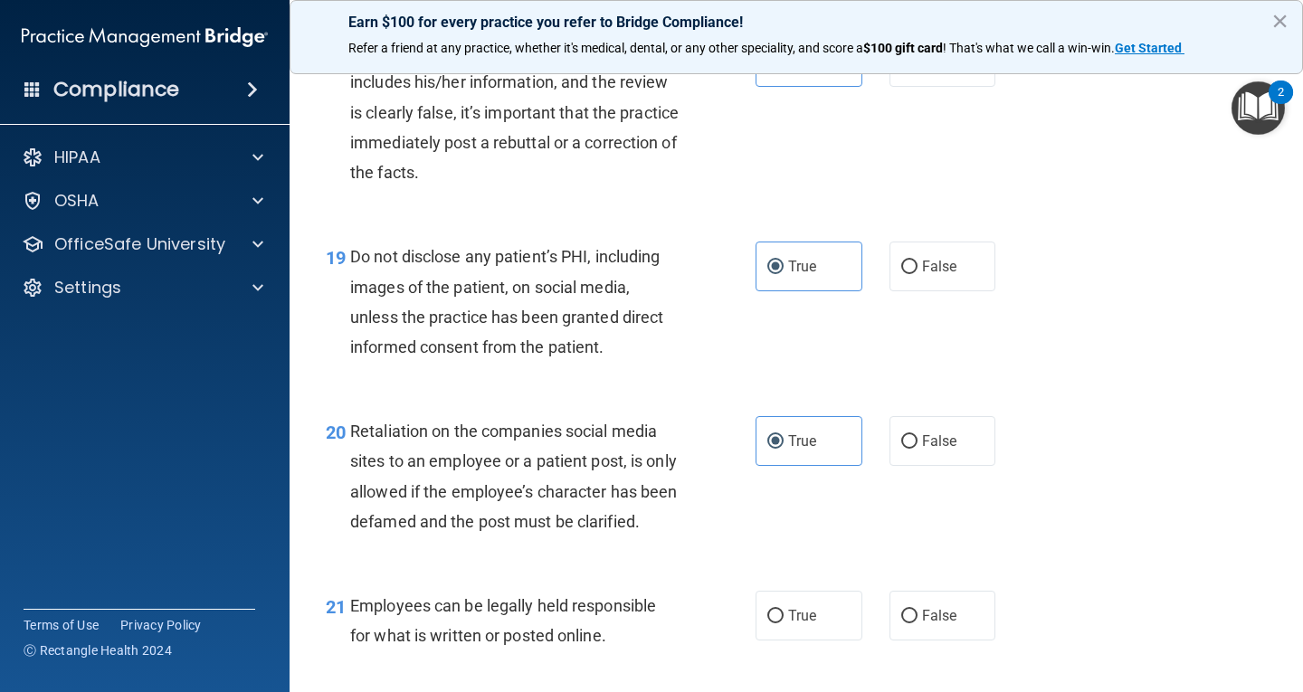
scroll to position [3621, 0]
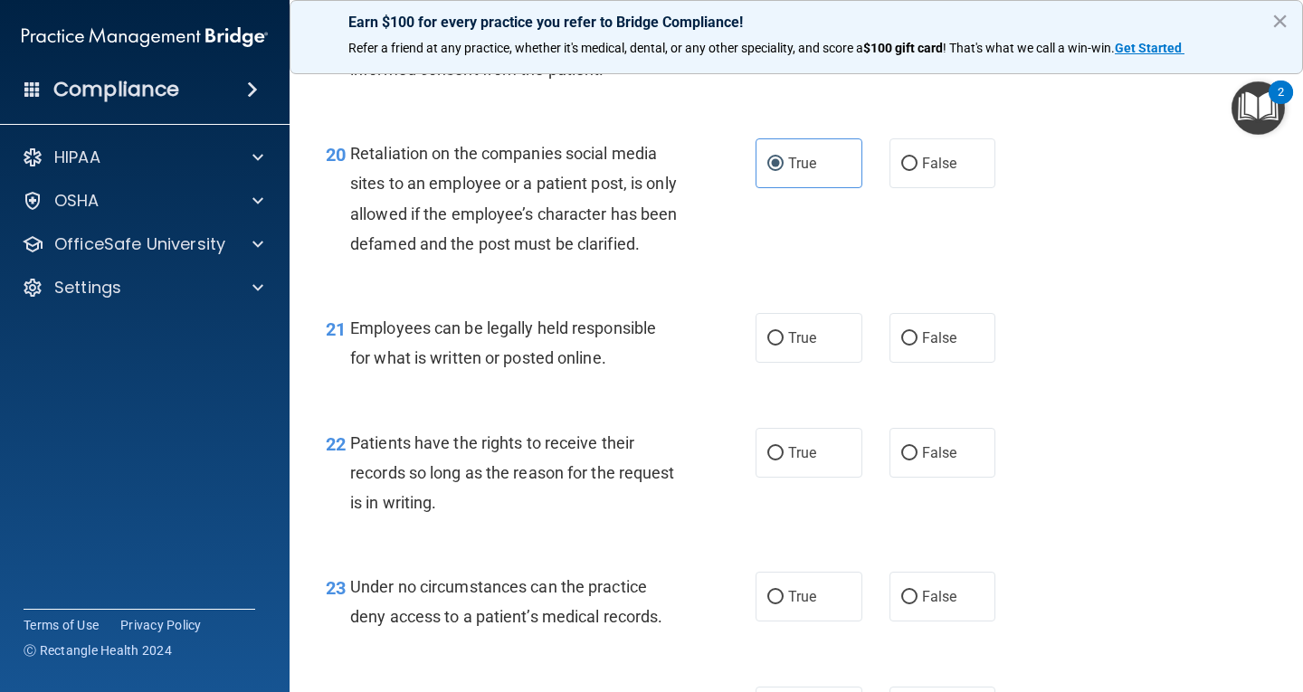
drag, startPoint x: 812, startPoint y: 459, endPoint x: 803, endPoint y: 394, distance: 65.8
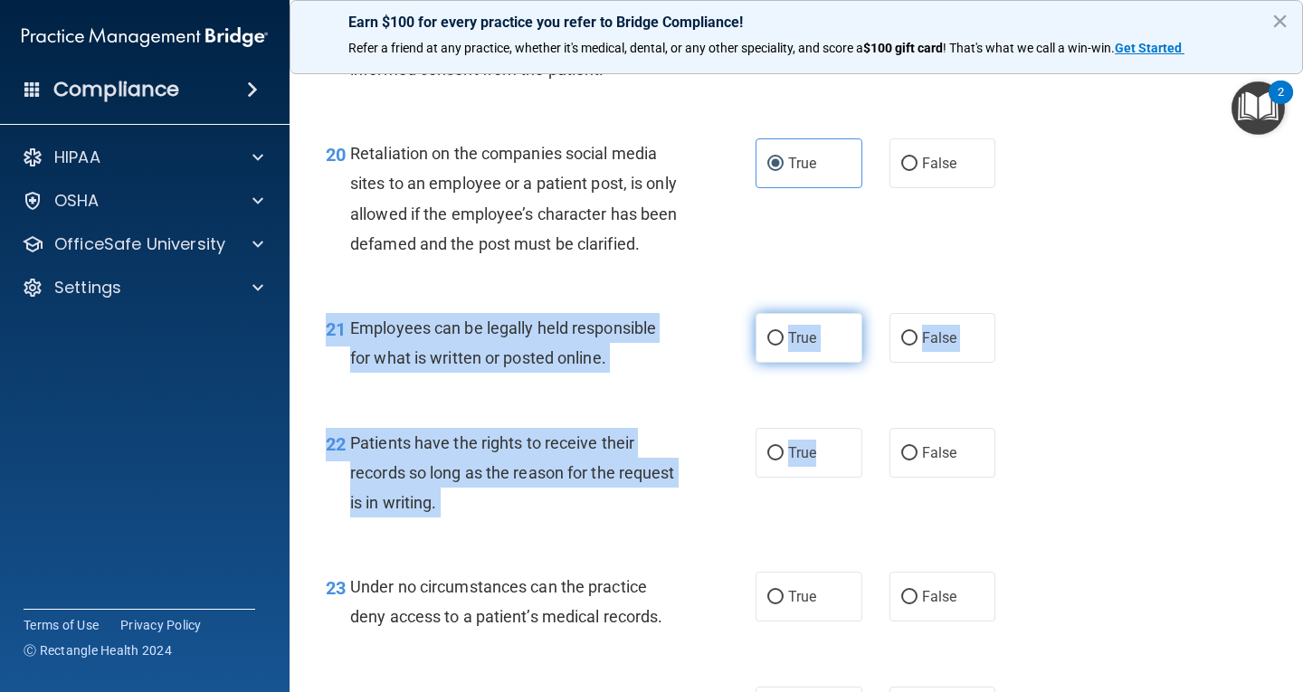
click at [805, 363] on label "True" at bounding box center [809, 338] width 107 height 50
click at [784, 346] on input "True" at bounding box center [775, 339] width 16 height 14
radio input "true"
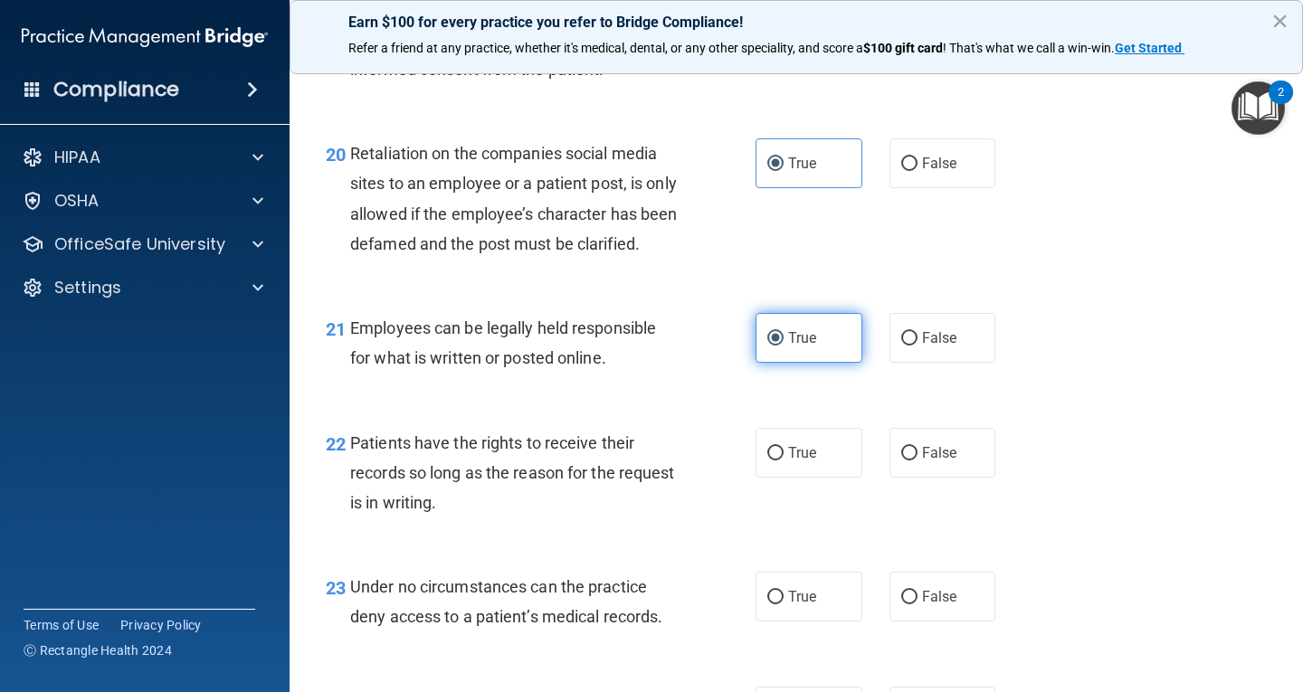
click at [829, 363] on label "True" at bounding box center [809, 338] width 107 height 50
click at [784, 346] on input "True" at bounding box center [775, 339] width 16 height 14
click at [831, 478] on label "True" at bounding box center [809, 453] width 107 height 50
click at [784, 461] on input "True" at bounding box center [775, 454] width 16 height 14
radio input "true"
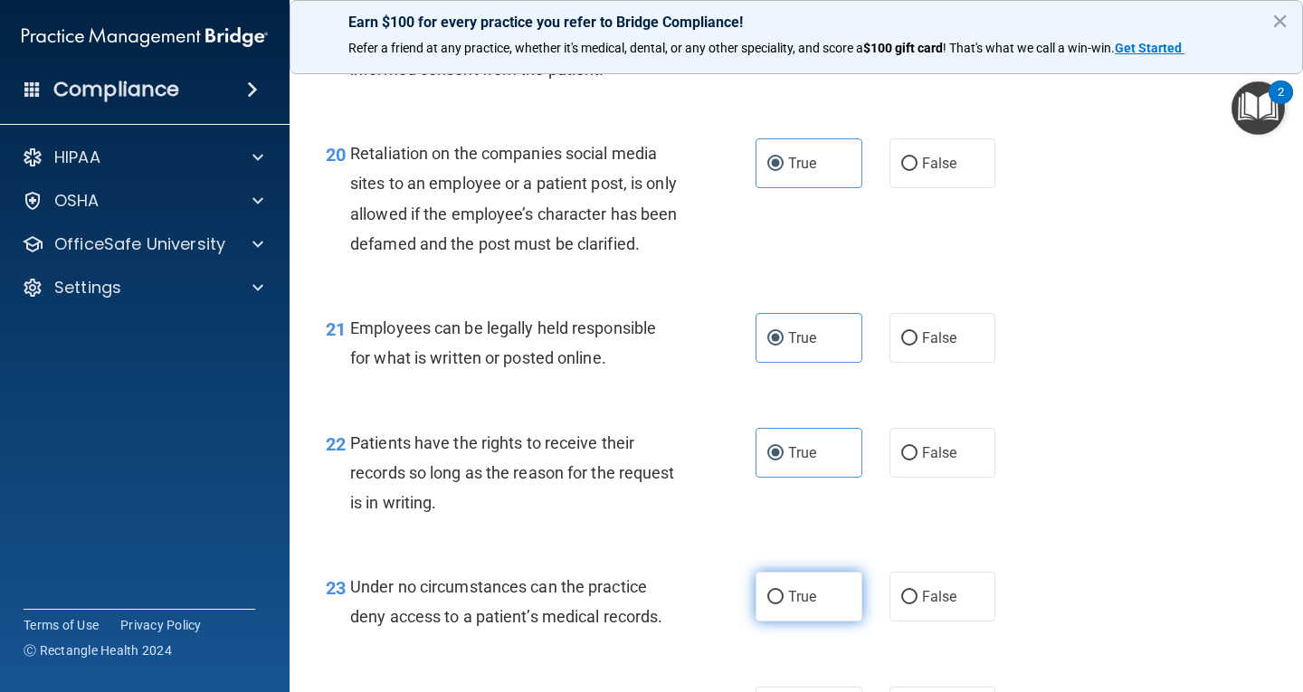
click at [819, 622] on label "True" at bounding box center [809, 597] width 107 height 50
click at [784, 604] on input "True" at bounding box center [775, 598] width 16 height 14
radio input "true"
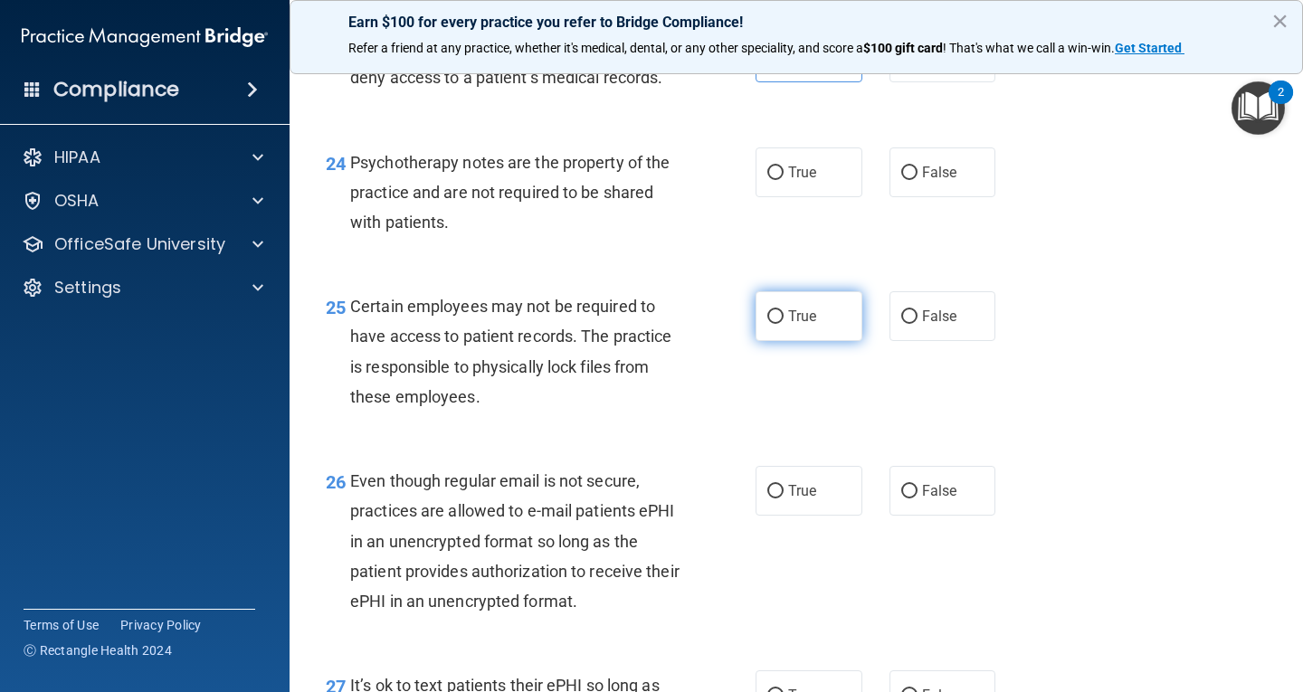
scroll to position [4164, 0]
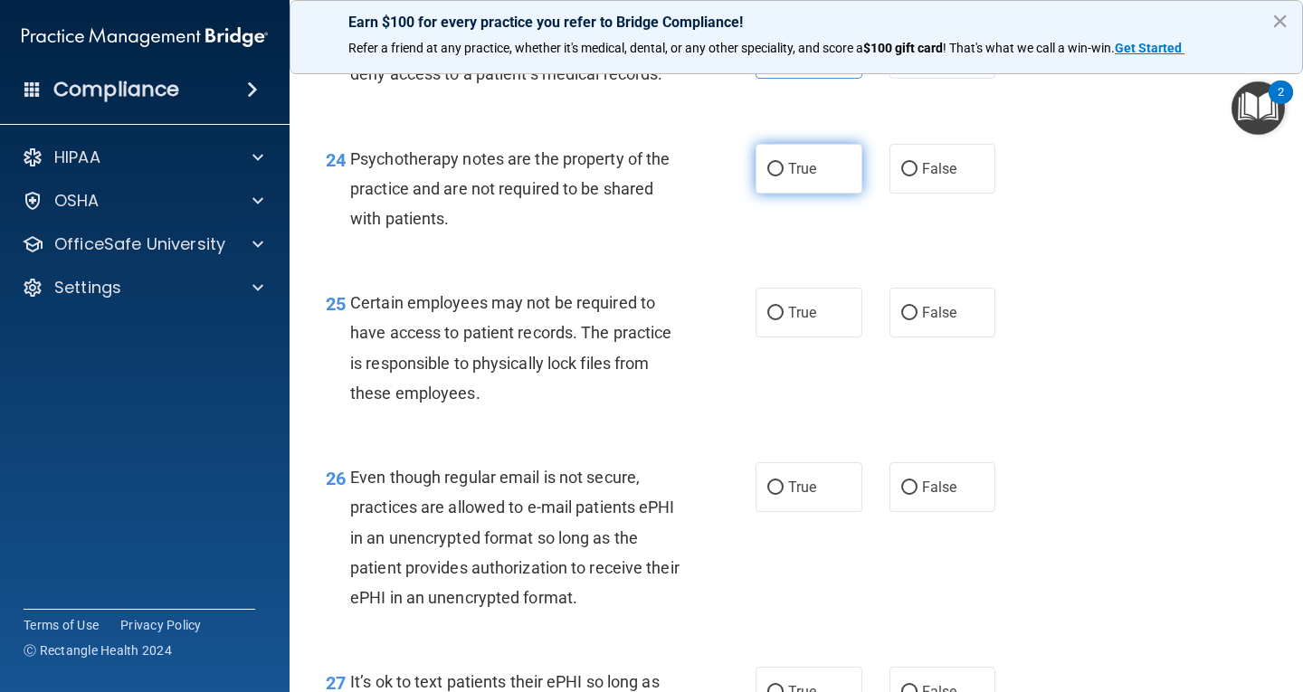
click at [810, 177] on span "True" at bounding box center [802, 168] width 28 height 17
click at [784, 176] on input "True" at bounding box center [775, 170] width 16 height 14
radio input "true"
click at [819, 324] on label "True" at bounding box center [809, 313] width 107 height 50
click at [784, 320] on input "True" at bounding box center [775, 314] width 16 height 14
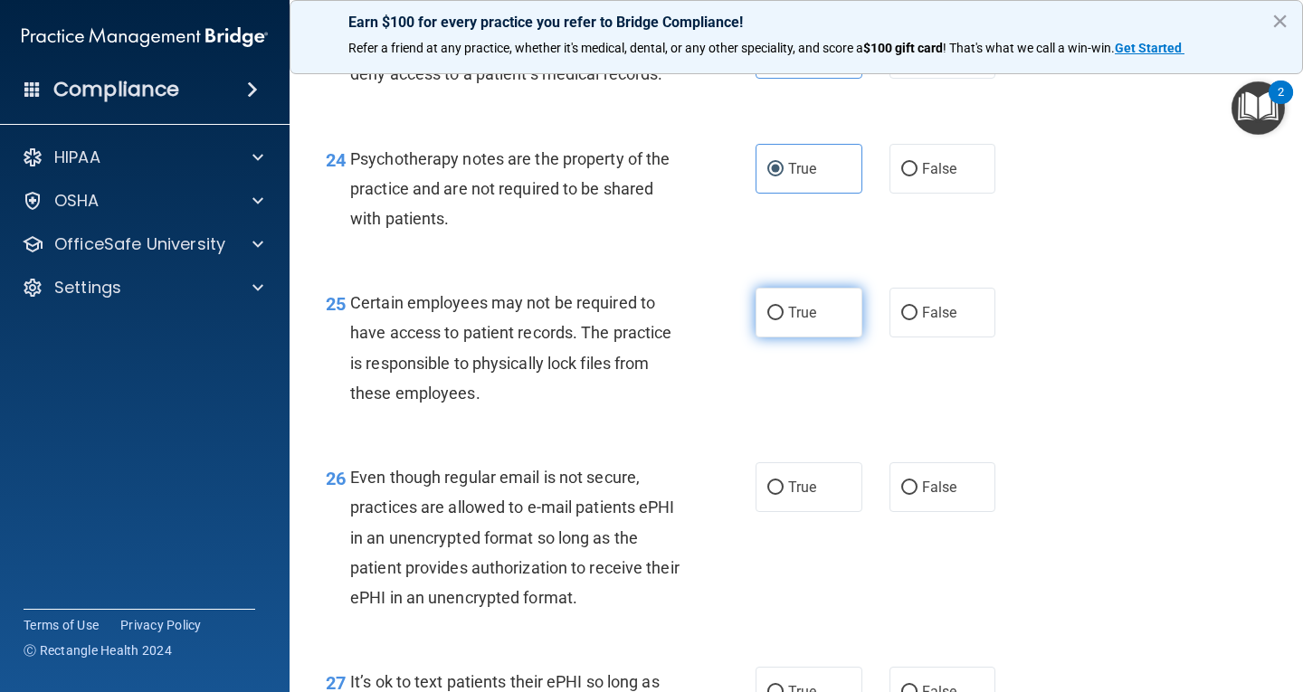
radio input "true"
click at [813, 505] on label "True" at bounding box center [809, 487] width 107 height 50
click at [784, 495] on input "True" at bounding box center [775, 488] width 16 height 14
radio input "true"
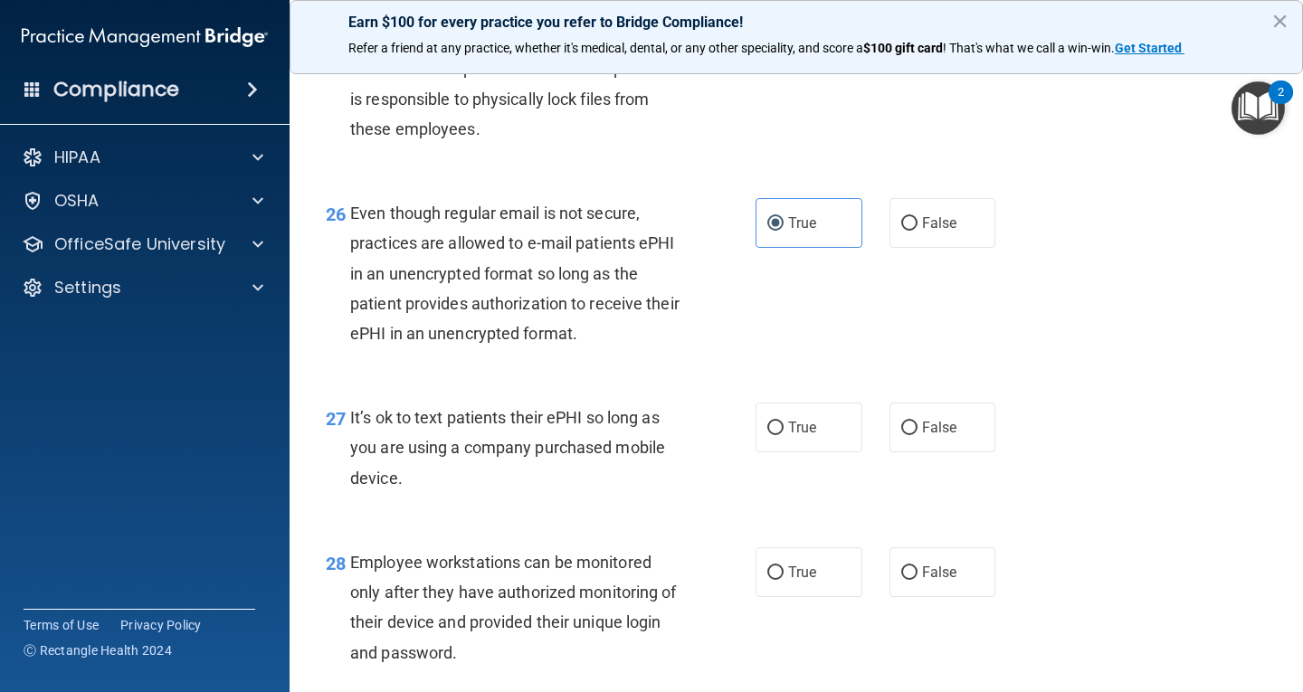
scroll to position [4436, 0]
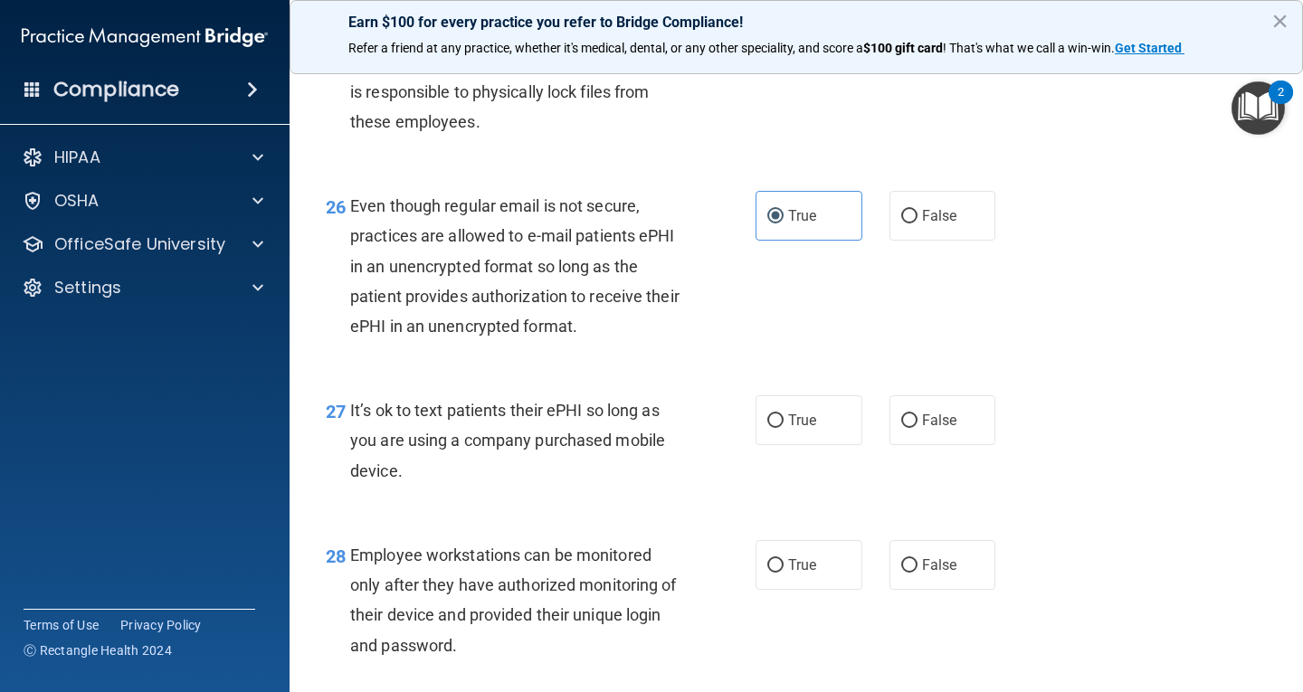
drag, startPoint x: 826, startPoint y: 453, endPoint x: 834, endPoint y: 530, distance: 77.3
click at [826, 445] on label "True" at bounding box center [809, 420] width 107 height 50
click at [784, 428] on input "True" at bounding box center [775, 421] width 16 height 14
radio input "true"
click at [832, 590] on label "True" at bounding box center [809, 565] width 107 height 50
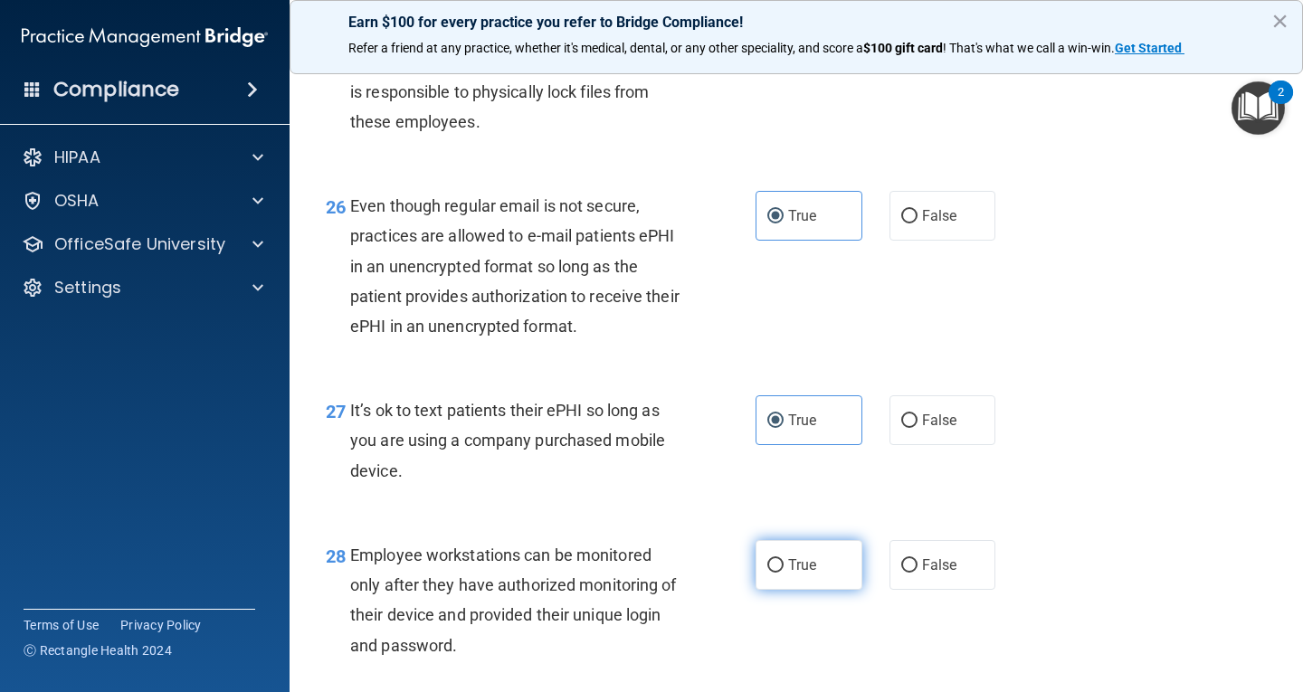
click at [784, 573] on input "True" at bounding box center [775, 566] width 16 height 14
radio input "true"
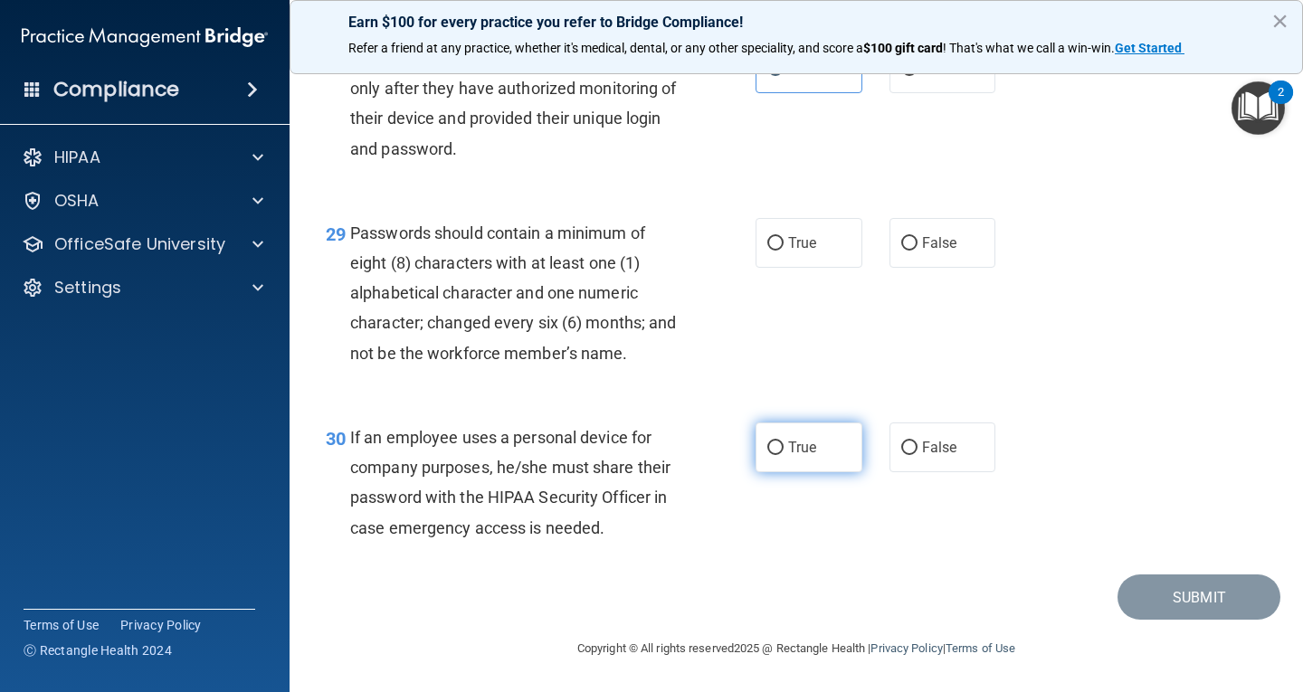
scroll to position [4962, 0]
click at [799, 423] on label "True" at bounding box center [809, 448] width 107 height 50
click at [784, 442] on input "True" at bounding box center [775, 449] width 16 height 14
radio input "true"
click at [817, 272] on div "29 Passwords should contain a minimum of eight (8) characters with at least one…" at bounding box center [796, 297] width 968 height 205
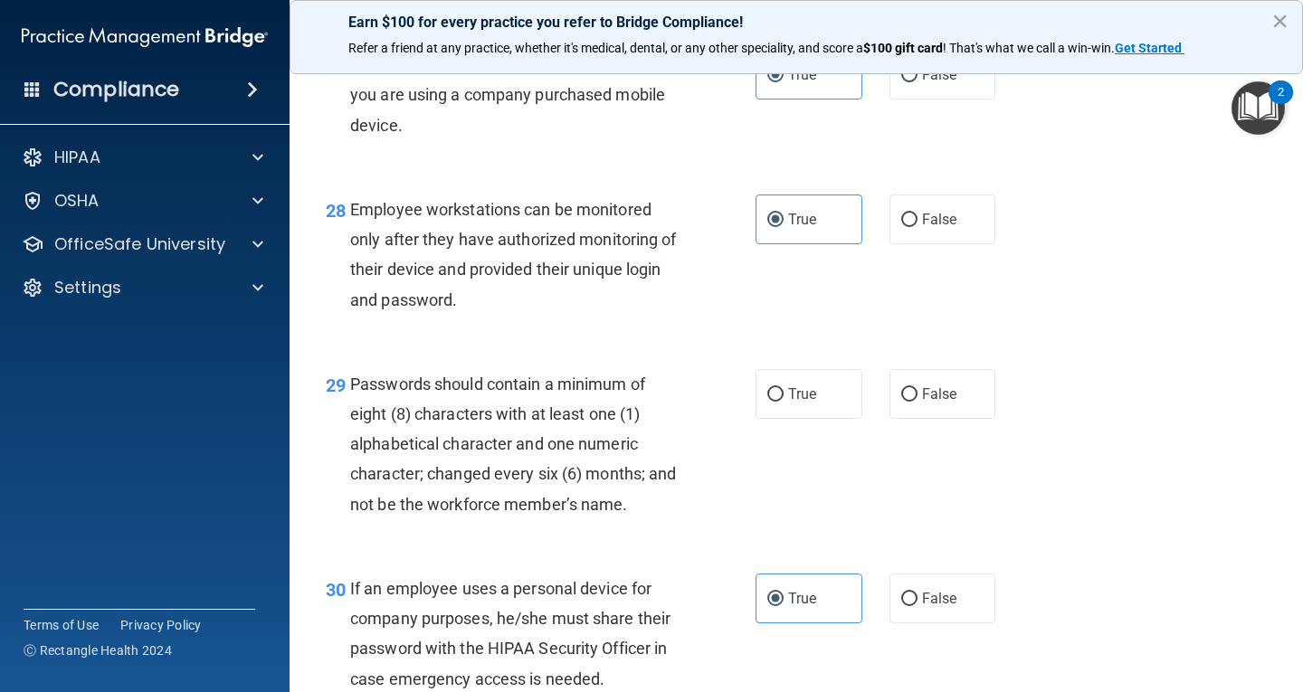
drag, startPoint x: 810, startPoint y: 433, endPoint x: 958, endPoint y: 490, distance: 159.3
click at [808, 419] on label "True" at bounding box center [809, 394] width 107 height 50
click at [784, 402] on input "True" at bounding box center [775, 395] width 16 height 14
radio input "true"
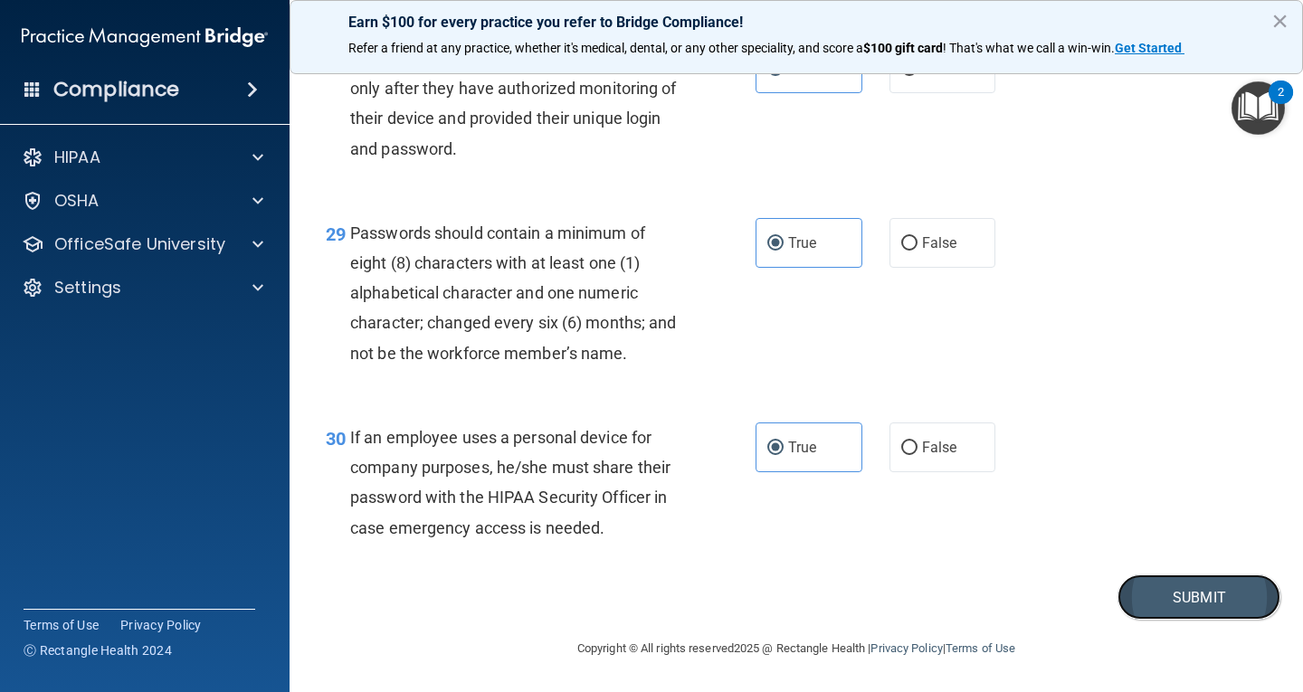
click at [1159, 601] on button "Submit" at bounding box center [1199, 598] width 163 height 46
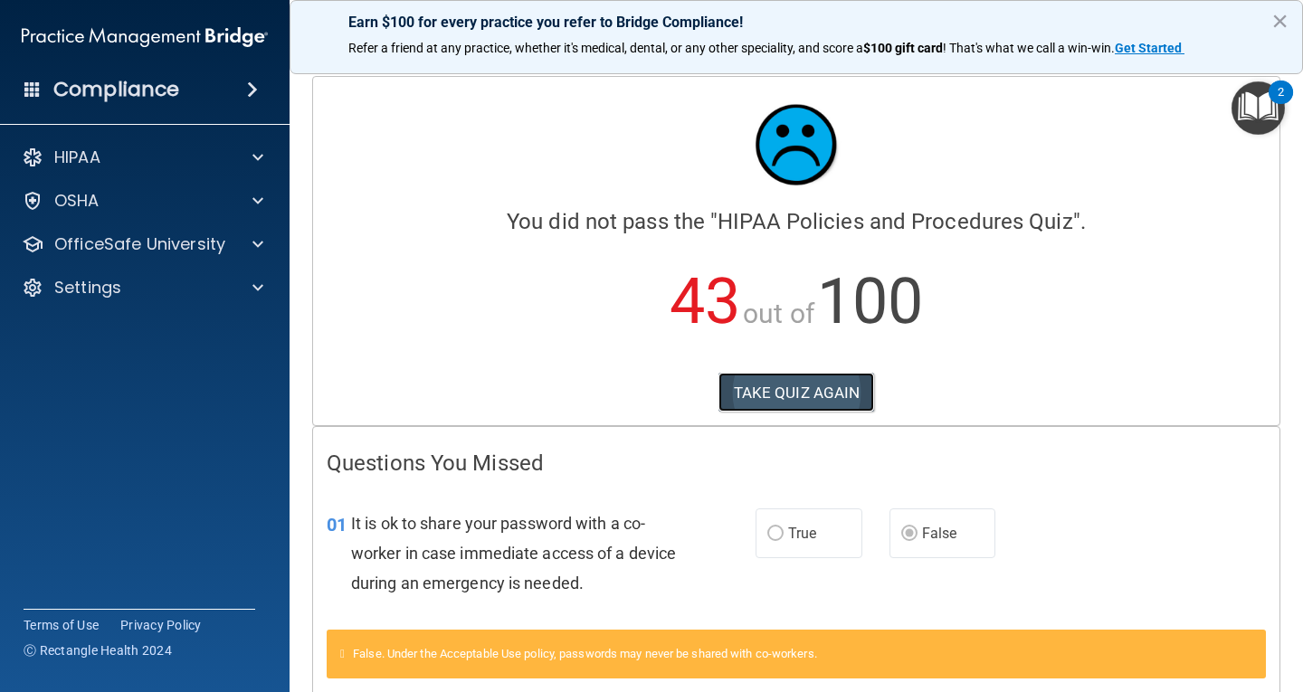
click at [803, 404] on button "TAKE QUIZ AGAIN" at bounding box center [796, 393] width 157 height 40
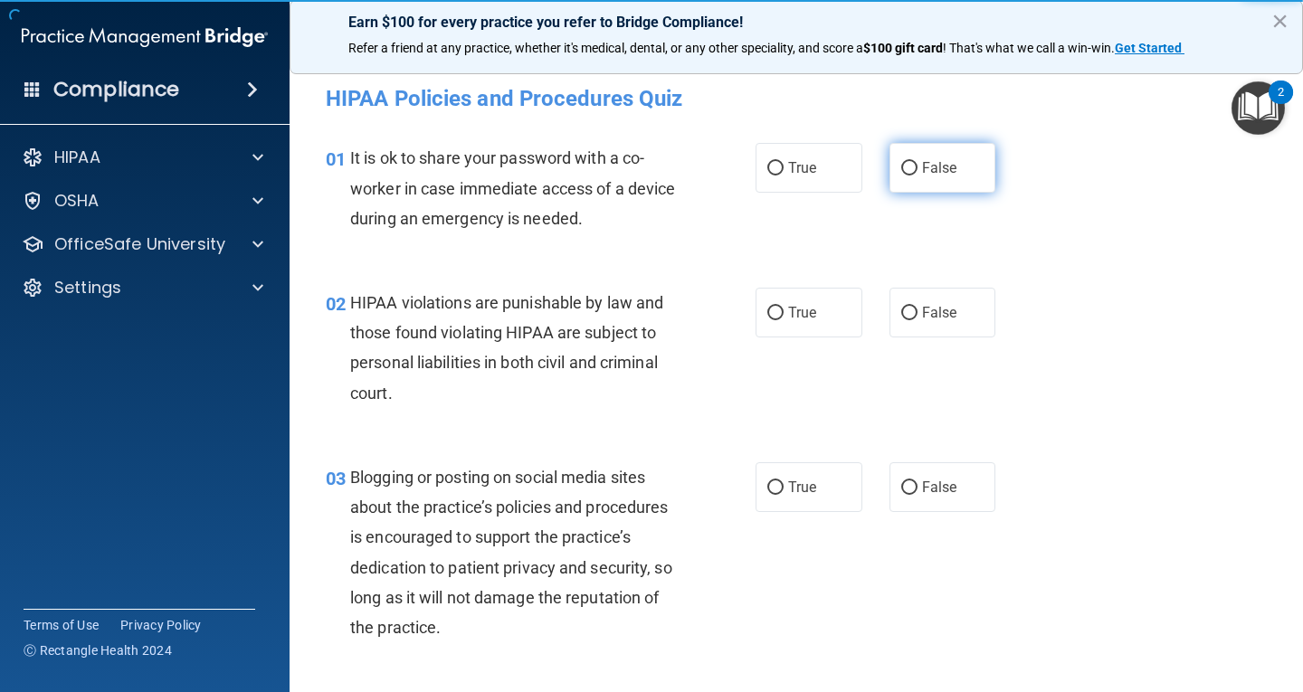
click at [929, 186] on label "False" at bounding box center [943, 168] width 107 height 50
click at [918, 176] on input "False" at bounding box center [909, 169] width 16 height 14
radio input "true"
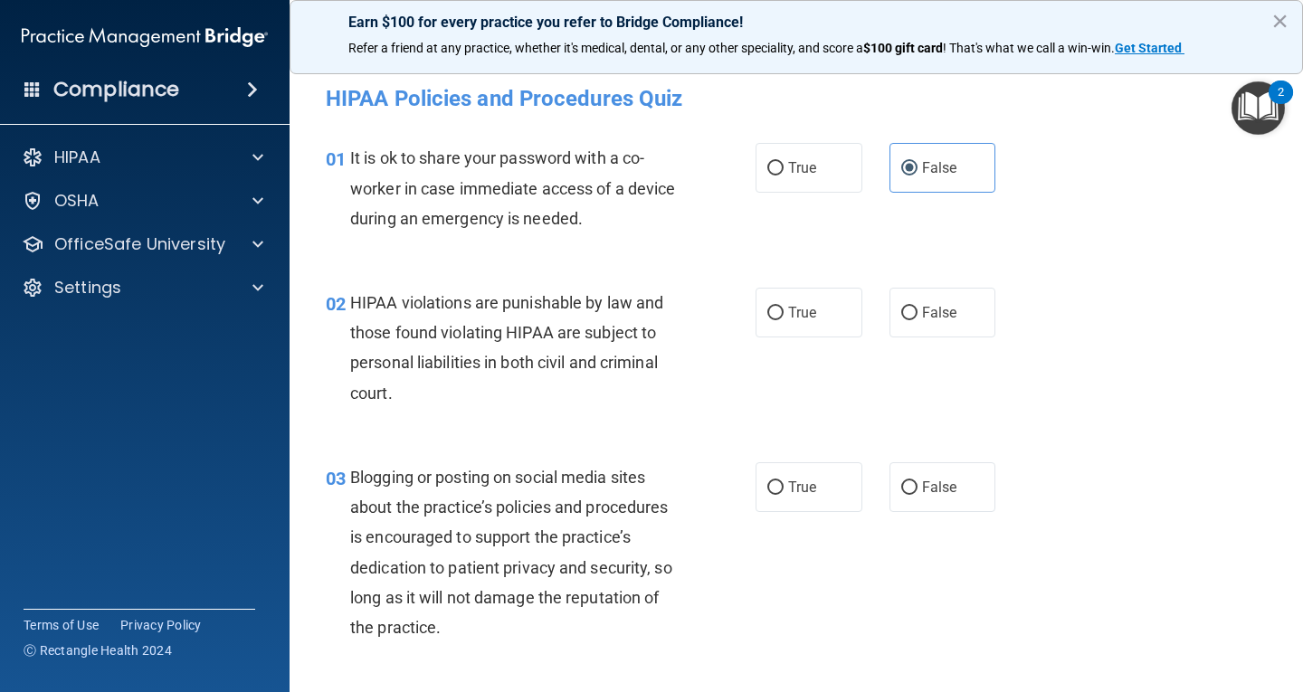
drag, startPoint x: 789, startPoint y: 318, endPoint x: 810, endPoint y: 397, distance: 82.3
click at [790, 318] on span "True" at bounding box center [802, 312] width 28 height 17
click at [784, 318] on input "True" at bounding box center [775, 314] width 16 height 14
radio input "true"
click at [933, 488] on span "False" at bounding box center [939, 487] width 35 height 17
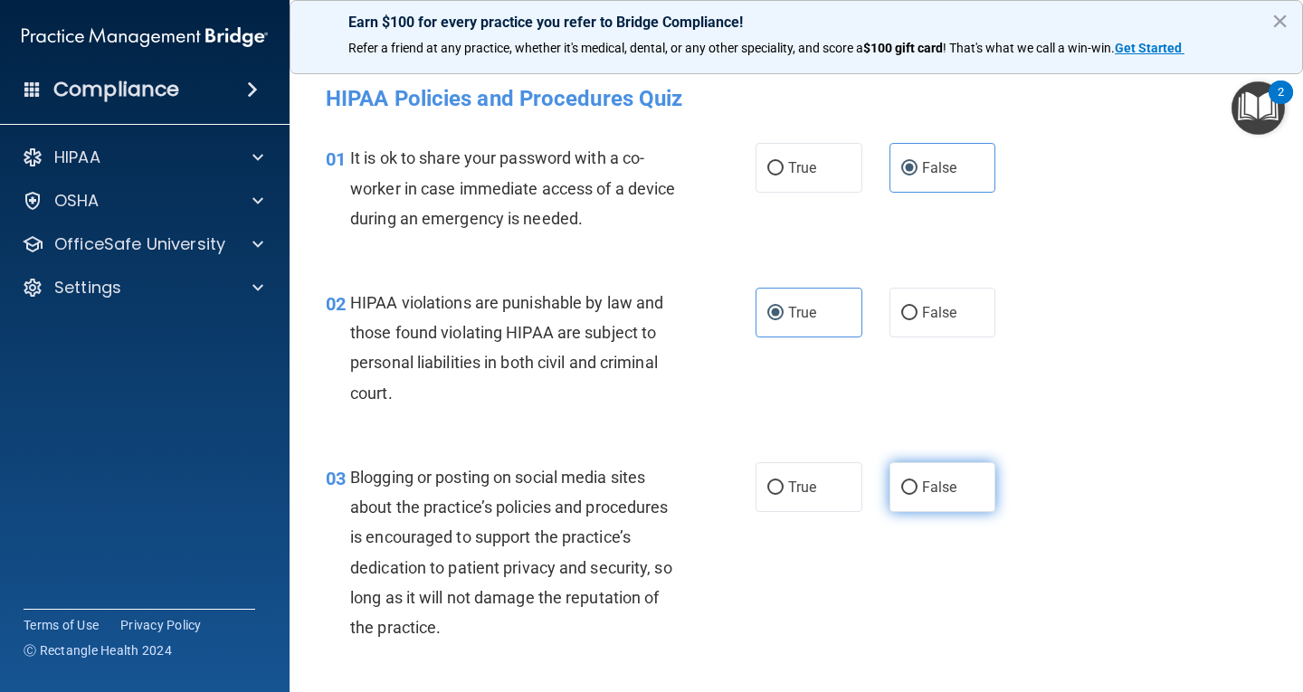
click at [918, 488] on input "False" at bounding box center [909, 488] width 16 height 14
radio input "true"
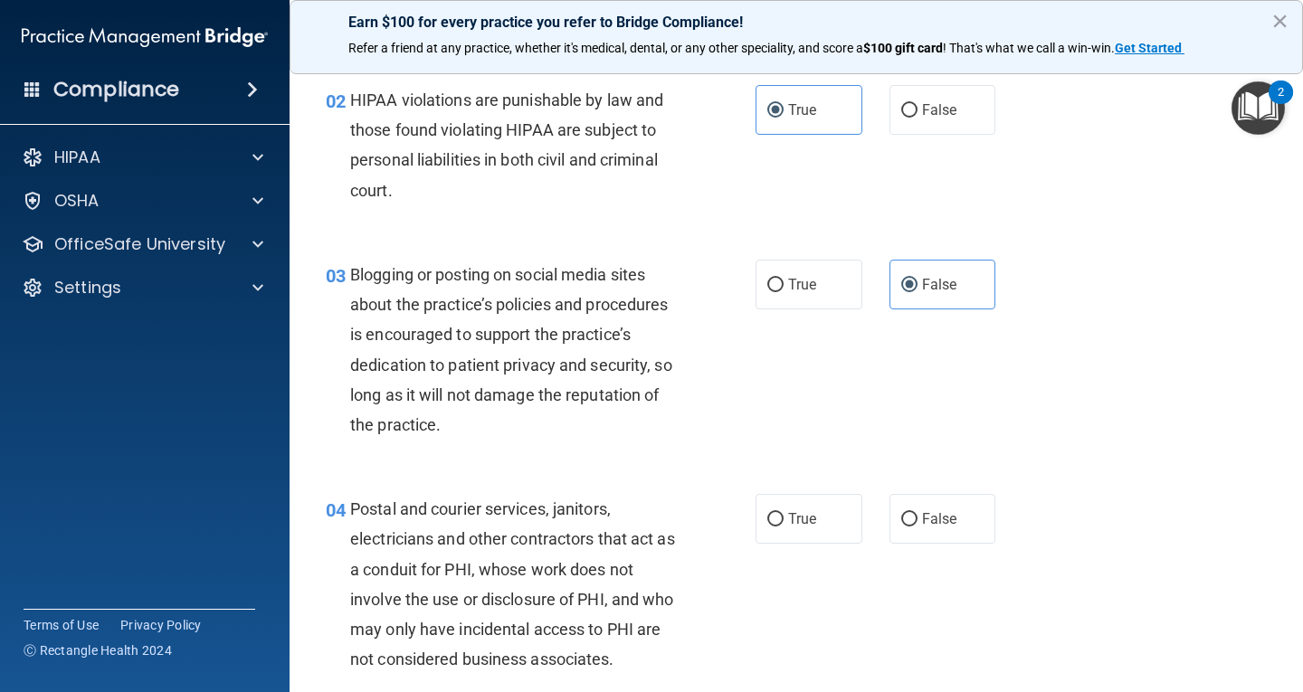
scroll to position [271, 0]
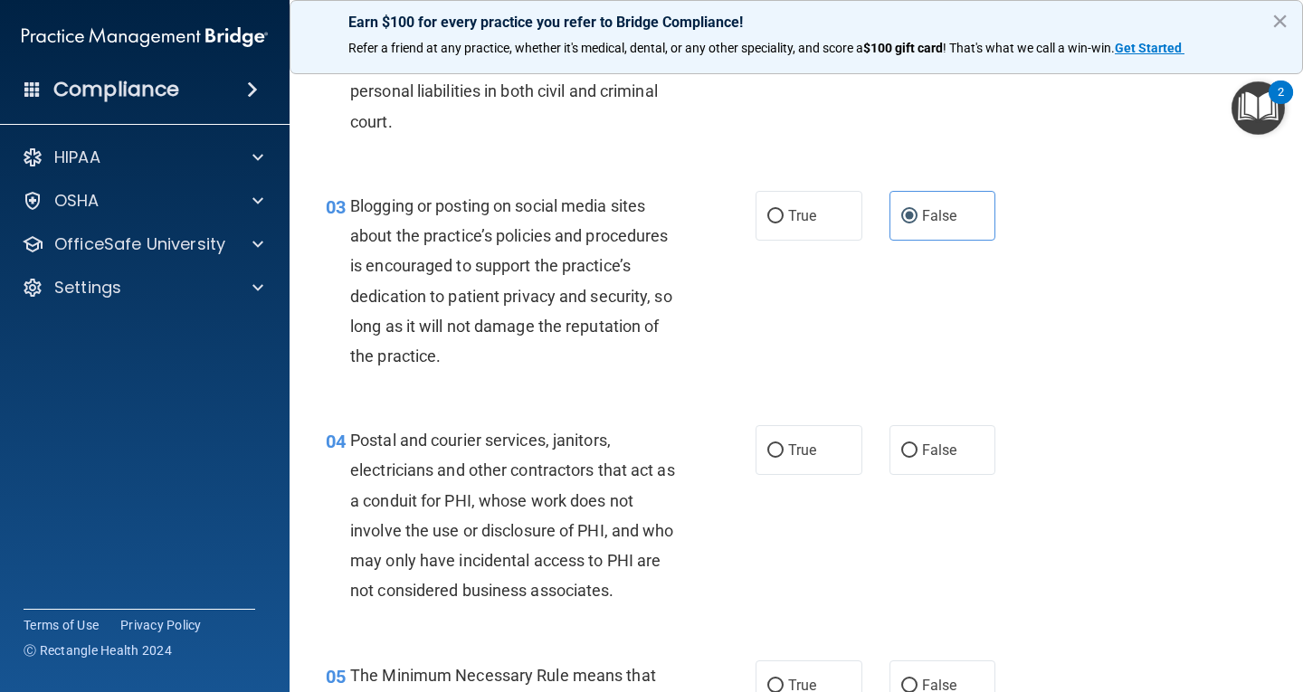
click at [828, 480] on div "04 Postal and courier services, janitors, electricians and other contractors th…" at bounding box center [796, 520] width 968 height 234
drag, startPoint x: 827, startPoint y: 459, endPoint x: 830, endPoint y: 519, distance: 60.7
click at [828, 461] on label "True" at bounding box center [809, 450] width 107 height 50
click at [784, 458] on input "True" at bounding box center [775, 451] width 16 height 14
radio input "true"
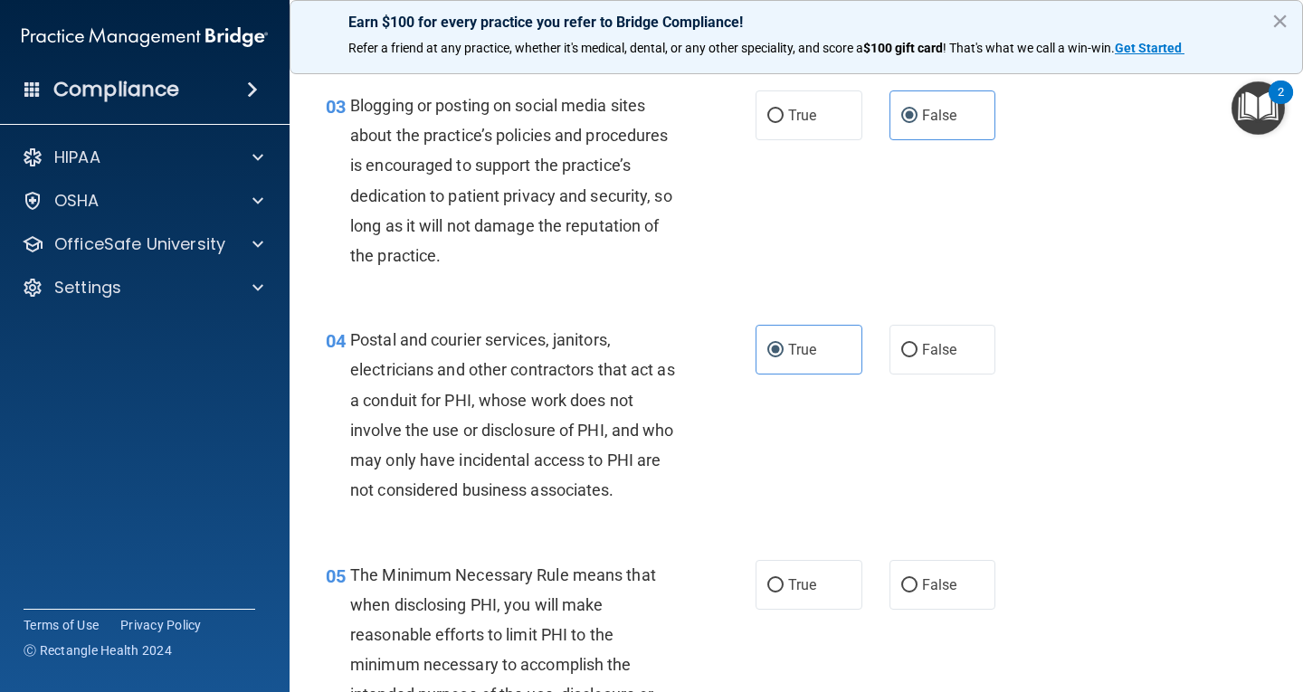
scroll to position [543, 0]
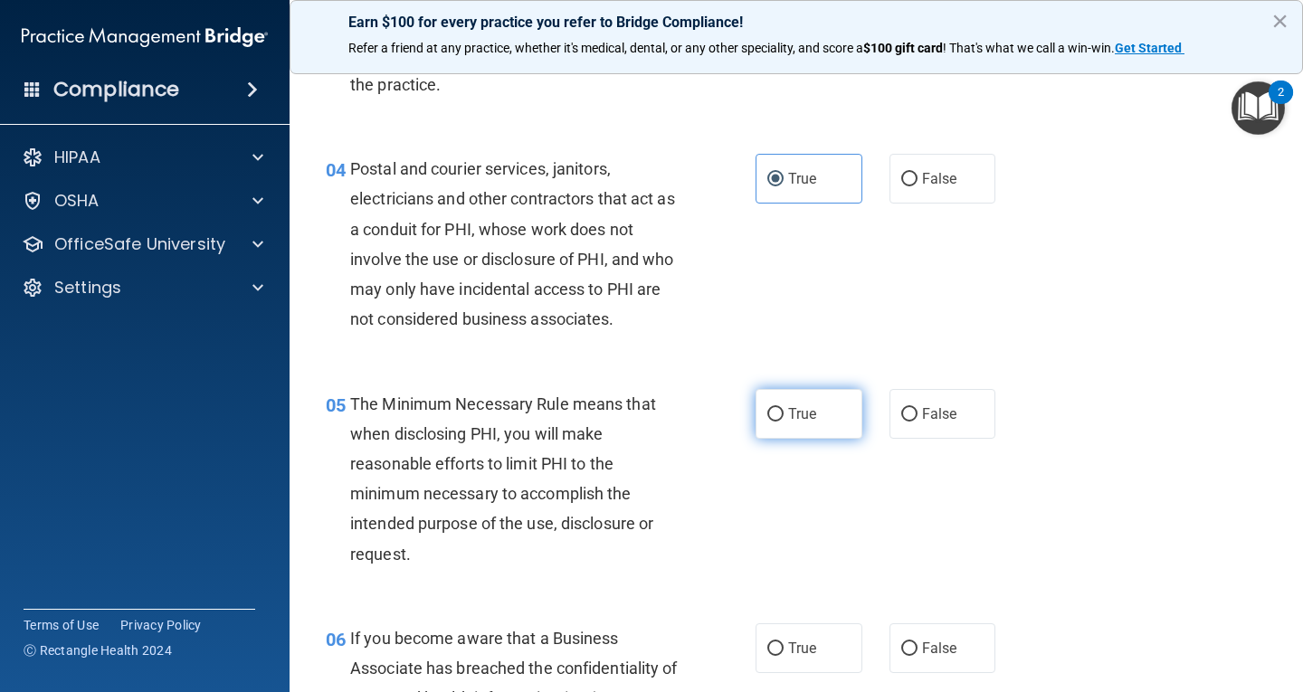
click at [819, 421] on label "True" at bounding box center [809, 414] width 107 height 50
click at [784, 421] on input "True" at bounding box center [775, 415] width 16 height 14
radio input "true"
click at [958, 651] on label "False" at bounding box center [943, 648] width 107 height 50
click at [918, 651] on input "False" at bounding box center [909, 649] width 16 height 14
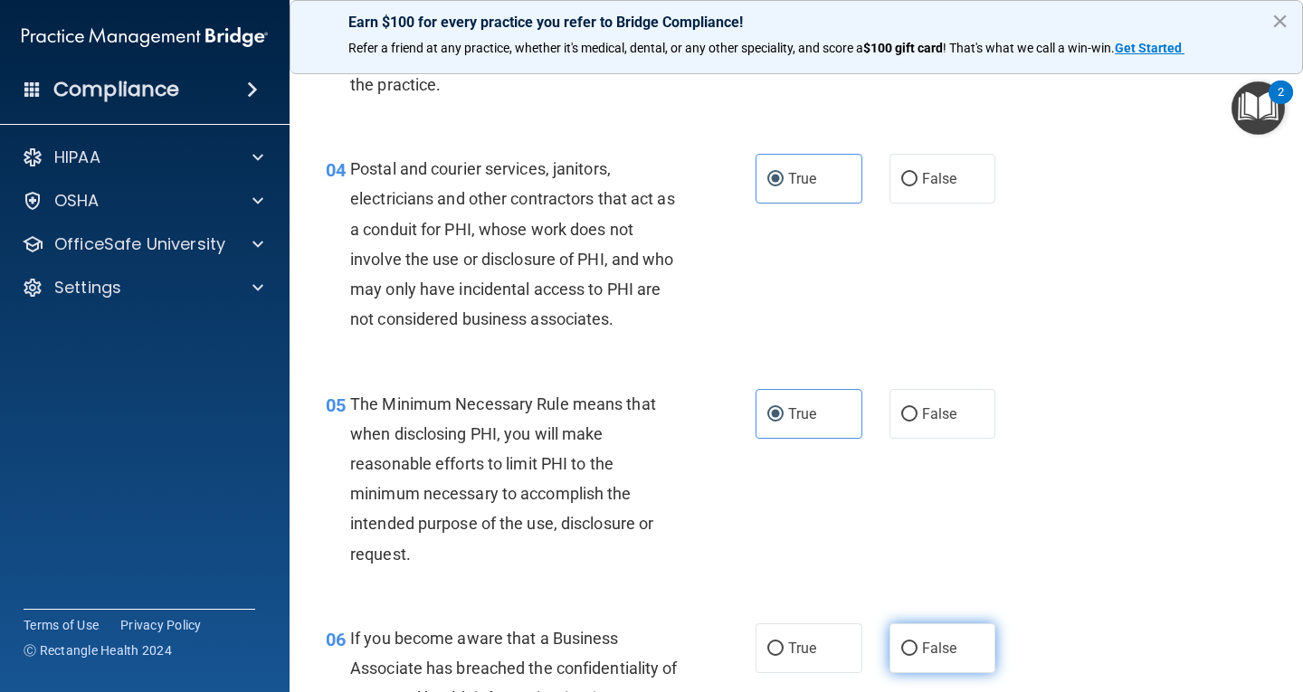
radio input "true"
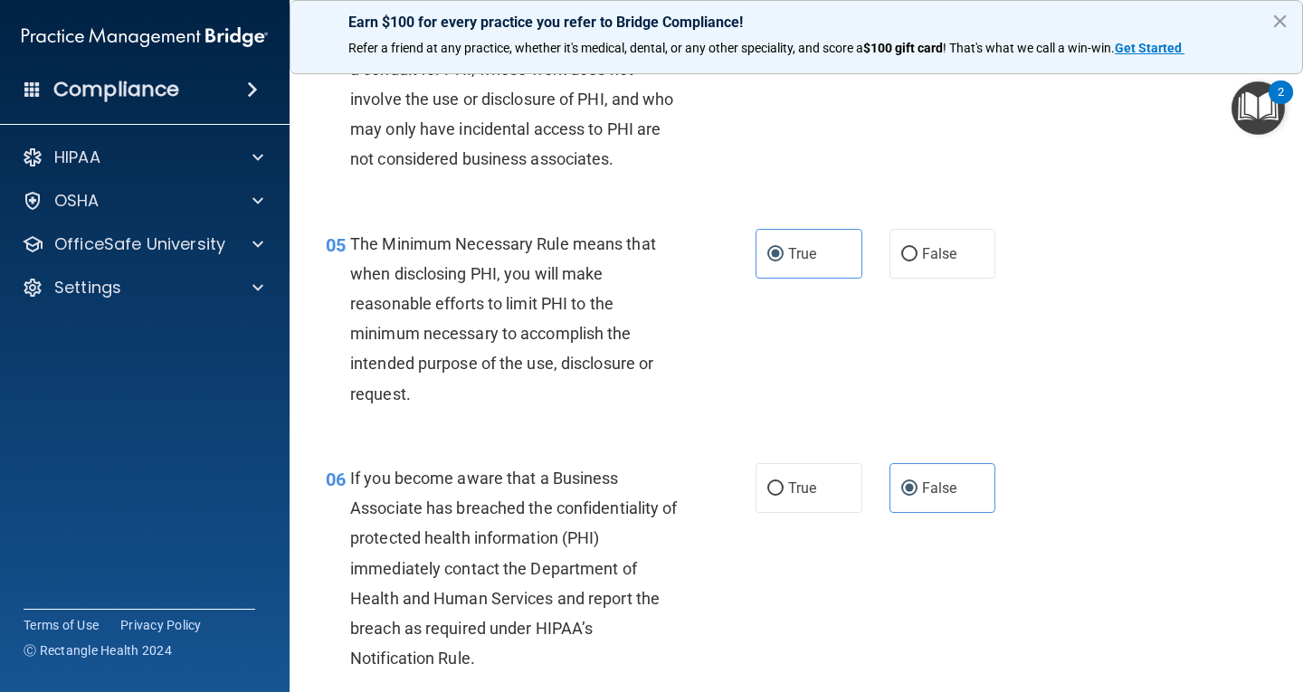
scroll to position [724, 0]
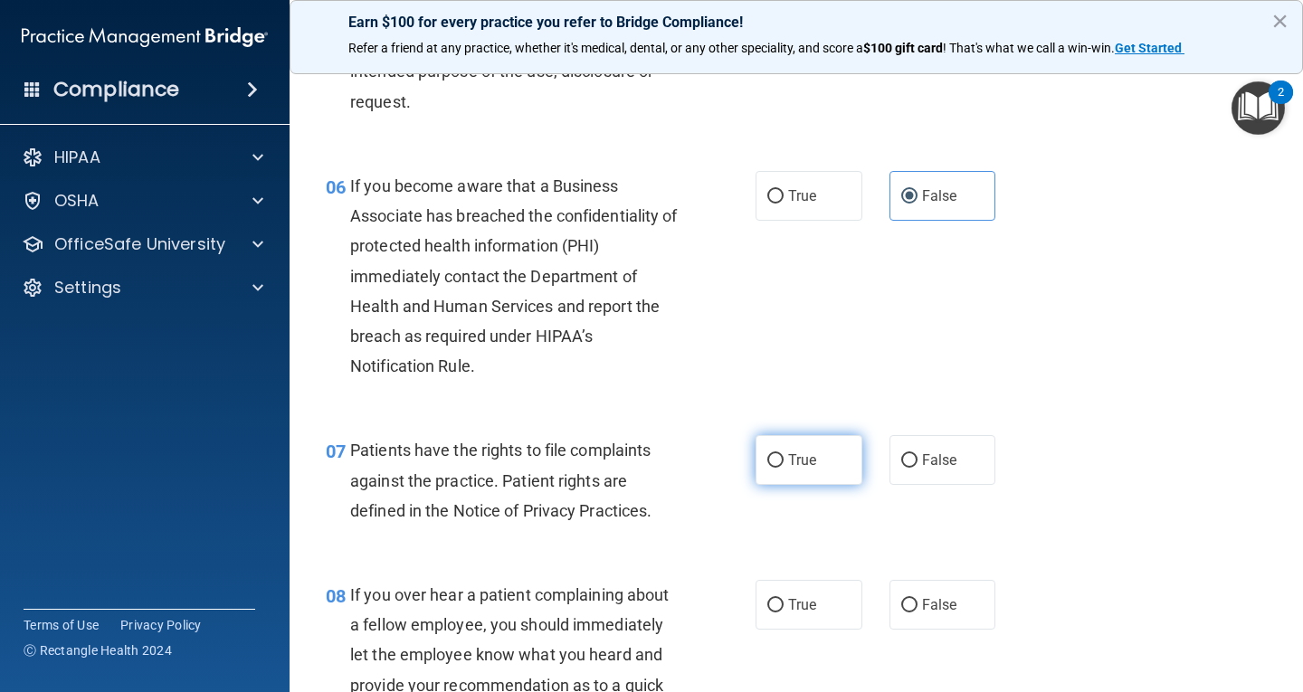
click at [804, 479] on label "True" at bounding box center [809, 460] width 107 height 50
click at [784, 468] on input "True" at bounding box center [775, 461] width 16 height 14
radio input "true"
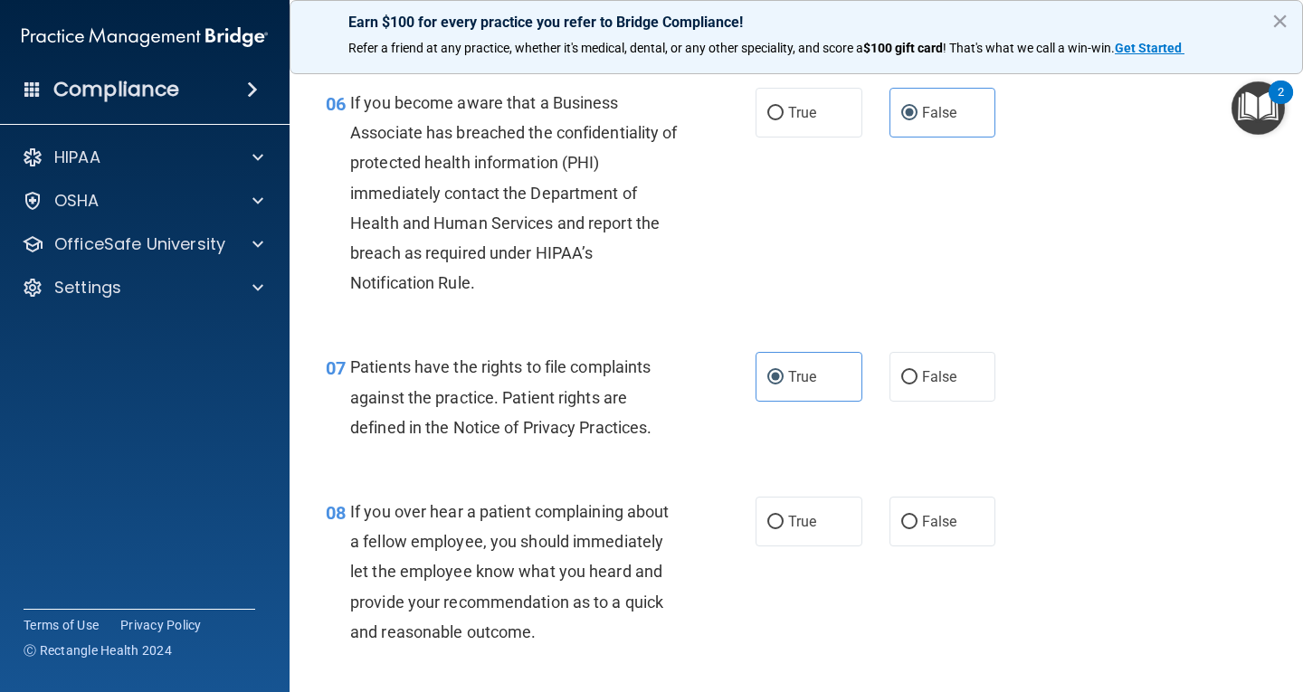
scroll to position [1176, 0]
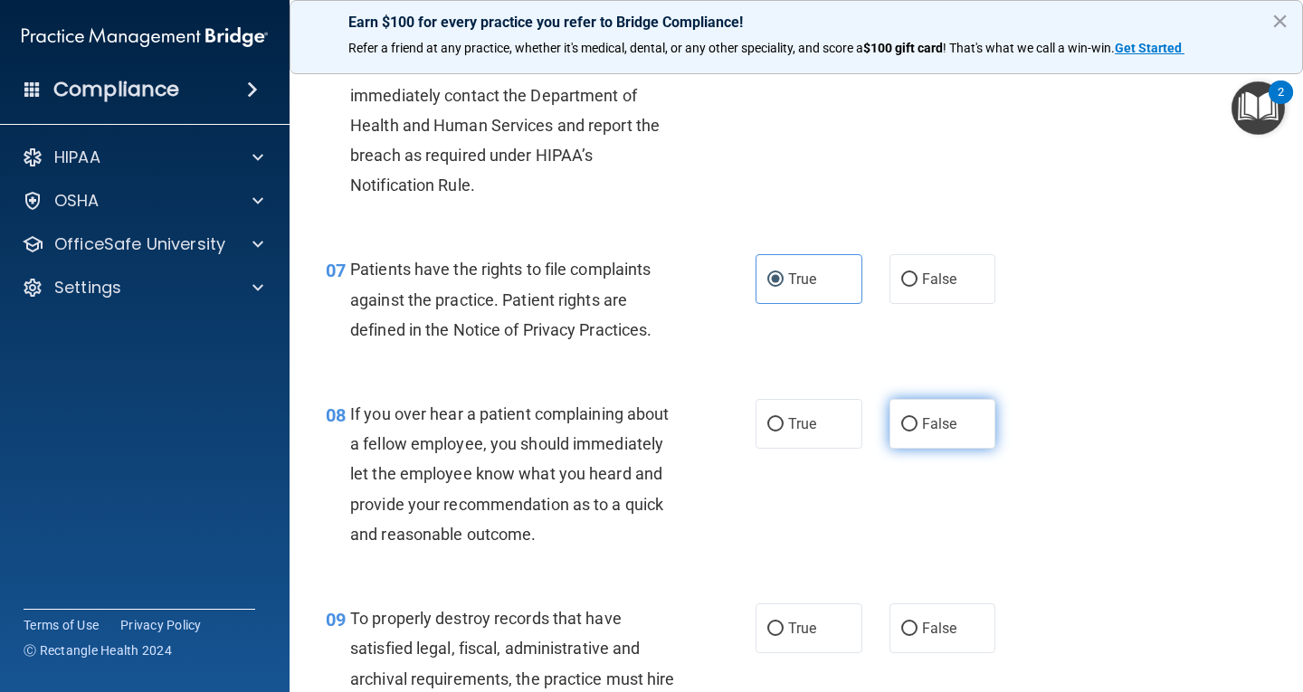
click at [932, 430] on span "False" at bounding box center [939, 423] width 35 height 17
click at [918, 430] on input "False" at bounding box center [909, 425] width 16 height 14
radio input "true"
click at [956, 634] on label "False" at bounding box center [943, 629] width 107 height 50
click at [918, 634] on input "False" at bounding box center [909, 630] width 16 height 14
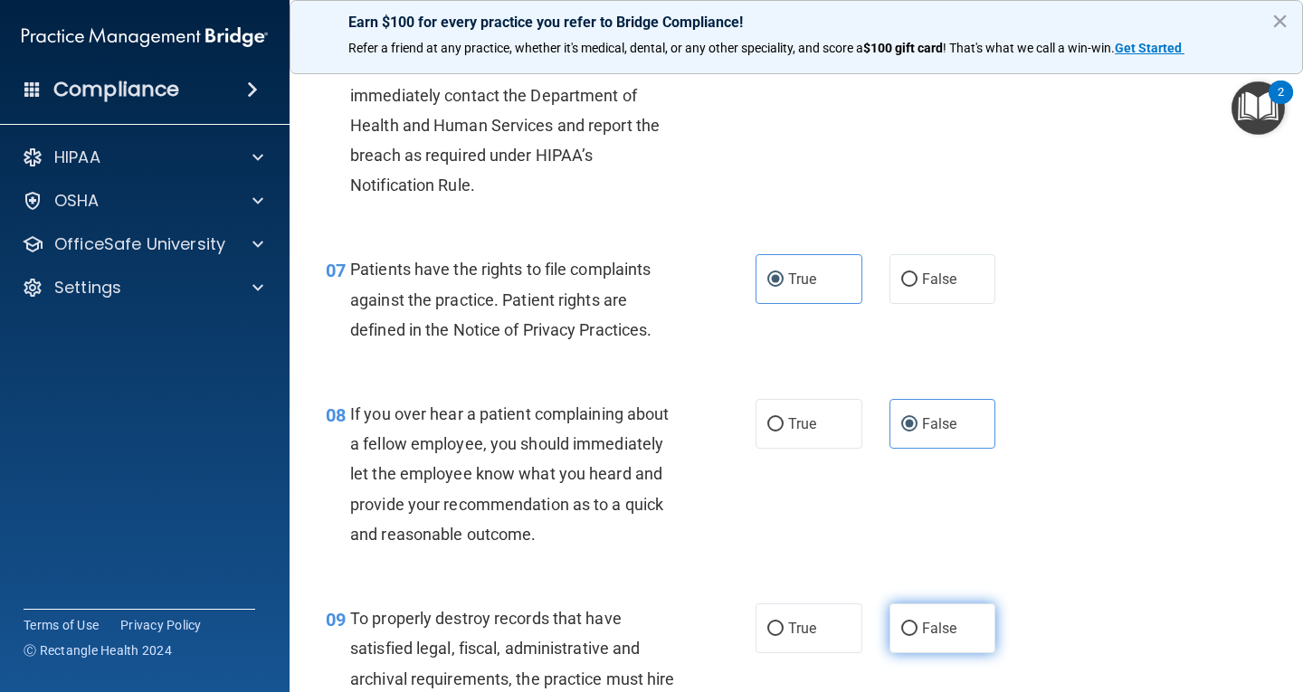
radio input "true"
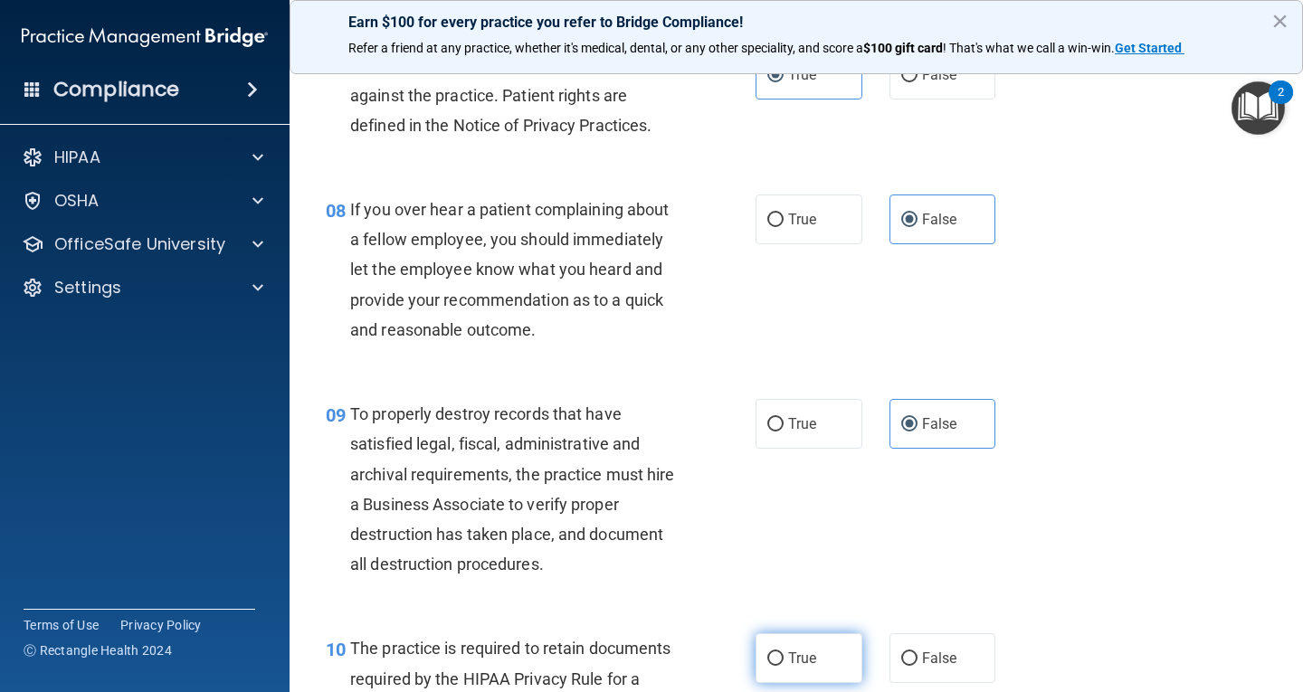
scroll to position [1448, 0]
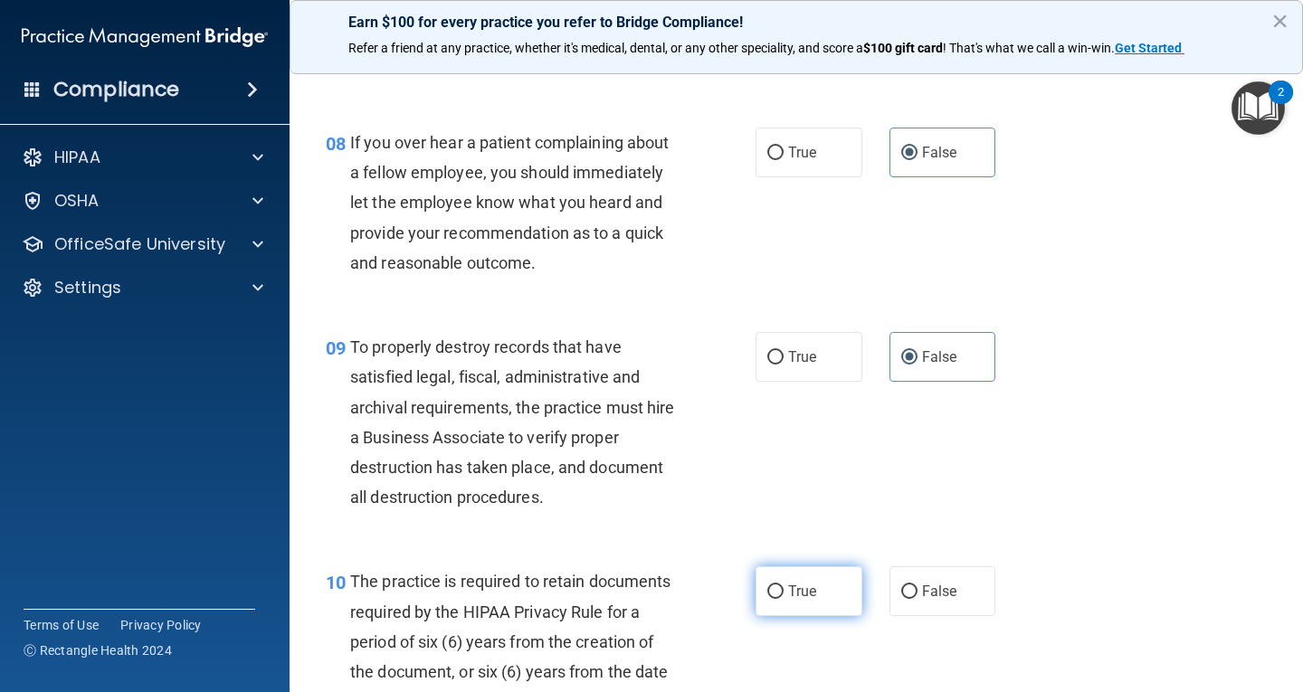
click at [812, 594] on label "True" at bounding box center [809, 591] width 107 height 50
click at [784, 594] on input "True" at bounding box center [775, 592] width 16 height 14
radio input "true"
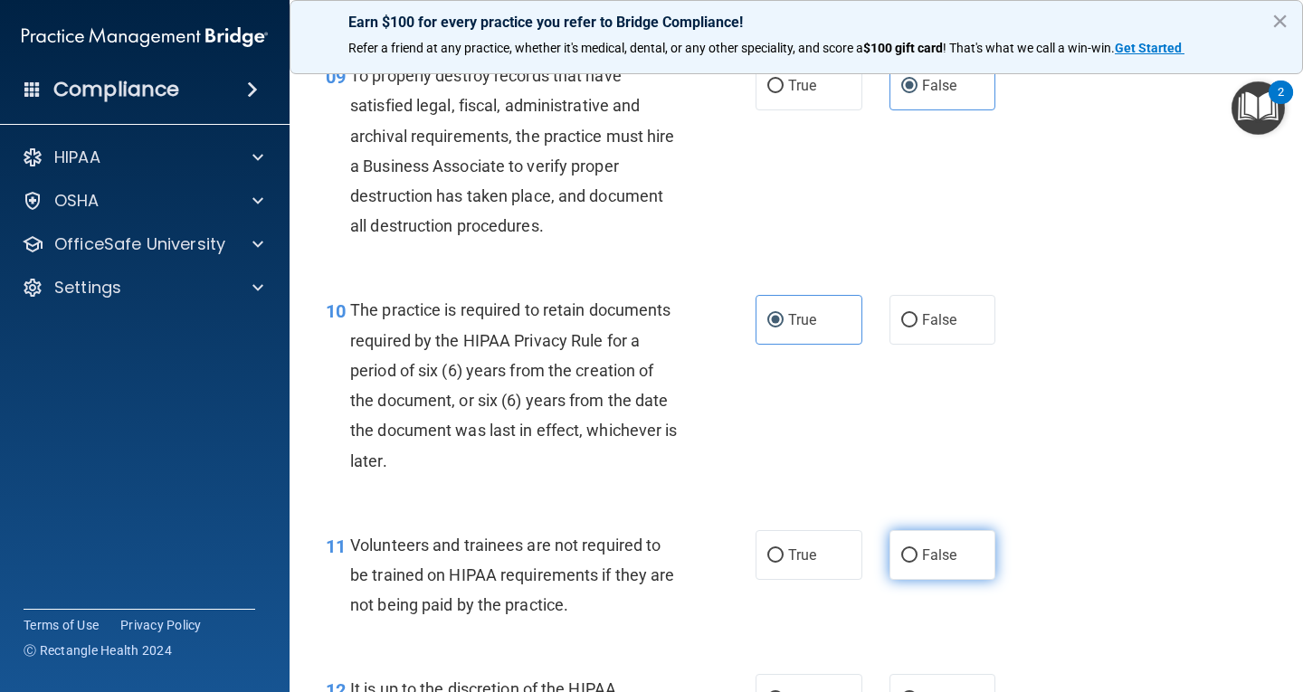
click at [957, 561] on label "False" at bounding box center [943, 555] width 107 height 50
click at [918, 561] on input "False" at bounding box center [909, 556] width 16 height 14
radio input "true"
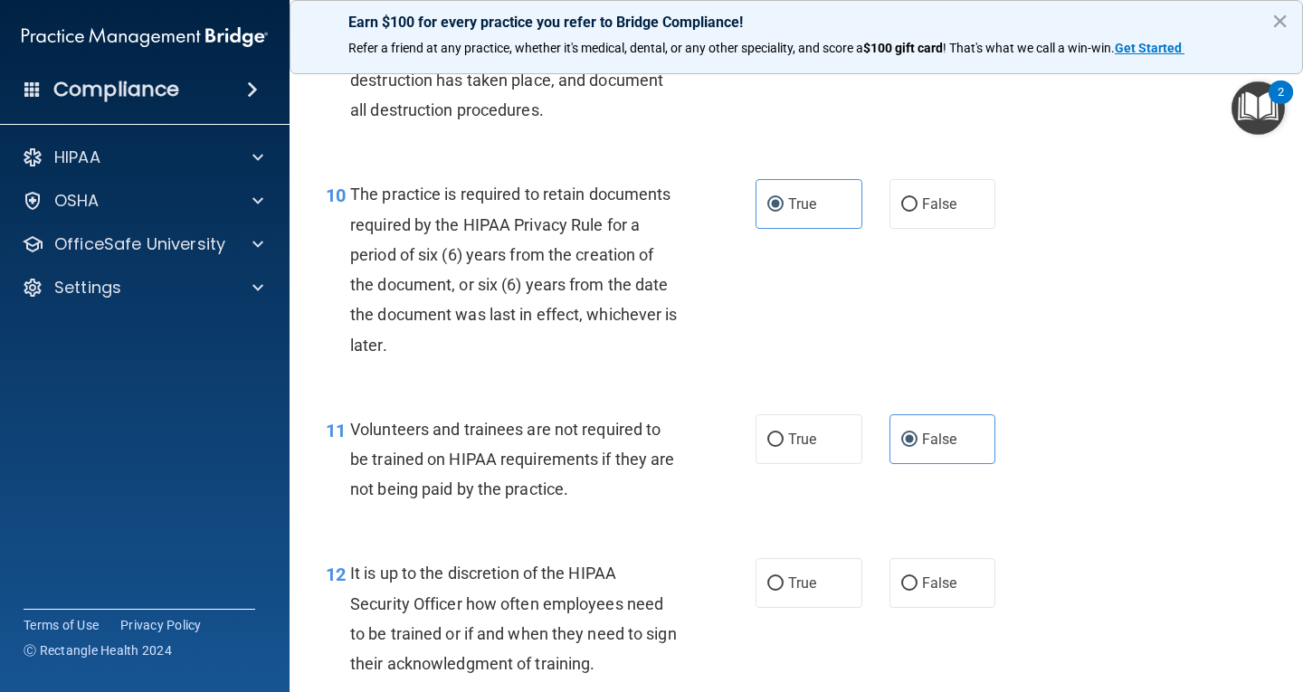
scroll to position [1991, 0]
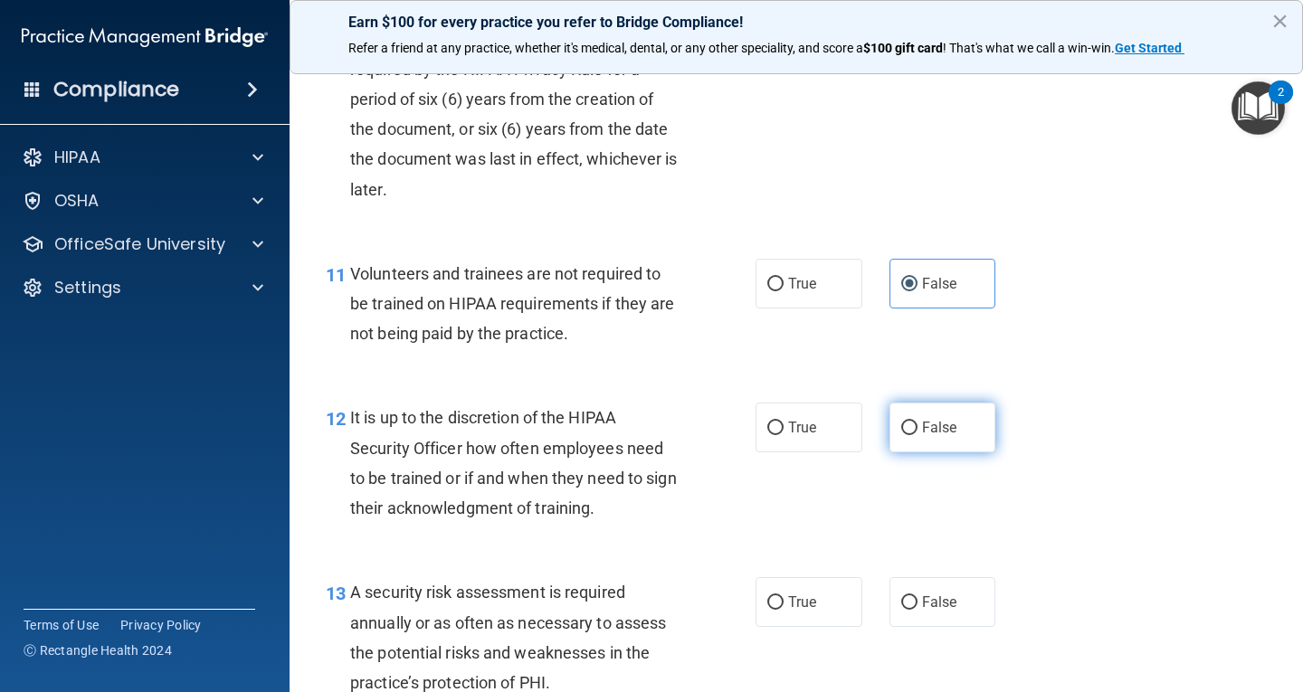
click at [933, 433] on label "False" at bounding box center [943, 428] width 107 height 50
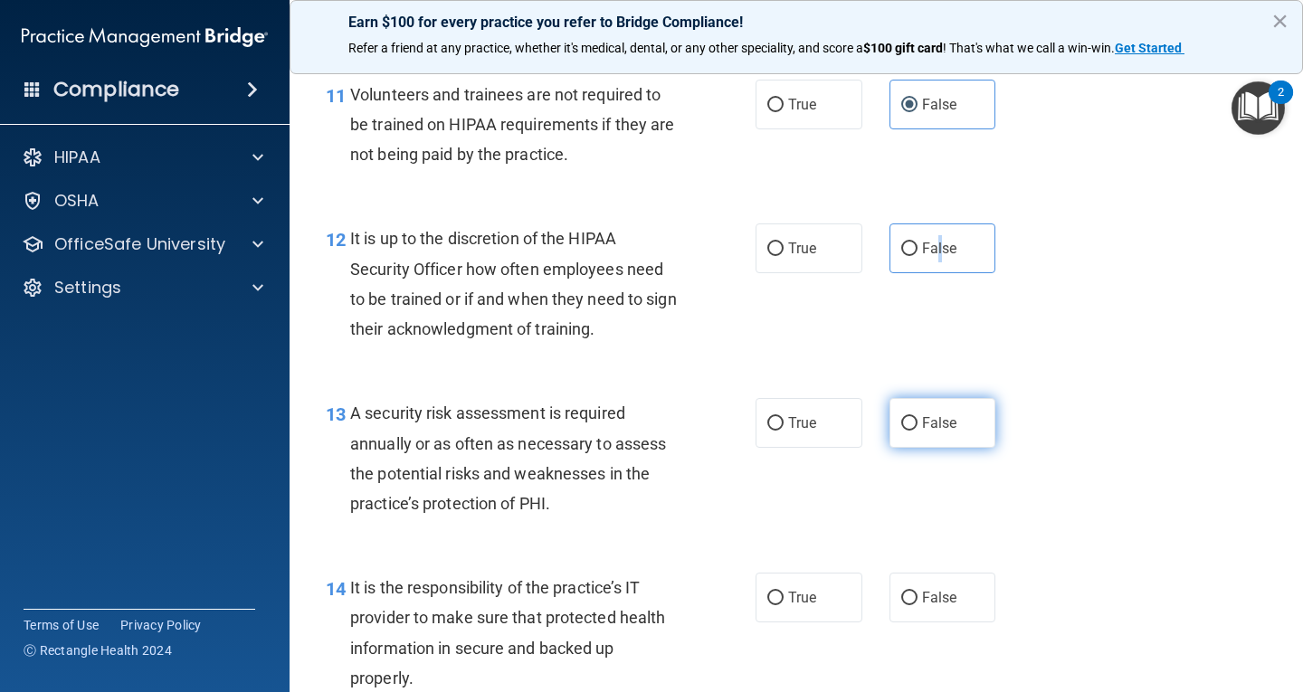
scroll to position [2172, 0]
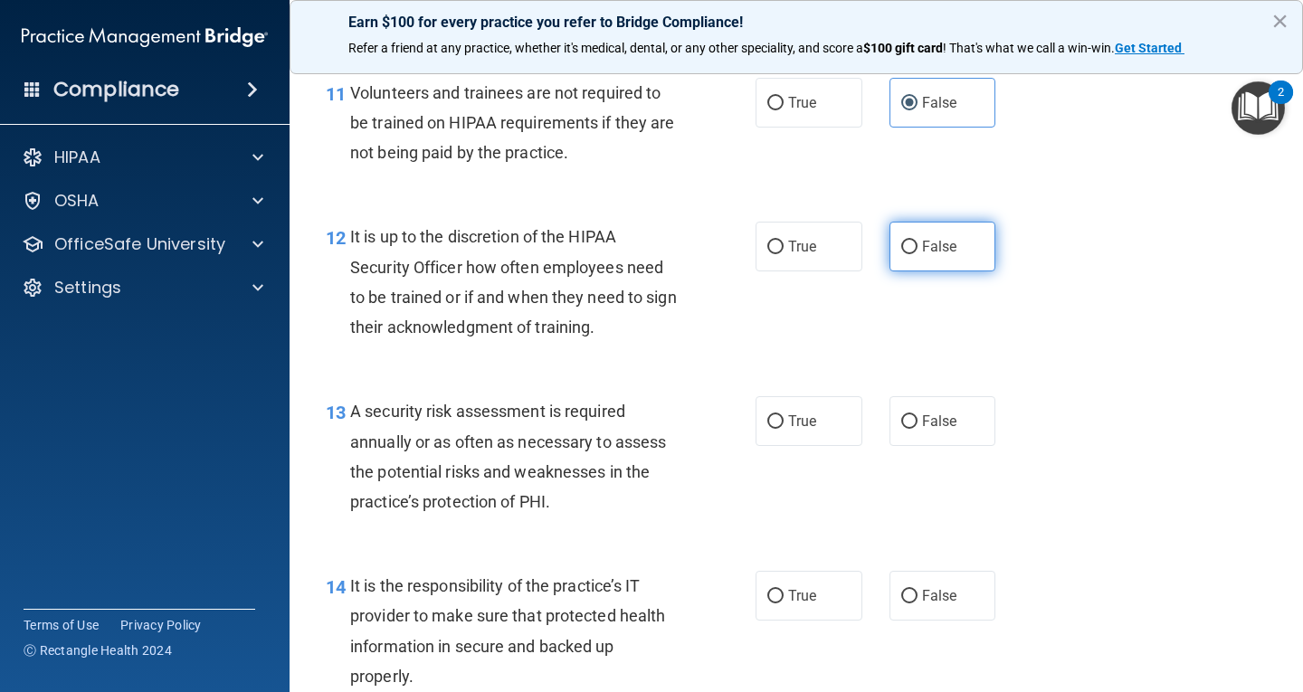
click at [922, 244] on span "False" at bounding box center [939, 246] width 35 height 17
click at [918, 244] on input "False" at bounding box center [909, 248] width 16 height 14
radio input "true"
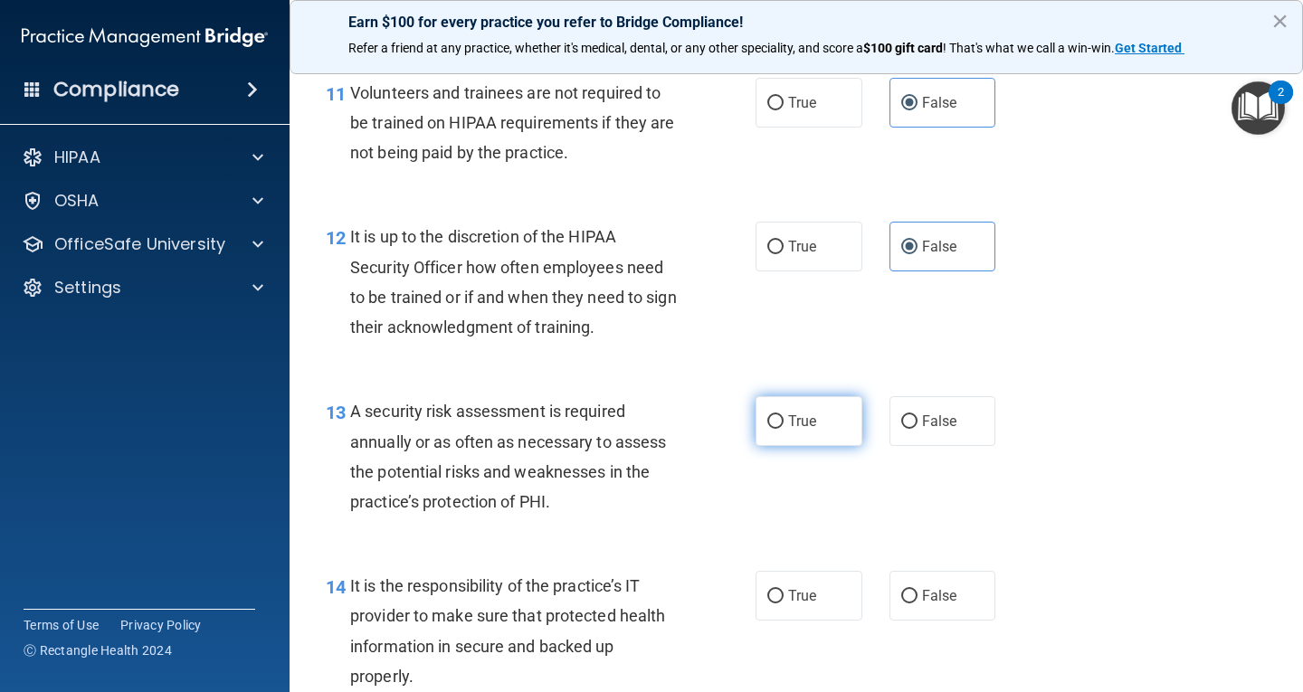
click at [829, 443] on label "True" at bounding box center [809, 421] width 107 height 50
click at [784, 429] on input "True" at bounding box center [775, 422] width 16 height 14
radio input "true"
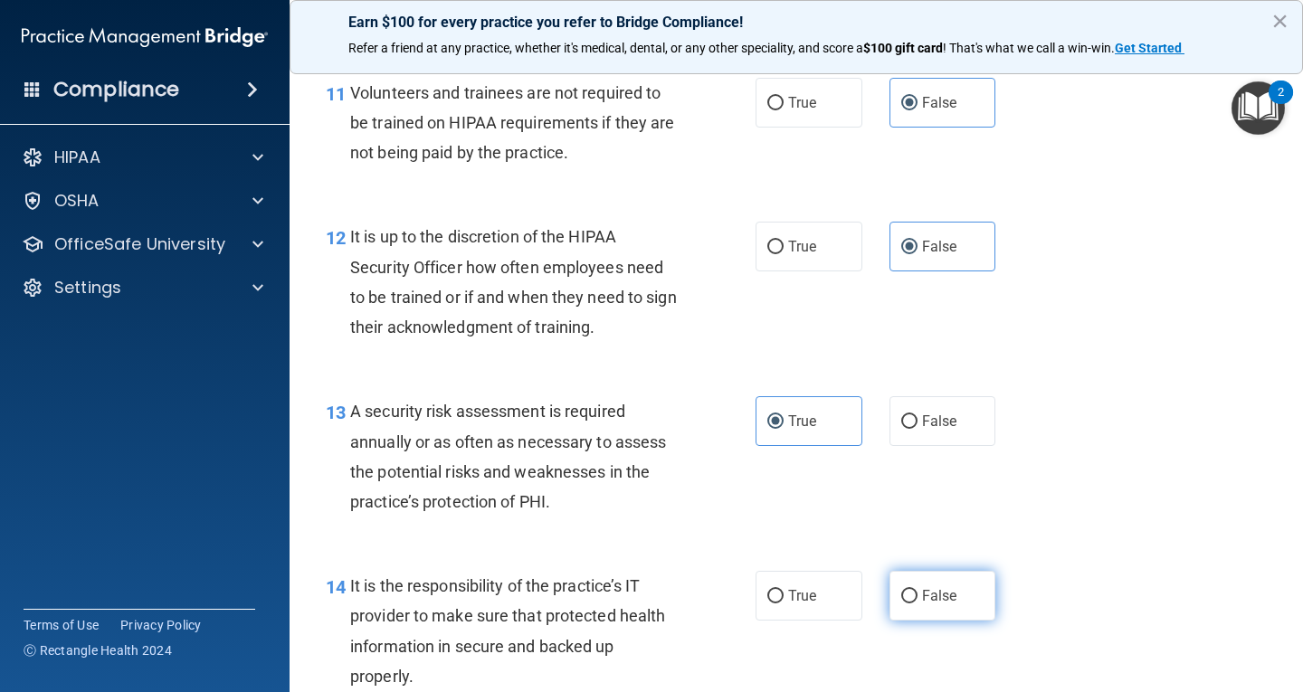
click at [924, 599] on span "False" at bounding box center [939, 595] width 35 height 17
click at [918, 599] on input "False" at bounding box center [909, 597] width 16 height 14
radio input "true"
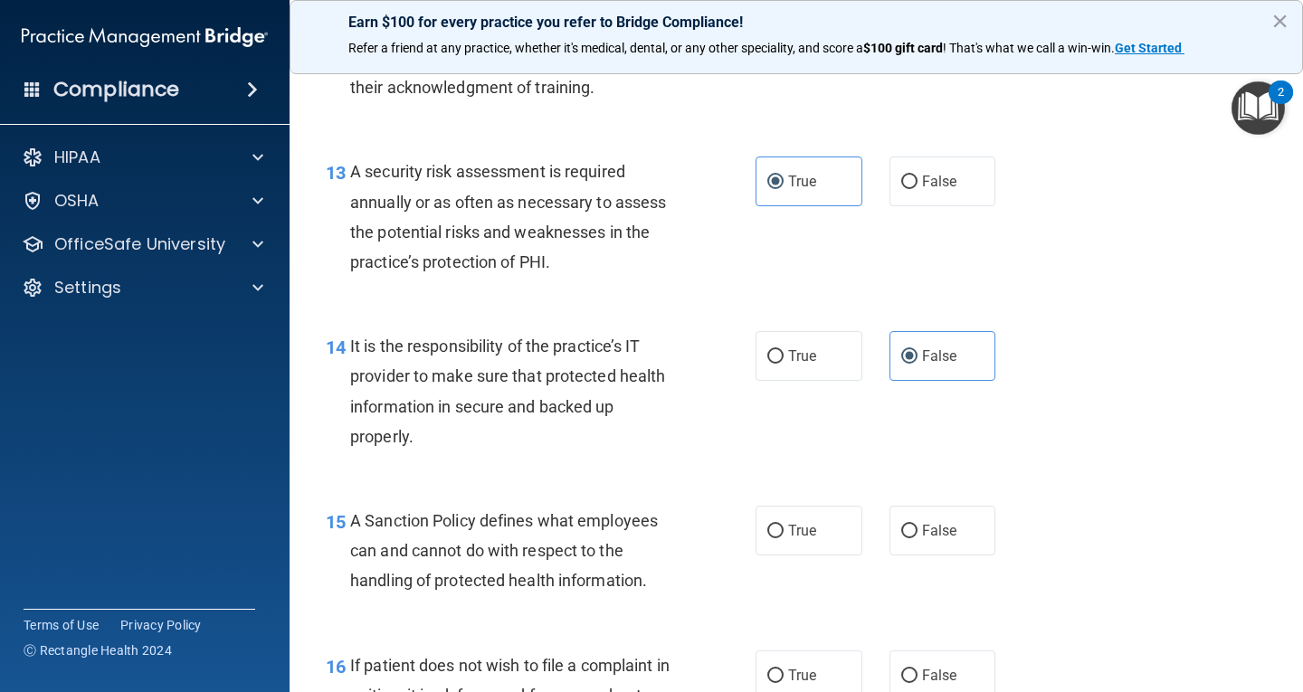
scroll to position [2443, 0]
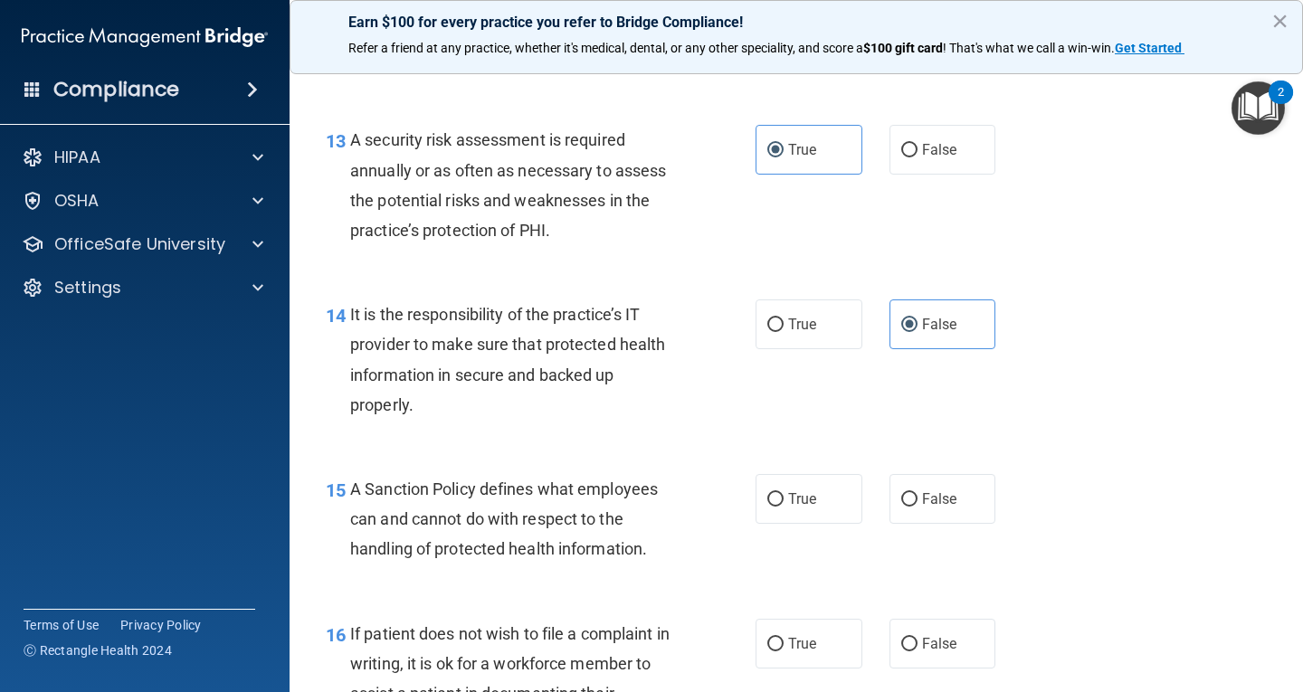
click at [941, 546] on div "15 A Sanction Policy defines what employees can and cannot do with respect to t…" at bounding box center [796, 524] width 968 height 145
click at [934, 514] on label "False" at bounding box center [943, 499] width 107 height 50
click at [918, 507] on input "False" at bounding box center [909, 500] width 16 height 14
radio input "true"
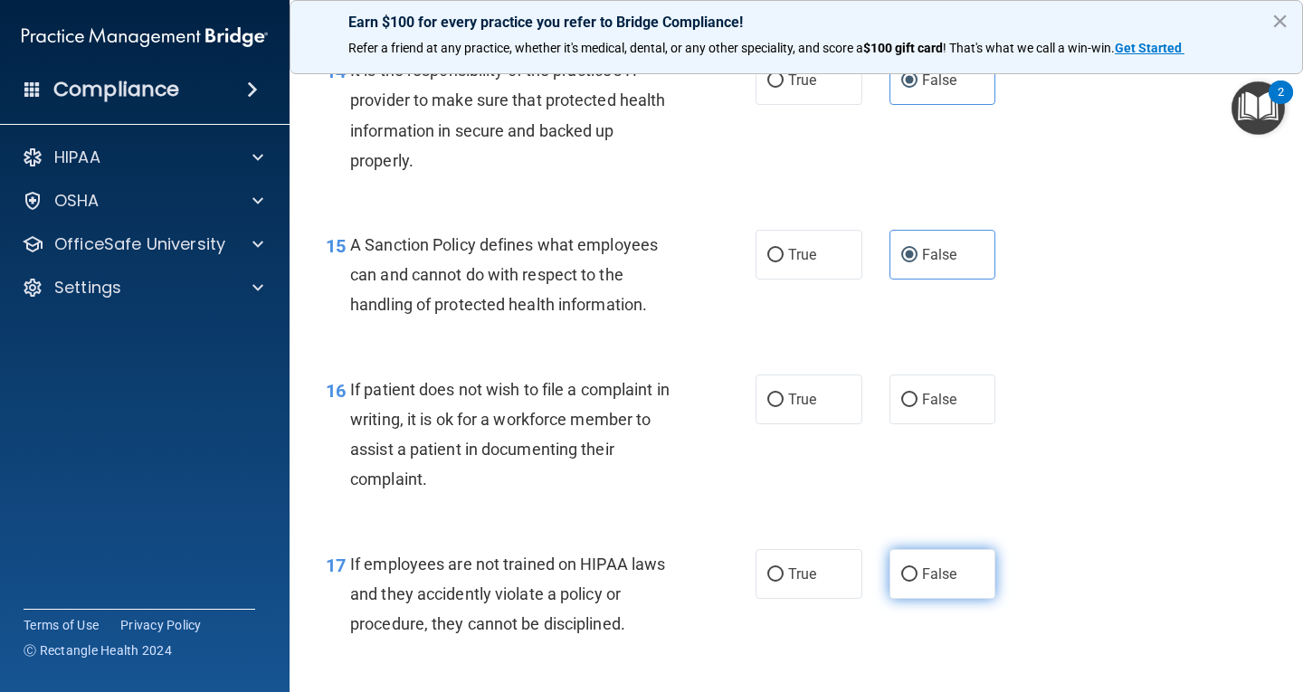
scroll to position [2715, 0]
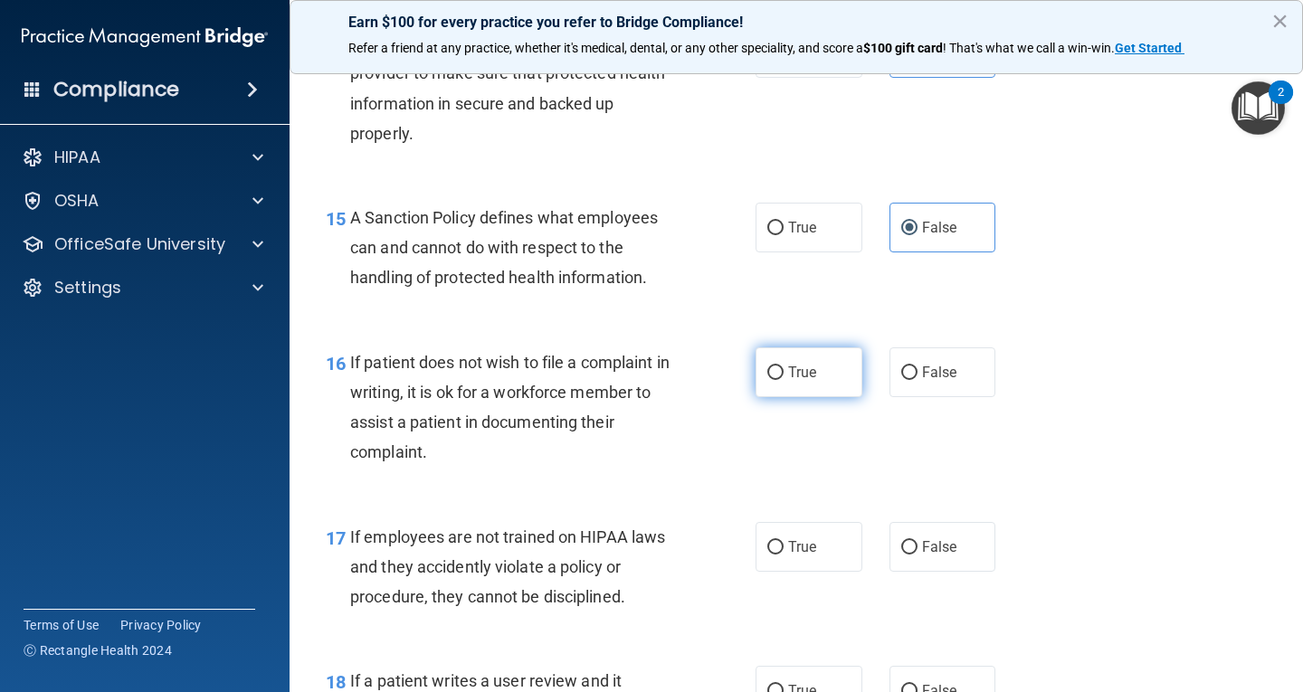
click at [821, 388] on label "True" at bounding box center [809, 372] width 107 height 50
click at [784, 380] on input "True" at bounding box center [775, 373] width 16 height 14
radio input "true"
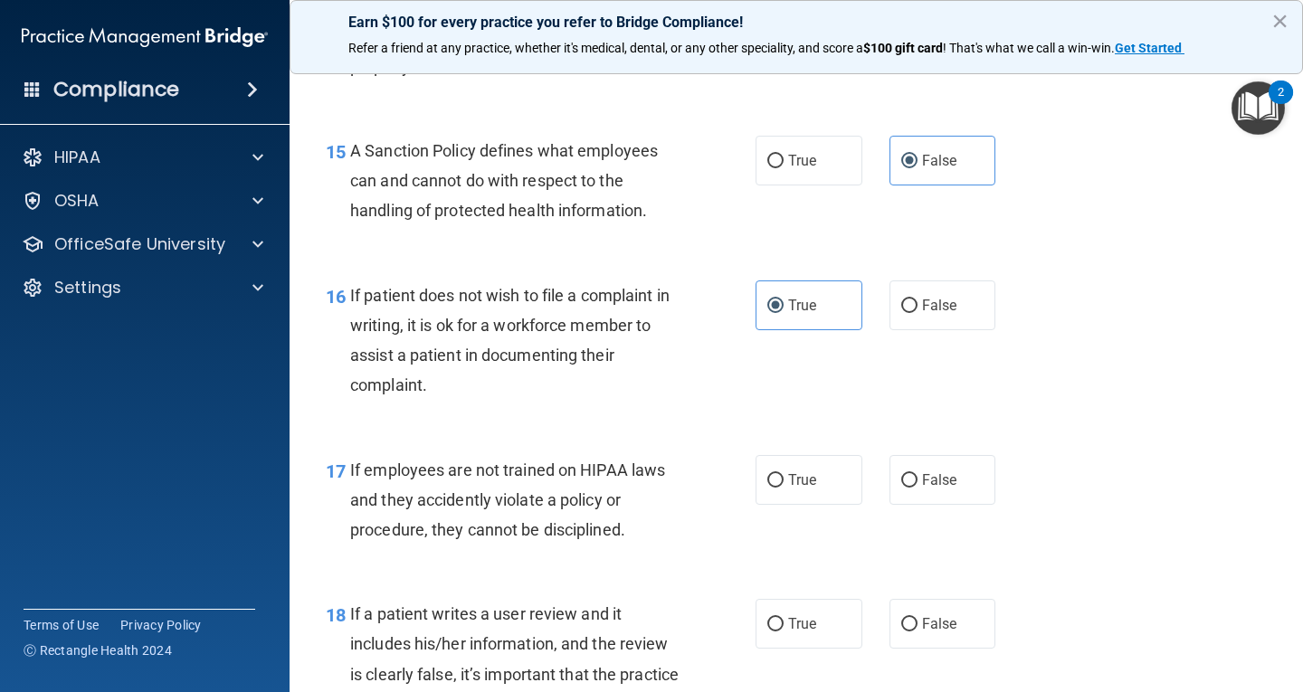
scroll to position [2896, 0]
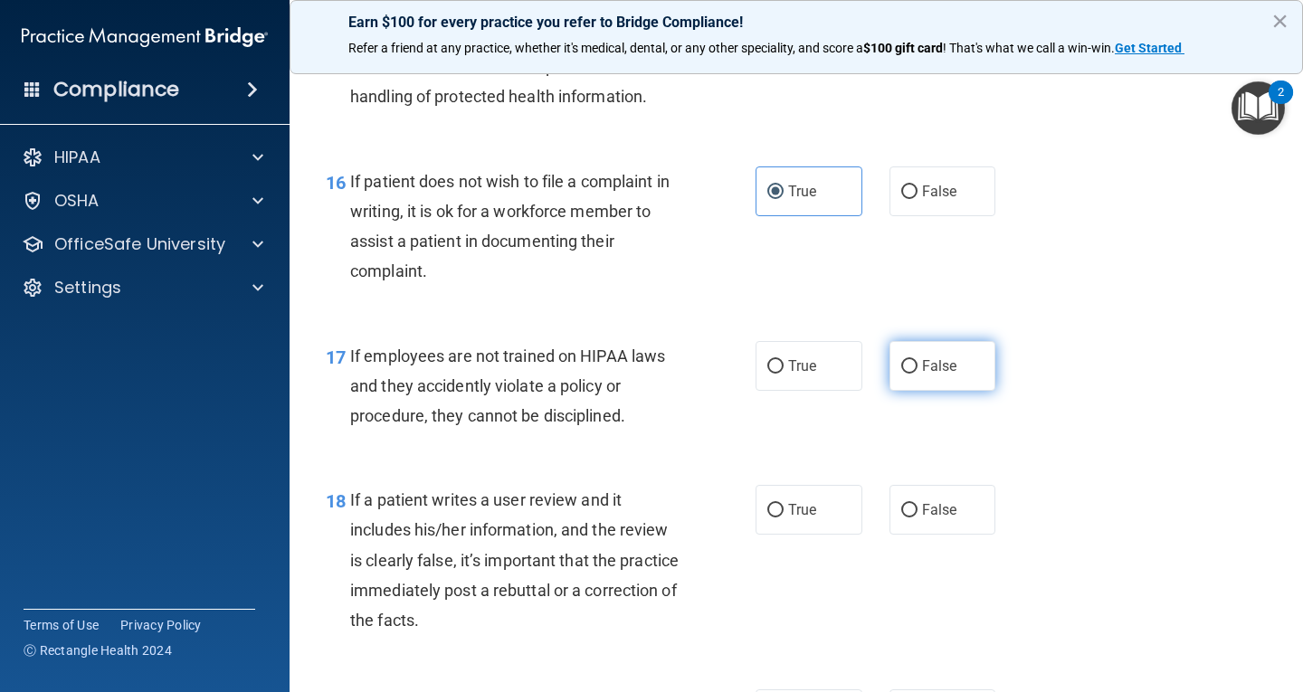
click at [942, 375] on label "False" at bounding box center [943, 366] width 107 height 50
click at [918, 374] on input "False" at bounding box center [909, 367] width 16 height 14
radio input "true"
click at [956, 527] on label "False" at bounding box center [943, 510] width 107 height 50
click at [918, 518] on input "False" at bounding box center [909, 511] width 16 height 14
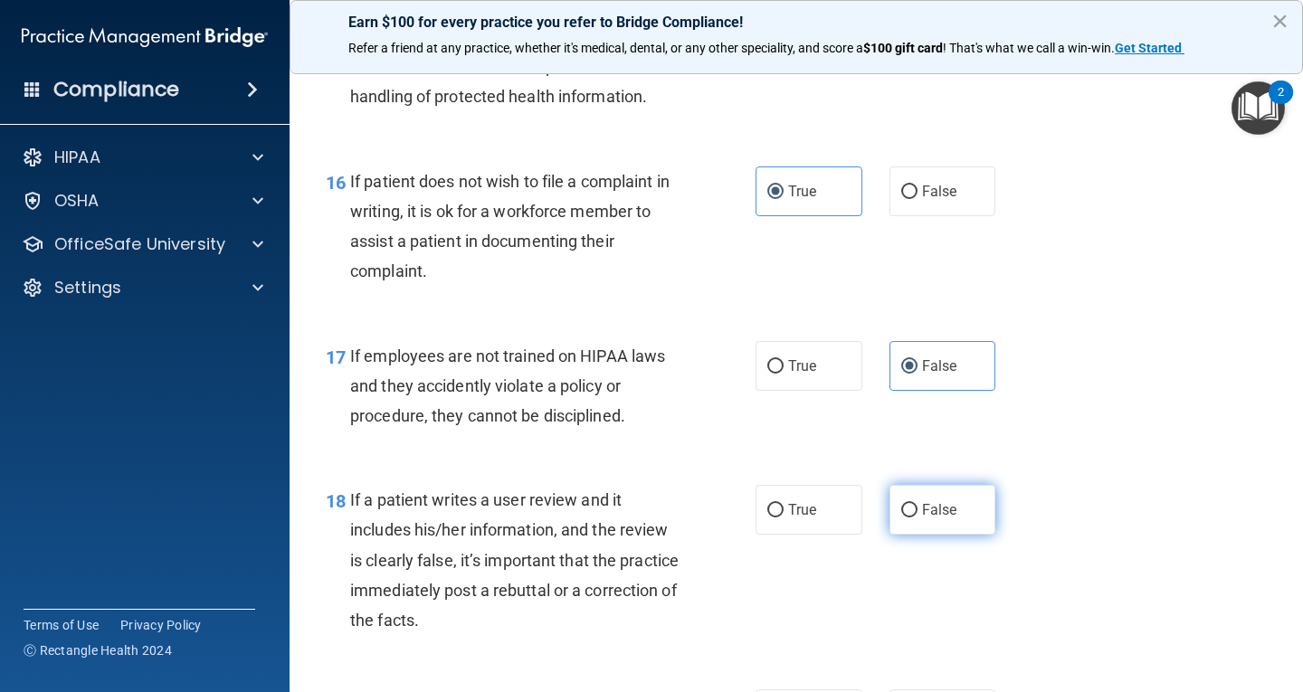
radio input "true"
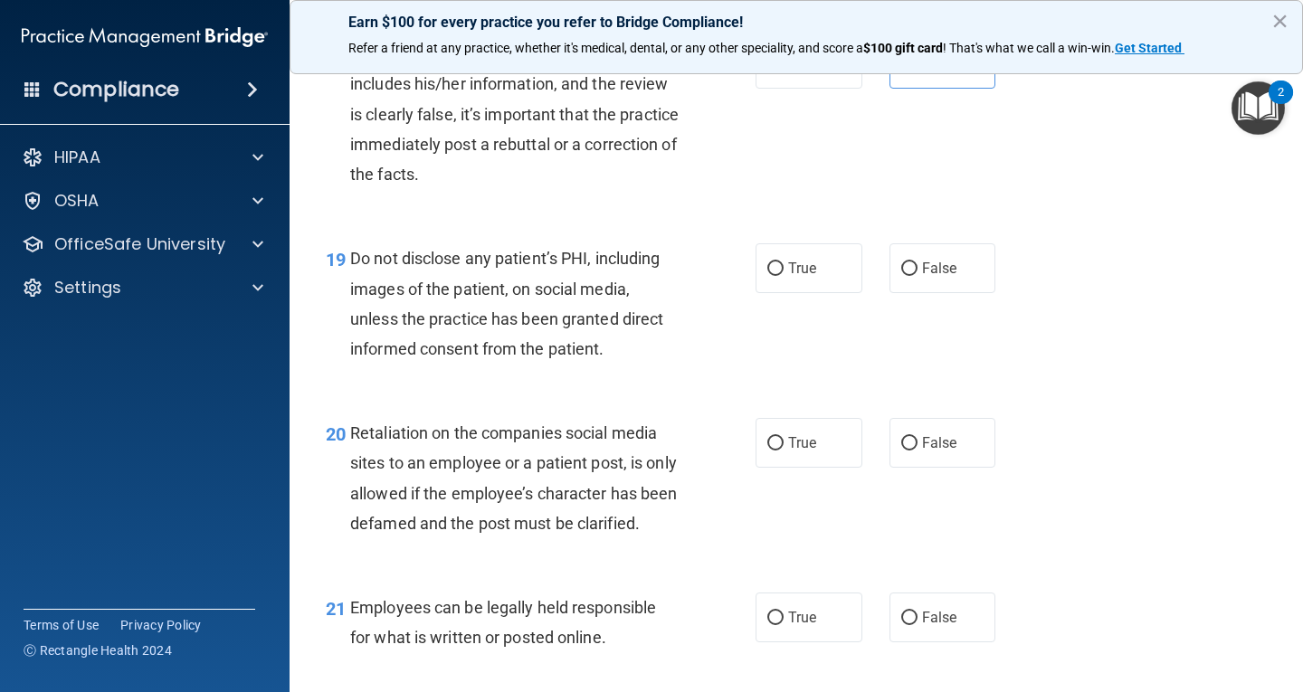
scroll to position [3348, 0]
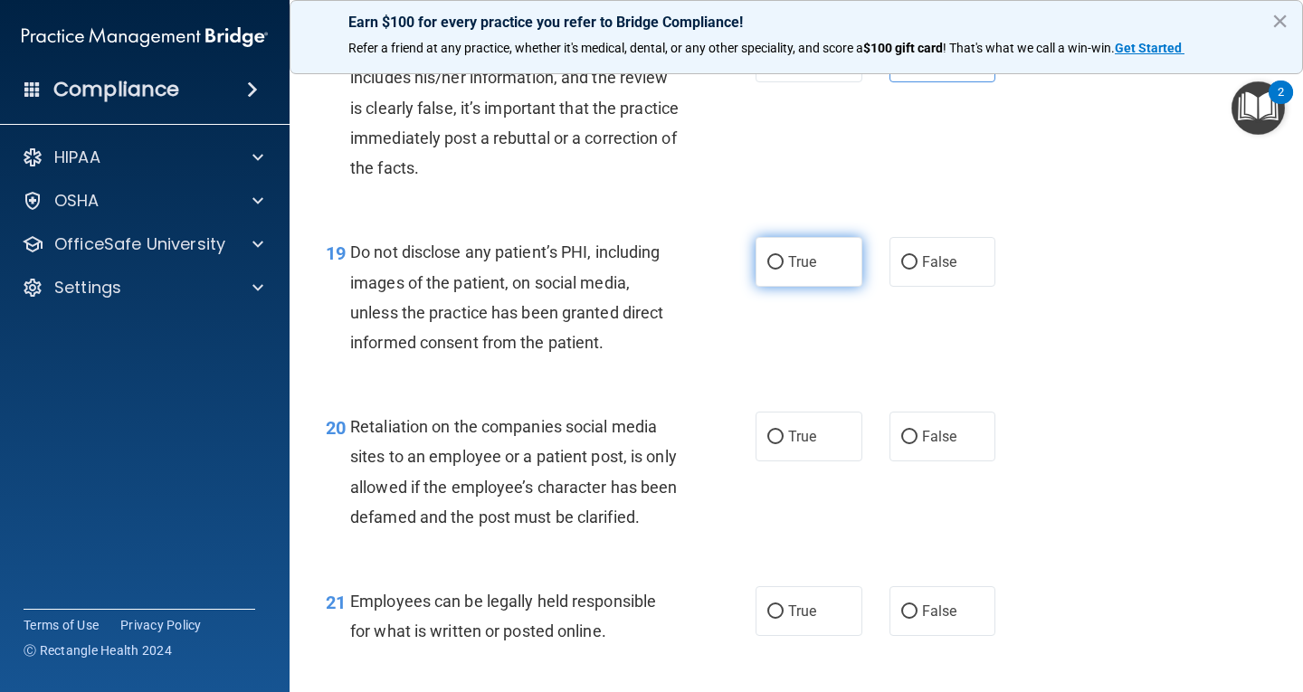
click at [795, 275] on label "True" at bounding box center [809, 262] width 107 height 50
click at [784, 270] on input "True" at bounding box center [775, 263] width 16 height 14
radio input "true"
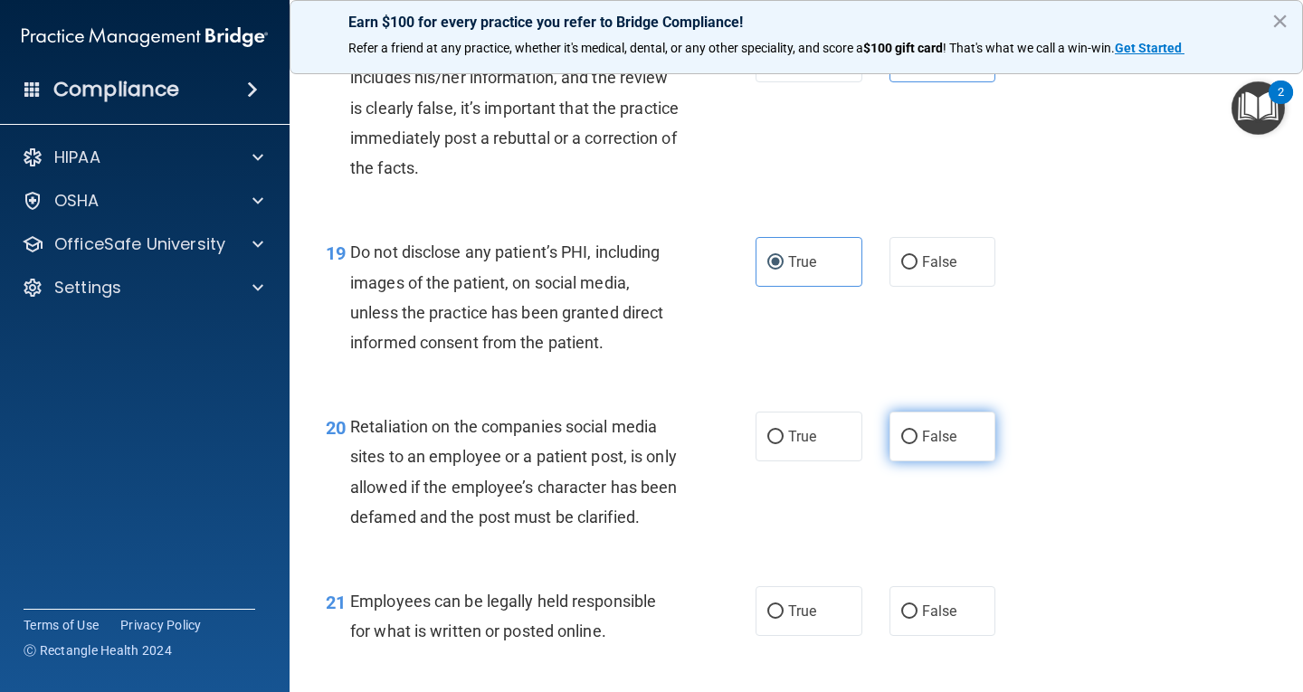
click at [931, 453] on label "False" at bounding box center [943, 437] width 107 height 50
click at [918, 444] on input "False" at bounding box center [909, 438] width 16 height 14
radio input "true"
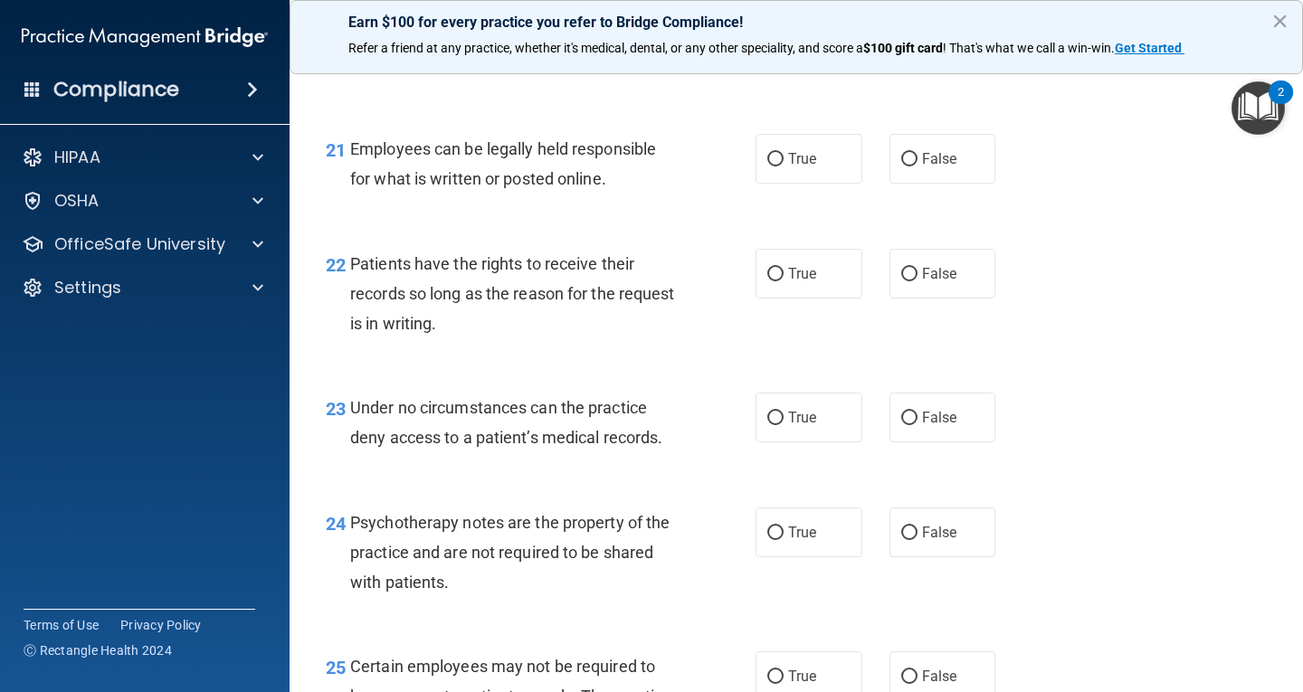
scroll to position [3620, 0]
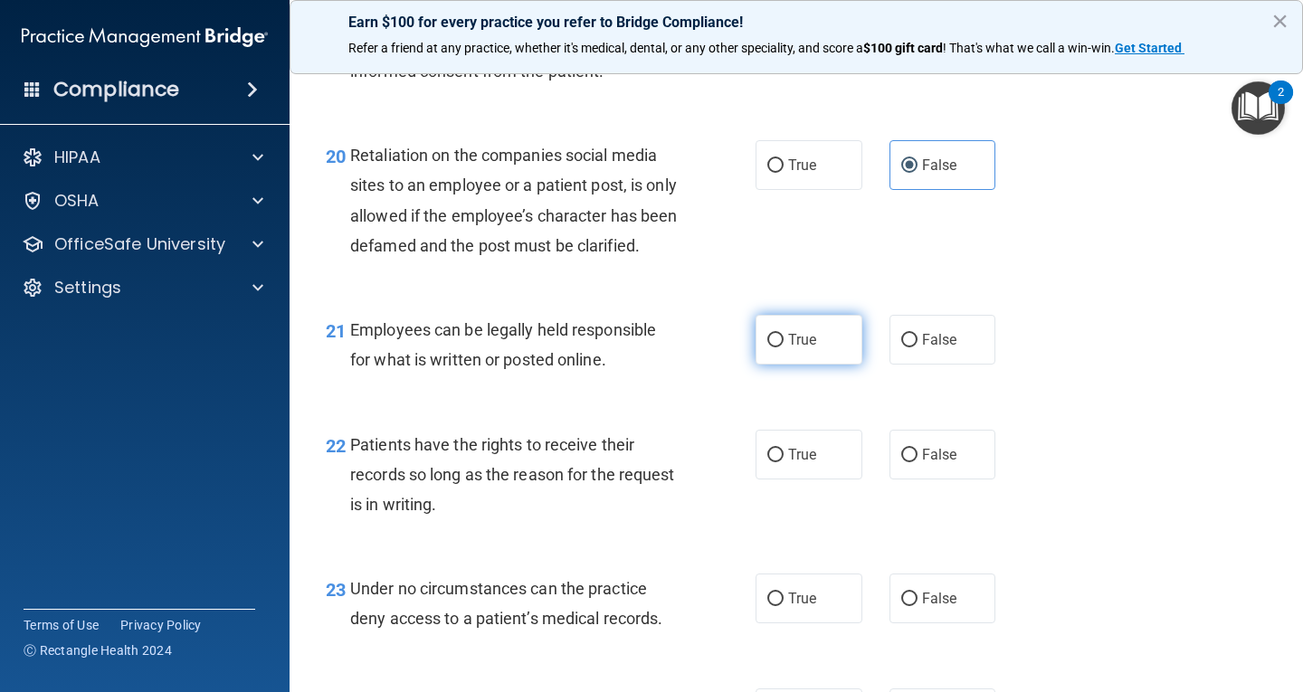
click at [810, 365] on label "True" at bounding box center [809, 340] width 107 height 50
click at [784, 347] on input "True" at bounding box center [775, 341] width 16 height 14
radio input "true"
click at [887, 442] on div "22 Patients have the rights to receive their records so long as the reason for …" at bounding box center [796, 479] width 968 height 145
click at [908, 475] on label "False" at bounding box center [943, 455] width 107 height 50
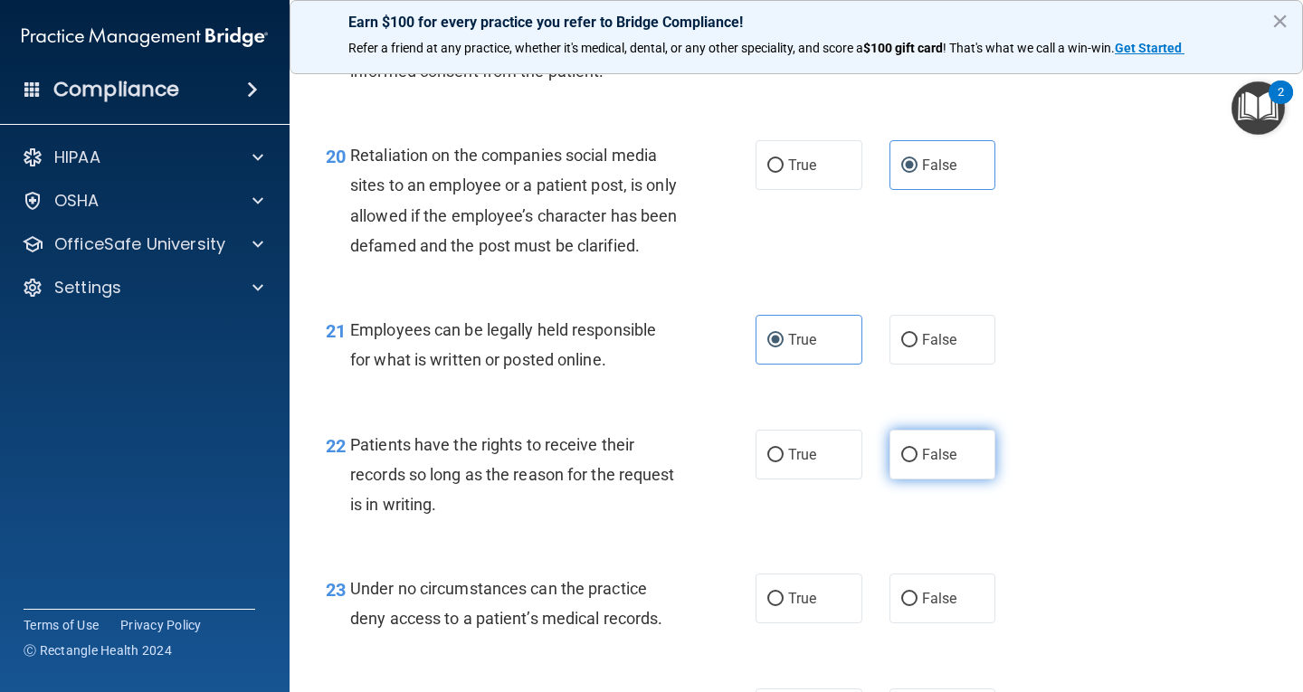
click at [908, 462] on input "False" at bounding box center [909, 456] width 16 height 14
radio input "true"
click at [961, 623] on label "False" at bounding box center [943, 599] width 107 height 50
click at [918, 606] on input "False" at bounding box center [909, 600] width 16 height 14
radio input "true"
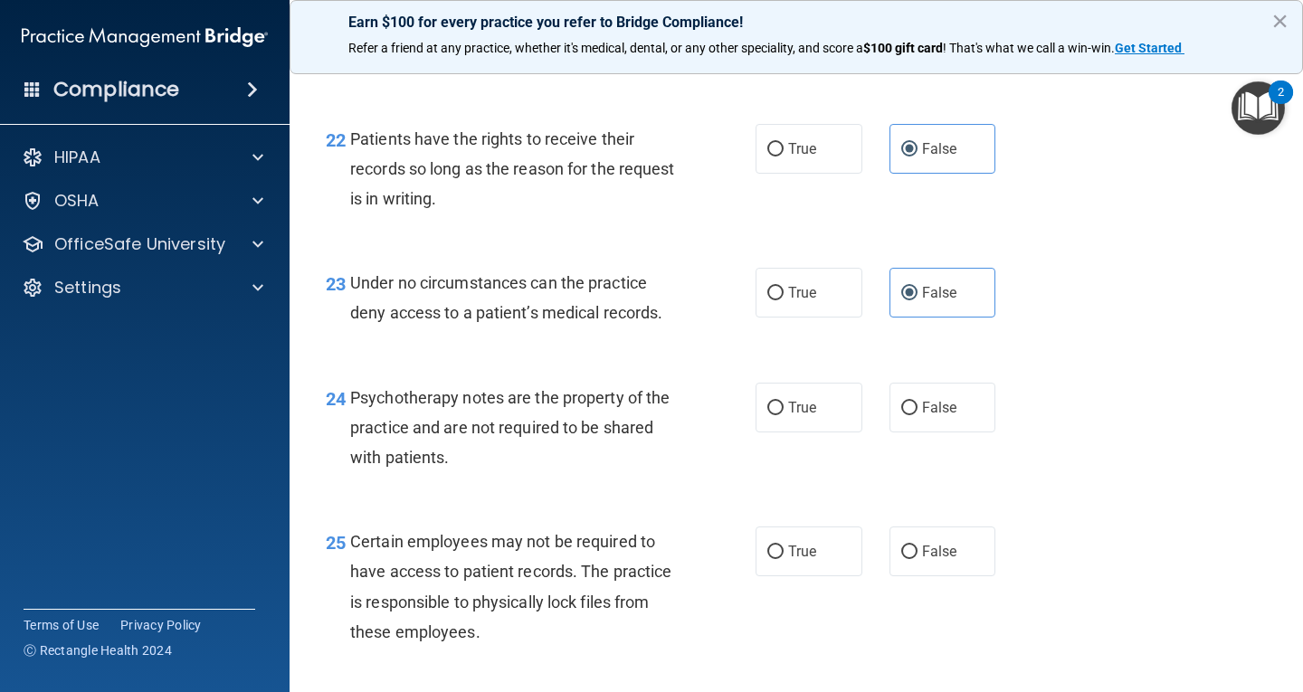
scroll to position [3981, 0]
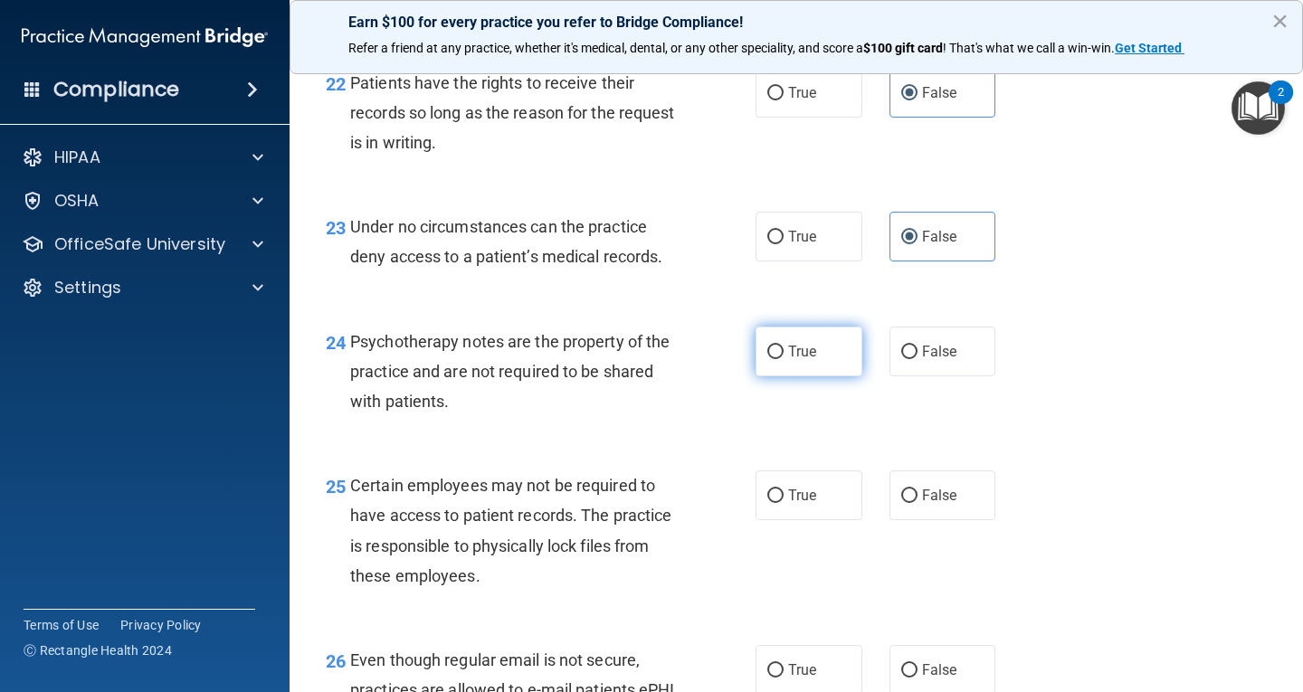
click at [816, 376] on label "True" at bounding box center [809, 352] width 107 height 50
click at [784, 359] on input "True" at bounding box center [775, 353] width 16 height 14
radio input "true"
click at [808, 504] on span "True" at bounding box center [802, 495] width 28 height 17
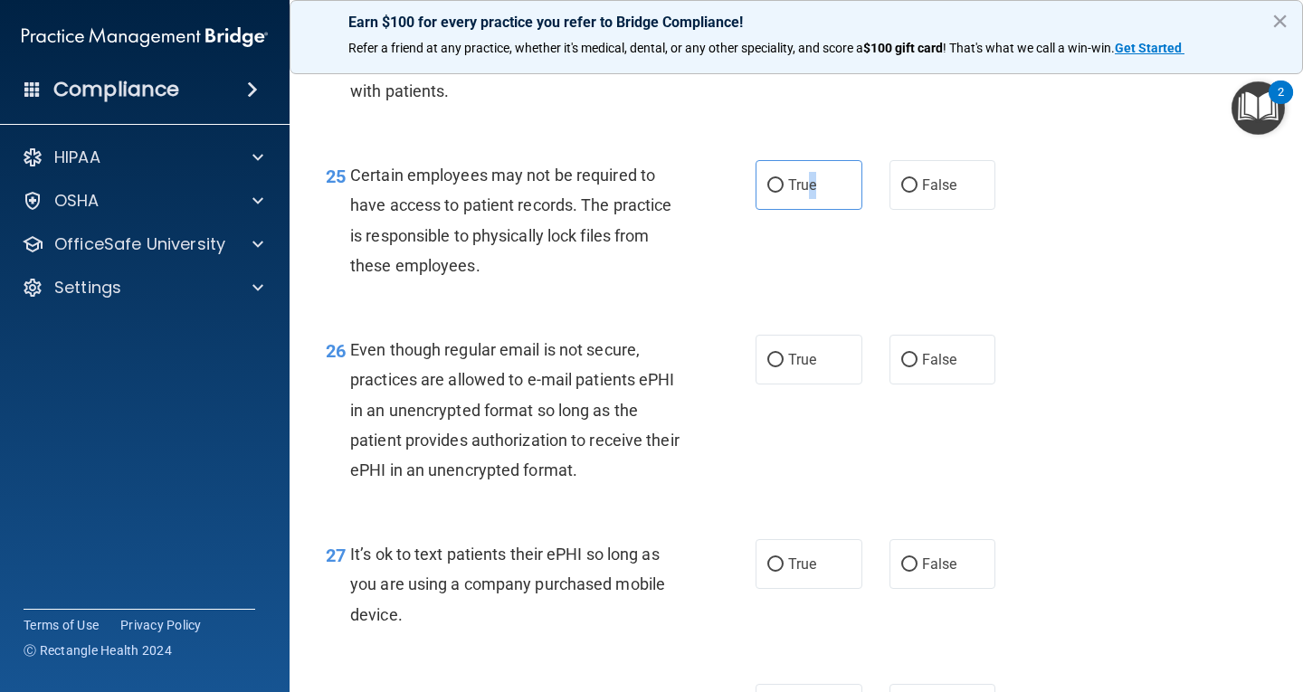
scroll to position [4343, 0]
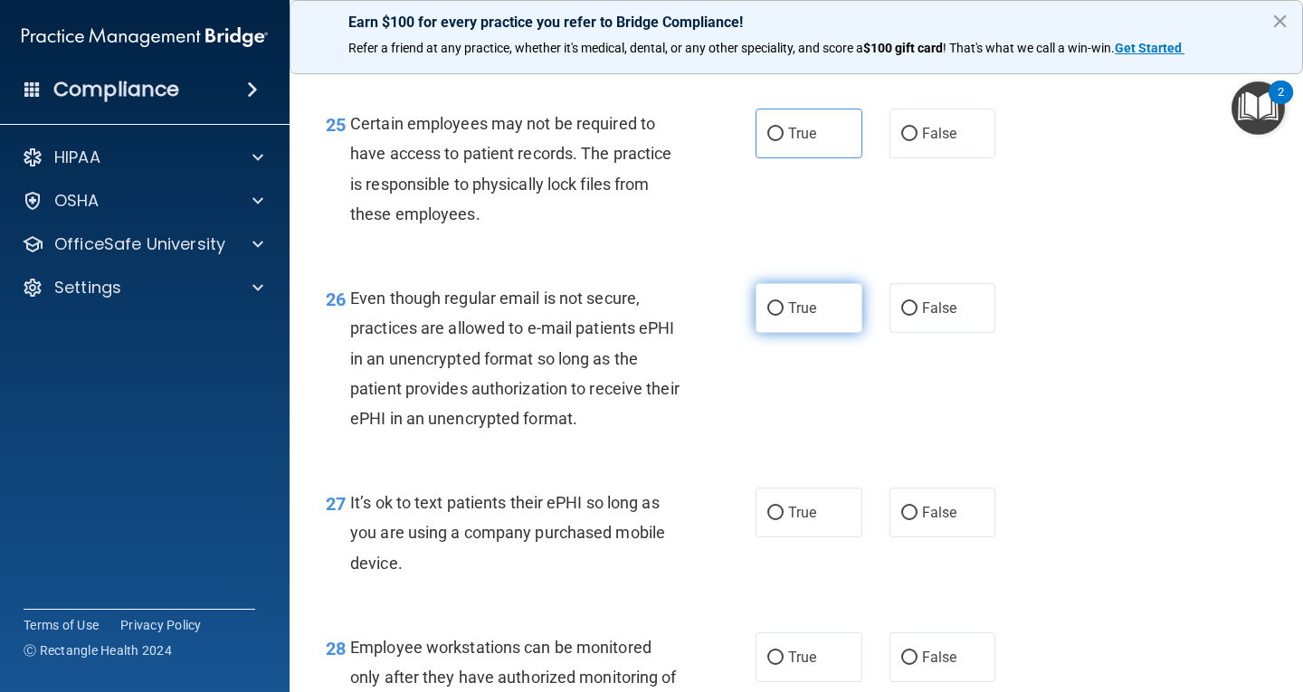
click at [813, 333] on label "True" at bounding box center [809, 308] width 107 height 50
click at [784, 316] on input "True" at bounding box center [775, 309] width 16 height 14
radio input "true"
drag, startPoint x: 818, startPoint y: 167, endPoint x: 880, endPoint y: 322, distance: 166.5
click at [818, 158] on label "True" at bounding box center [809, 134] width 107 height 50
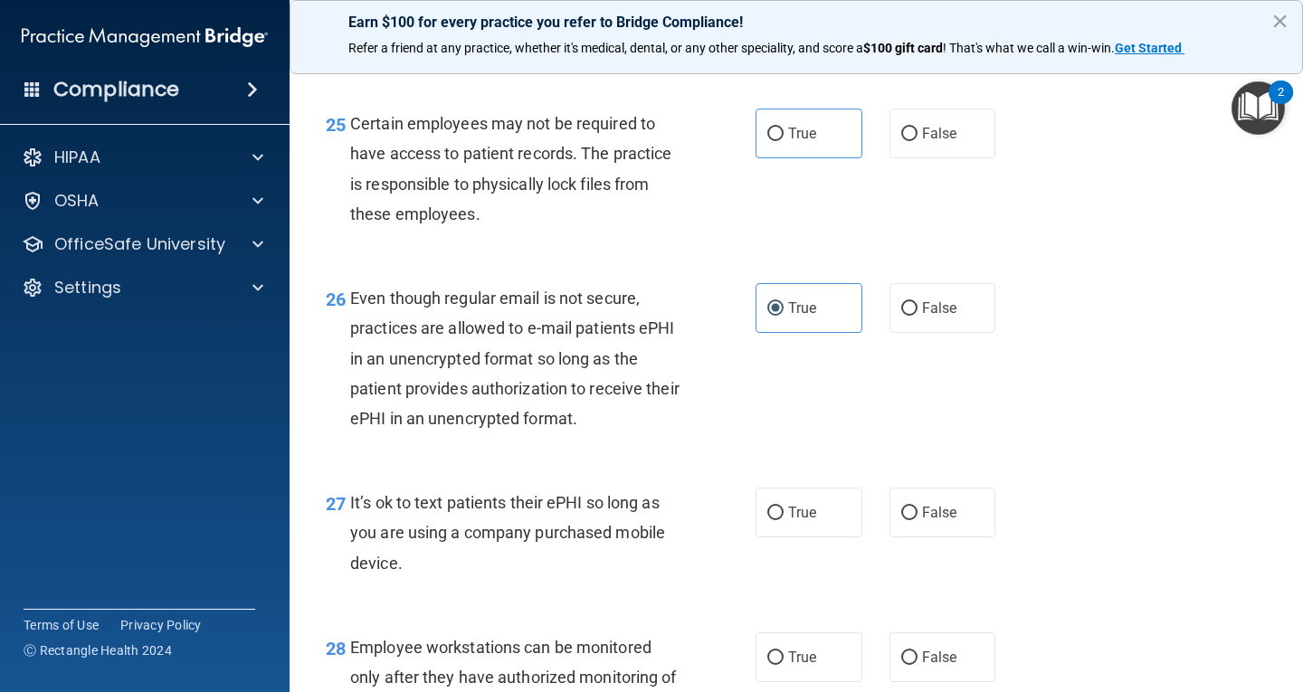
click at [784, 141] on input "True" at bounding box center [775, 135] width 16 height 14
radio input "true"
click at [909, 521] on label "False" at bounding box center [943, 513] width 107 height 50
click at [909, 520] on input "False" at bounding box center [909, 514] width 16 height 14
radio input "true"
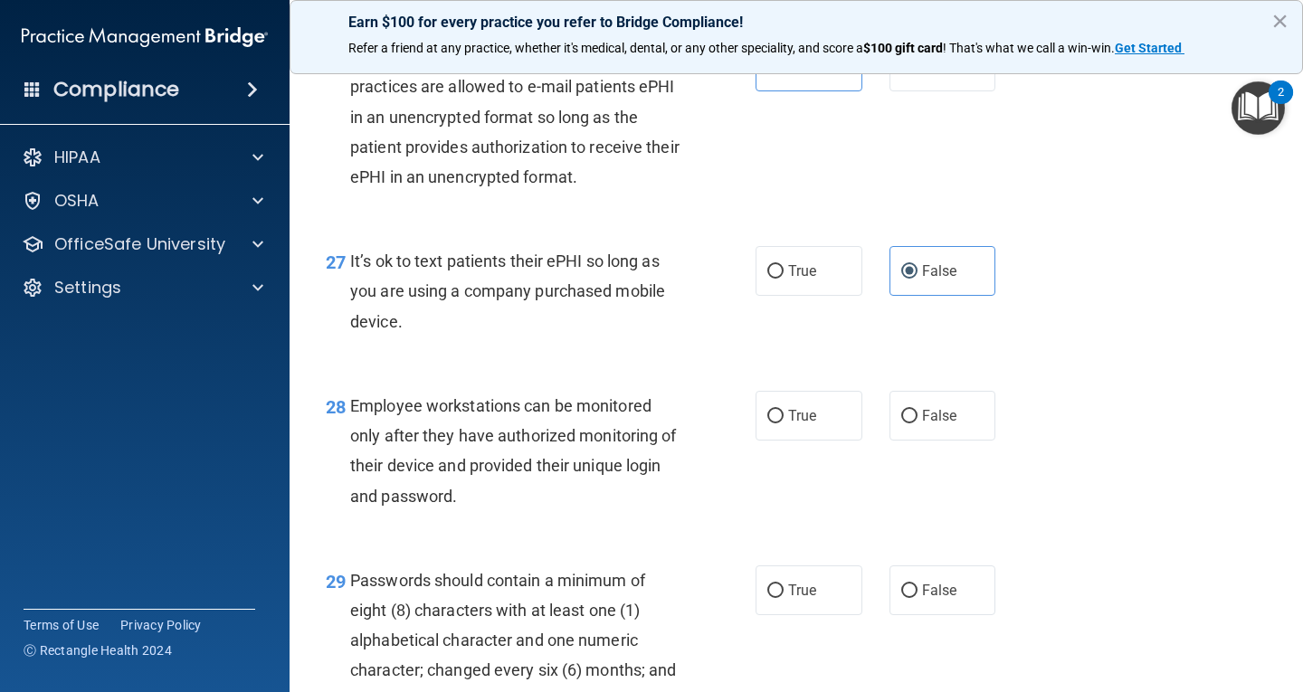
scroll to position [4615, 0]
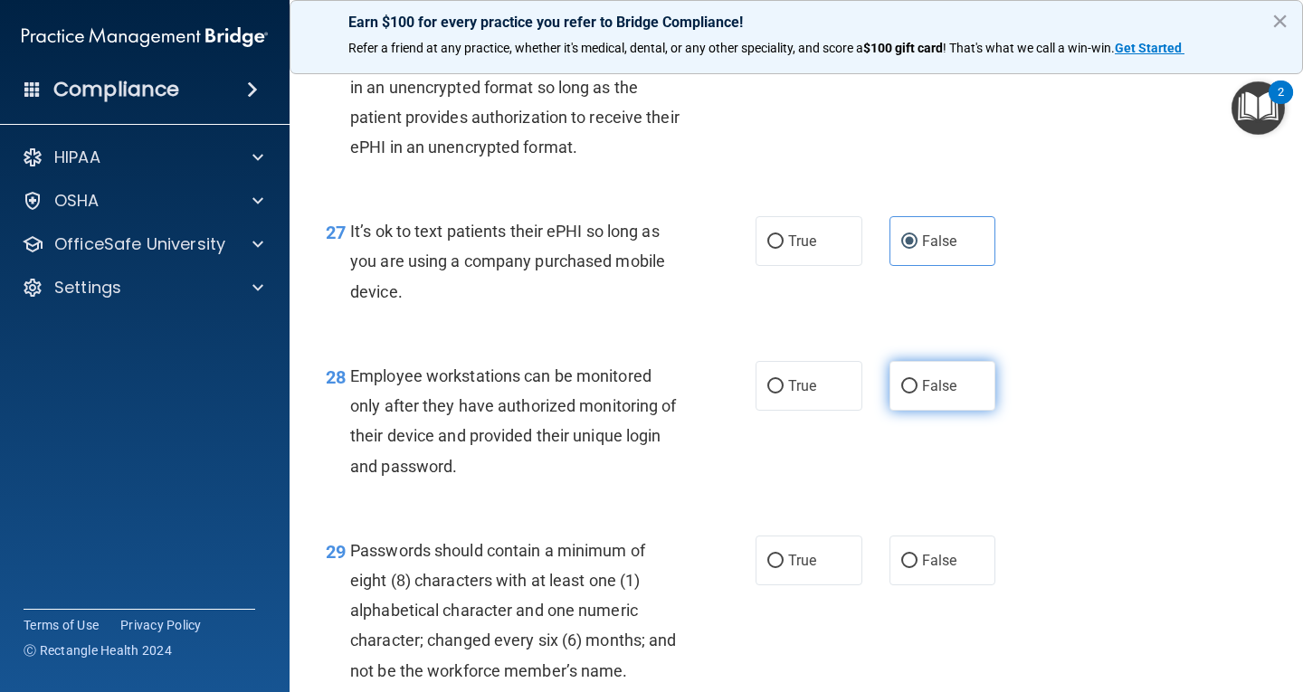
click at [941, 395] on span "False" at bounding box center [939, 385] width 35 height 17
click at [918, 394] on input "False" at bounding box center [909, 387] width 16 height 14
radio input "true"
drag, startPoint x: 819, startPoint y: 595, endPoint x: 890, endPoint y: 570, distance: 74.7
click at [820, 585] on label "True" at bounding box center [809, 561] width 107 height 50
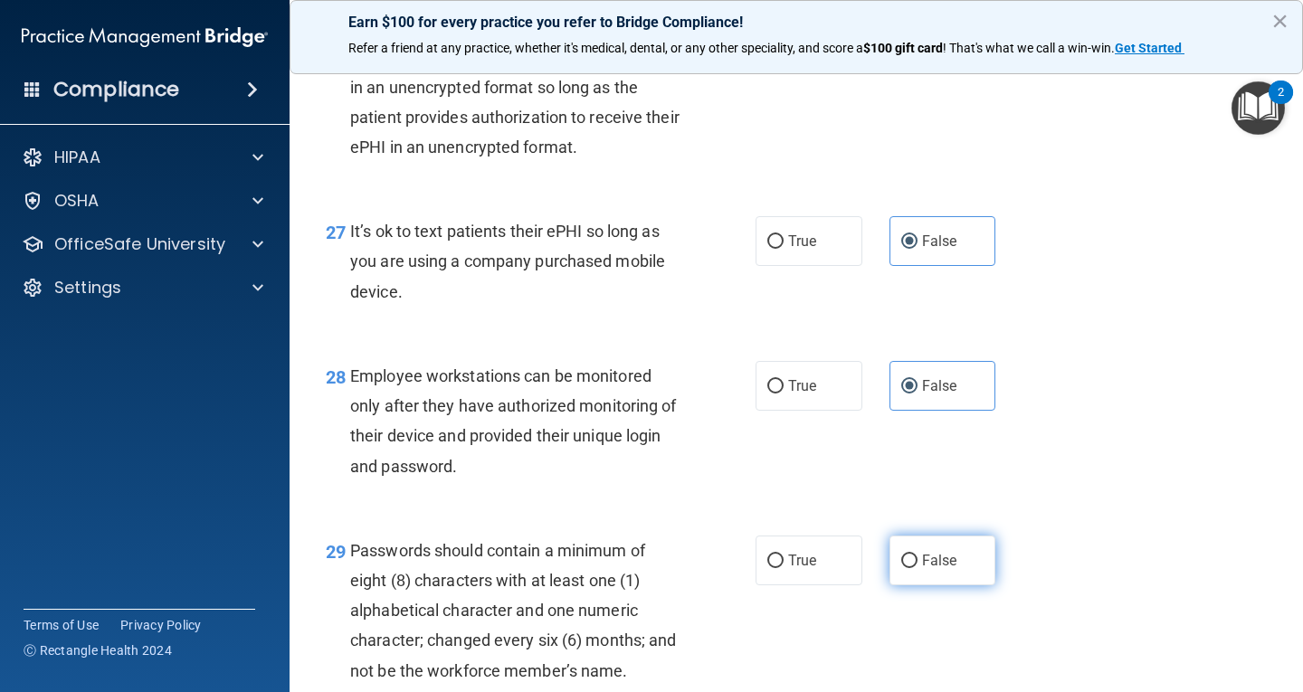
click at [784, 568] on input "True" at bounding box center [775, 562] width 16 height 14
radio input "true"
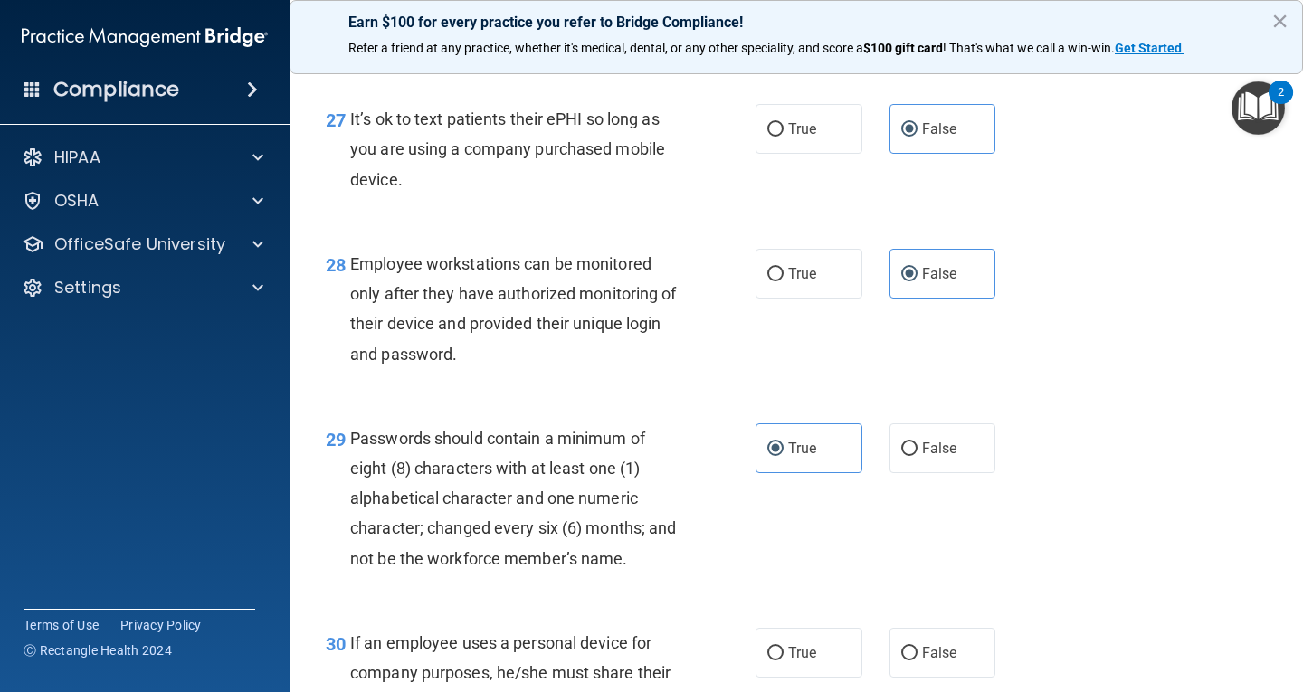
scroll to position [4886, 0]
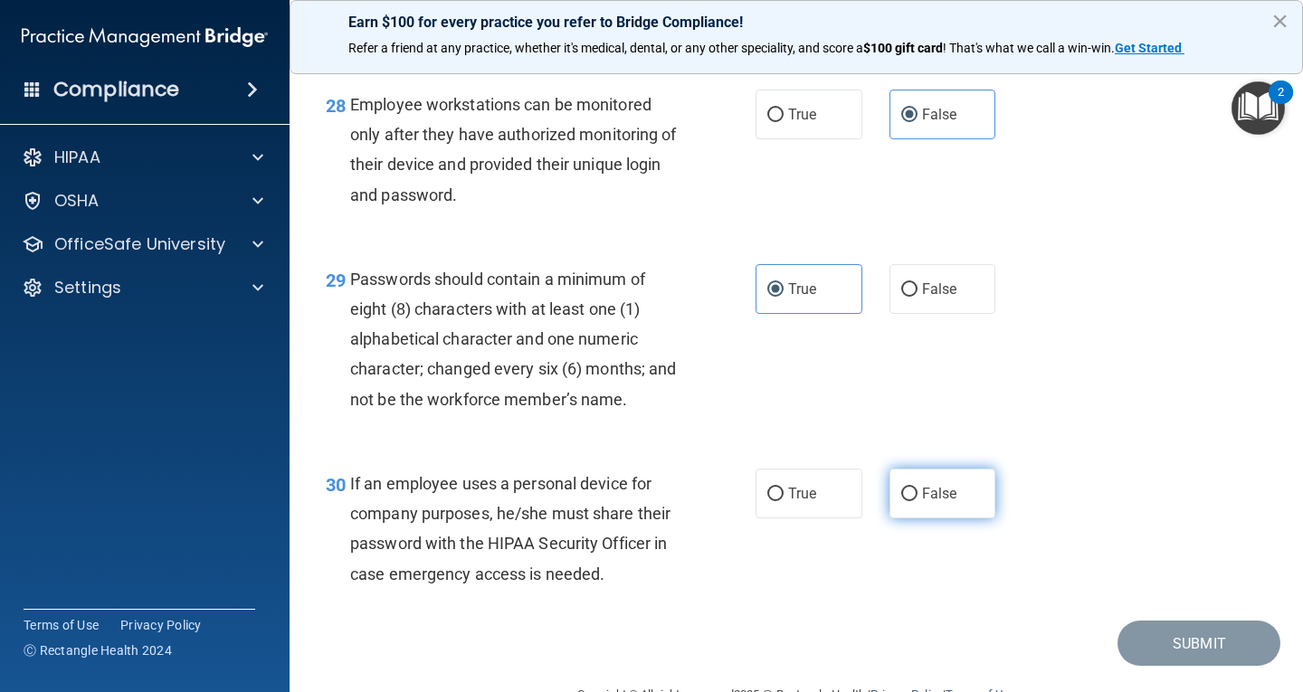
click at [961, 518] on label "False" at bounding box center [943, 494] width 107 height 50
click at [918, 501] on input "False" at bounding box center [909, 495] width 16 height 14
radio input "true"
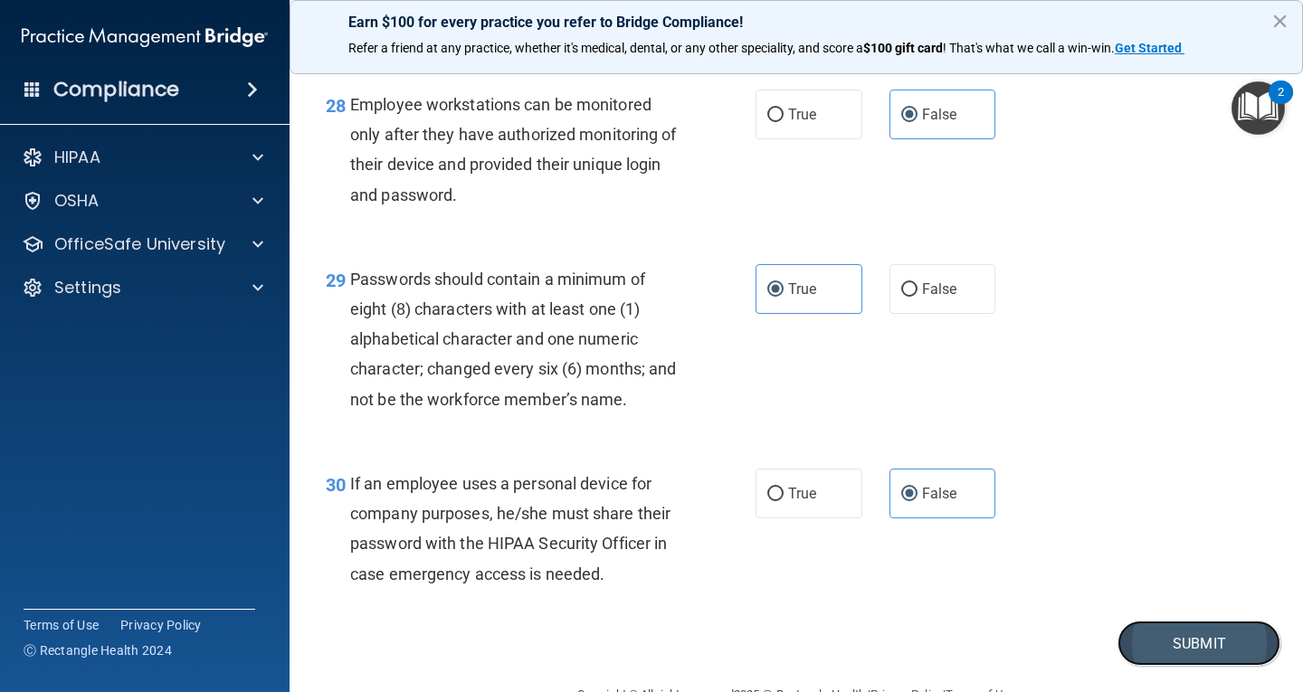
click at [1183, 661] on button "Submit" at bounding box center [1199, 644] width 163 height 46
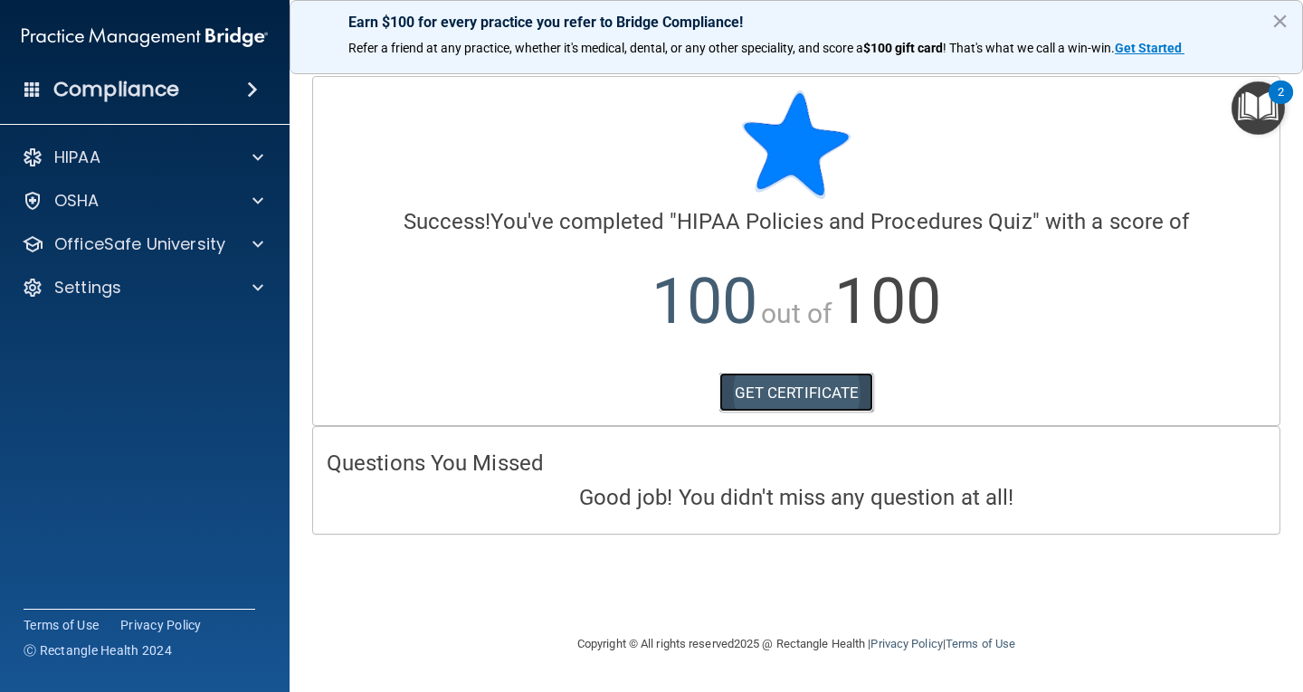
click at [810, 394] on link "GET CERTIFICATE" at bounding box center [796, 393] width 155 height 40
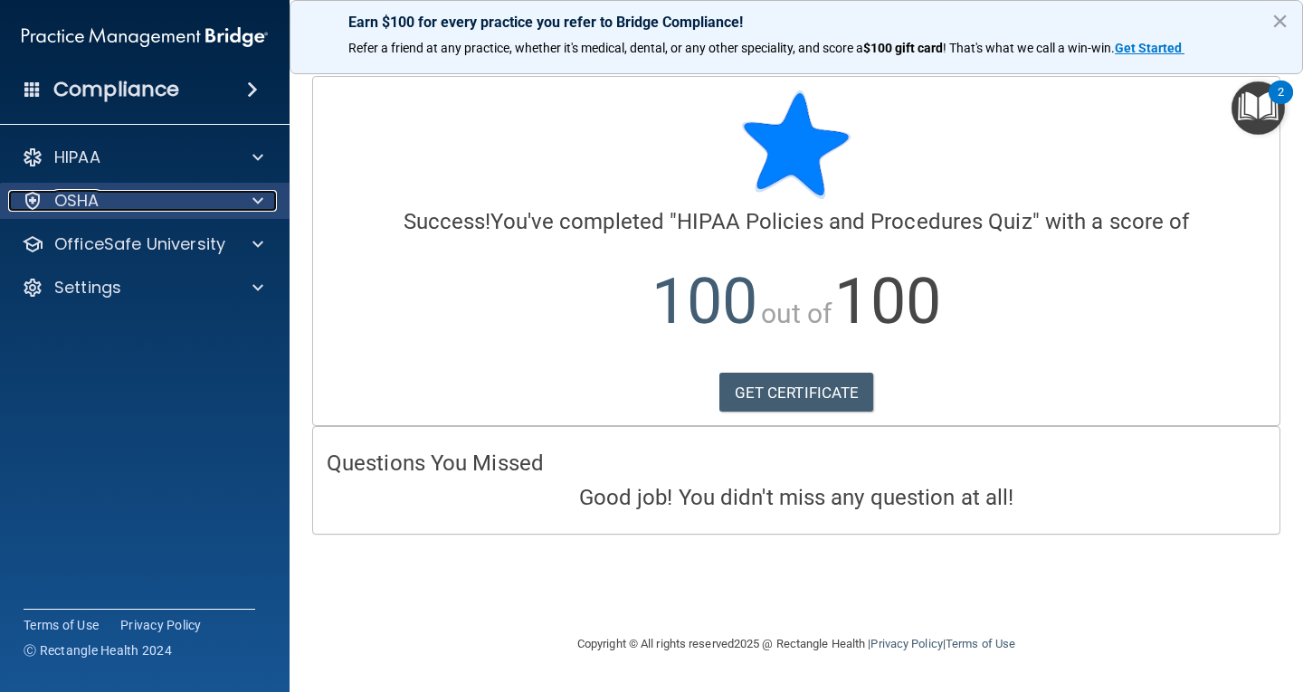
click at [221, 205] on div "OSHA" at bounding box center [120, 201] width 224 height 22
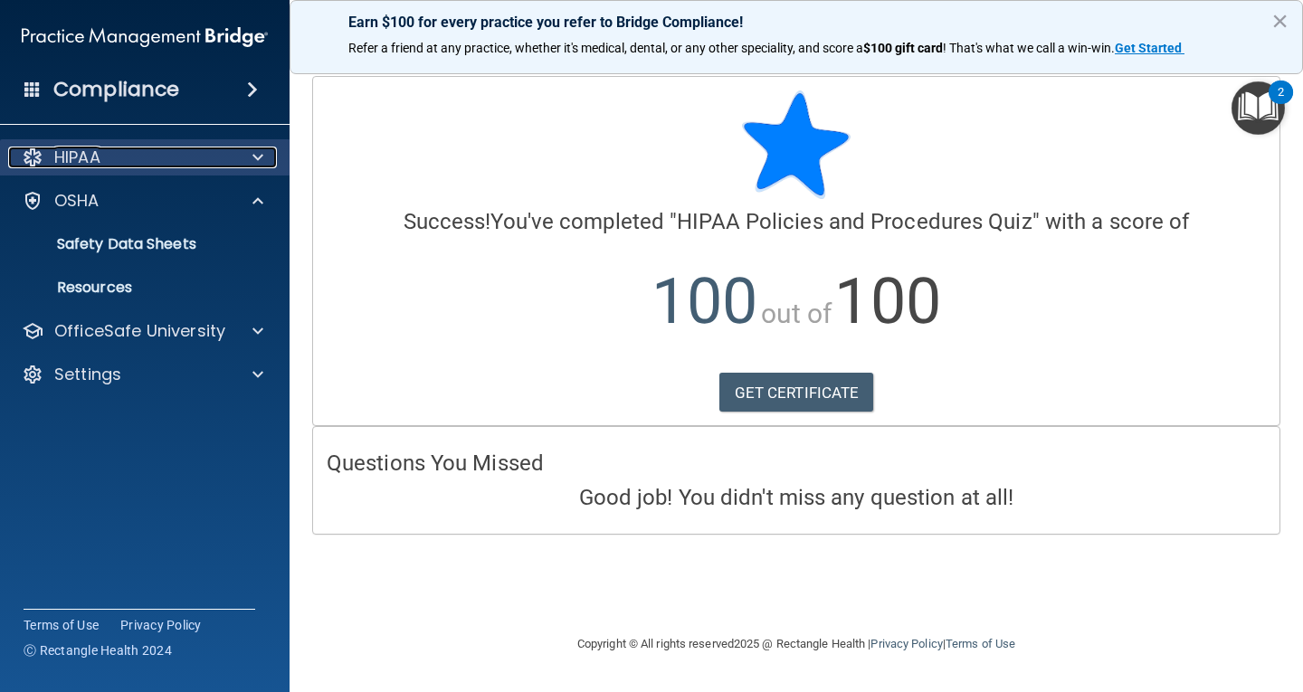
click at [260, 157] on span at bounding box center [257, 158] width 11 height 22
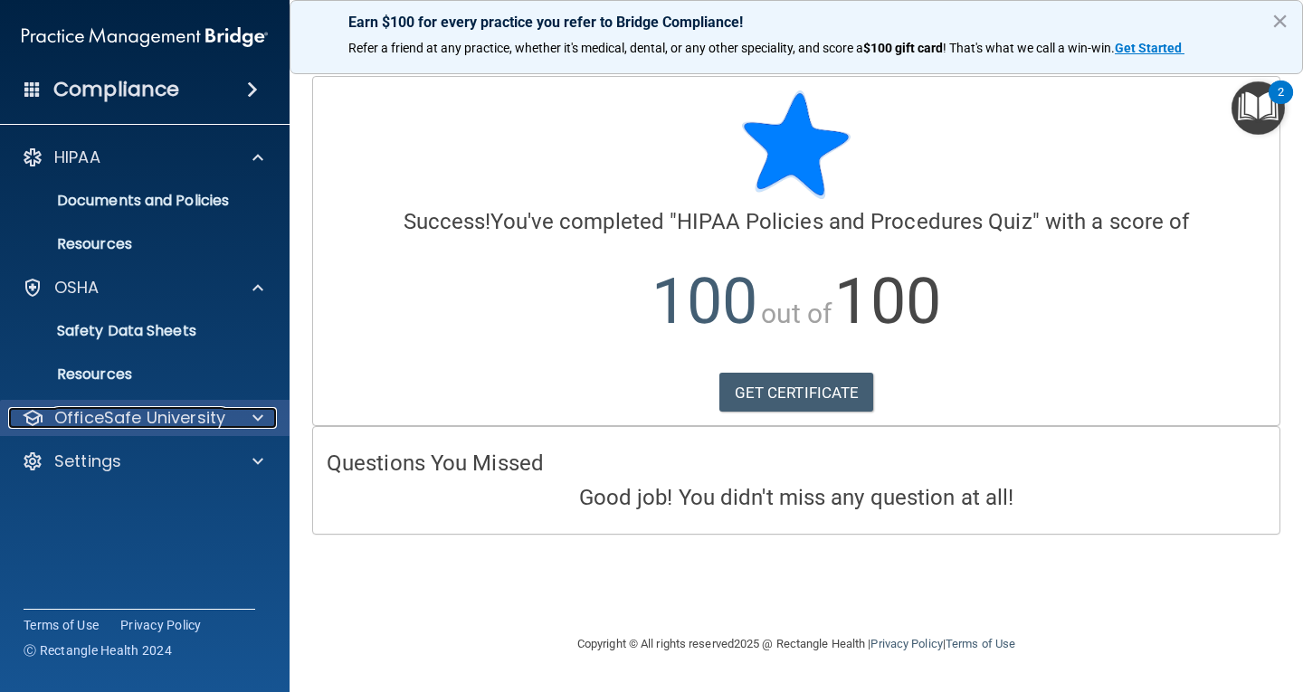
click at [245, 414] on div at bounding box center [255, 418] width 45 height 22
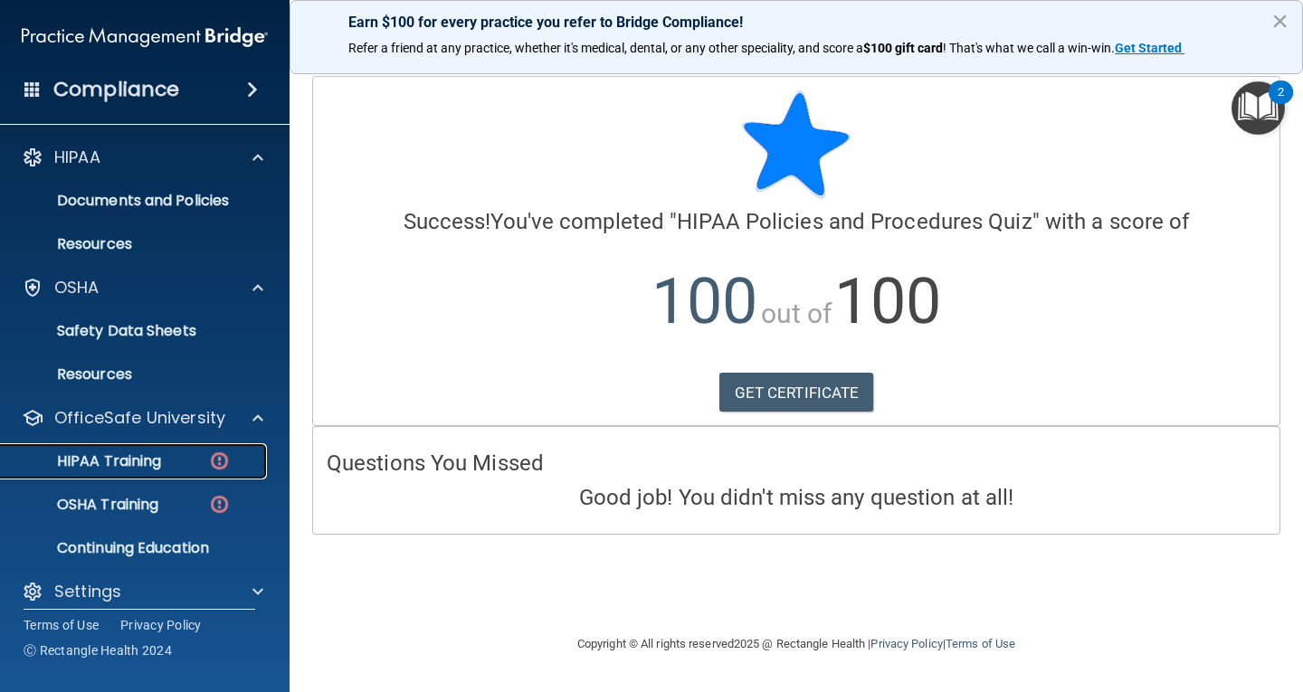
click at [216, 463] on img at bounding box center [219, 461] width 23 height 23
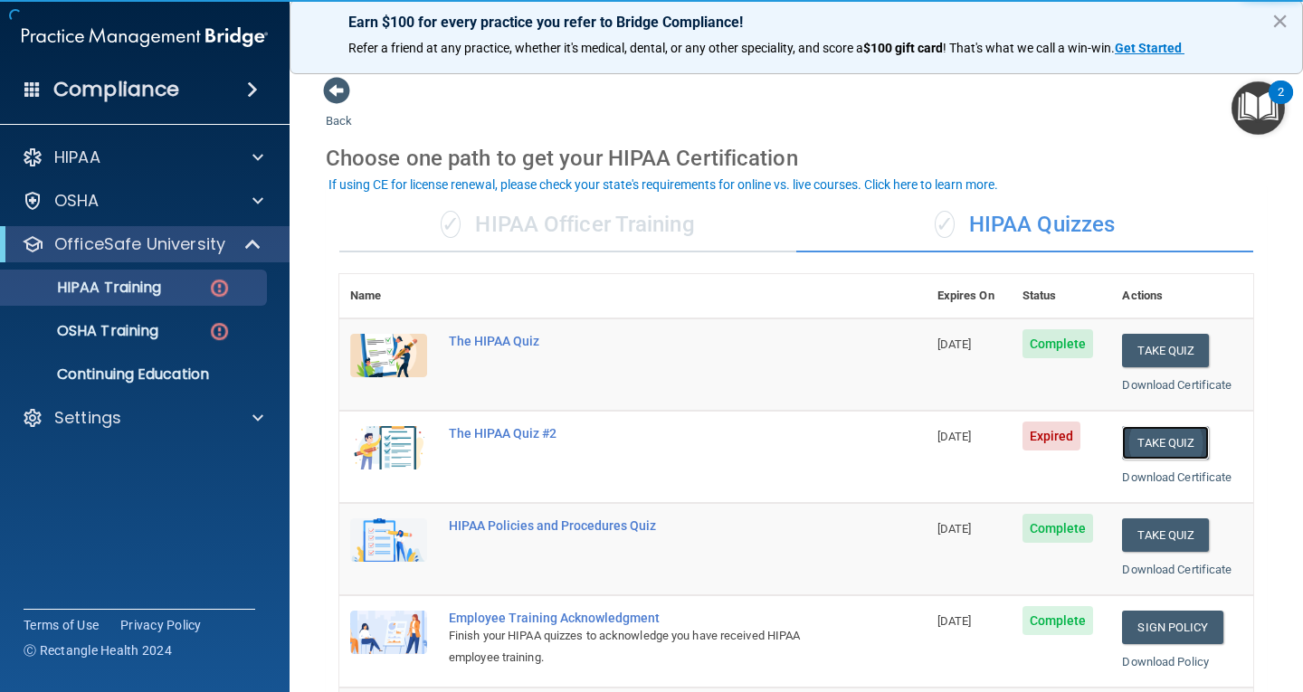
click at [1139, 438] on button "Take Quiz" at bounding box center [1165, 442] width 87 height 33
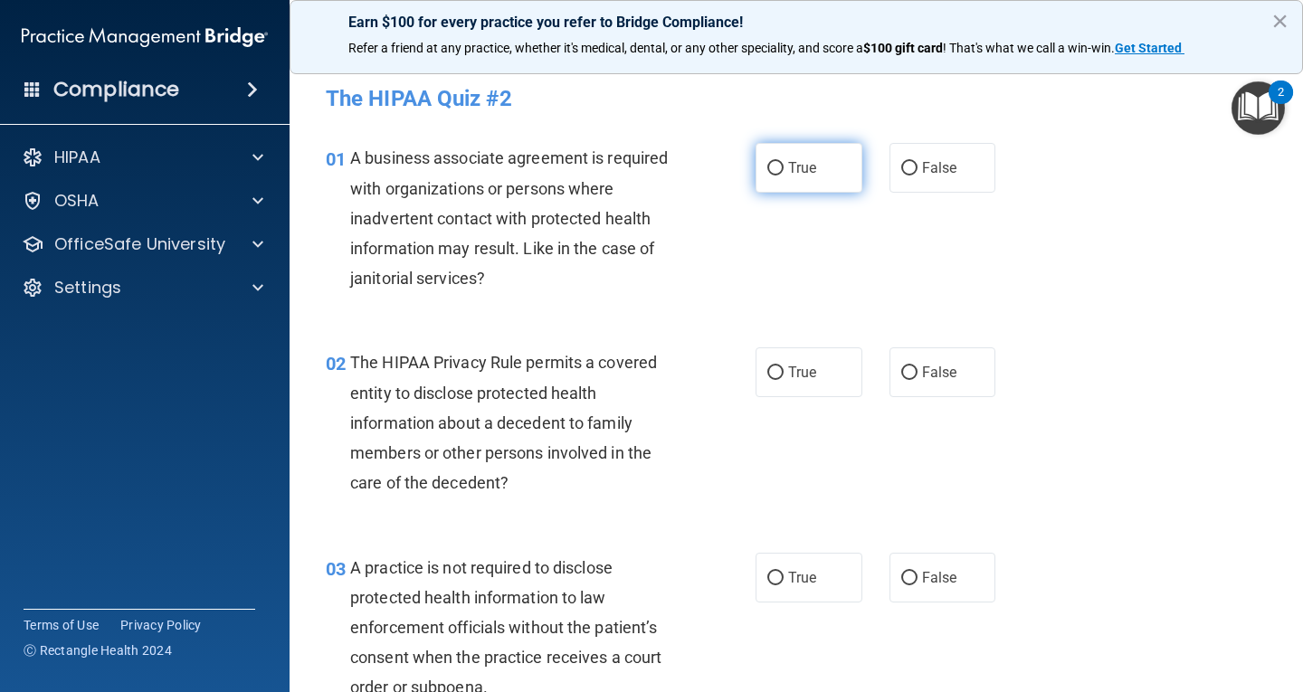
drag, startPoint x: 788, startPoint y: 205, endPoint x: 794, endPoint y: 192, distance: 14.2
click at [789, 200] on div "01 A business associate agreement is required with organizations or persons whe…" at bounding box center [796, 222] width 968 height 205
click at [794, 192] on label "True" at bounding box center [809, 168] width 107 height 50
click at [784, 176] on input "True" at bounding box center [775, 169] width 16 height 14
radio input "true"
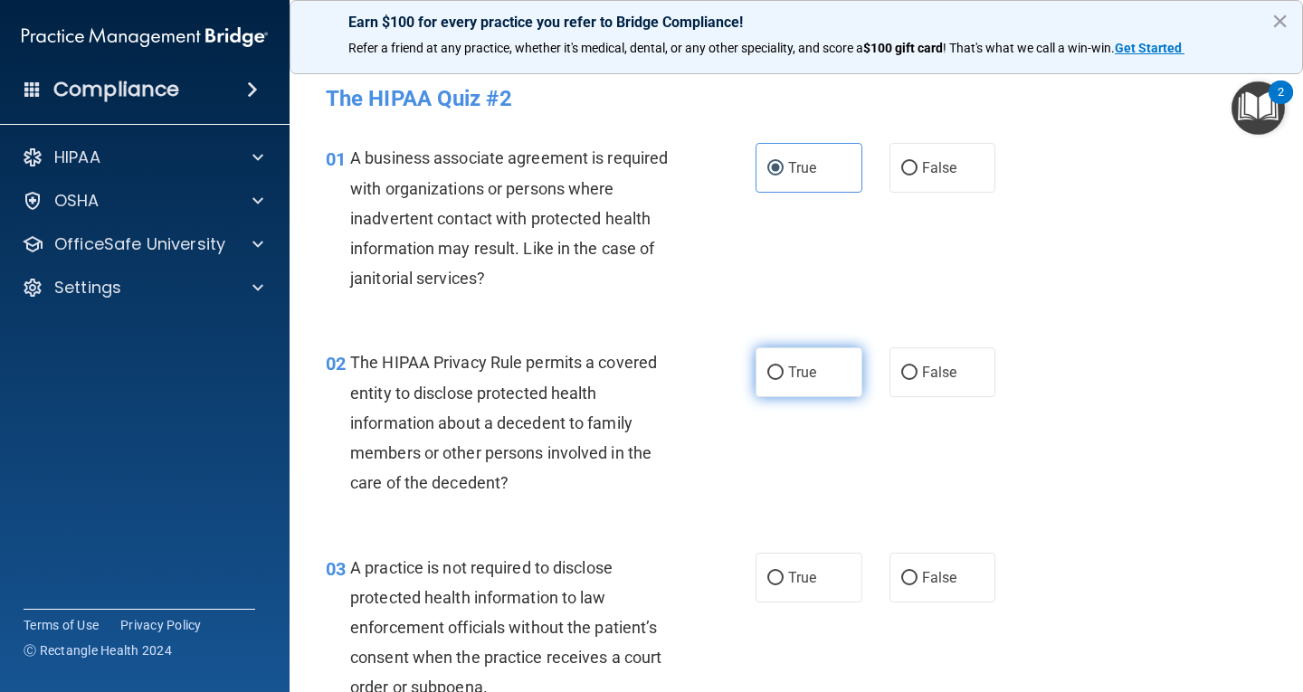
click at [809, 394] on label "True" at bounding box center [809, 372] width 107 height 50
click at [784, 380] on input "True" at bounding box center [775, 373] width 16 height 14
radio input "true"
click at [811, 576] on label "True" at bounding box center [809, 578] width 107 height 50
click at [784, 576] on input "True" at bounding box center [775, 579] width 16 height 14
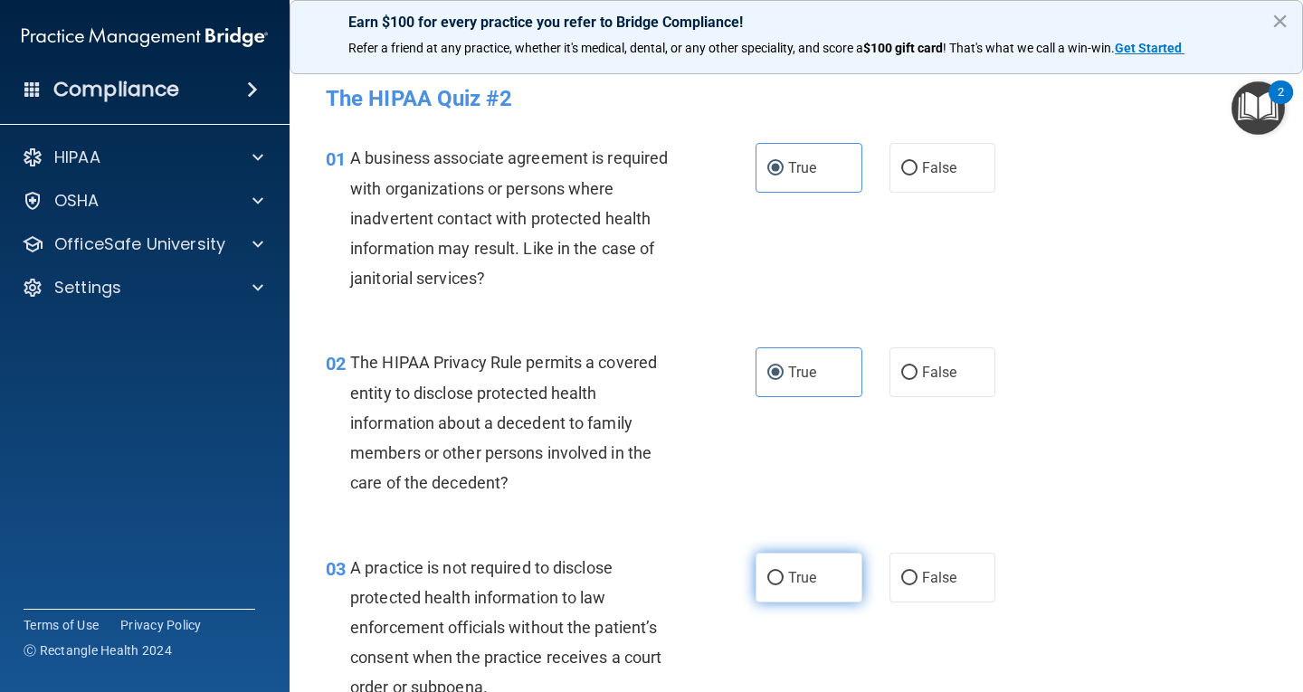
radio input "true"
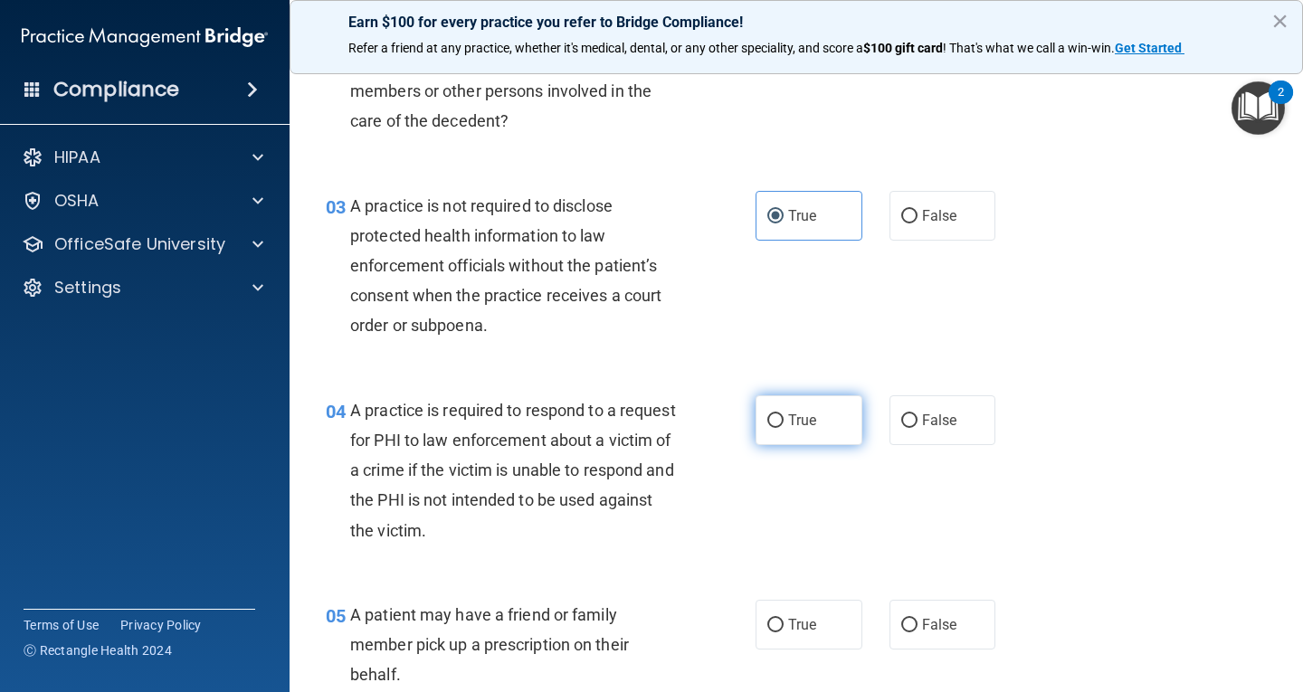
click at [815, 427] on label "True" at bounding box center [809, 420] width 107 height 50
click at [784, 427] on input "True" at bounding box center [775, 421] width 16 height 14
radio input "true"
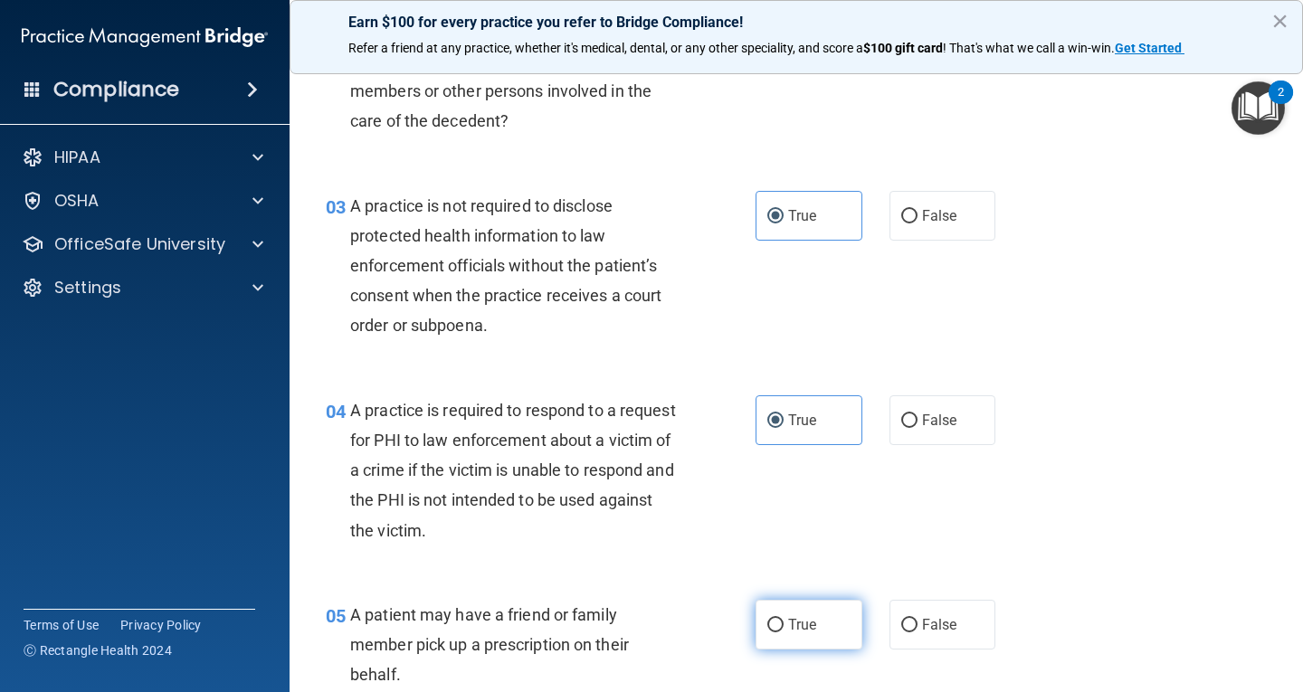
click at [810, 647] on label "True" at bounding box center [809, 625] width 107 height 50
click at [784, 633] on input "True" at bounding box center [775, 626] width 16 height 14
radio input "true"
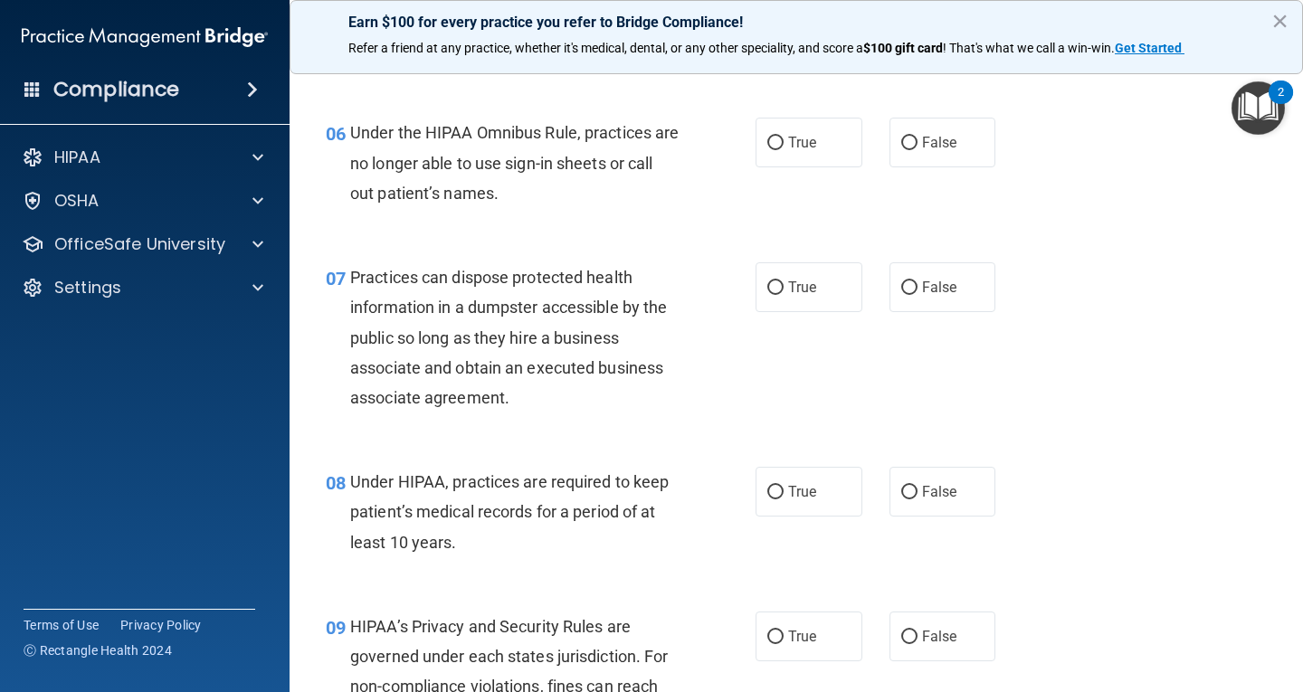
scroll to position [995, 0]
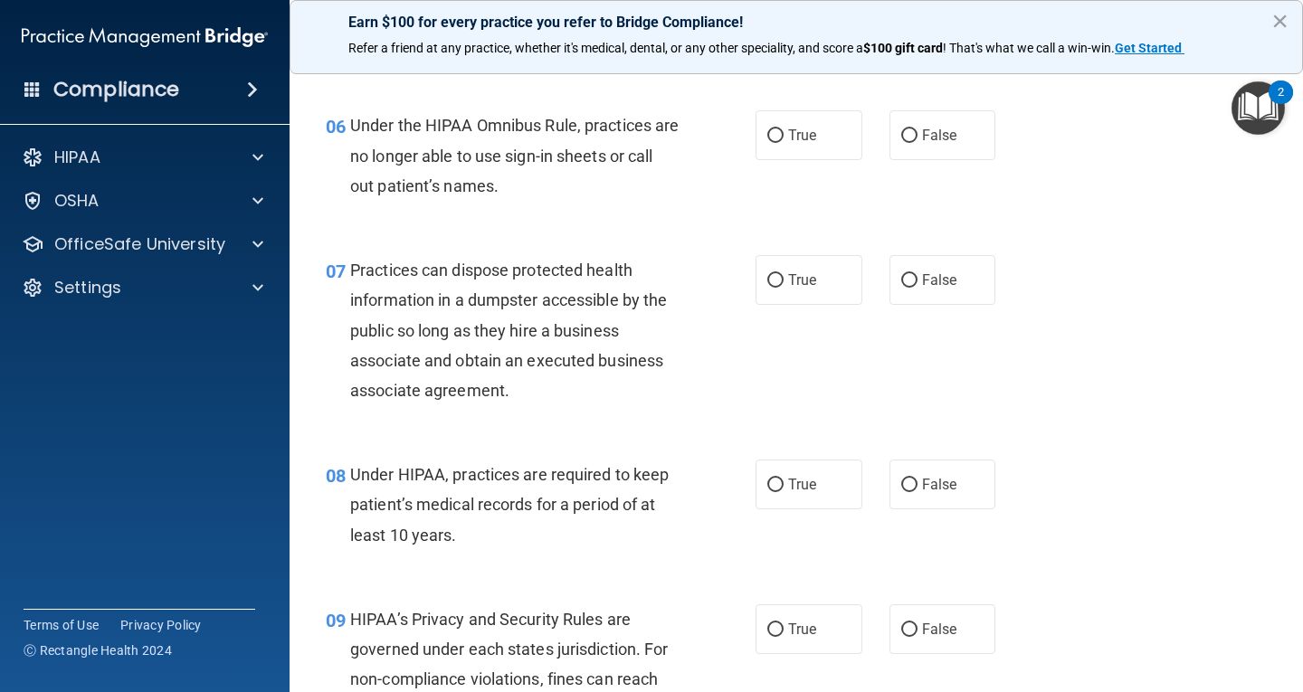
click at [824, 164] on div "06 Under the HIPAA Omnibus Rule, practices are no longer able to use sign-in sh…" at bounding box center [796, 160] width 968 height 145
click at [823, 152] on label "True" at bounding box center [809, 135] width 107 height 50
click at [784, 143] on input "True" at bounding box center [775, 136] width 16 height 14
radio input "true"
drag, startPoint x: 811, startPoint y: 291, endPoint x: 807, endPoint y: 324, distance: 32.8
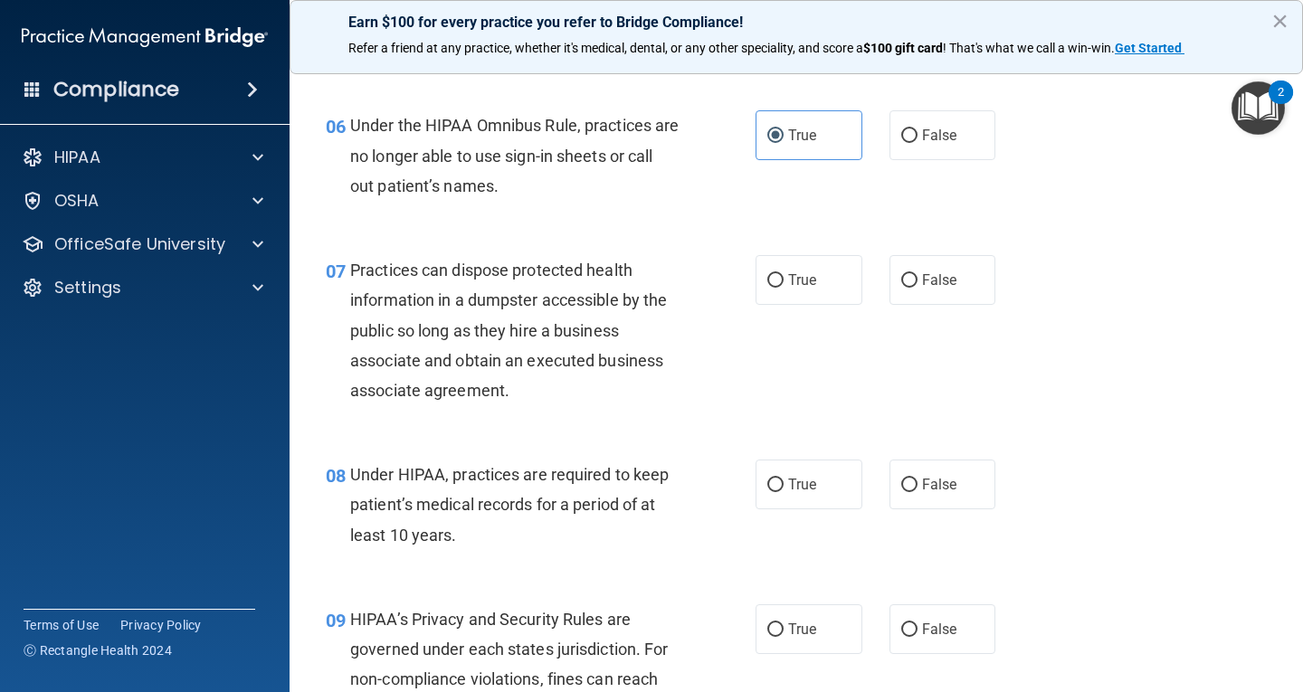
click at [811, 295] on label "True" at bounding box center [809, 280] width 107 height 50
click at [784, 288] on input "True" at bounding box center [775, 281] width 16 height 14
radio input "true"
drag, startPoint x: 818, startPoint y: 496, endPoint x: 809, endPoint y: 510, distance: 17.1
click at [813, 503] on label "True" at bounding box center [809, 485] width 107 height 50
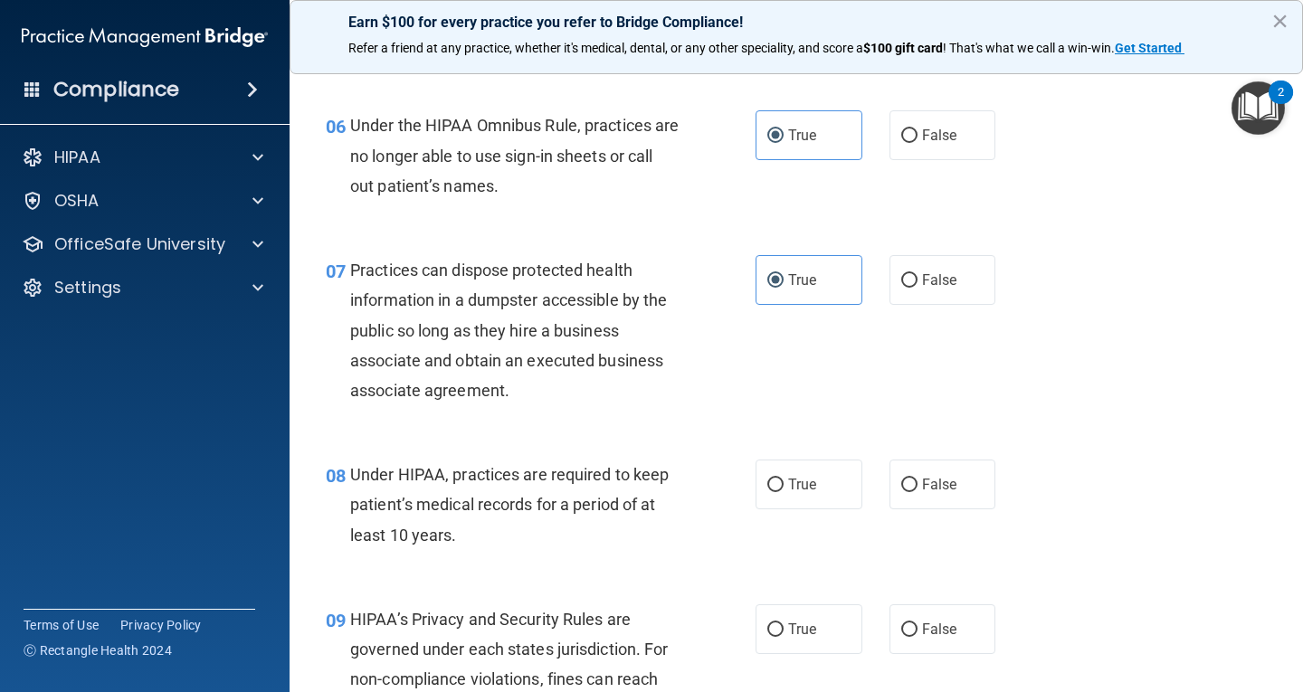
click at [784, 492] on input "True" at bounding box center [775, 486] width 16 height 14
radio input "true"
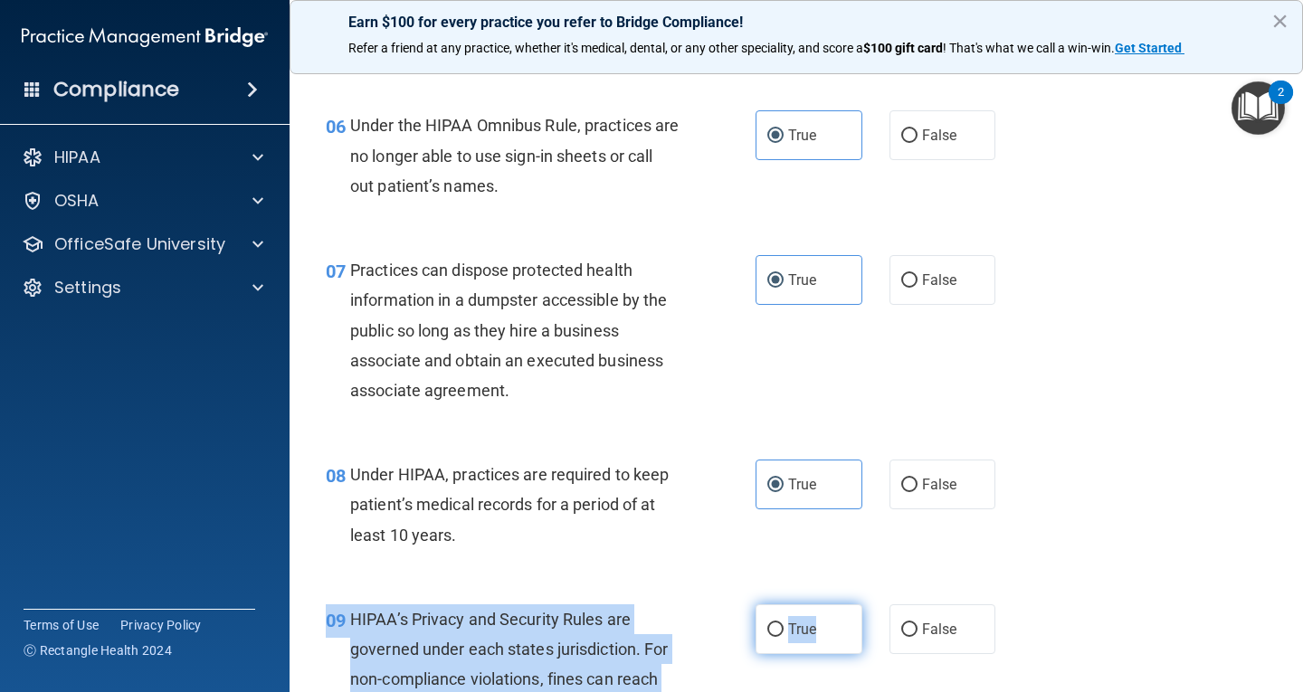
click at [807, 604] on div "09 HIPAA’s Privacy and Security Rules are governed under each states jurisdicti…" at bounding box center [796, 669] width 968 height 175
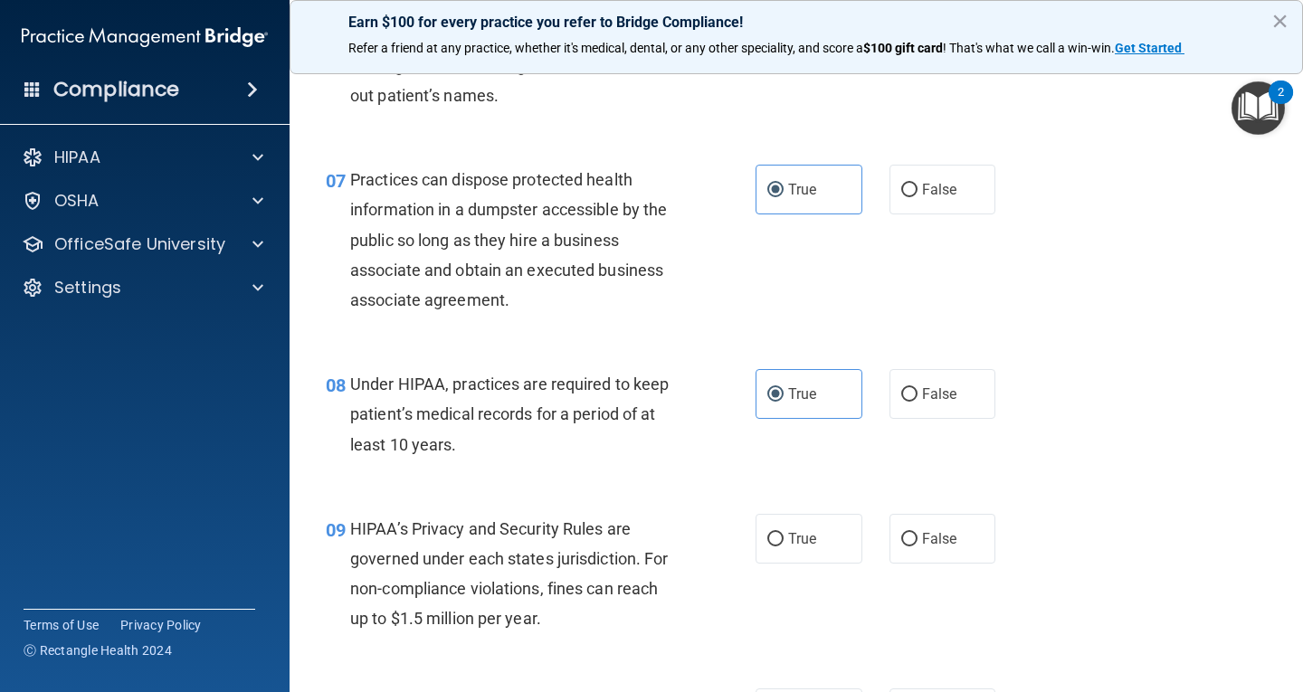
drag, startPoint x: 819, startPoint y: 614, endPoint x: 815, endPoint y: 595, distance: 18.5
click at [820, 614] on div "09 HIPAA’s Privacy and Security Rules are governed under each states jurisdicti…" at bounding box center [796, 578] width 968 height 175
click at [814, 538] on label "True" at bounding box center [809, 539] width 107 height 50
click at [784, 538] on input "True" at bounding box center [775, 540] width 16 height 14
radio input "true"
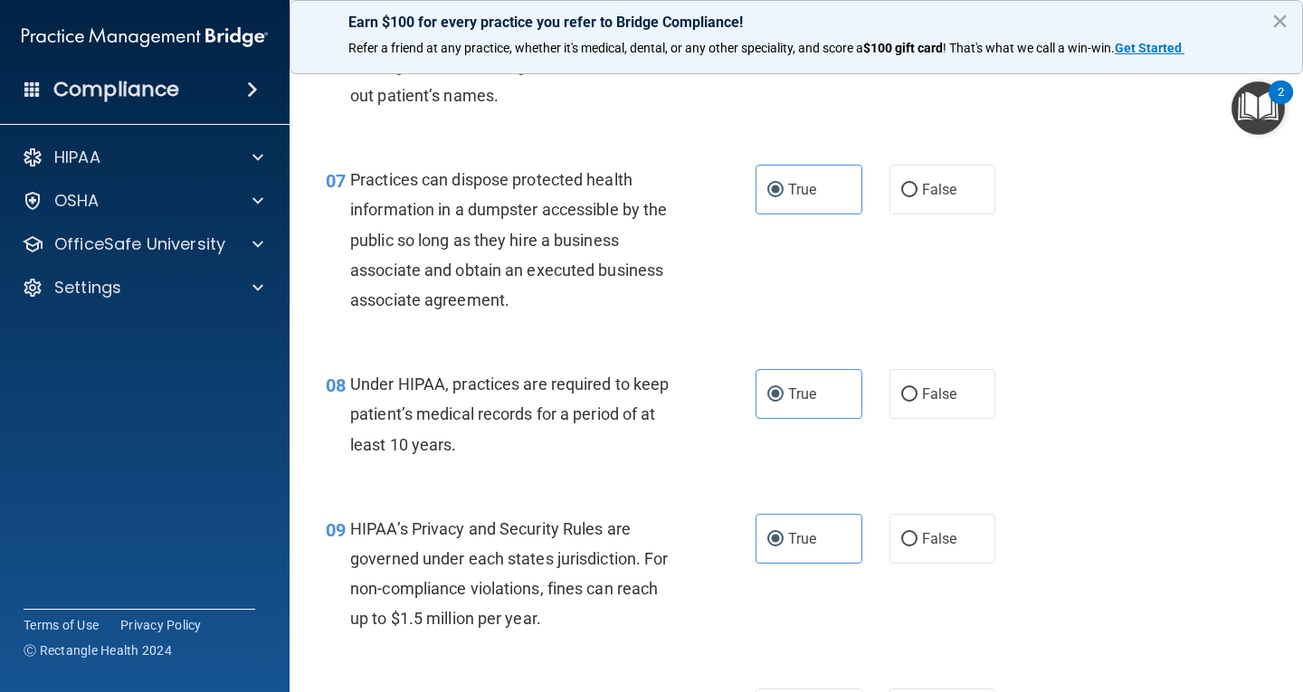
scroll to position [1357, 0]
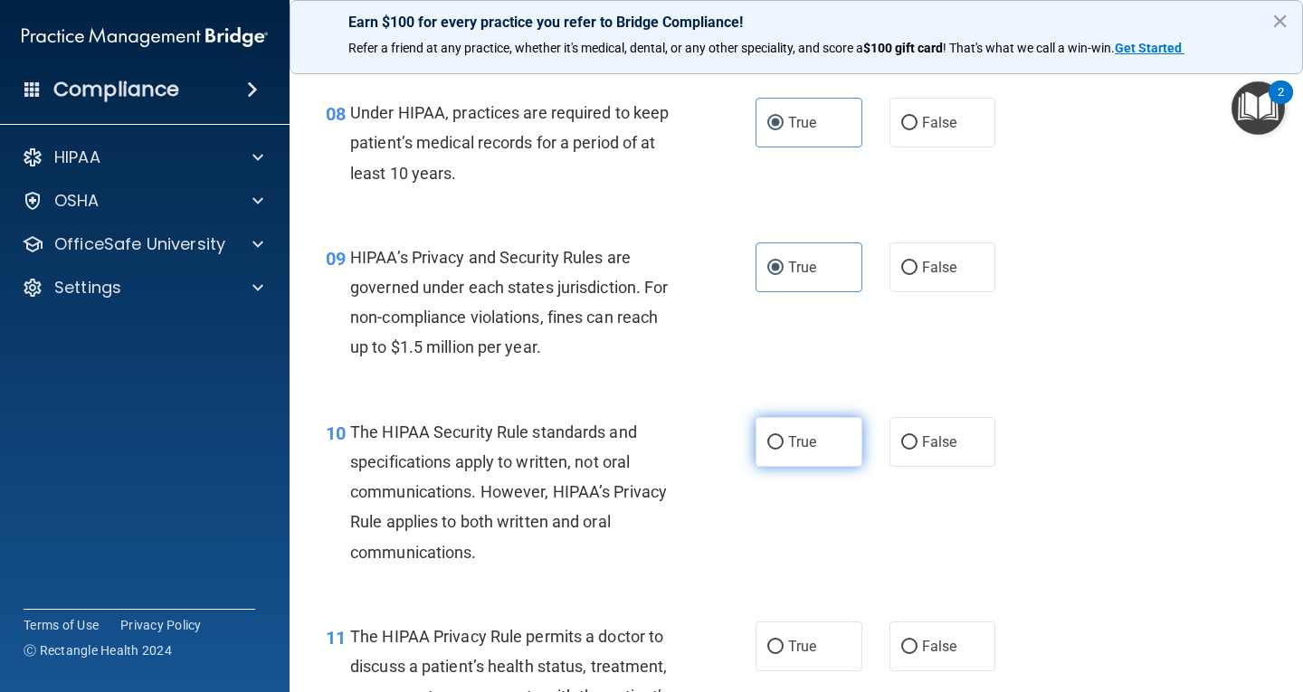
drag, startPoint x: 815, startPoint y: 441, endPoint x: 808, endPoint y: 672, distance: 231.8
click at [820, 457] on label "True" at bounding box center [809, 442] width 107 height 50
click at [784, 450] on input "True" at bounding box center [775, 443] width 16 height 14
radio input "true"
click at [802, 652] on span "True" at bounding box center [802, 646] width 28 height 17
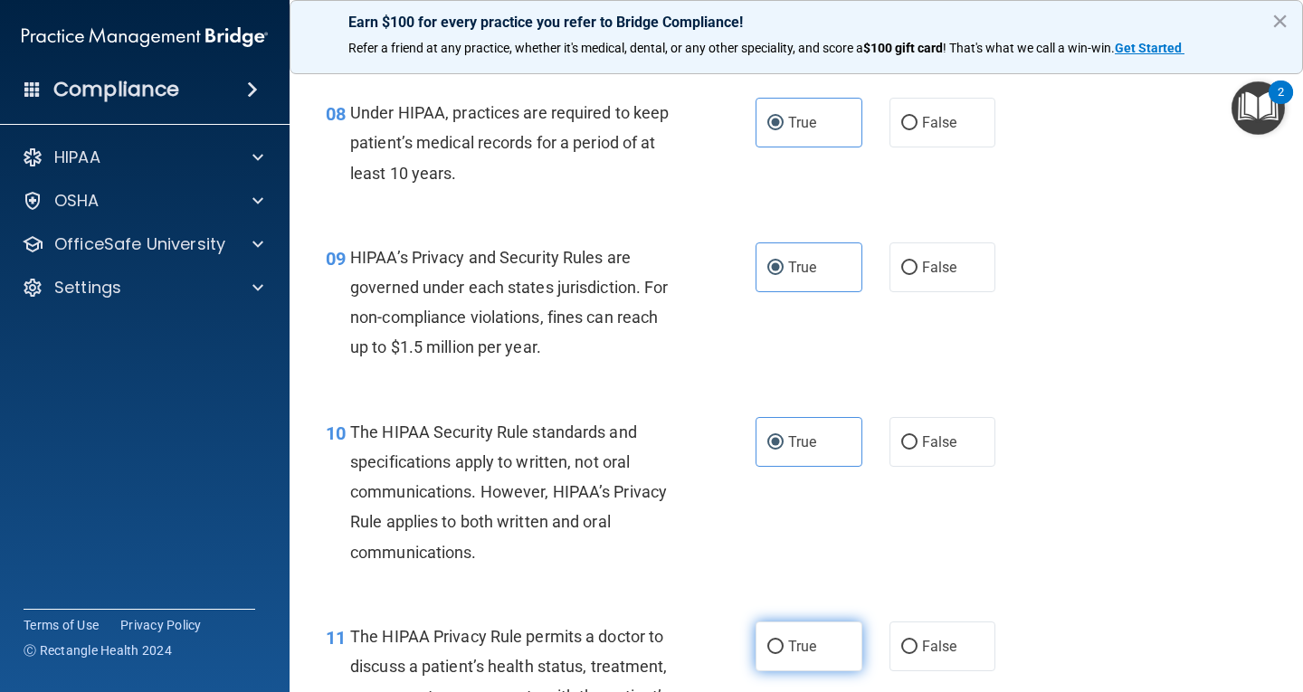
click at [784, 652] on input "True" at bounding box center [775, 648] width 16 height 14
radio input "true"
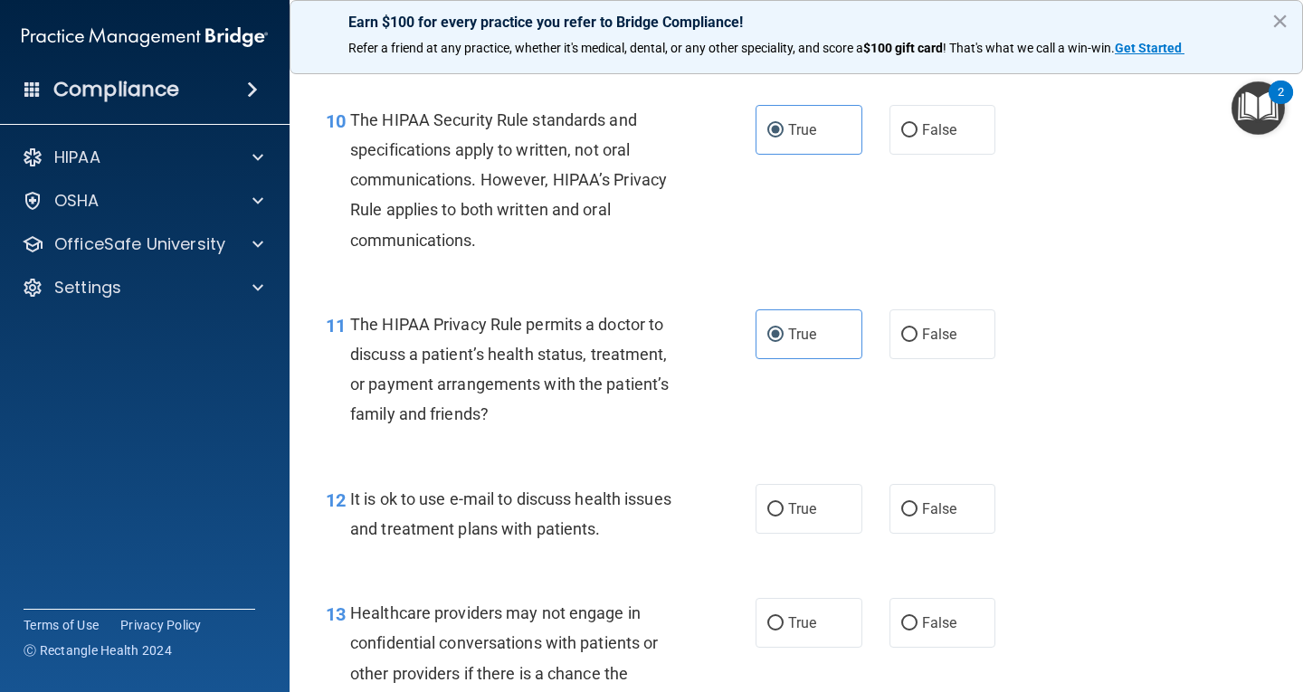
scroll to position [1719, 0]
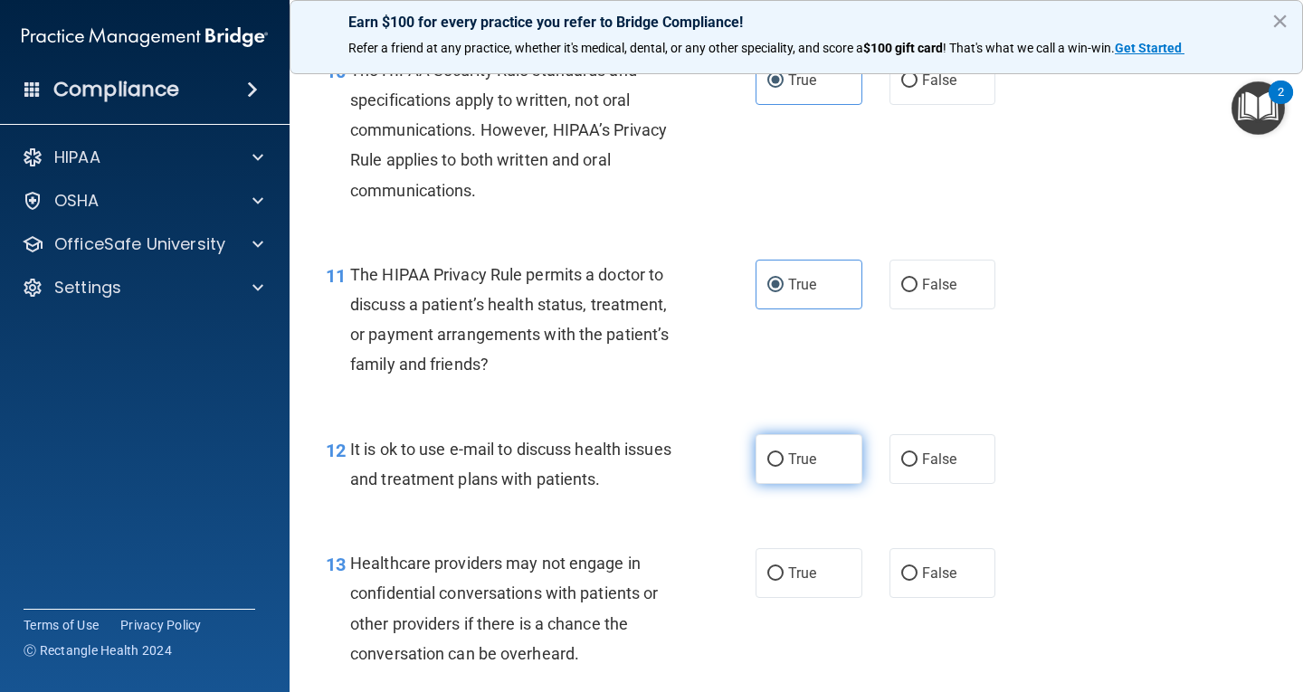
click at [822, 479] on label "True" at bounding box center [809, 459] width 107 height 50
click at [784, 467] on input "True" at bounding box center [775, 460] width 16 height 14
radio input "true"
click at [818, 564] on label "True" at bounding box center [809, 573] width 107 height 50
click at [784, 567] on input "True" at bounding box center [775, 574] width 16 height 14
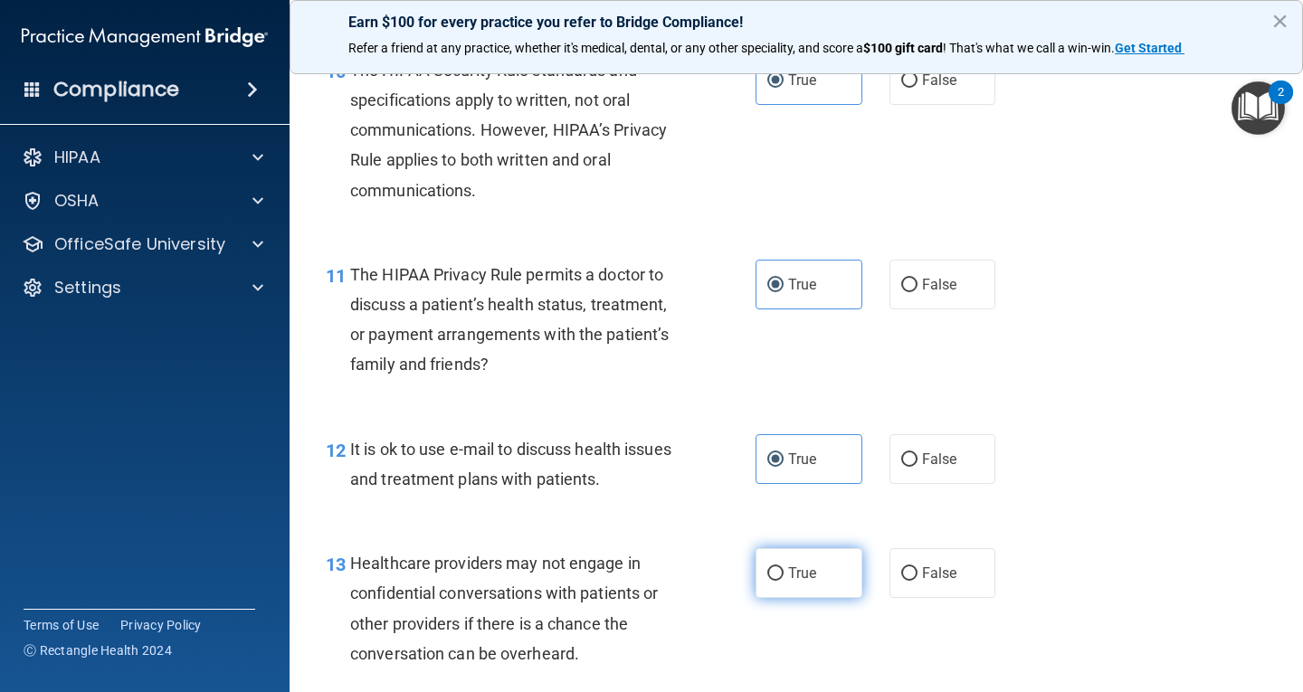
radio input "true"
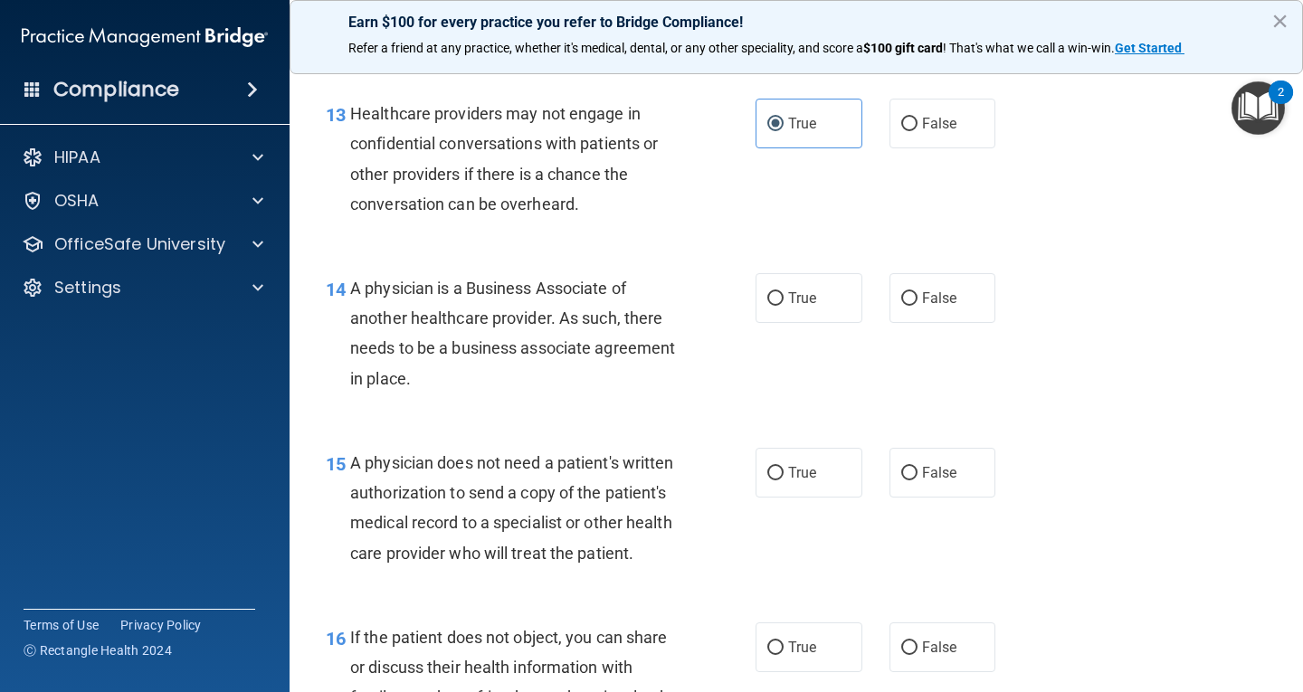
scroll to position [2172, 0]
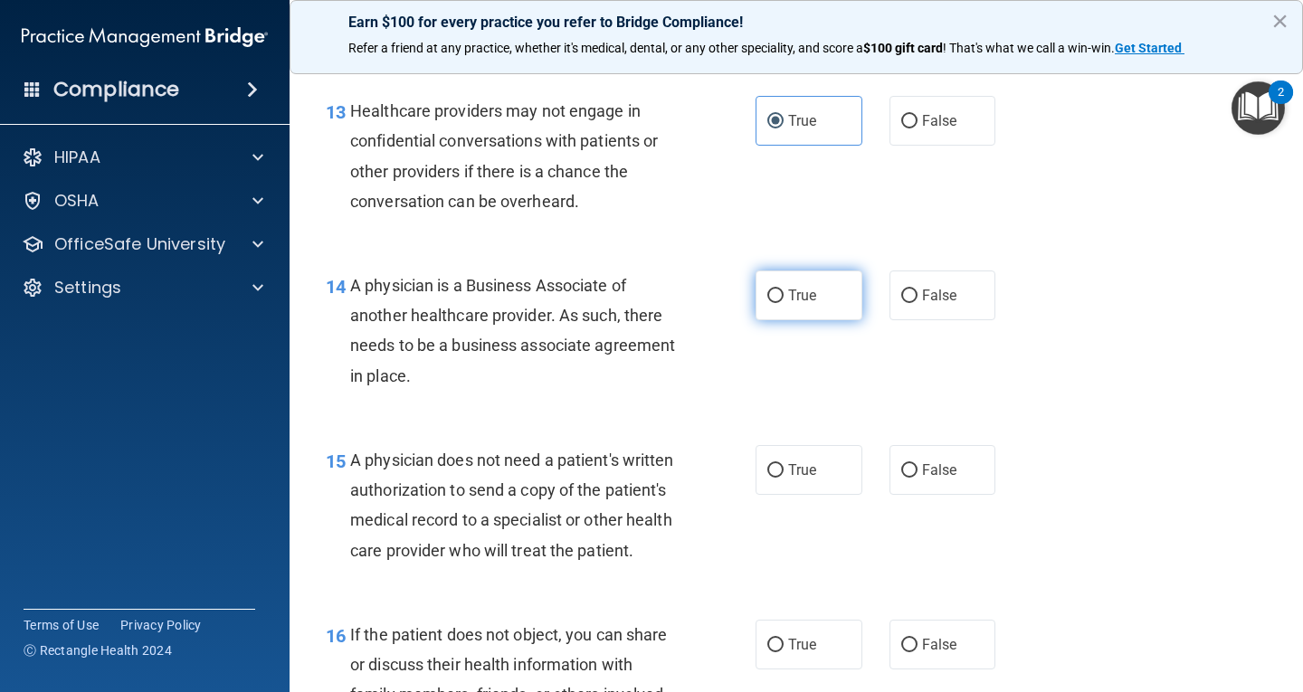
click at [815, 299] on label "True" at bounding box center [809, 296] width 107 height 50
click at [784, 299] on input "True" at bounding box center [775, 297] width 16 height 14
radio input "true"
drag, startPoint x: 811, startPoint y: 492, endPoint x: 822, endPoint y: 477, distance: 18.8
click at [819, 480] on label "True" at bounding box center [809, 470] width 107 height 50
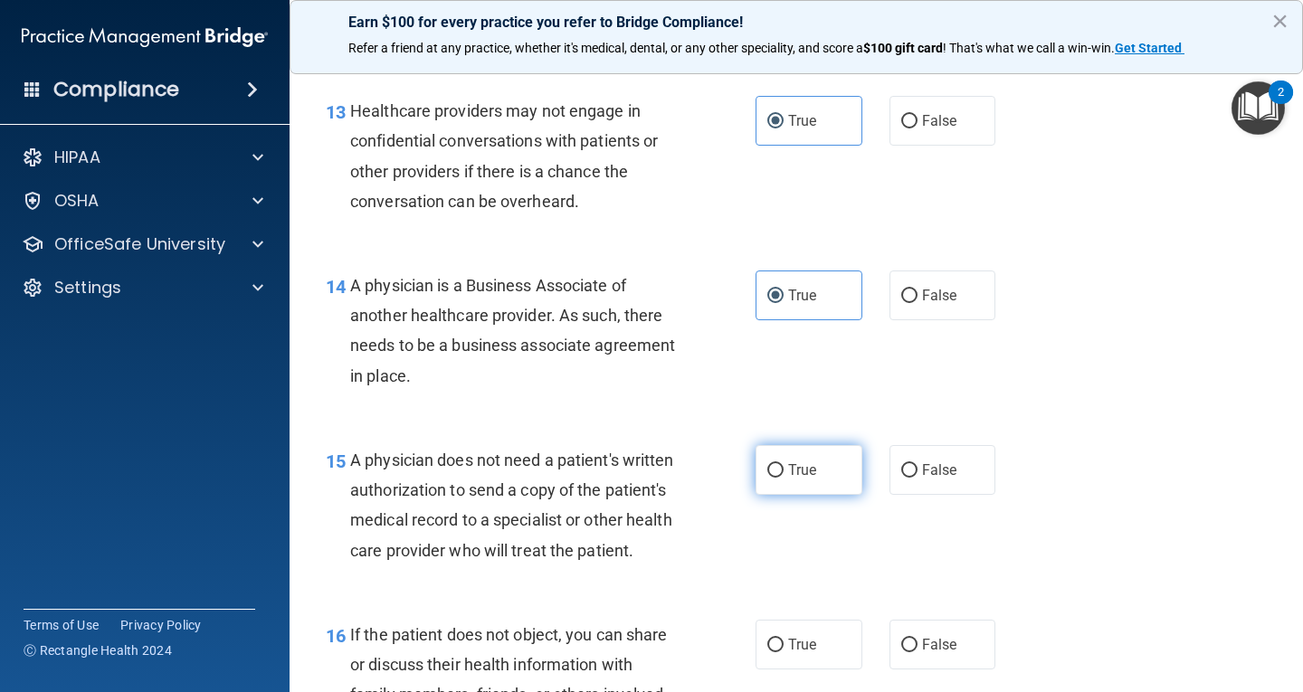
click at [784, 478] on input "True" at bounding box center [775, 471] width 16 height 14
radio input "true"
click at [808, 653] on span "True" at bounding box center [802, 644] width 28 height 17
click at [784, 652] on input "True" at bounding box center [775, 646] width 16 height 14
radio input "true"
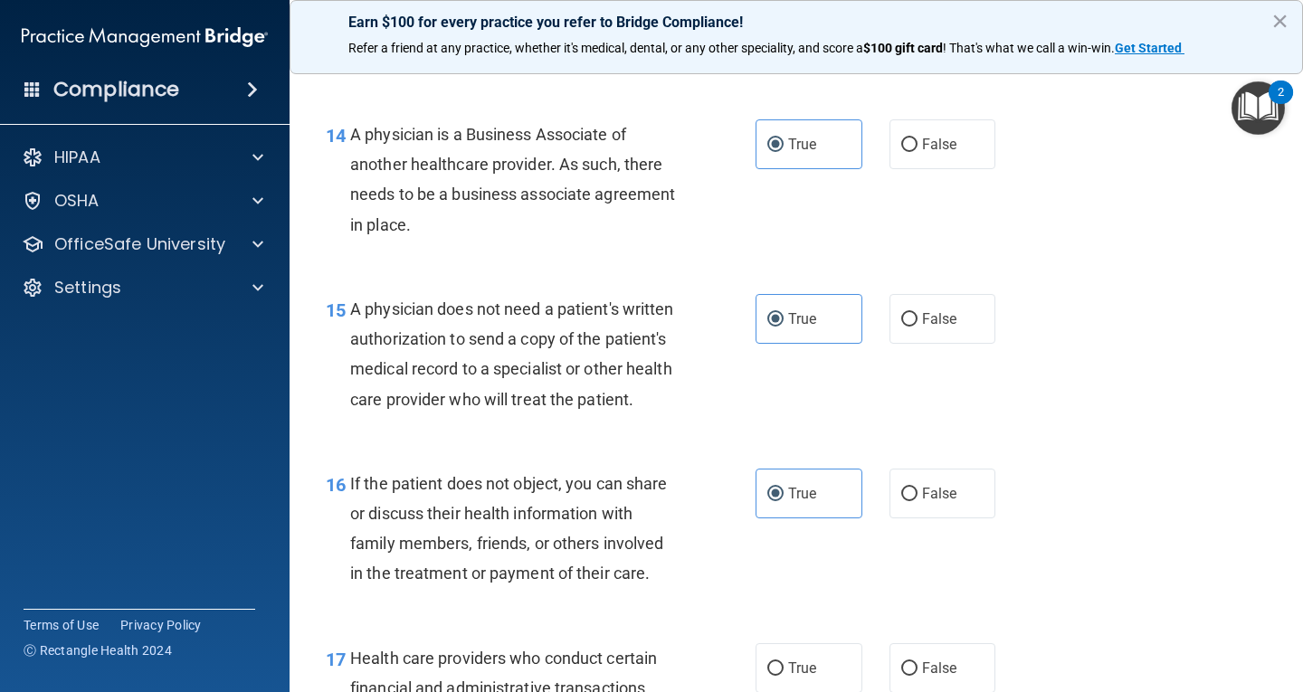
scroll to position [2443, 0]
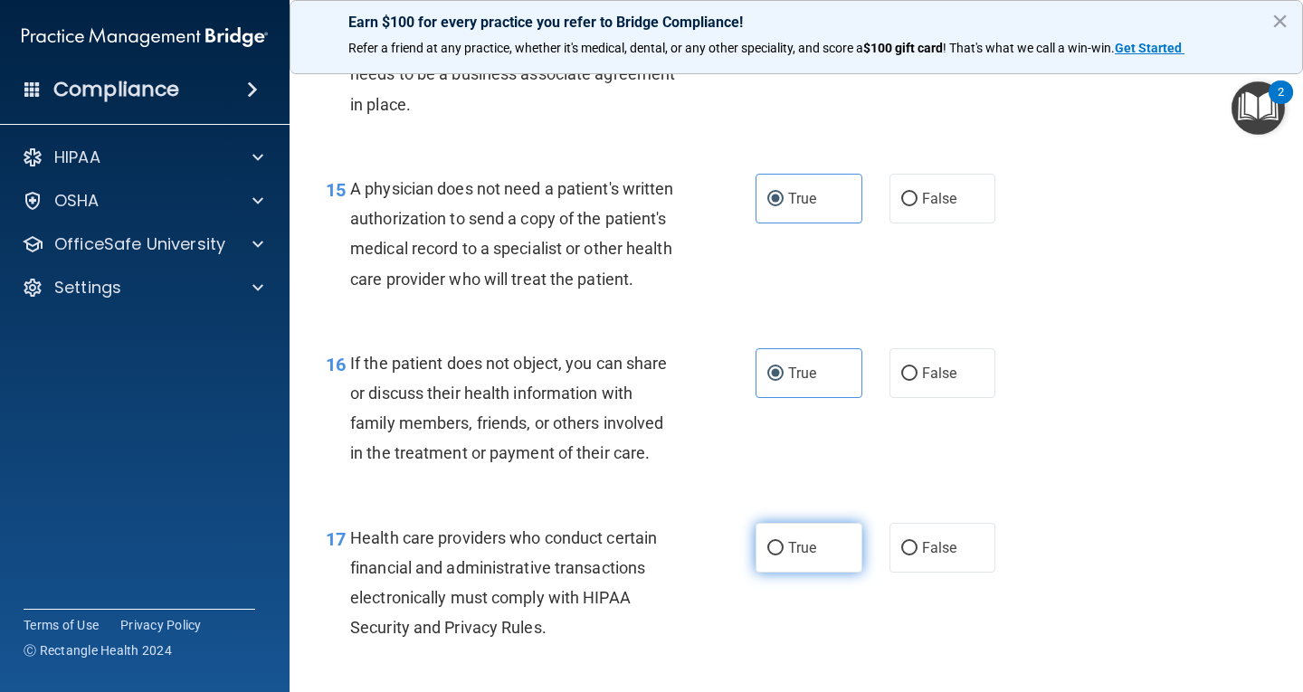
click at [827, 573] on label "True" at bounding box center [809, 548] width 107 height 50
click at [784, 556] on input "True" at bounding box center [775, 549] width 16 height 14
radio input "true"
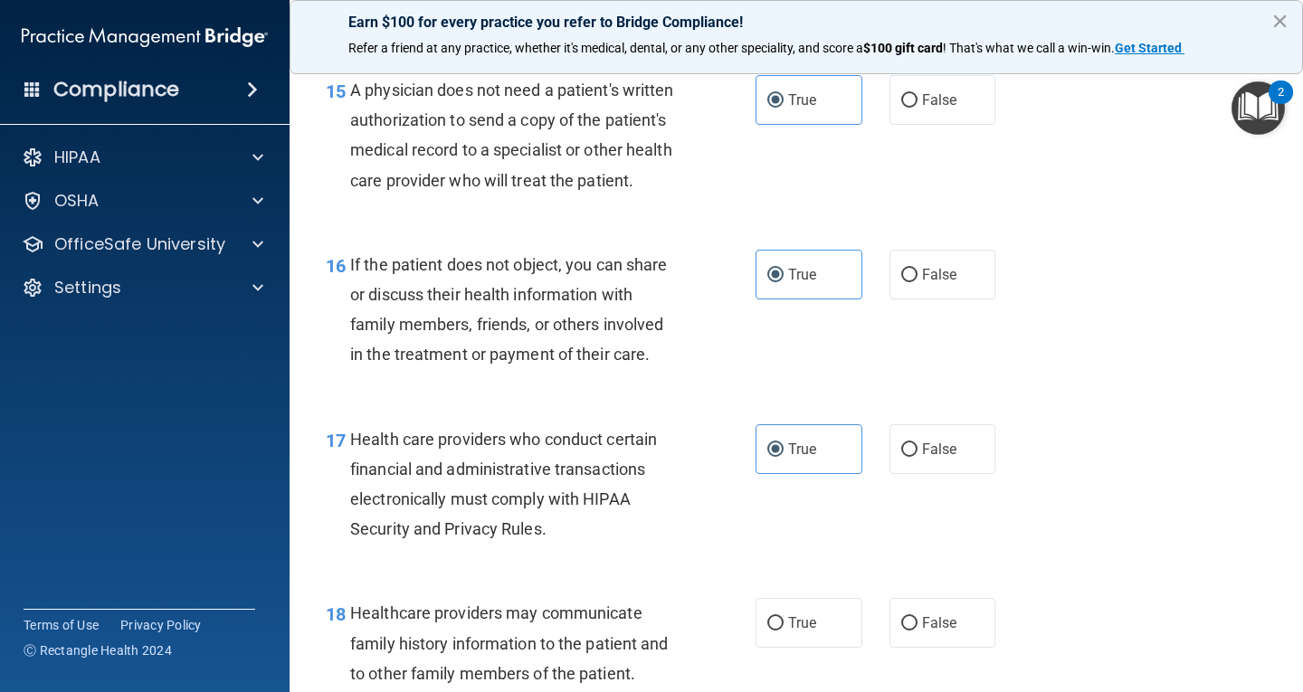
scroll to position [2715, 0]
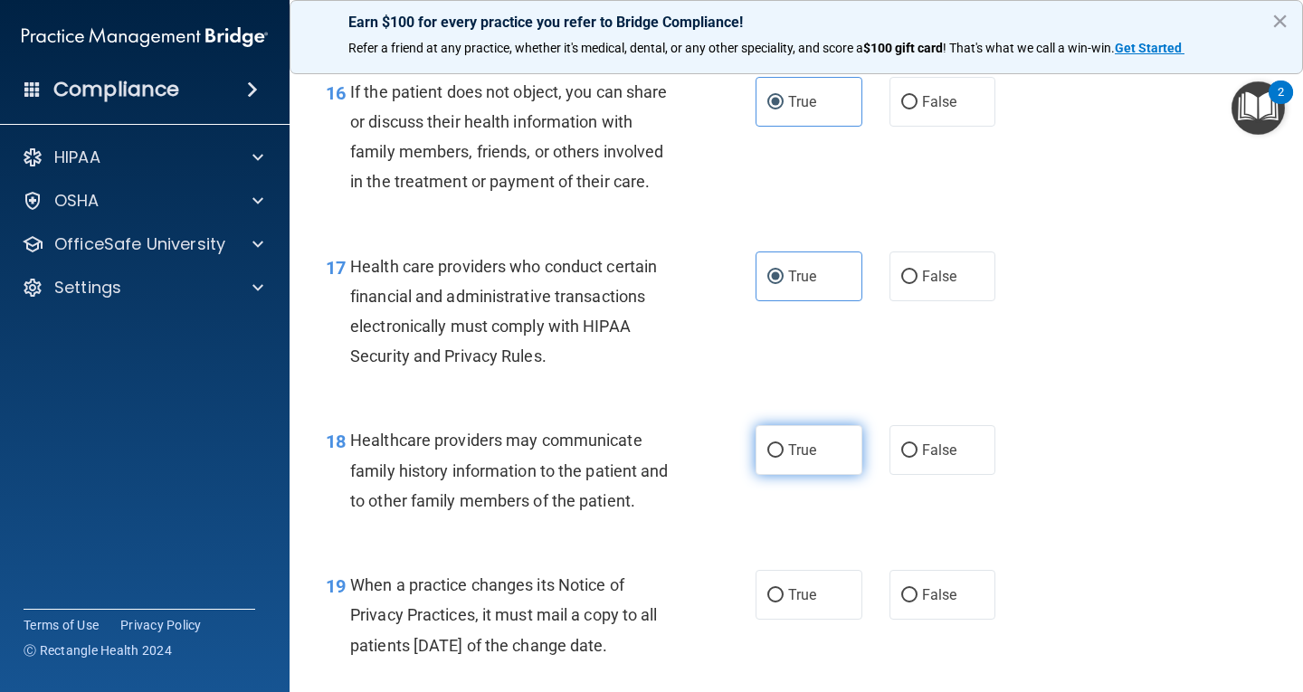
click at [808, 459] on span "True" at bounding box center [802, 450] width 28 height 17
click at [784, 458] on input "True" at bounding box center [775, 451] width 16 height 14
radio input "true"
drag, startPoint x: 811, startPoint y: 639, endPoint x: 832, endPoint y: 604, distance: 41.0
click at [817, 620] on label "True" at bounding box center [809, 595] width 107 height 50
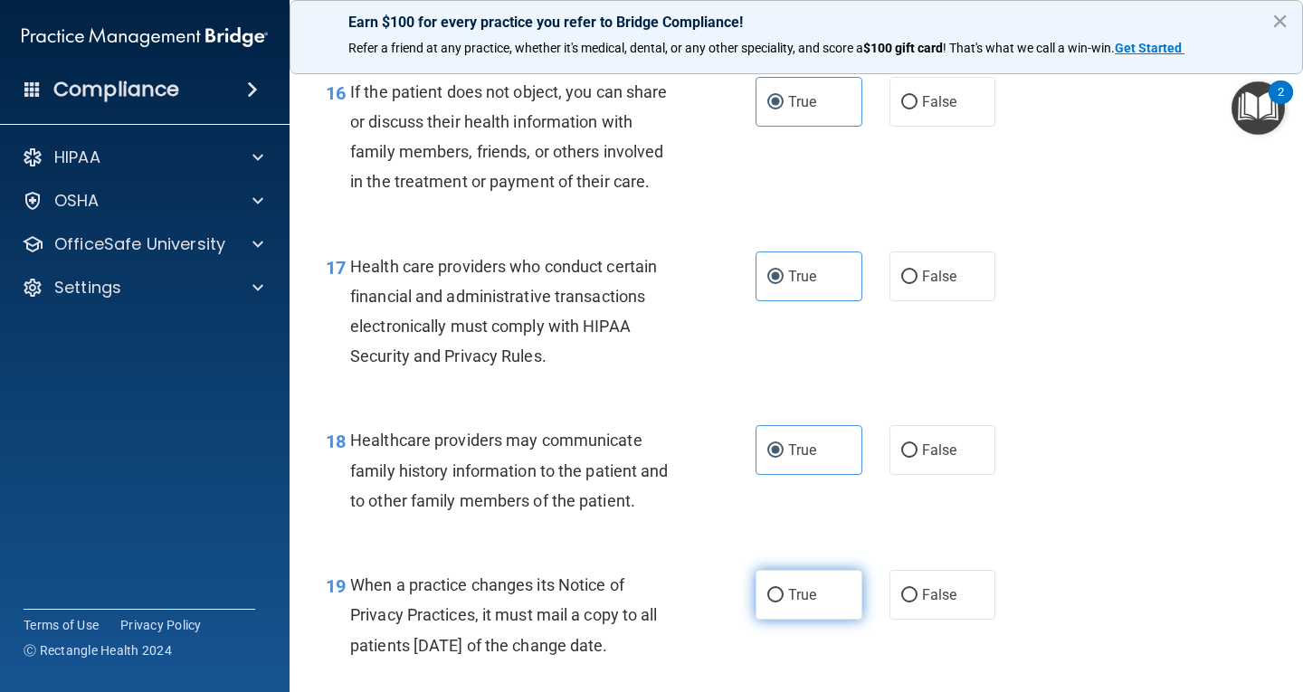
click at [784, 603] on input "True" at bounding box center [775, 596] width 16 height 14
radio input "true"
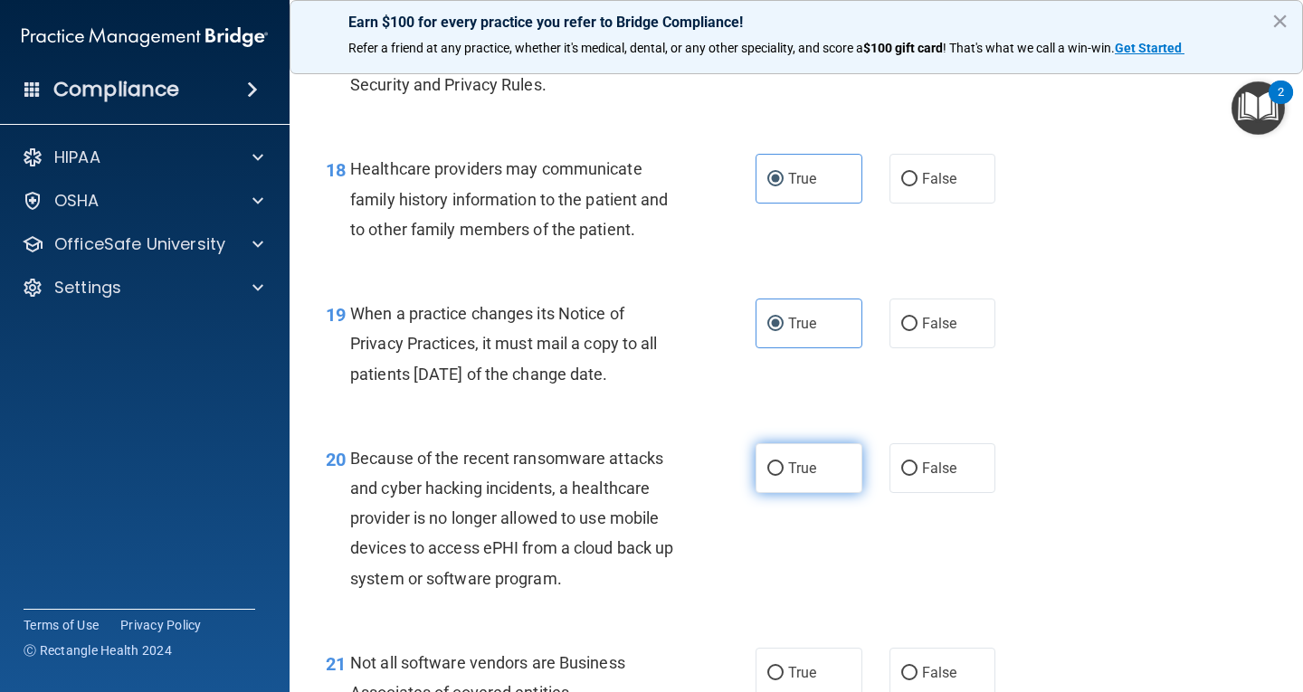
click at [813, 493] on label "True" at bounding box center [809, 468] width 107 height 50
click at [784, 476] on input "True" at bounding box center [775, 469] width 16 height 14
radio input "true"
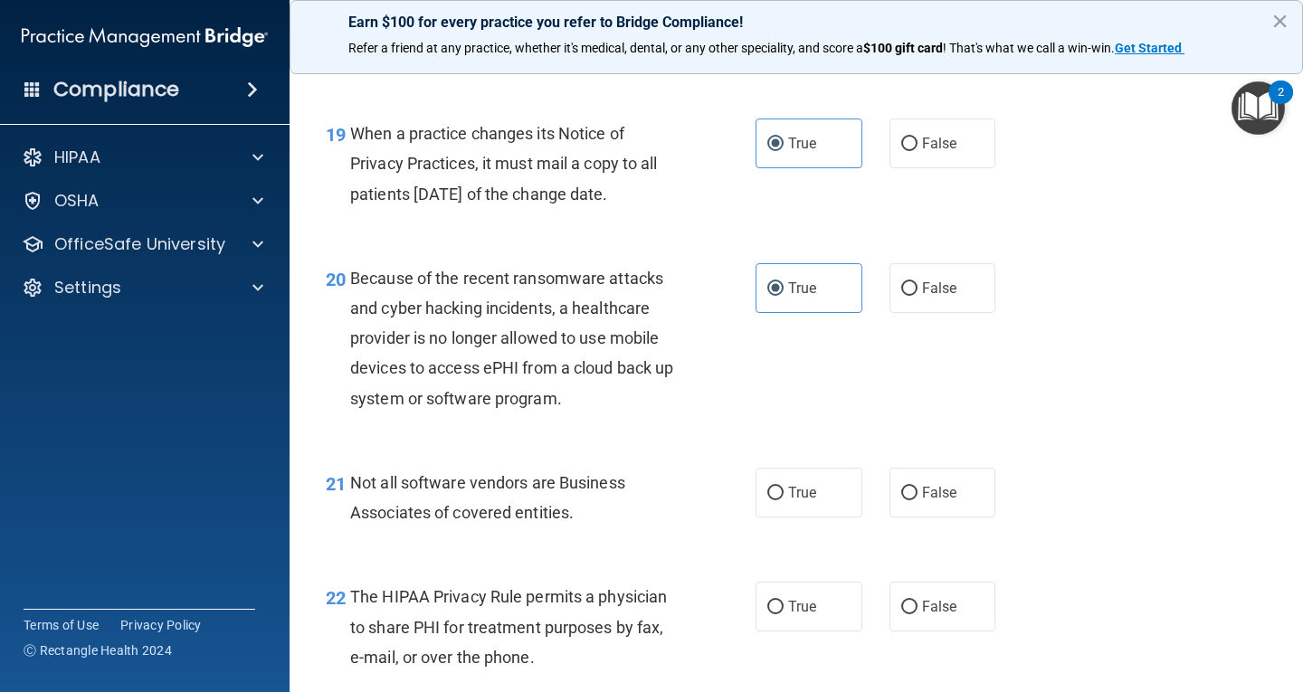
scroll to position [3167, 0]
drag, startPoint x: 815, startPoint y: 493, endPoint x: 822, endPoint y: 522, distance: 29.6
click at [815, 494] on div "21 Not all software vendors are Business Associates of covered entities. True F…" at bounding box center [796, 501] width 968 height 114
click at [823, 517] on label "True" at bounding box center [809, 492] width 107 height 50
click at [784, 499] on input "True" at bounding box center [775, 493] width 16 height 14
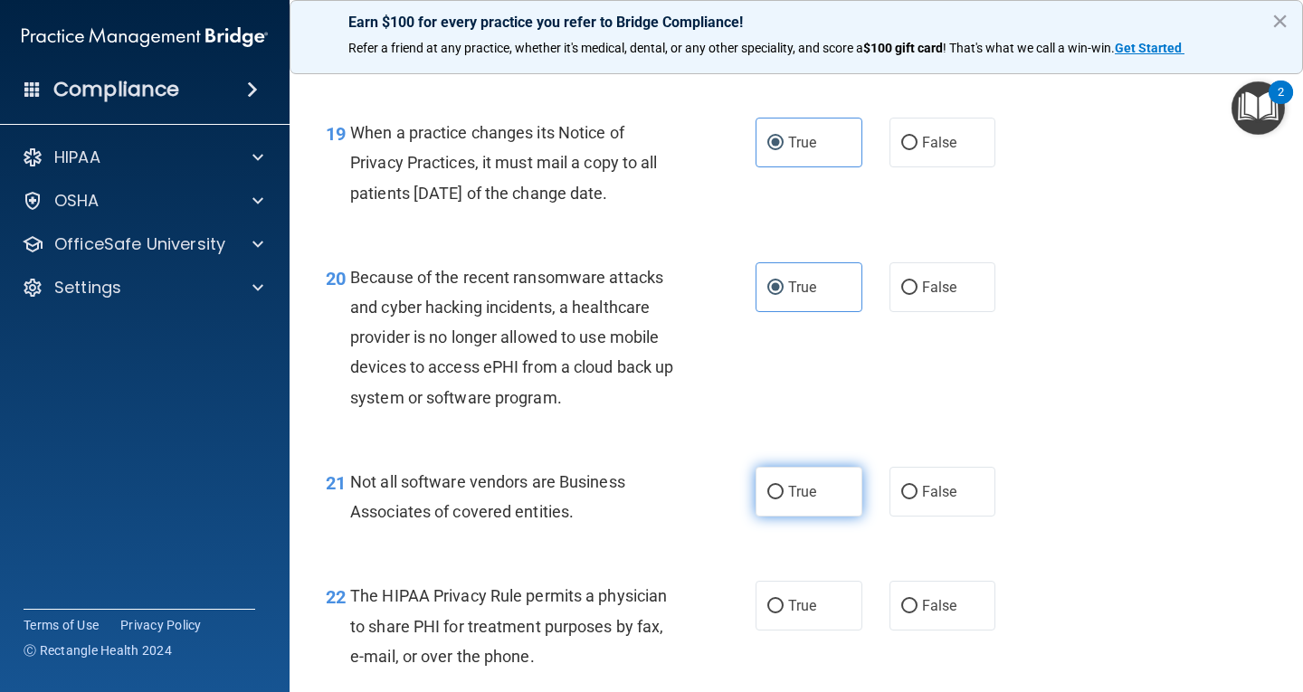
radio input "true"
click at [838, 623] on label "True" at bounding box center [809, 606] width 107 height 50
click at [784, 614] on input "True" at bounding box center [775, 607] width 16 height 14
radio input "true"
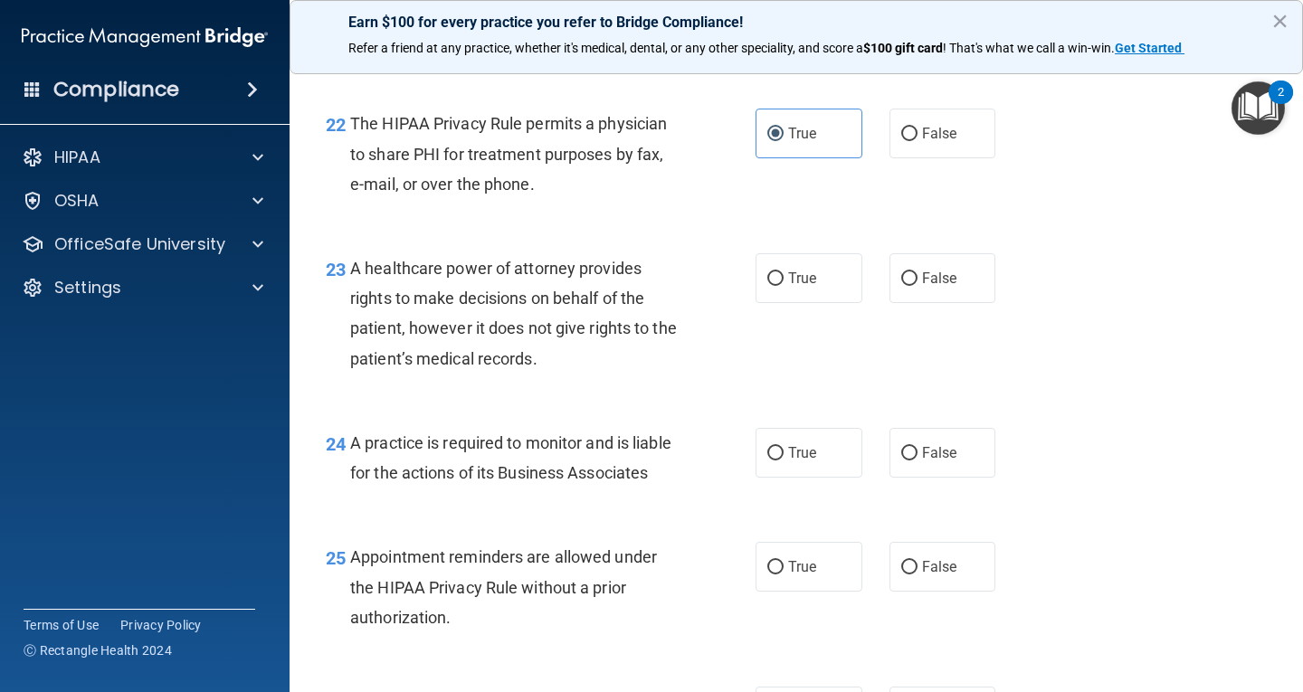
scroll to position [3710, 0]
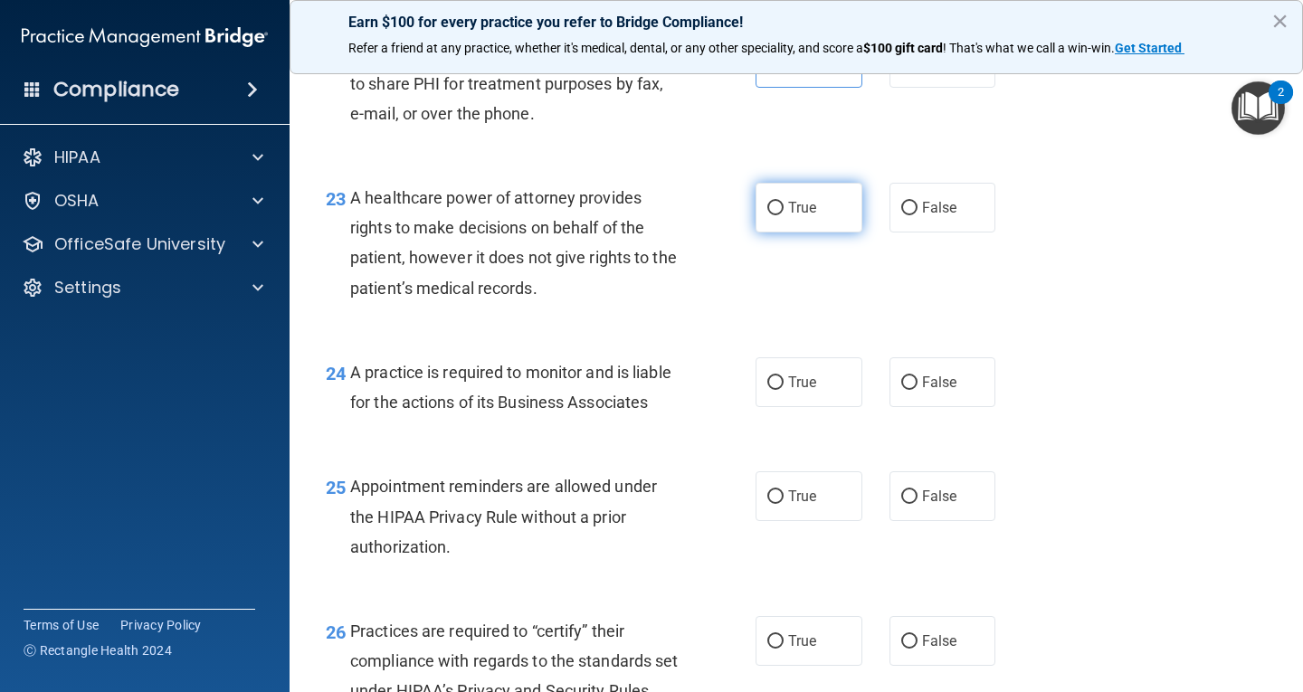
click at [840, 233] on label "True" at bounding box center [809, 208] width 107 height 50
click at [784, 215] on input "True" at bounding box center [775, 209] width 16 height 14
radio input "true"
drag, startPoint x: 804, startPoint y: 402, endPoint x: 832, endPoint y: 475, distance: 78.8
click at [804, 405] on label "True" at bounding box center [809, 382] width 107 height 50
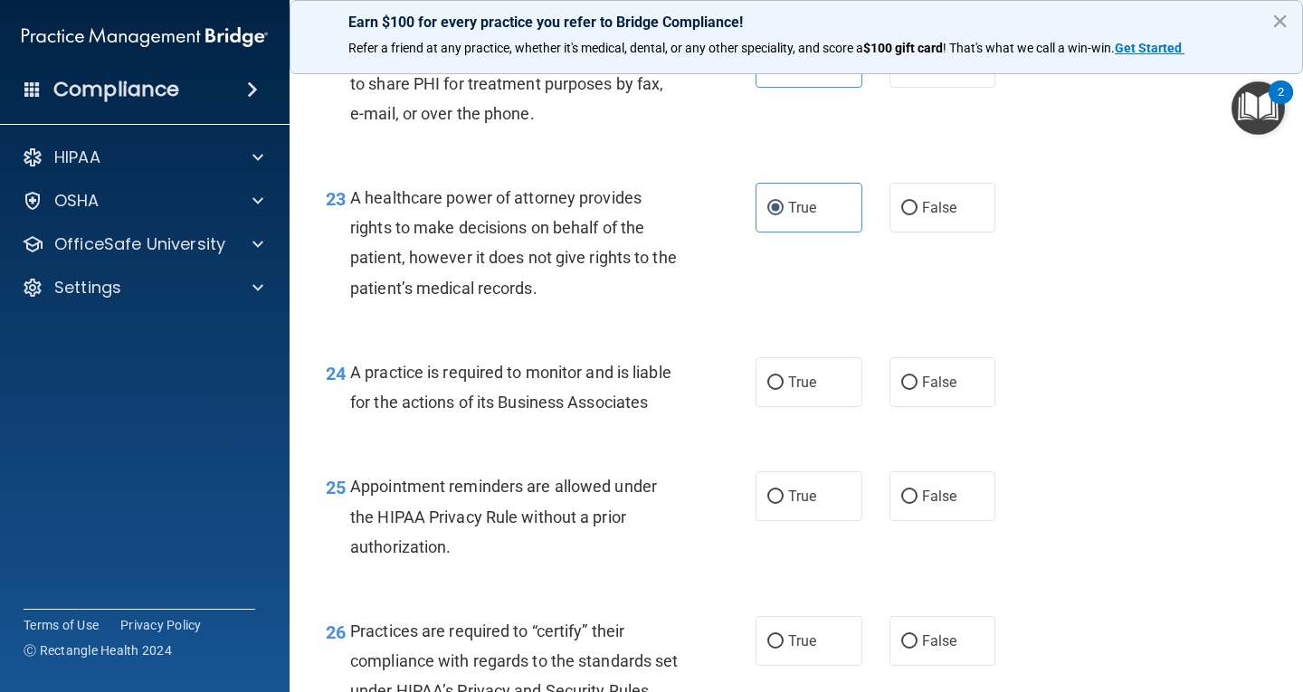
click at [784, 390] on input "True" at bounding box center [775, 383] width 16 height 14
radio input "true"
click at [828, 521] on label "True" at bounding box center [809, 496] width 107 height 50
click at [784, 504] on input "True" at bounding box center [775, 497] width 16 height 14
radio input "true"
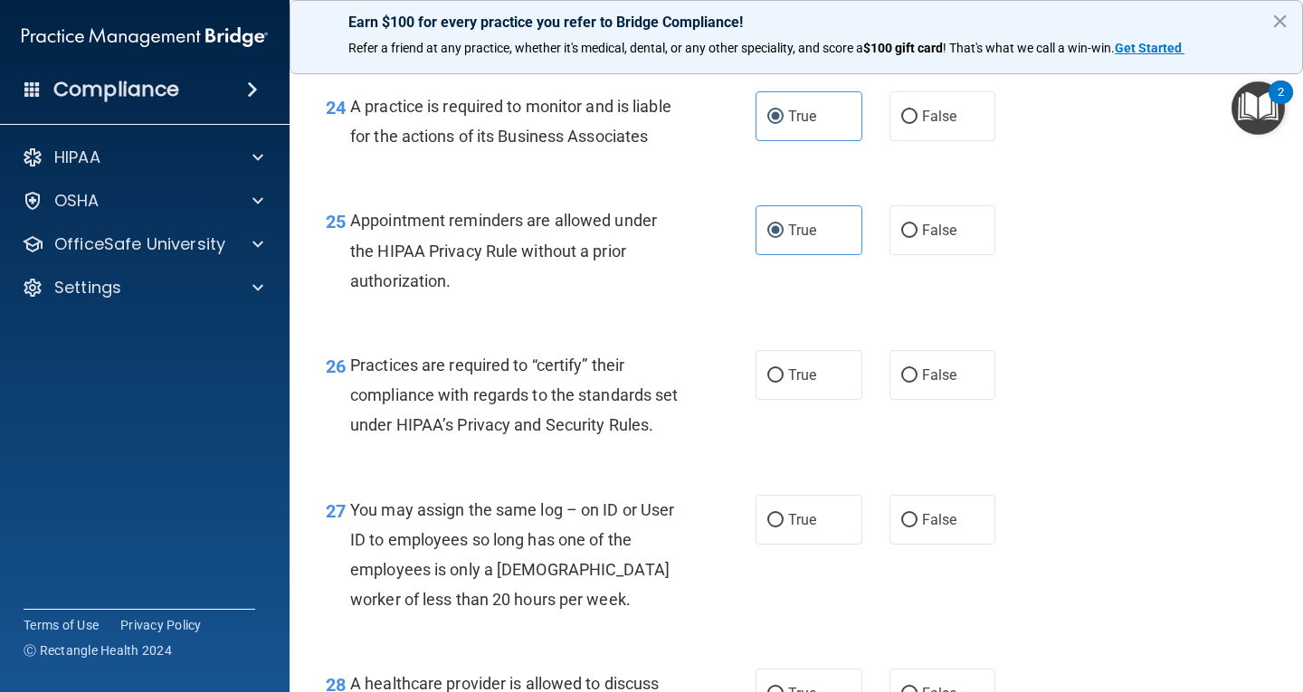
scroll to position [3981, 0]
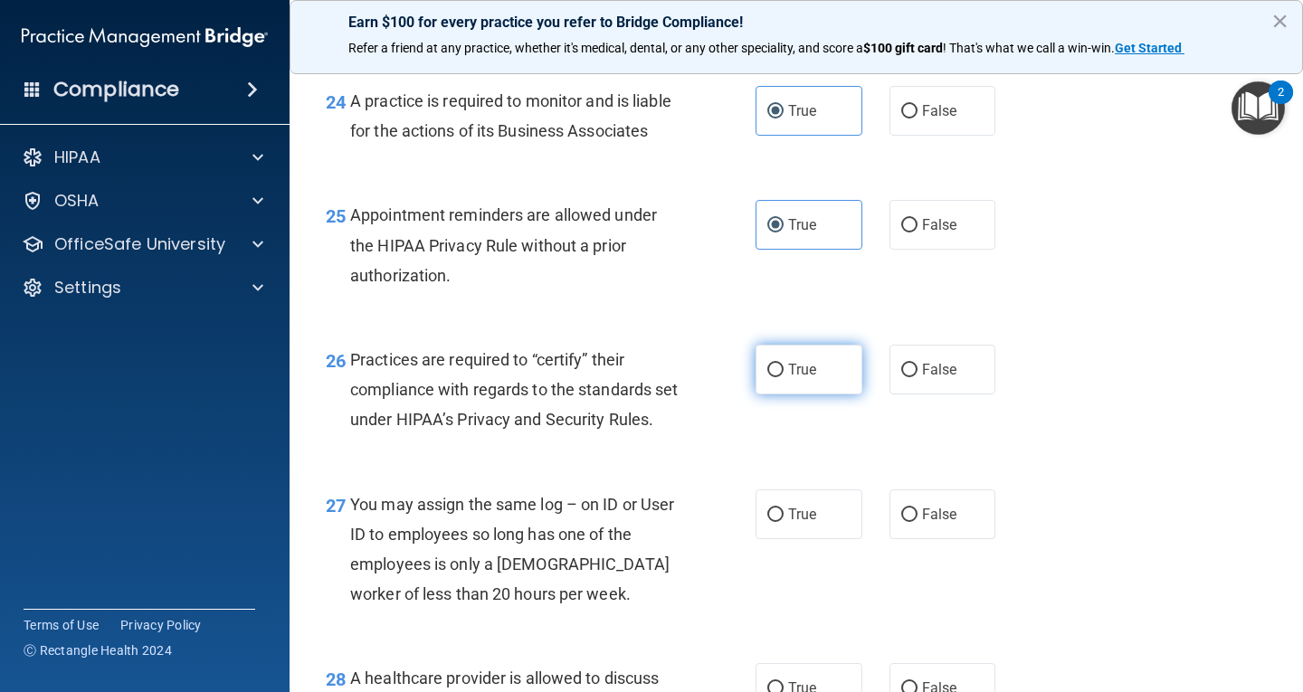
click at [803, 378] on span "True" at bounding box center [802, 369] width 28 height 17
click at [784, 377] on input "True" at bounding box center [775, 371] width 16 height 14
radio input "true"
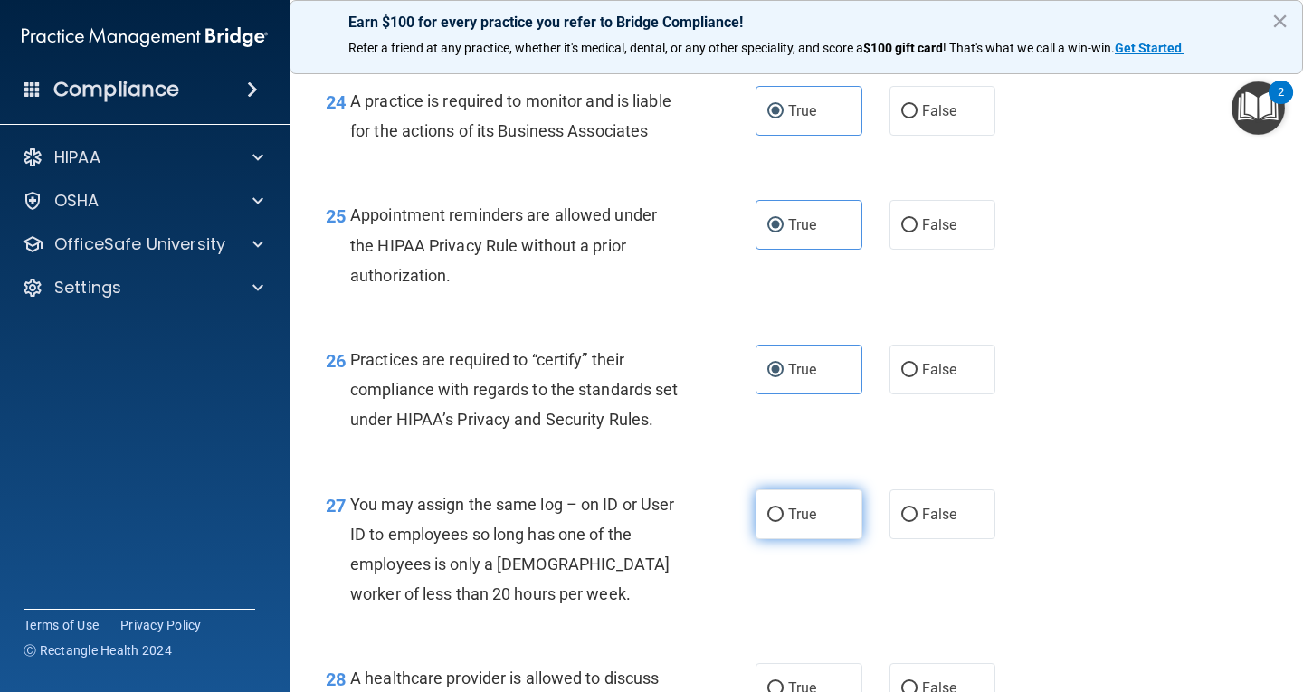
click at [823, 539] on label "True" at bounding box center [809, 515] width 107 height 50
click at [784, 522] on input "True" at bounding box center [775, 516] width 16 height 14
radio input "true"
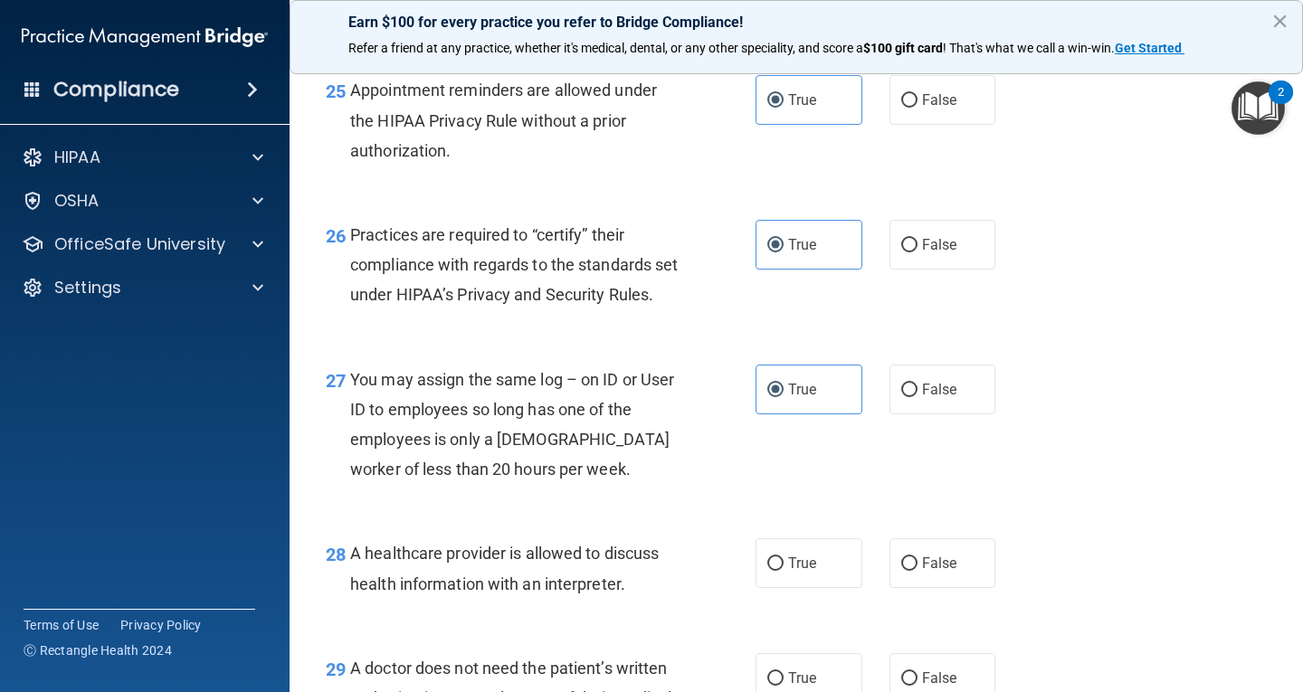
scroll to position [4343, 0]
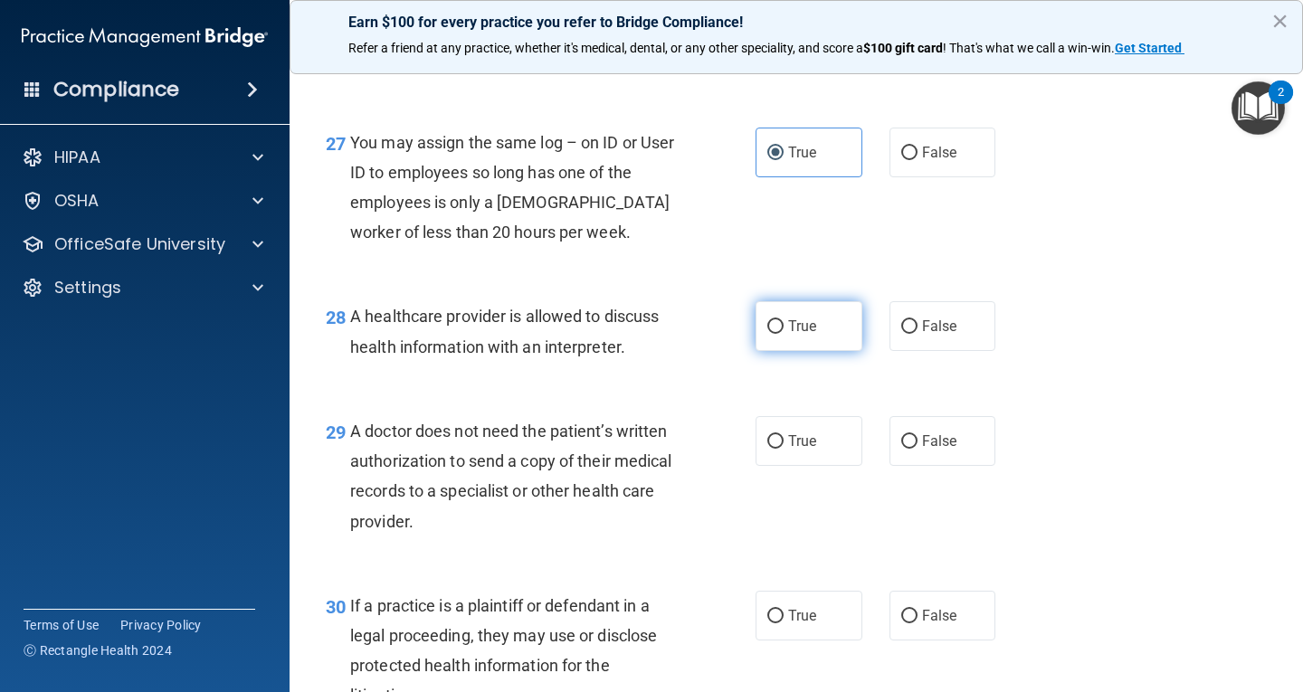
click at [806, 351] on label "True" at bounding box center [809, 326] width 107 height 50
click at [784, 334] on input "True" at bounding box center [775, 327] width 16 height 14
radio input "true"
click at [819, 466] on label "True" at bounding box center [809, 441] width 107 height 50
click at [784, 449] on input "True" at bounding box center [775, 442] width 16 height 14
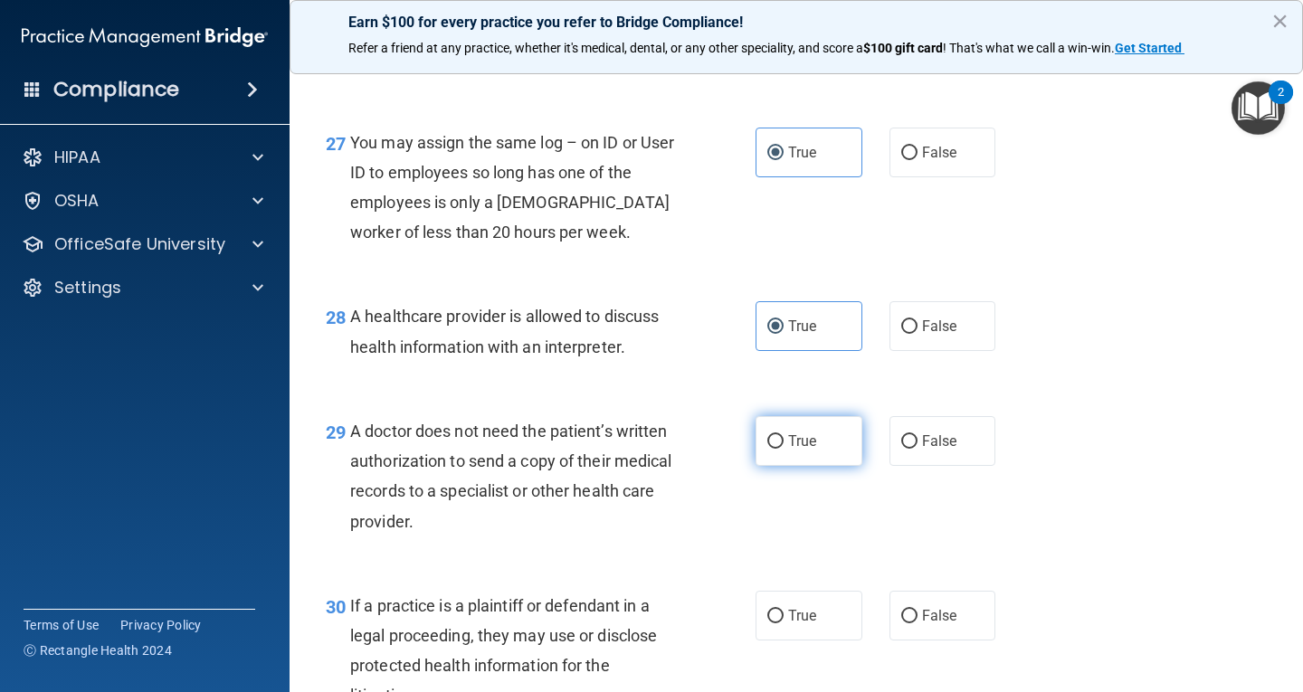
radio input "true"
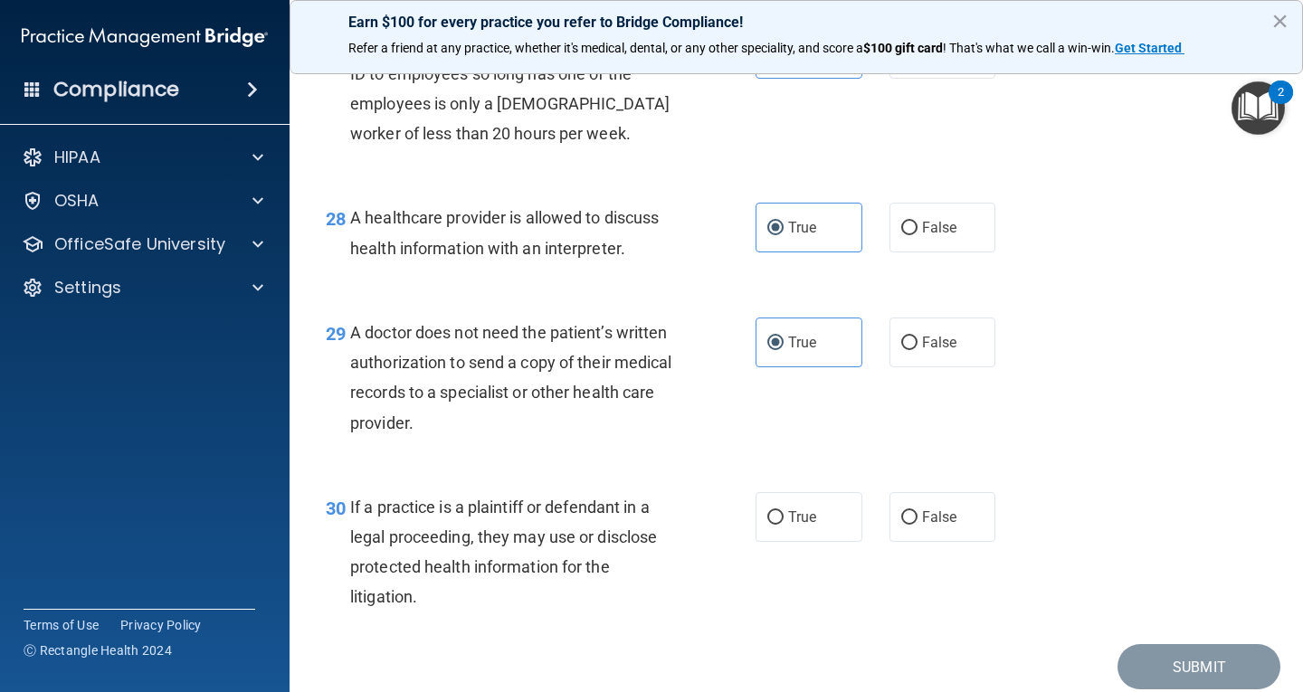
scroll to position [4602, 0]
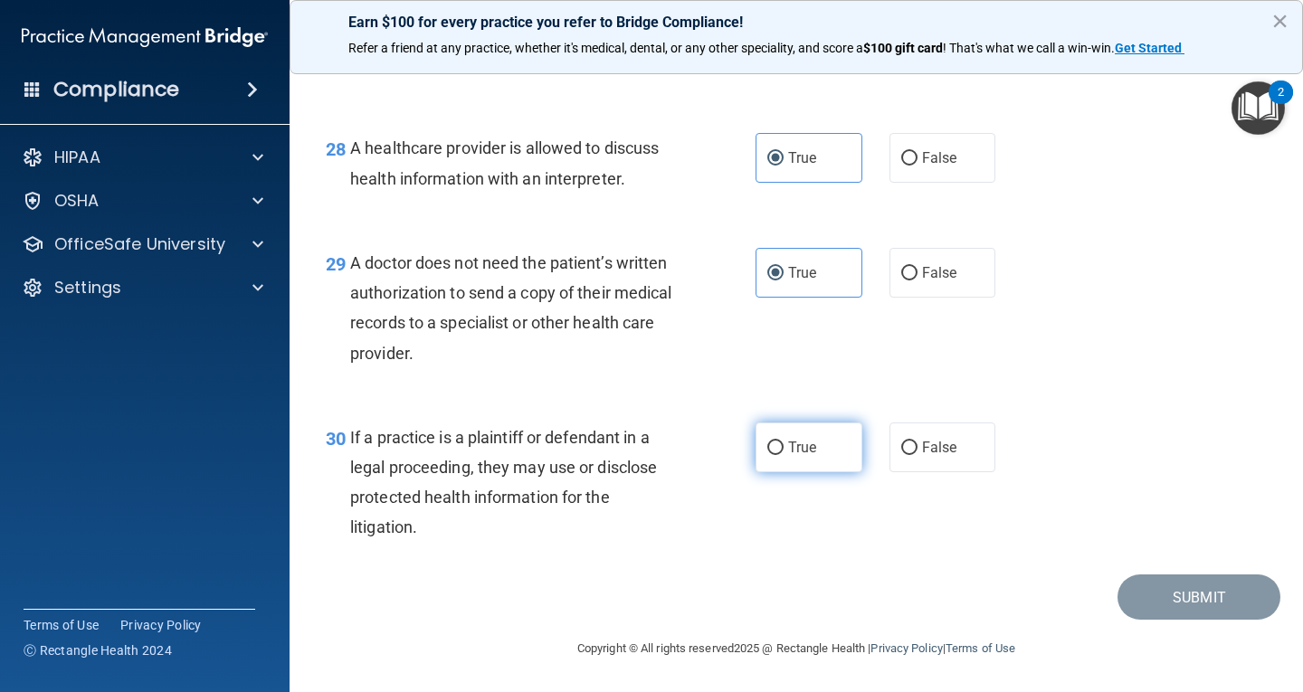
drag, startPoint x: 785, startPoint y: 424, endPoint x: 835, endPoint y: 450, distance: 56.7
click at [790, 426] on label "True" at bounding box center [809, 448] width 107 height 50
click at [817, 454] on label "True" at bounding box center [809, 448] width 107 height 50
click at [784, 454] on input "True" at bounding box center [775, 449] width 16 height 14
radio input "true"
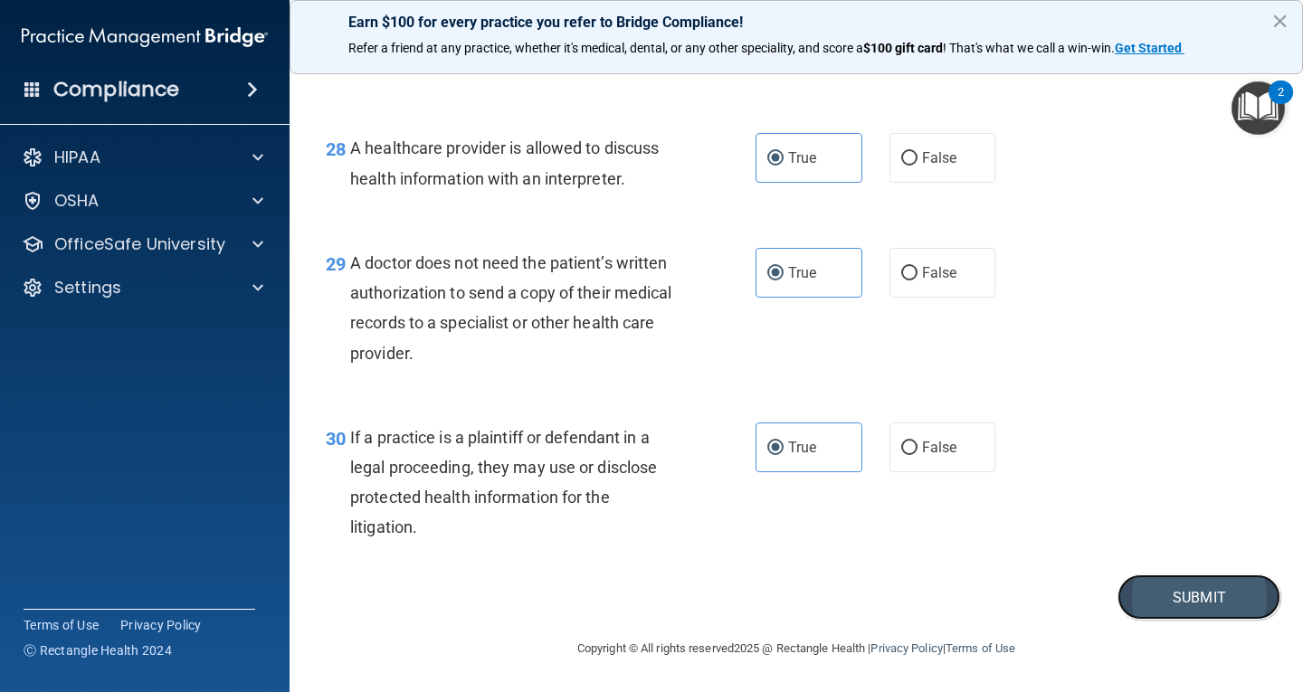
click at [1184, 583] on button "Submit" at bounding box center [1199, 598] width 163 height 46
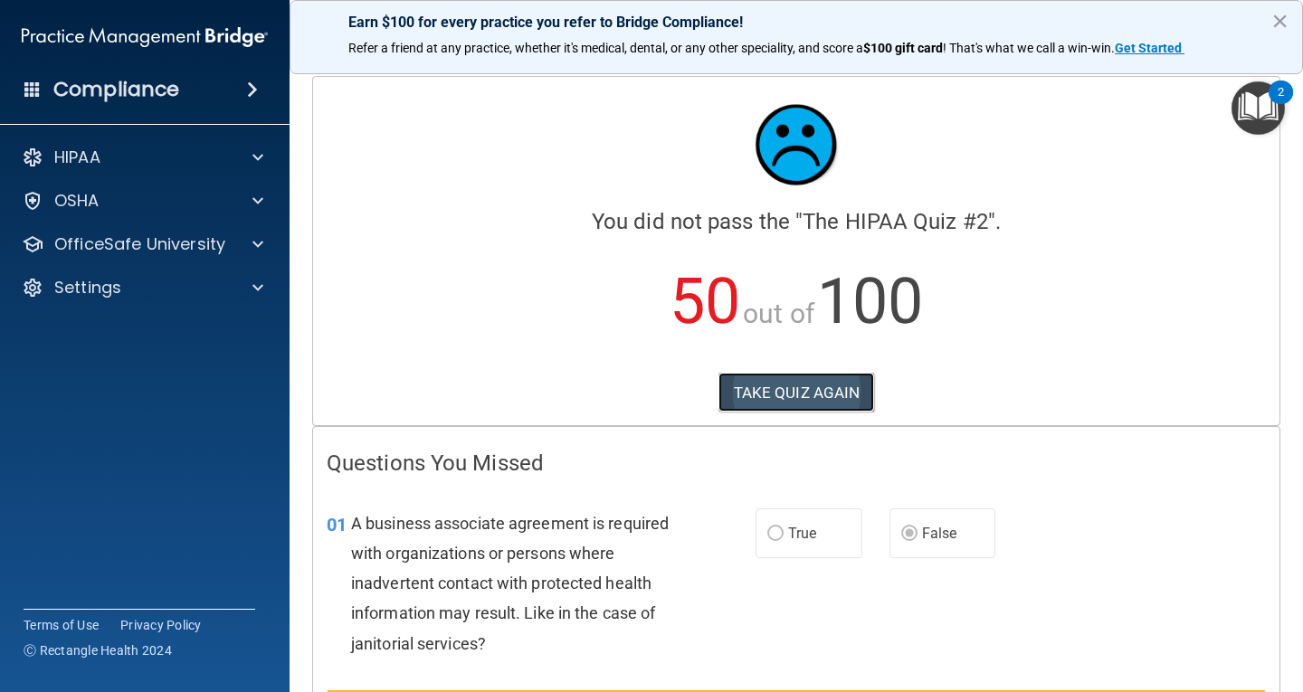
click at [845, 383] on button "TAKE QUIZ AGAIN" at bounding box center [796, 393] width 157 height 40
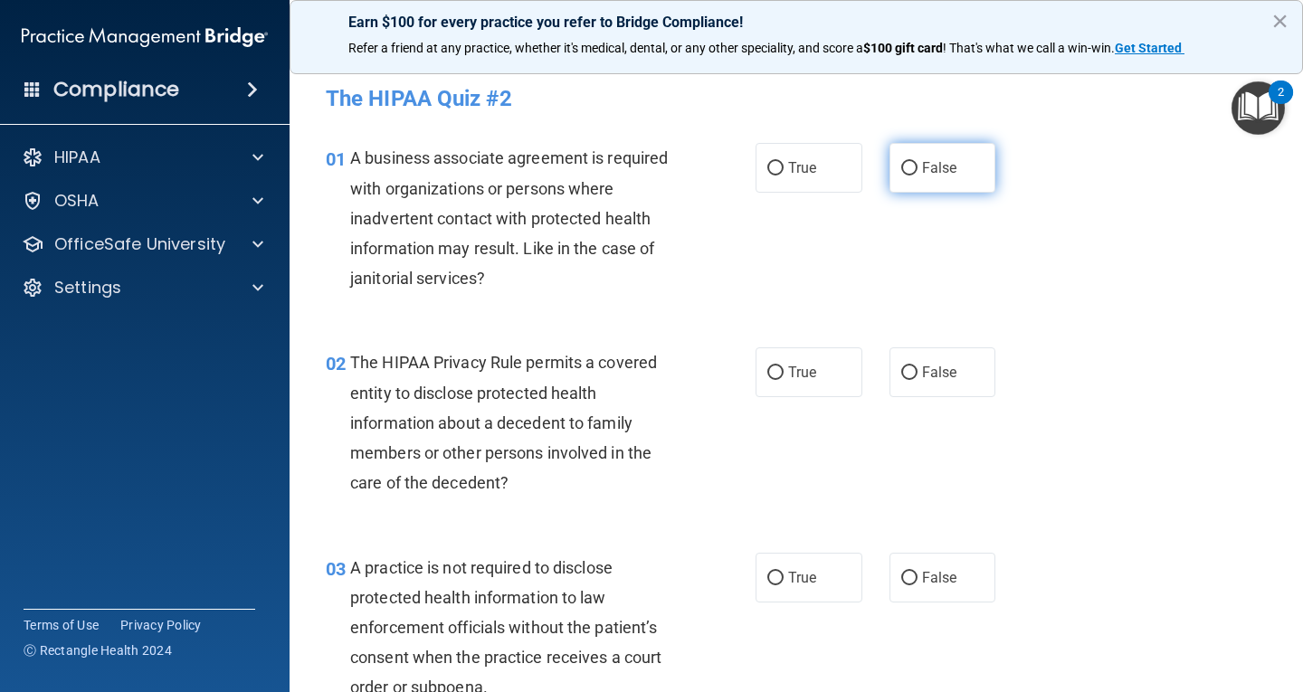
click at [950, 166] on label "False" at bounding box center [943, 168] width 107 height 50
click at [918, 166] on input "False" at bounding box center [909, 169] width 16 height 14
radio input "true"
click at [797, 356] on label "True" at bounding box center [809, 372] width 107 height 50
click at [784, 366] on input "True" at bounding box center [775, 373] width 16 height 14
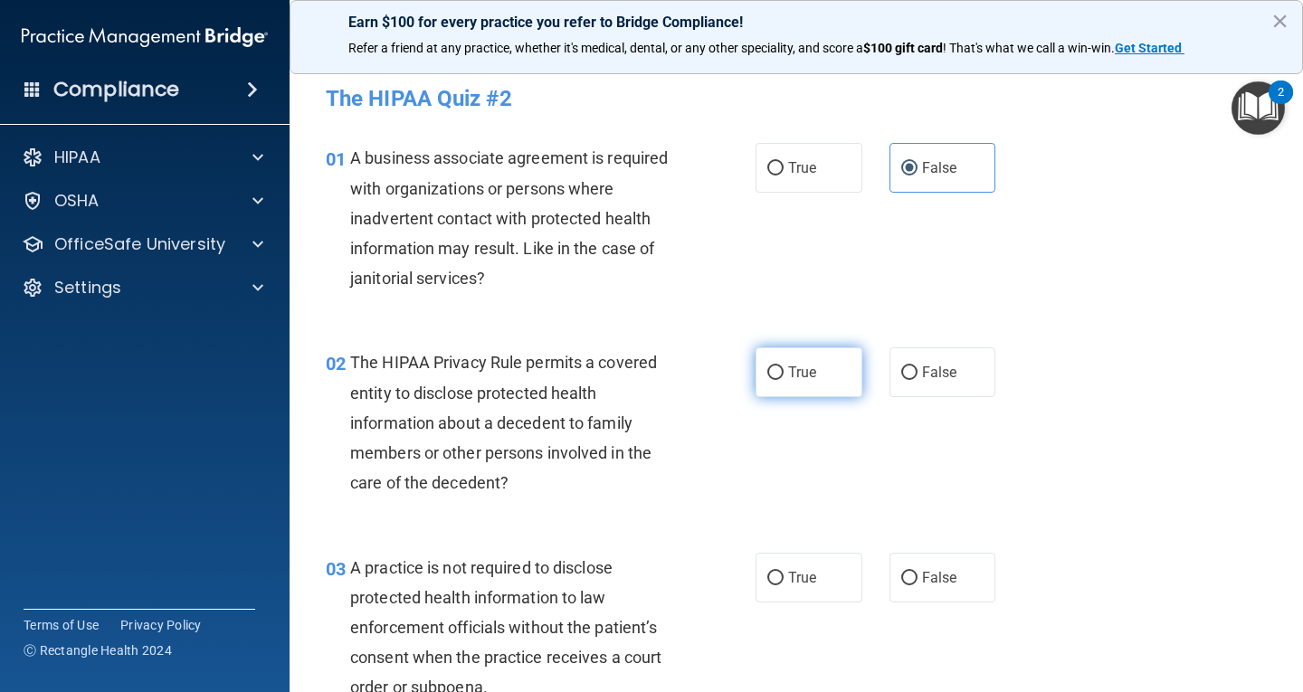
radio input "true"
click at [959, 586] on label "False" at bounding box center [943, 578] width 107 height 50
click at [918, 585] on input "False" at bounding box center [909, 579] width 16 height 14
radio input "true"
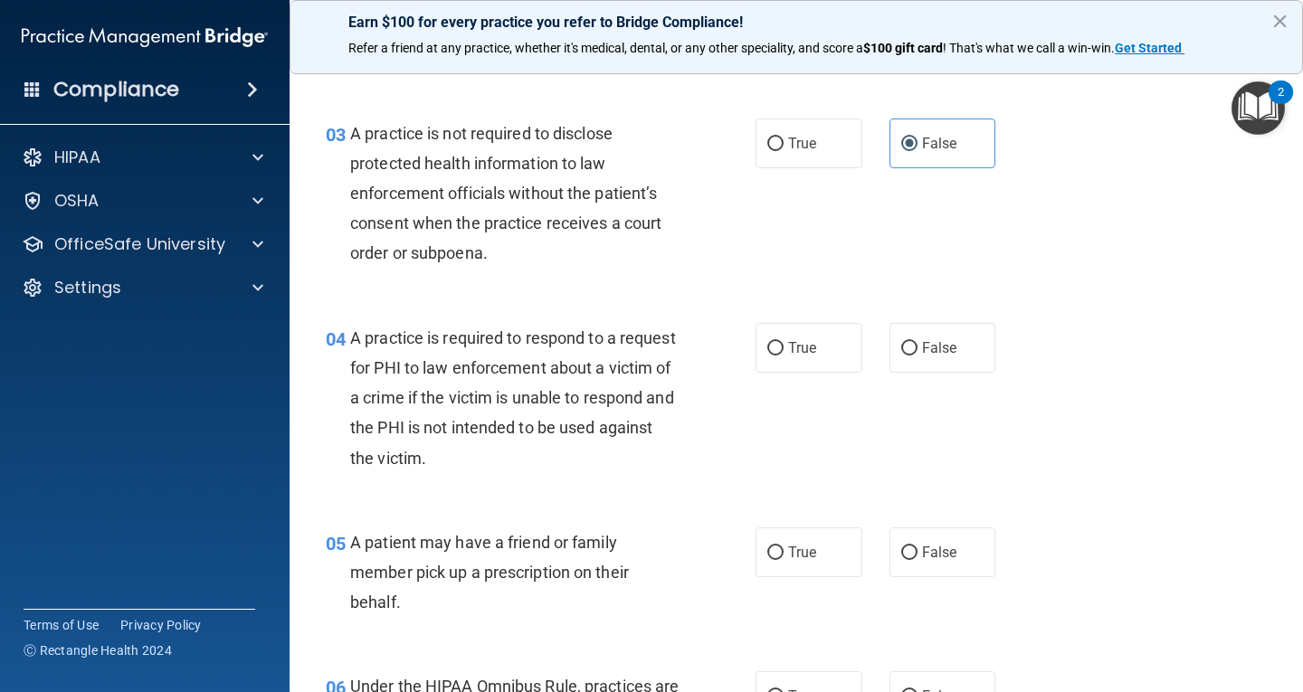
scroll to position [452, 0]
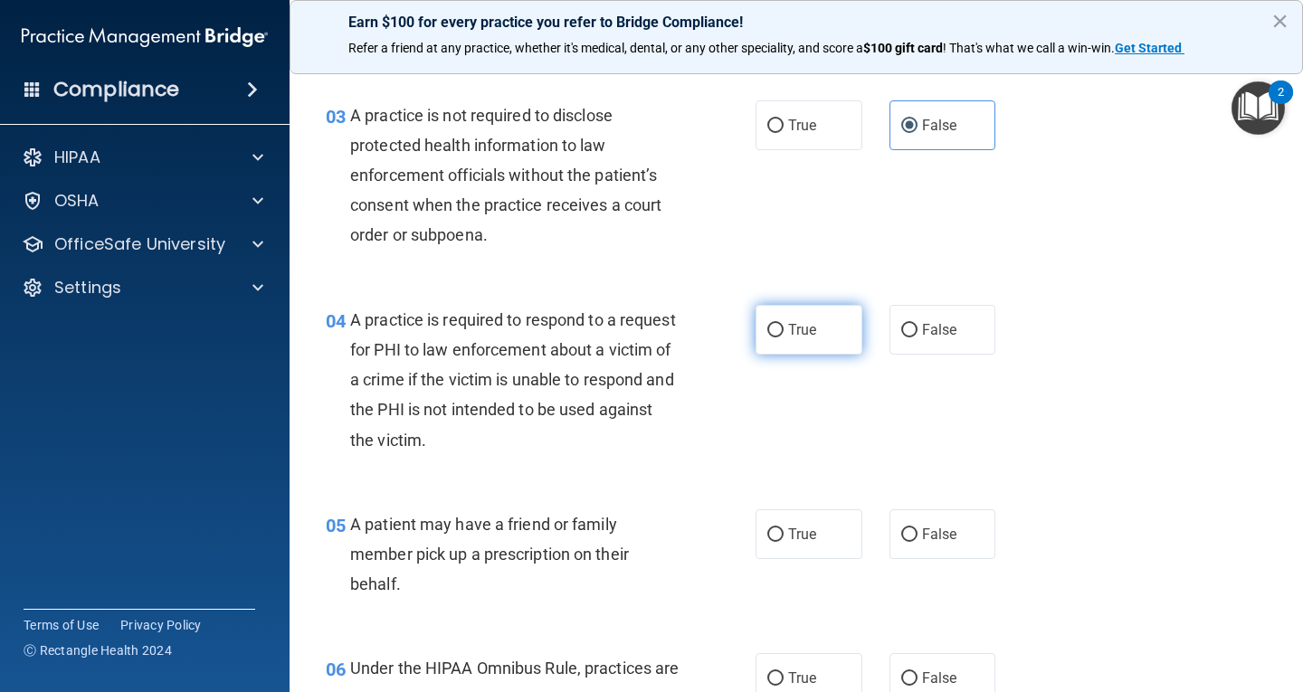
click at [801, 328] on span "True" at bounding box center [802, 329] width 28 height 17
click at [784, 328] on input "True" at bounding box center [775, 331] width 16 height 14
radio input "true"
click at [811, 531] on label "True" at bounding box center [809, 534] width 107 height 50
click at [784, 531] on input "True" at bounding box center [775, 535] width 16 height 14
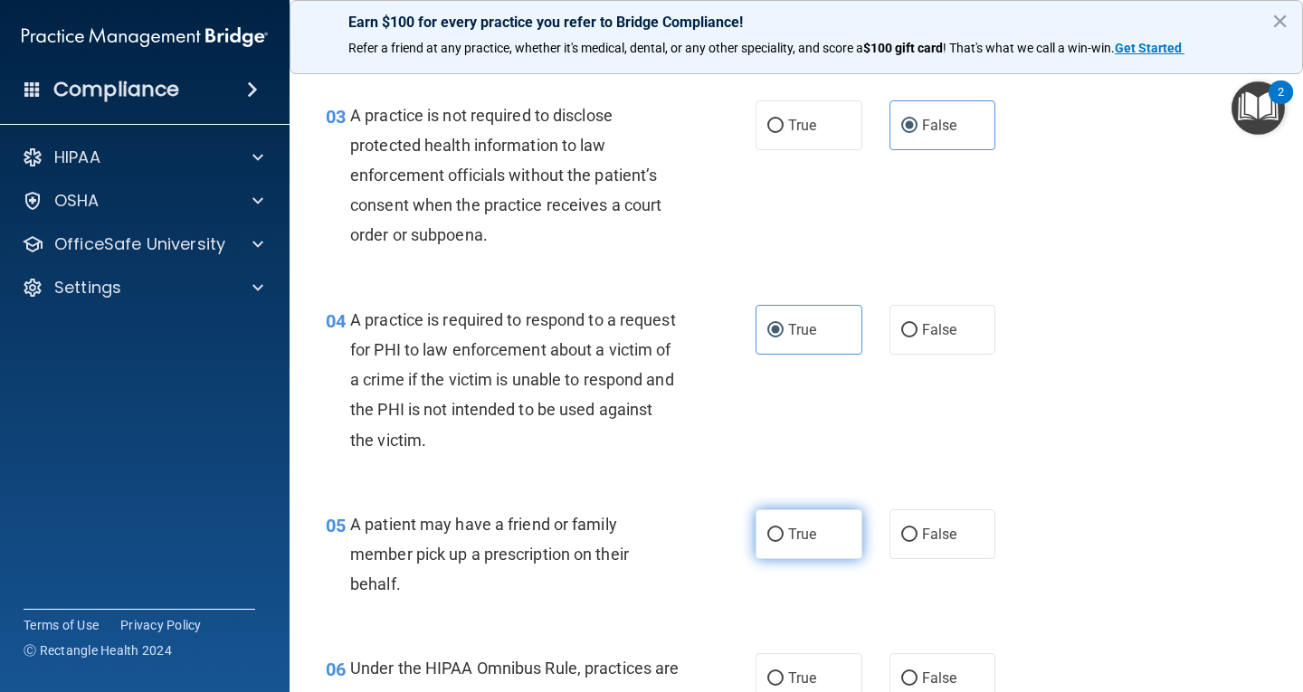
radio input "true"
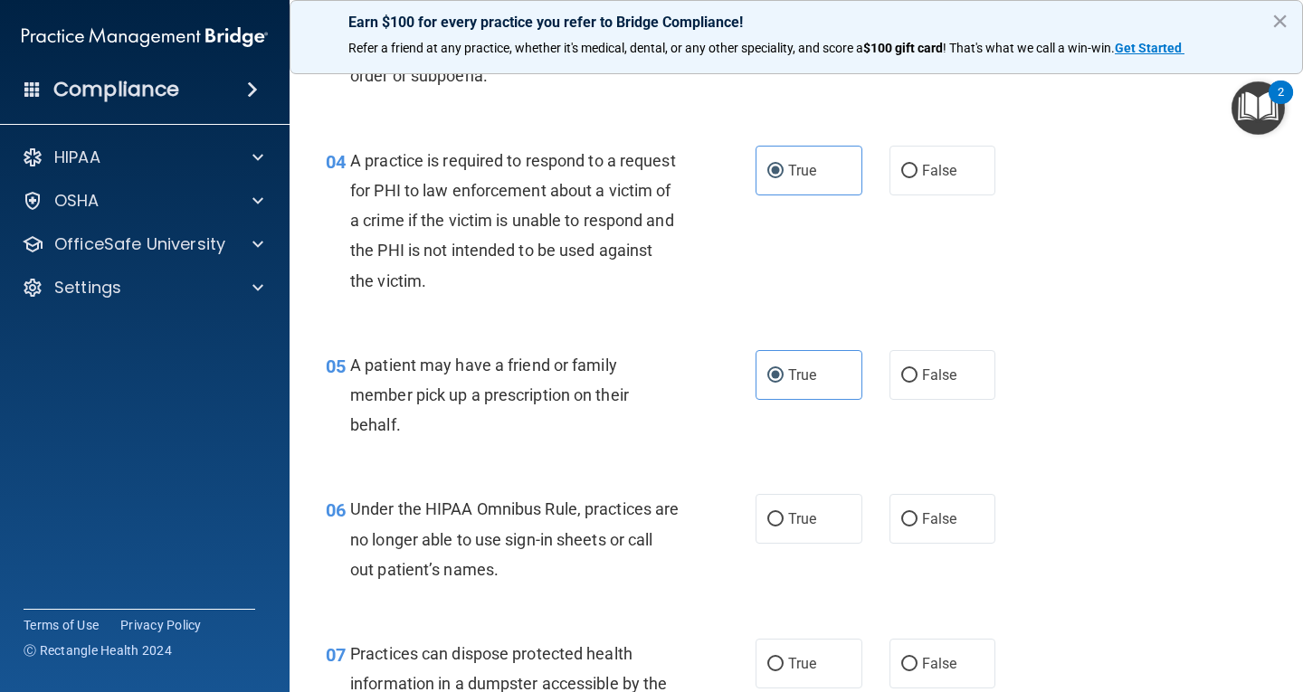
scroll to position [724, 0]
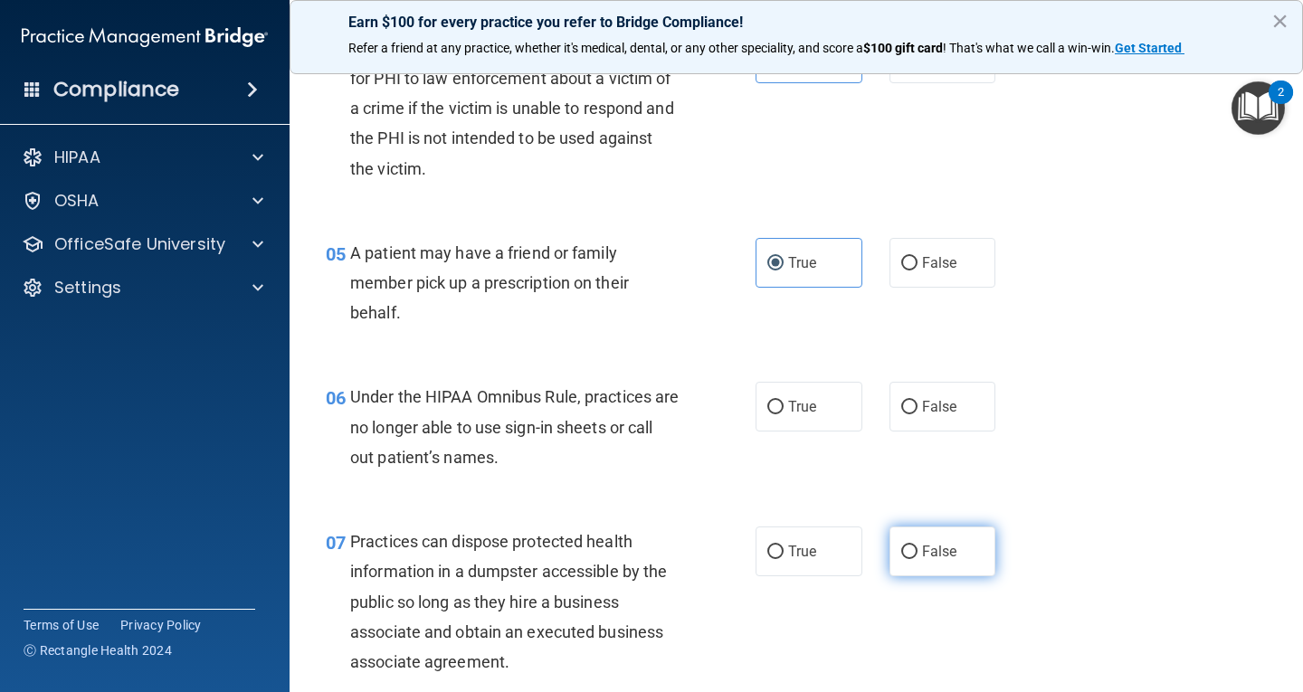
drag, startPoint x: 939, startPoint y: 418, endPoint x: 947, endPoint y: 527, distance: 108.8
click at [942, 423] on label "False" at bounding box center [943, 407] width 107 height 50
click at [918, 414] on input "False" at bounding box center [909, 408] width 16 height 14
radio input "true"
click at [944, 560] on label "False" at bounding box center [943, 552] width 107 height 50
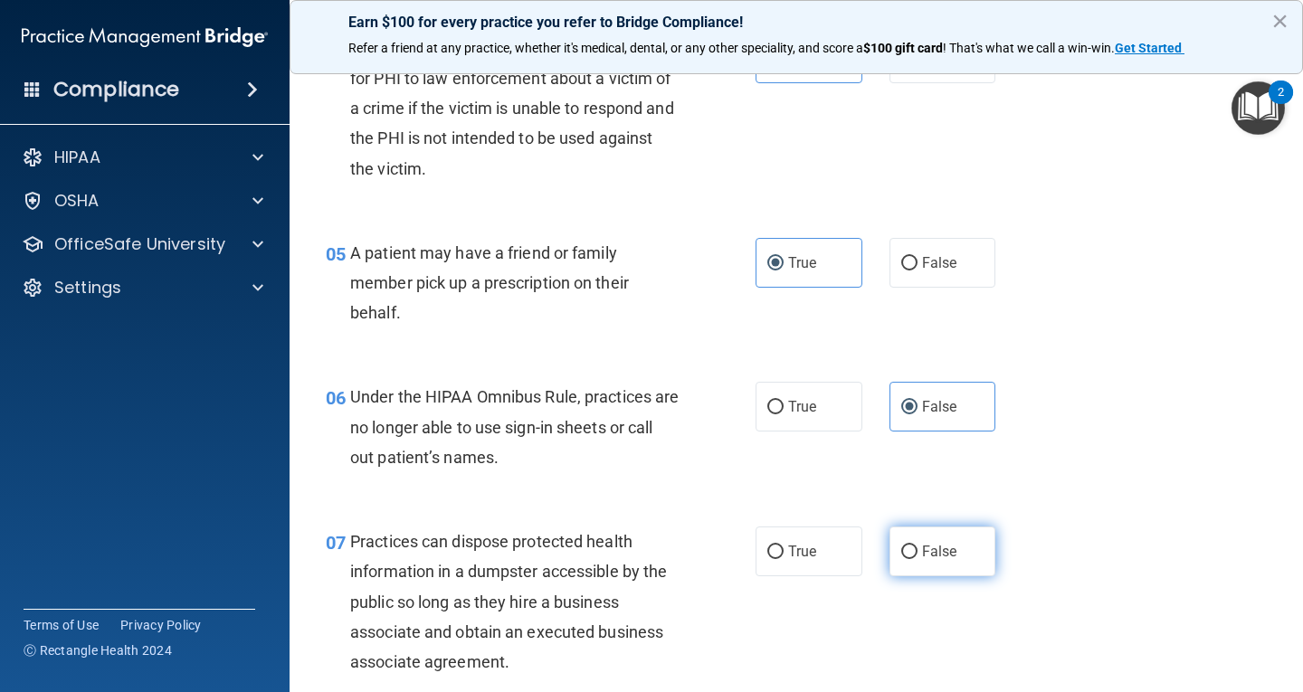
click at [918, 559] on input "False" at bounding box center [909, 553] width 16 height 14
radio input "true"
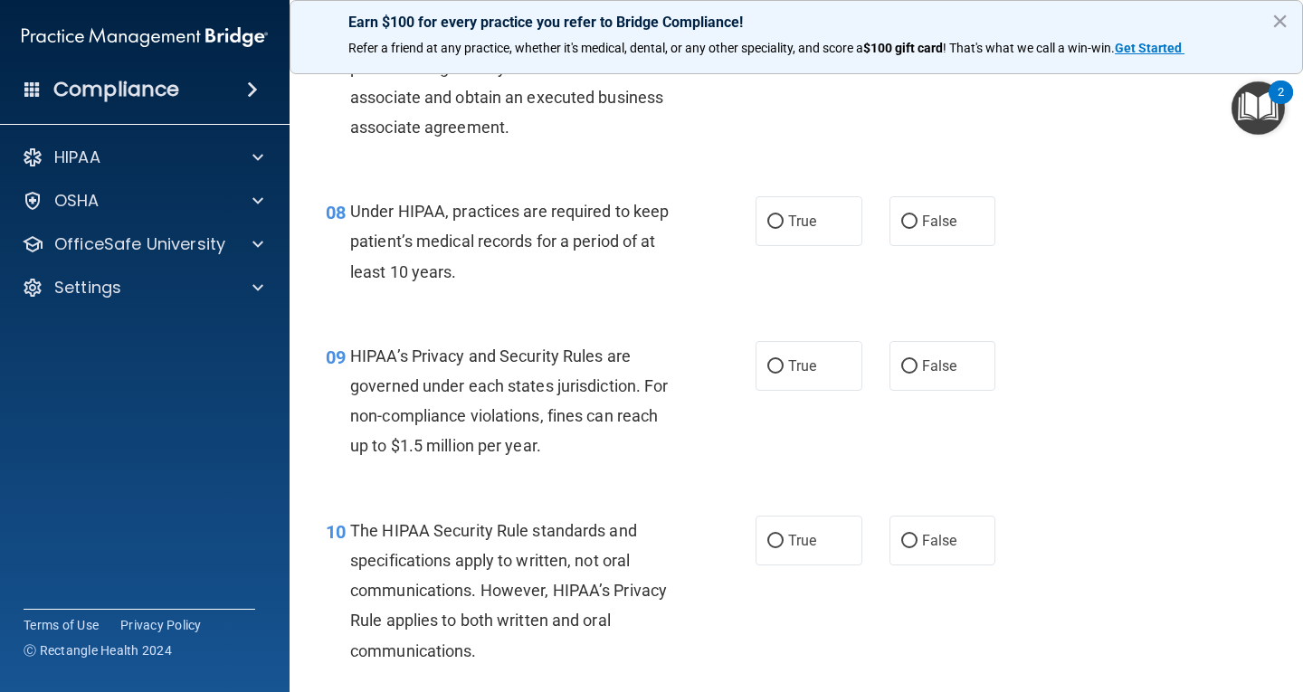
scroll to position [1267, 0]
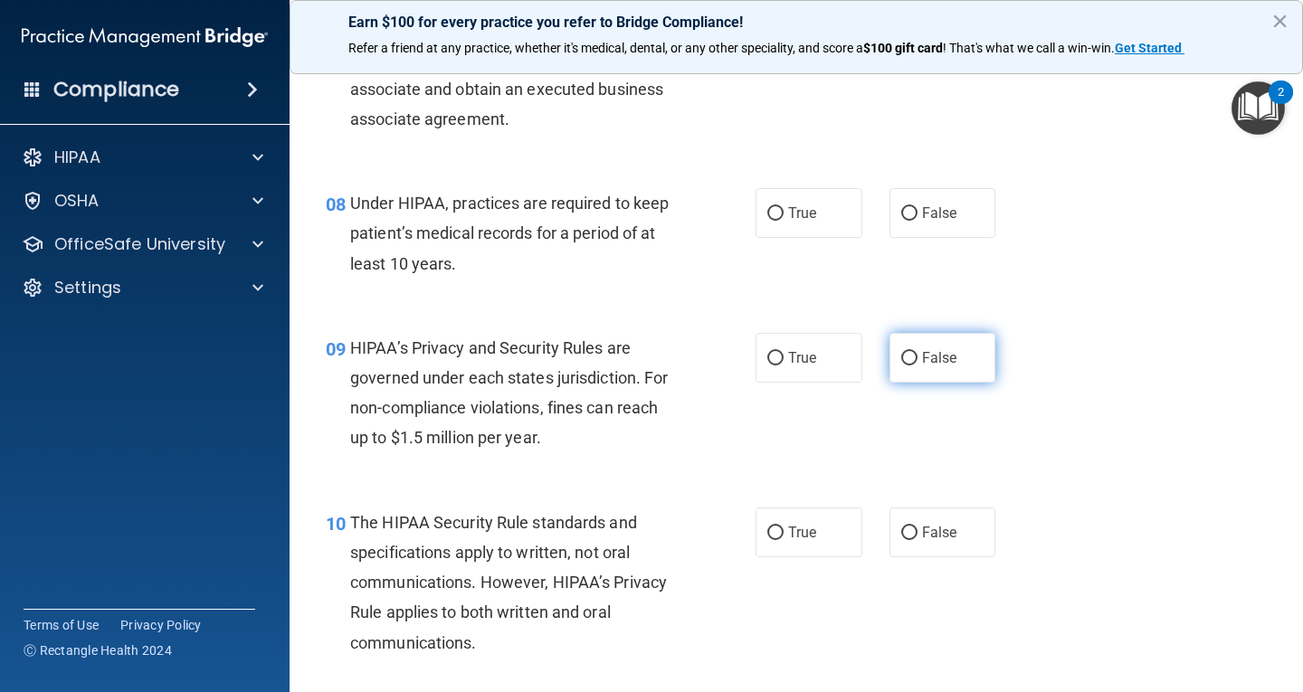
click at [945, 368] on label "False" at bounding box center [943, 358] width 107 height 50
click at [918, 366] on input "False" at bounding box center [909, 359] width 16 height 14
radio input "true"
click at [824, 529] on label "True" at bounding box center [809, 533] width 107 height 50
click at [784, 529] on input "True" at bounding box center [775, 534] width 16 height 14
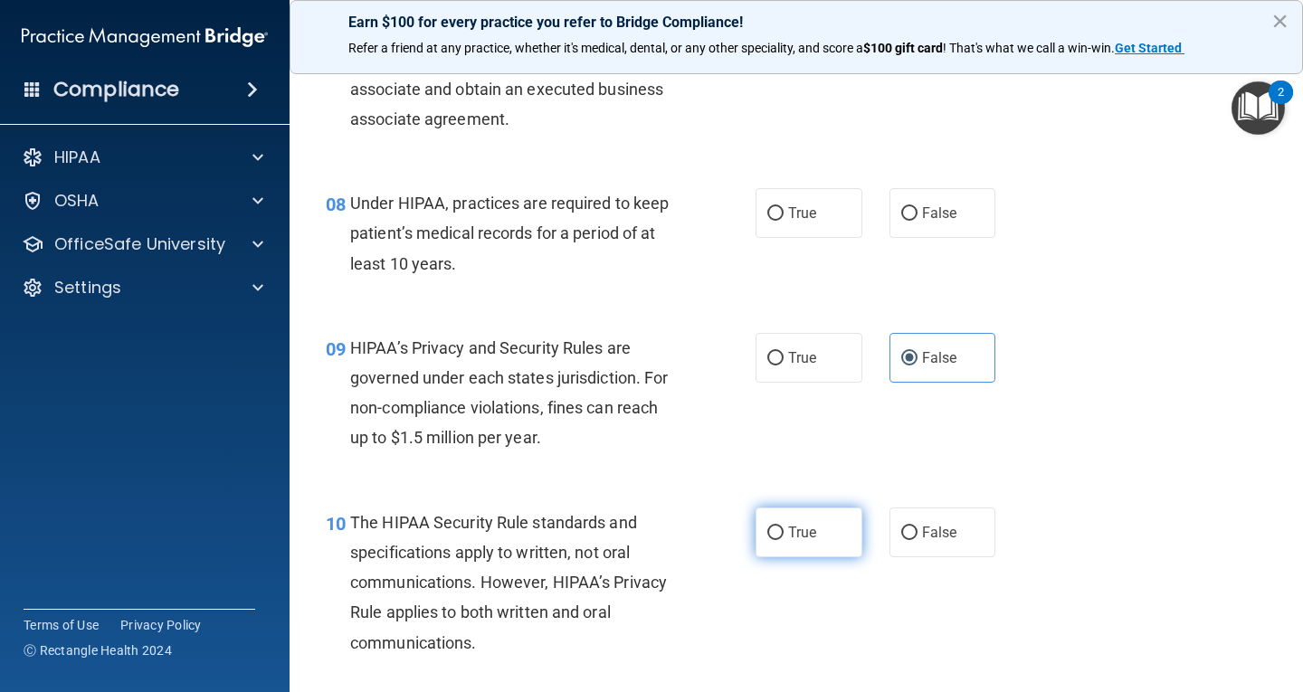
radio input "true"
click at [982, 229] on label "False" at bounding box center [943, 213] width 107 height 50
click at [918, 221] on input "False" at bounding box center [909, 214] width 16 height 14
radio input "true"
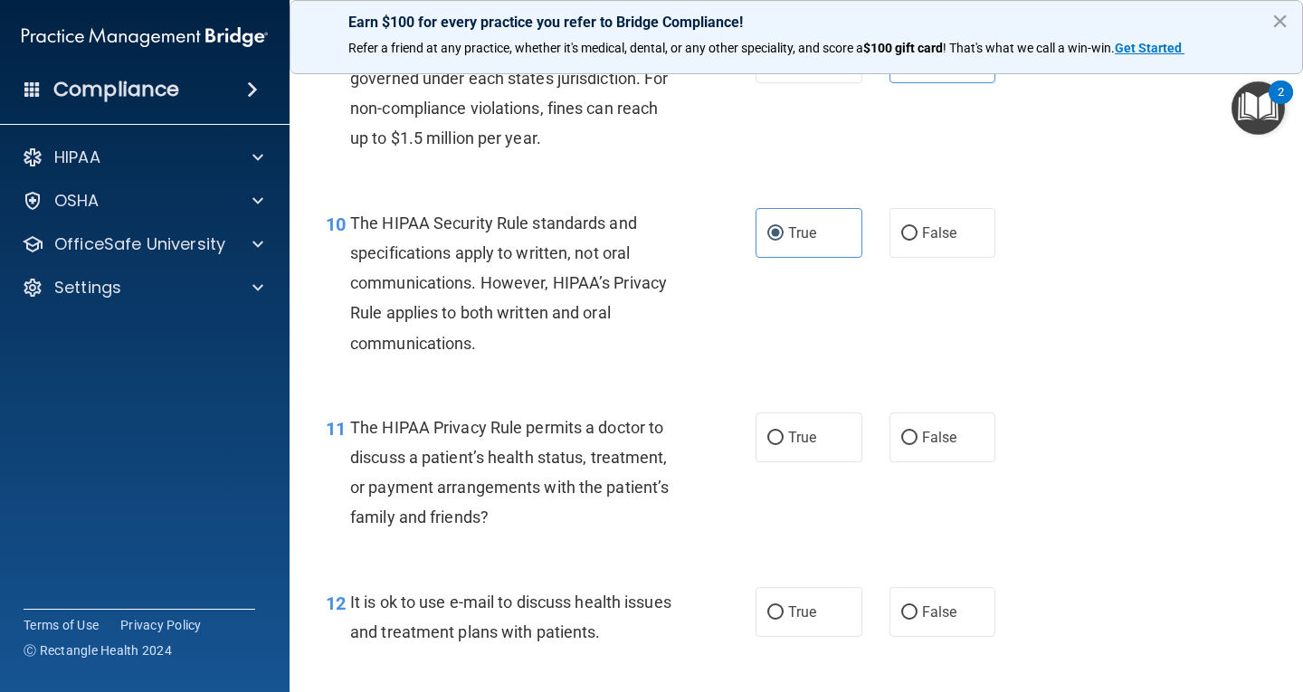
scroll to position [1629, 0]
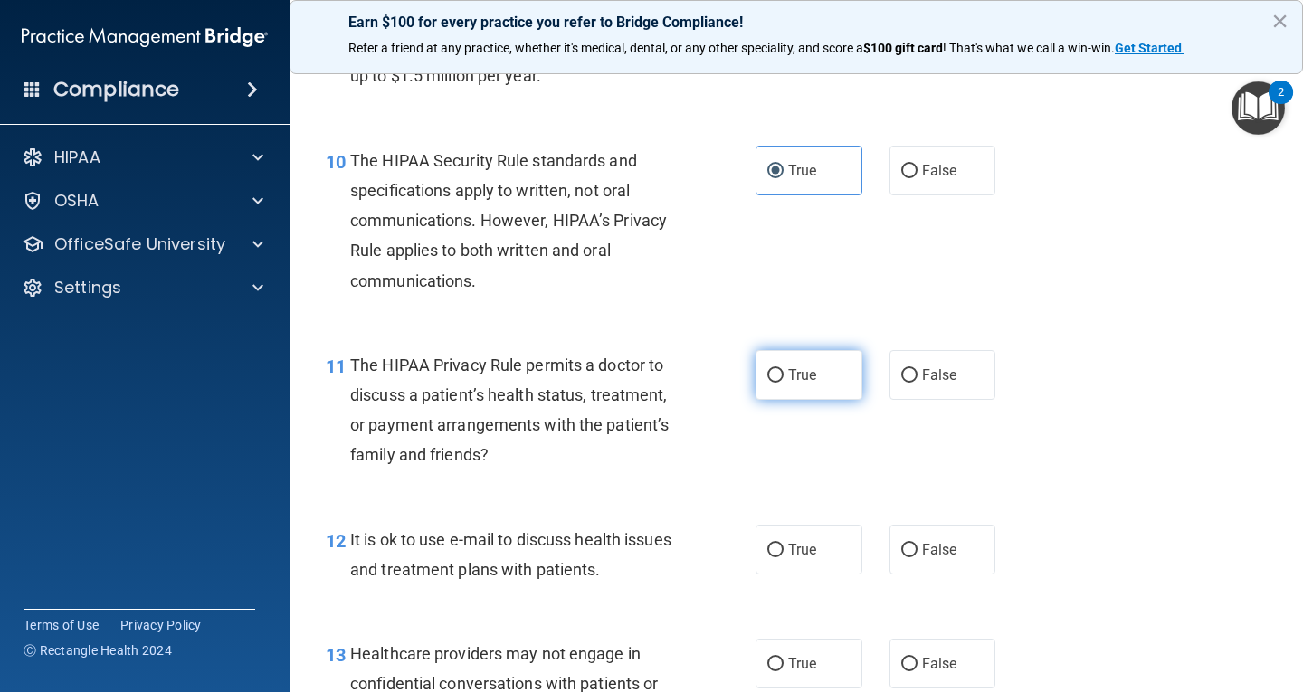
click at [832, 376] on label "True" at bounding box center [809, 375] width 107 height 50
click at [784, 376] on input "True" at bounding box center [775, 376] width 16 height 14
radio input "true"
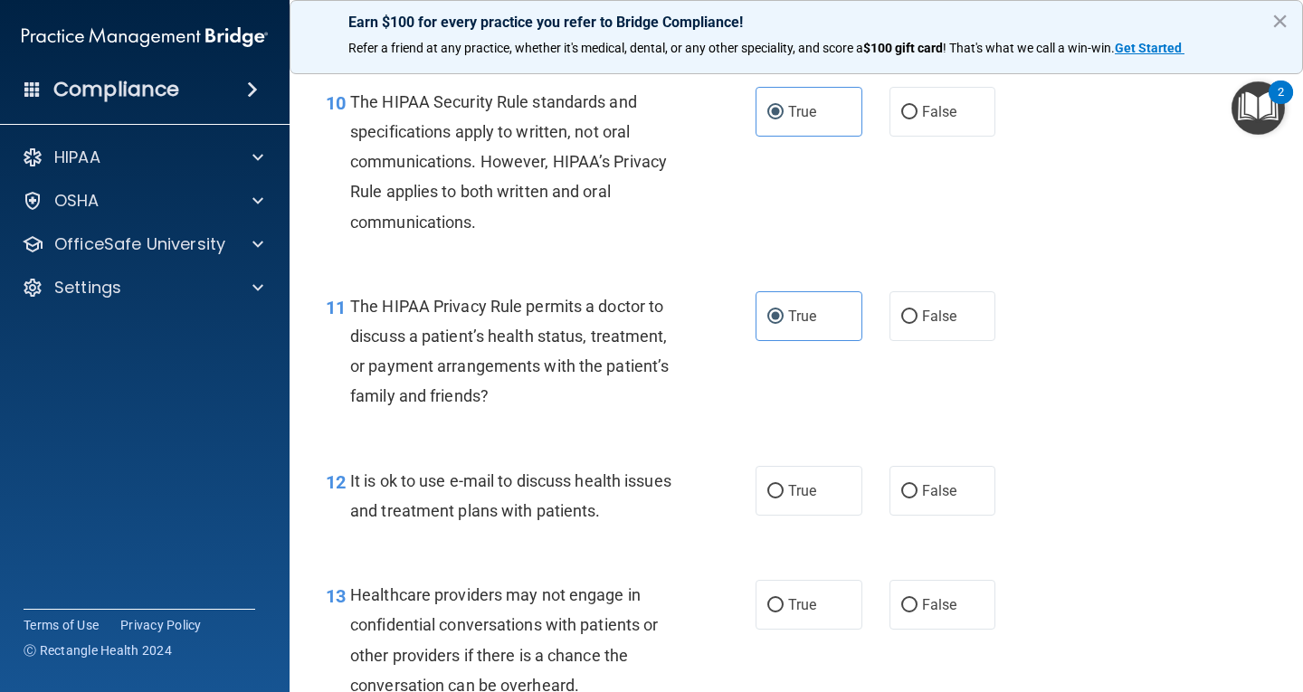
scroll to position [1719, 0]
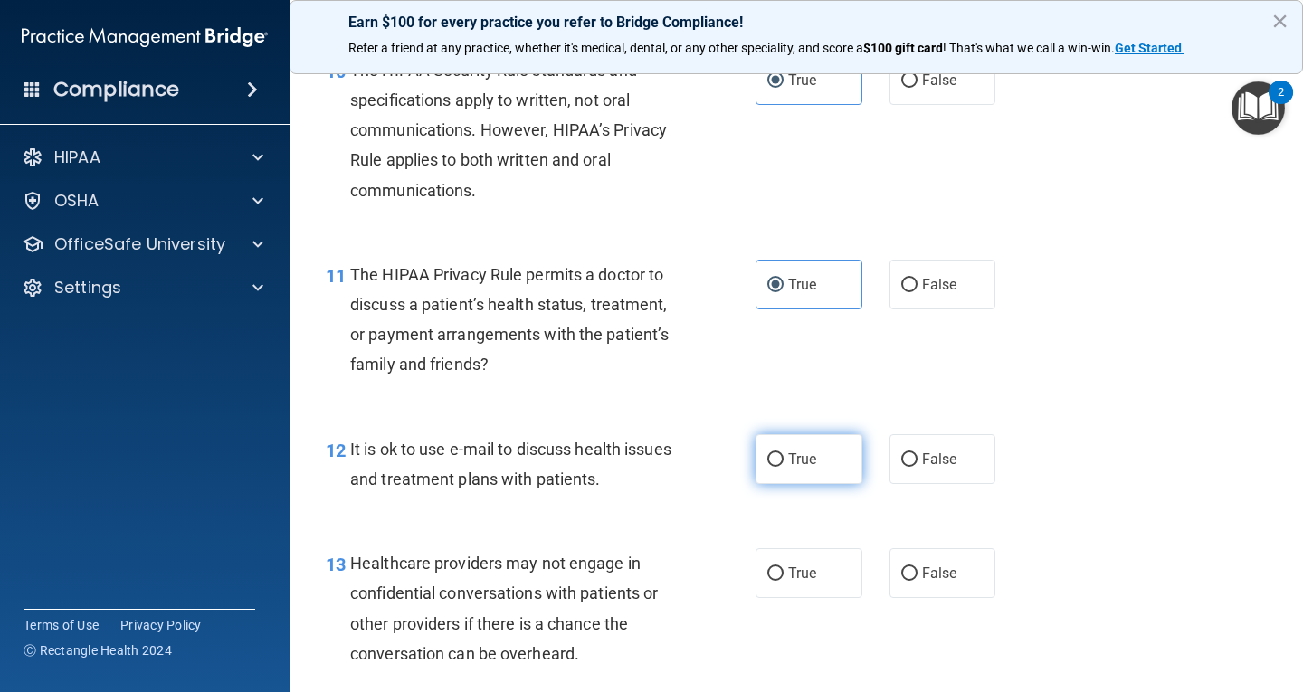
click at [817, 473] on label "True" at bounding box center [809, 459] width 107 height 50
click at [784, 467] on input "True" at bounding box center [775, 460] width 16 height 14
radio input "true"
click at [936, 574] on span "False" at bounding box center [939, 573] width 35 height 17
click at [918, 574] on input "False" at bounding box center [909, 574] width 16 height 14
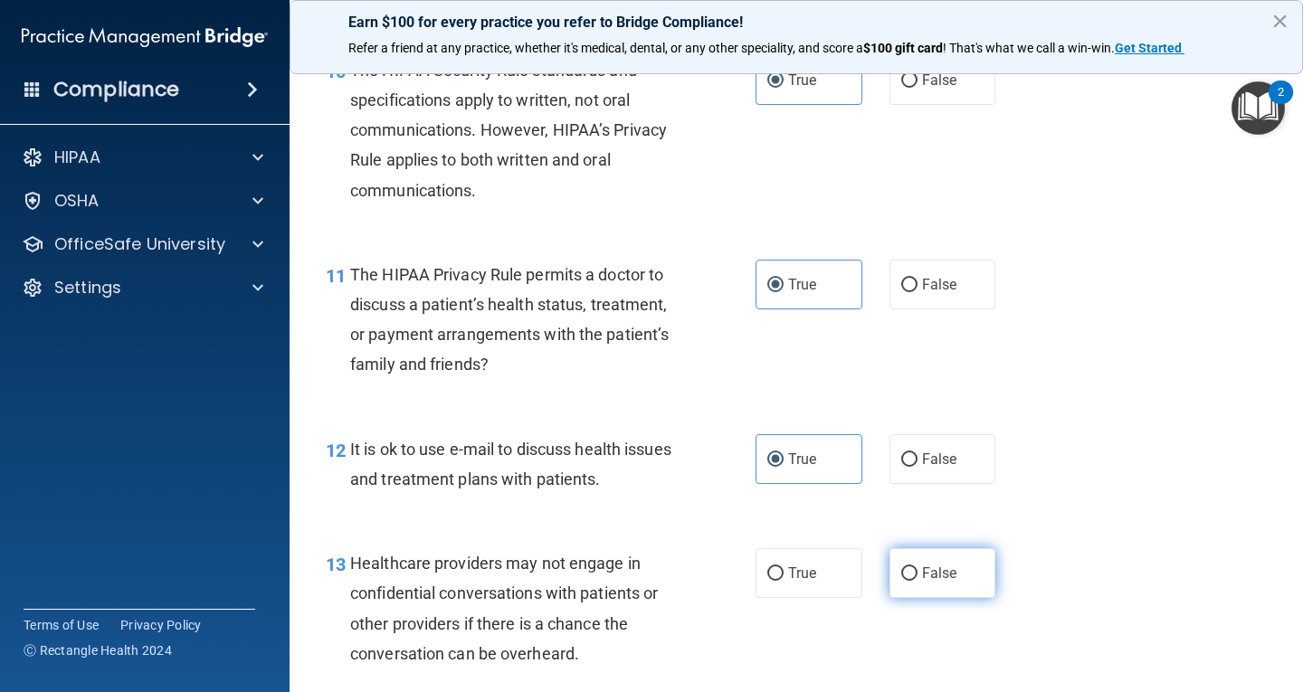
radio input "true"
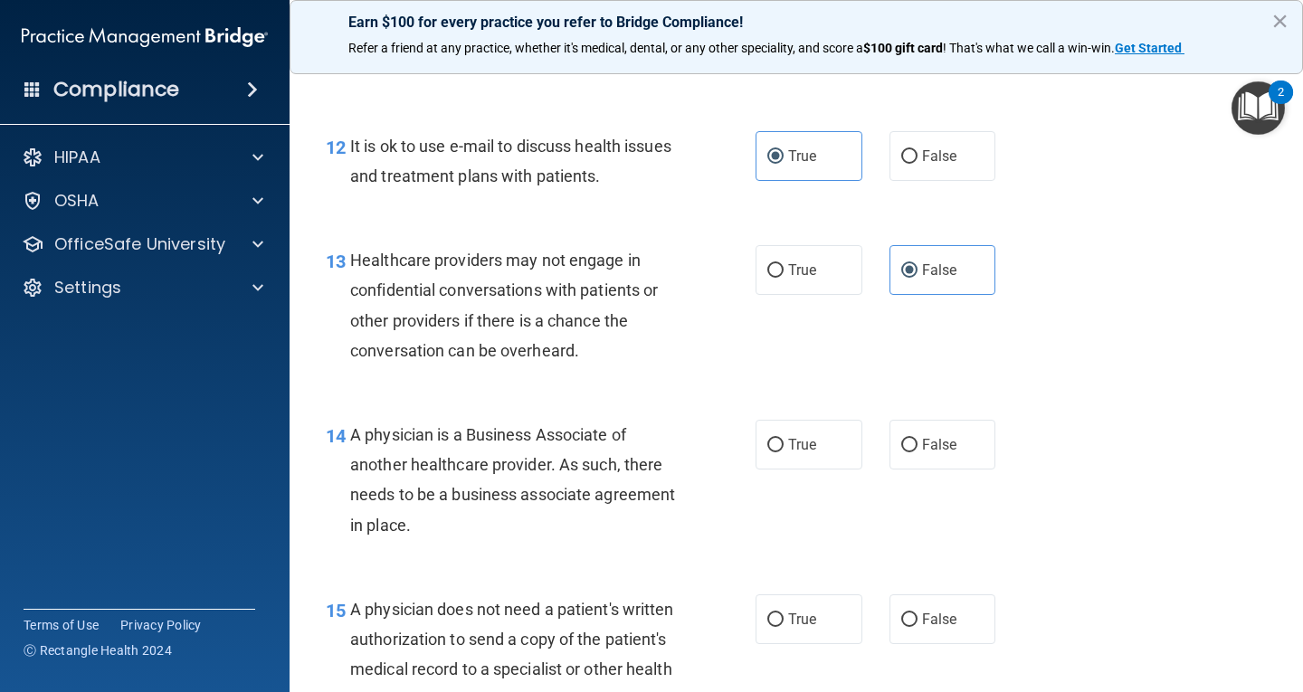
scroll to position [2081, 0]
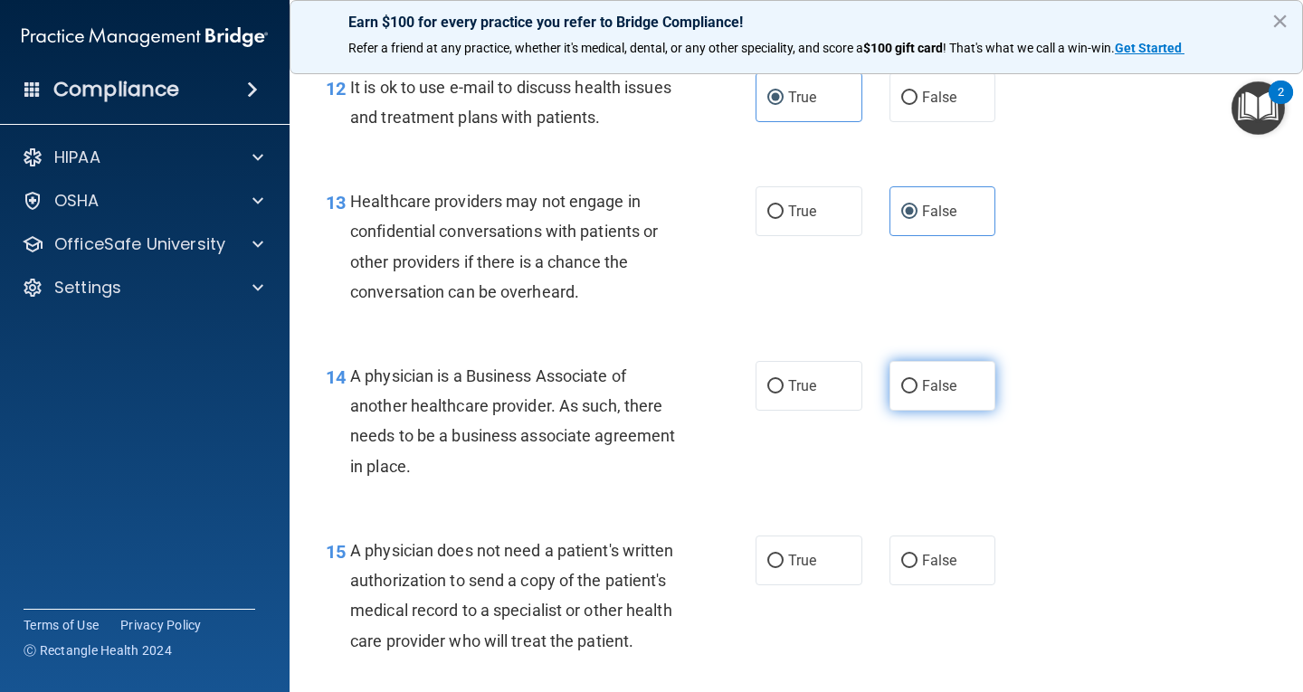
click at [925, 387] on span "False" at bounding box center [939, 385] width 35 height 17
click at [918, 387] on input "False" at bounding box center [909, 387] width 16 height 14
radio input "true"
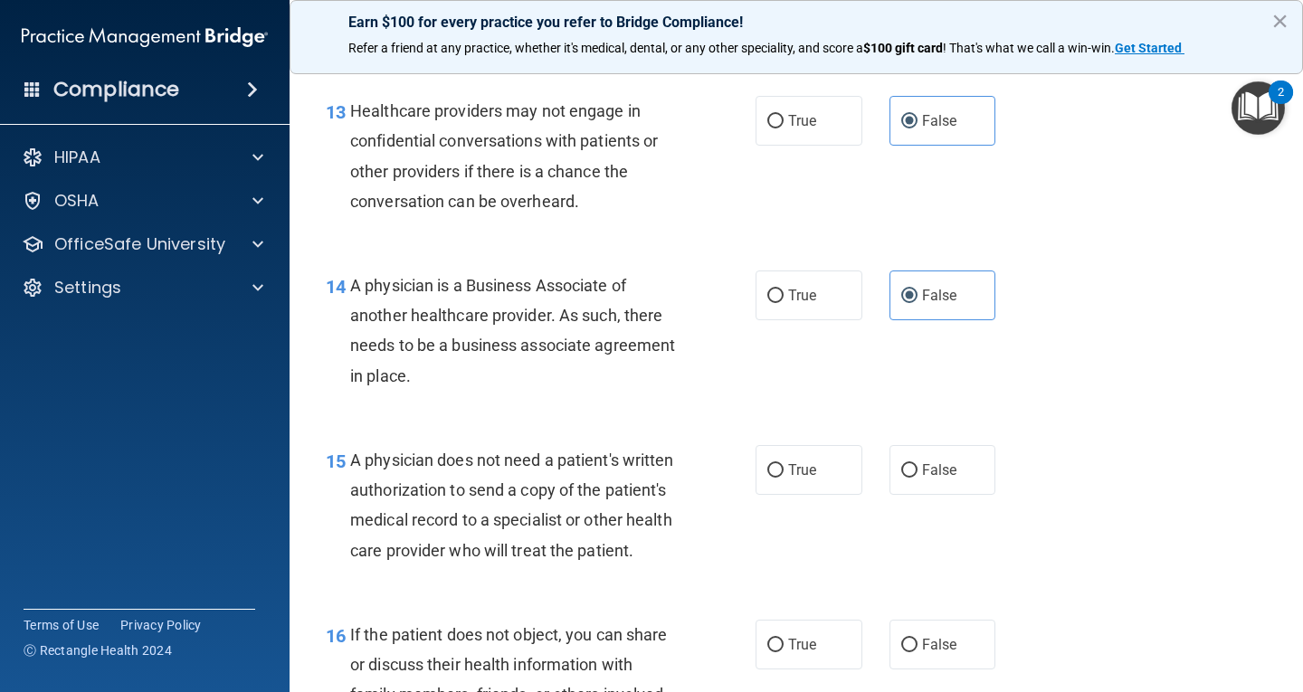
scroll to position [2262, 0]
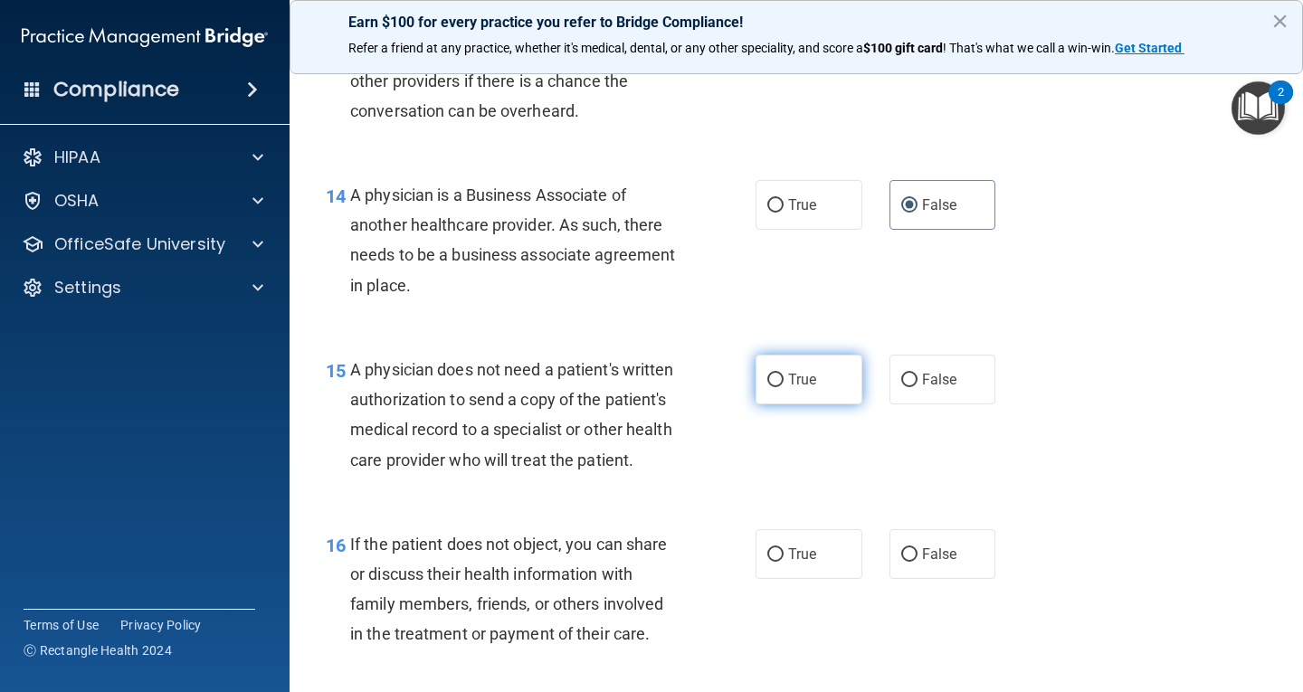
click at [825, 381] on label "True" at bounding box center [809, 380] width 107 height 50
click at [784, 381] on input "True" at bounding box center [775, 381] width 16 height 14
radio input "true"
click at [807, 563] on span "True" at bounding box center [802, 554] width 28 height 17
click at [784, 562] on input "True" at bounding box center [775, 555] width 16 height 14
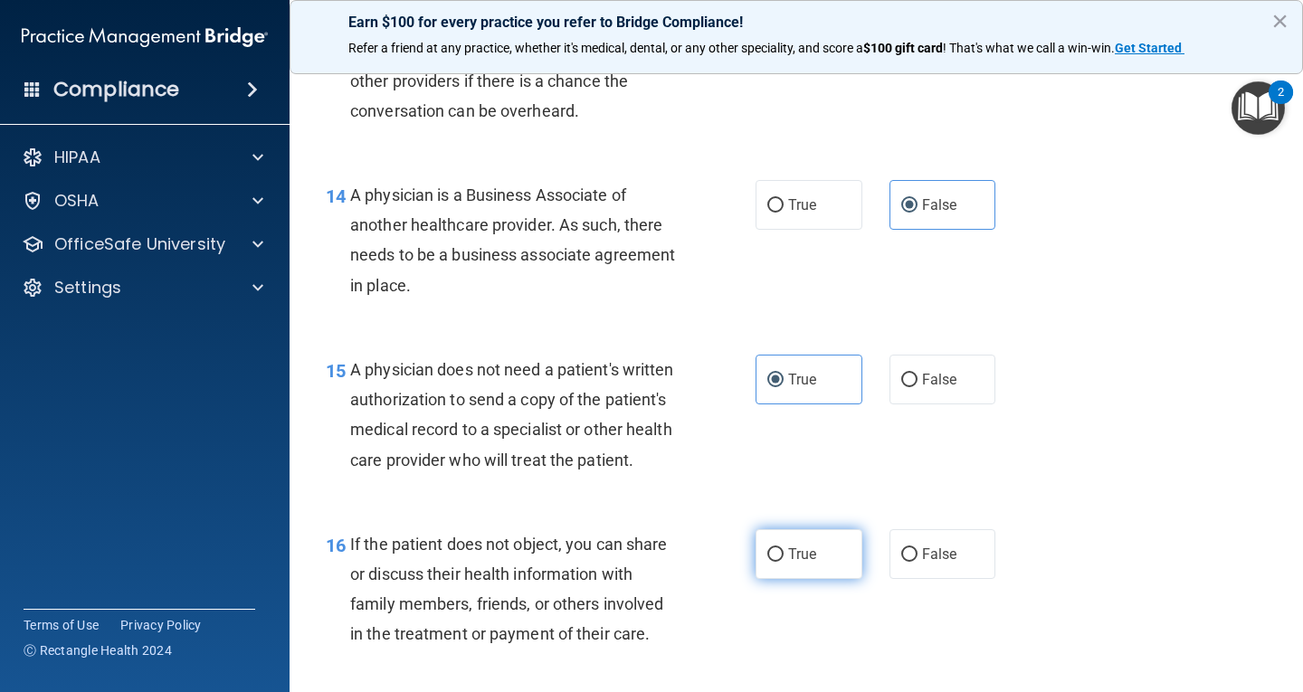
radio input "true"
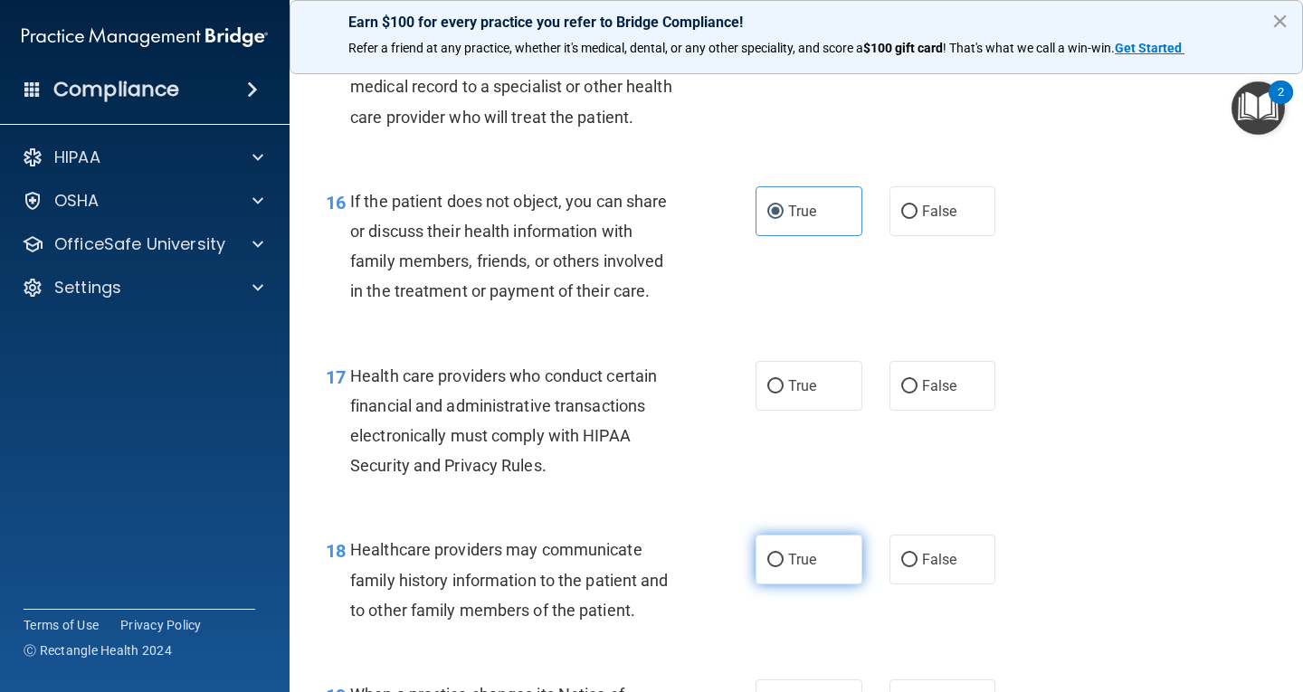
scroll to position [2624, 0]
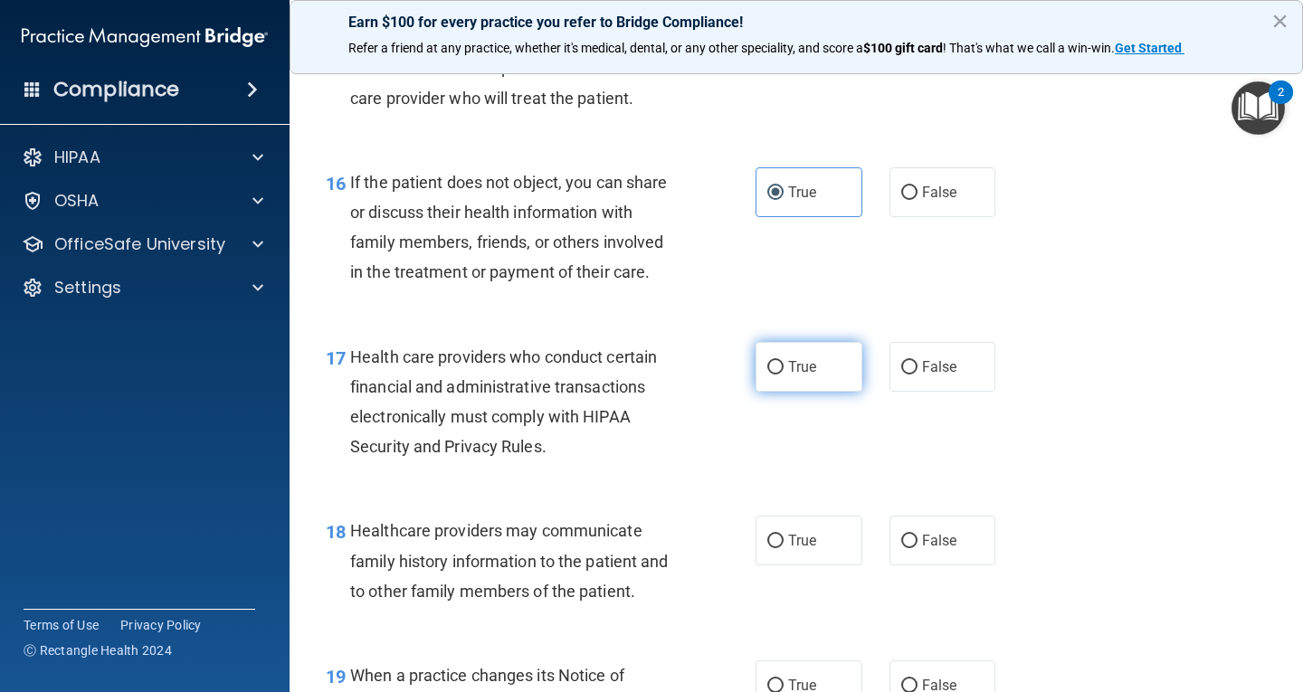
click at [822, 391] on label "True" at bounding box center [809, 367] width 107 height 50
click at [784, 375] on input "True" at bounding box center [775, 368] width 16 height 14
radio input "true"
click at [926, 559] on label "False" at bounding box center [943, 541] width 107 height 50
click at [918, 548] on input "False" at bounding box center [909, 542] width 16 height 14
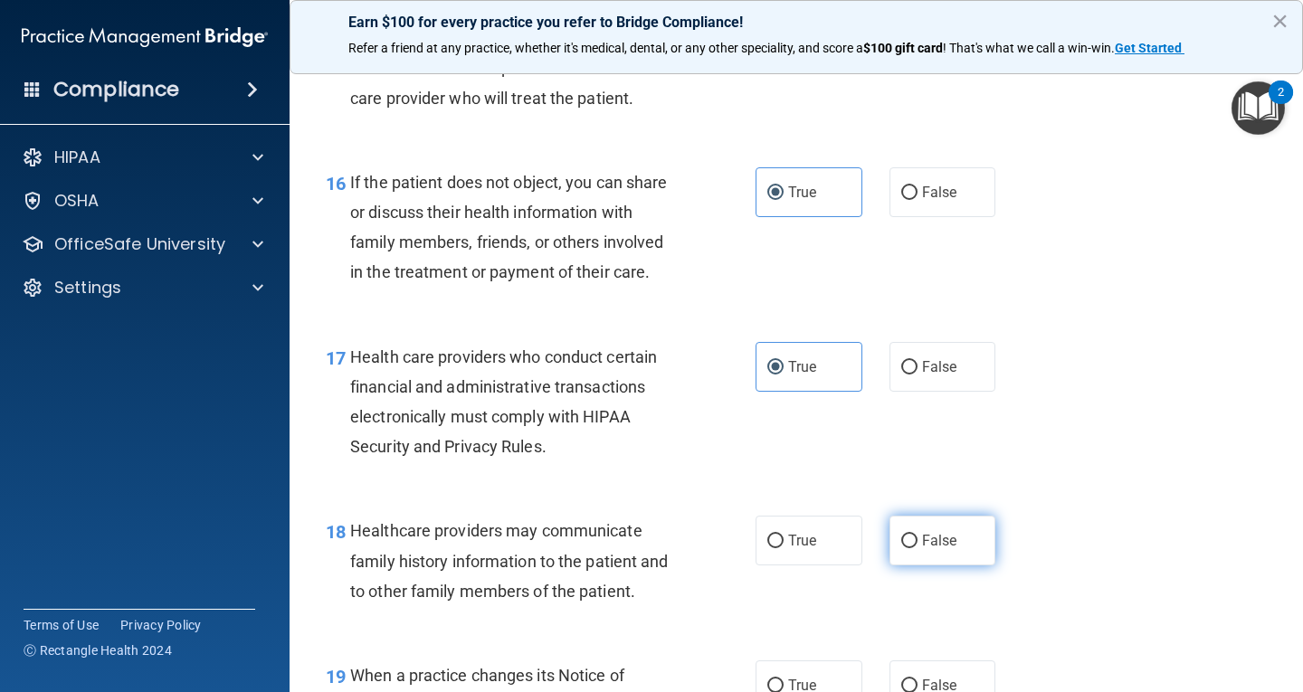
radio input "true"
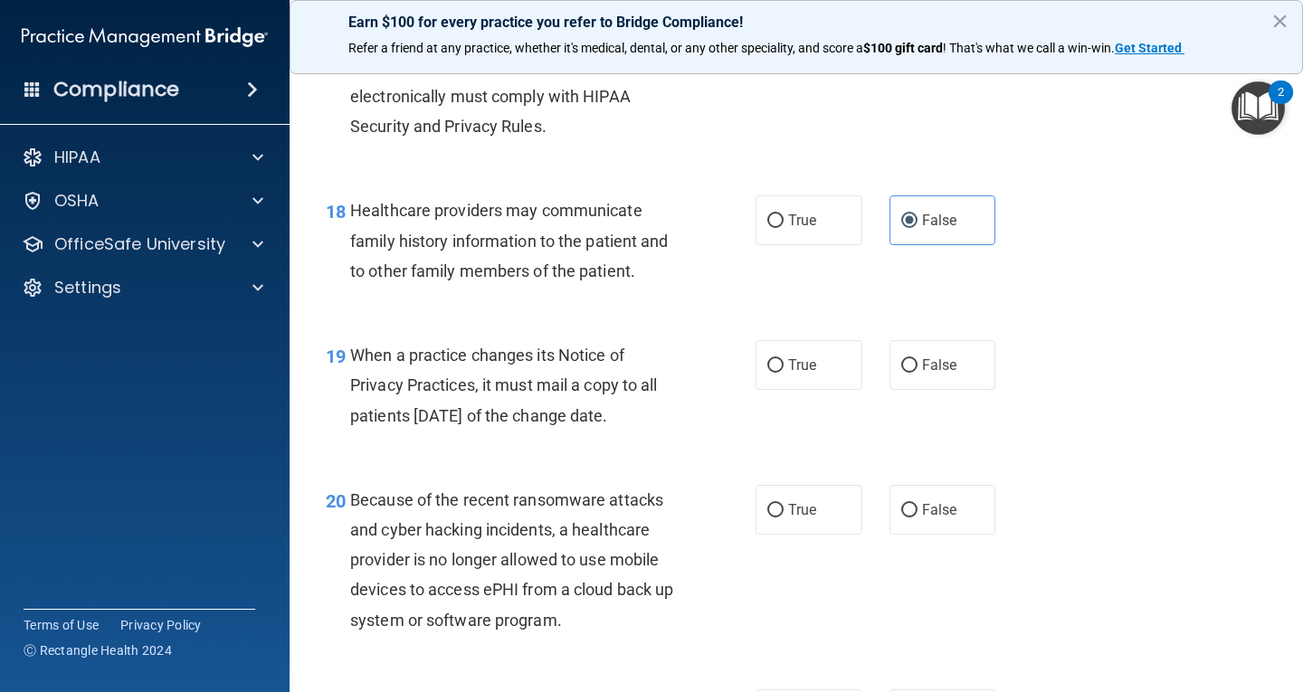
scroll to position [2986, 0]
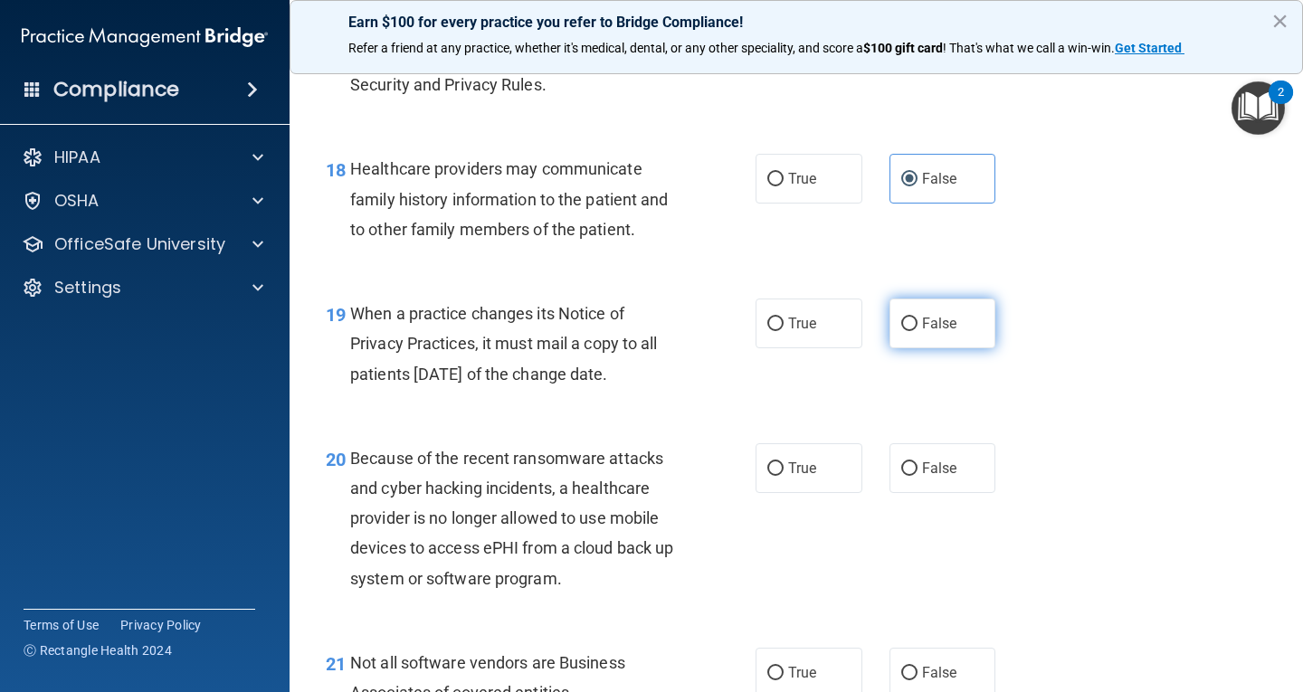
click at [947, 332] on span "False" at bounding box center [939, 323] width 35 height 17
click at [918, 331] on input "False" at bounding box center [909, 325] width 16 height 14
radio input "true"
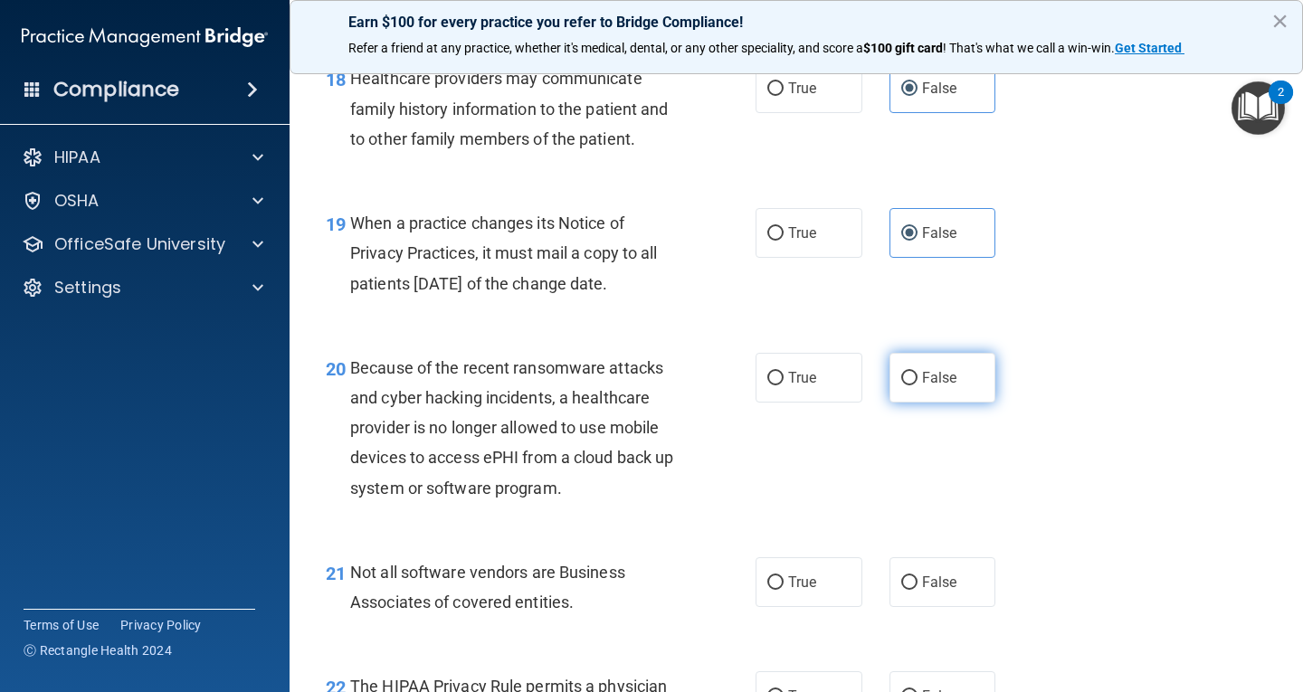
click at [933, 386] on span "False" at bounding box center [939, 377] width 35 height 17
click at [918, 385] on input "False" at bounding box center [909, 379] width 16 height 14
radio input "true"
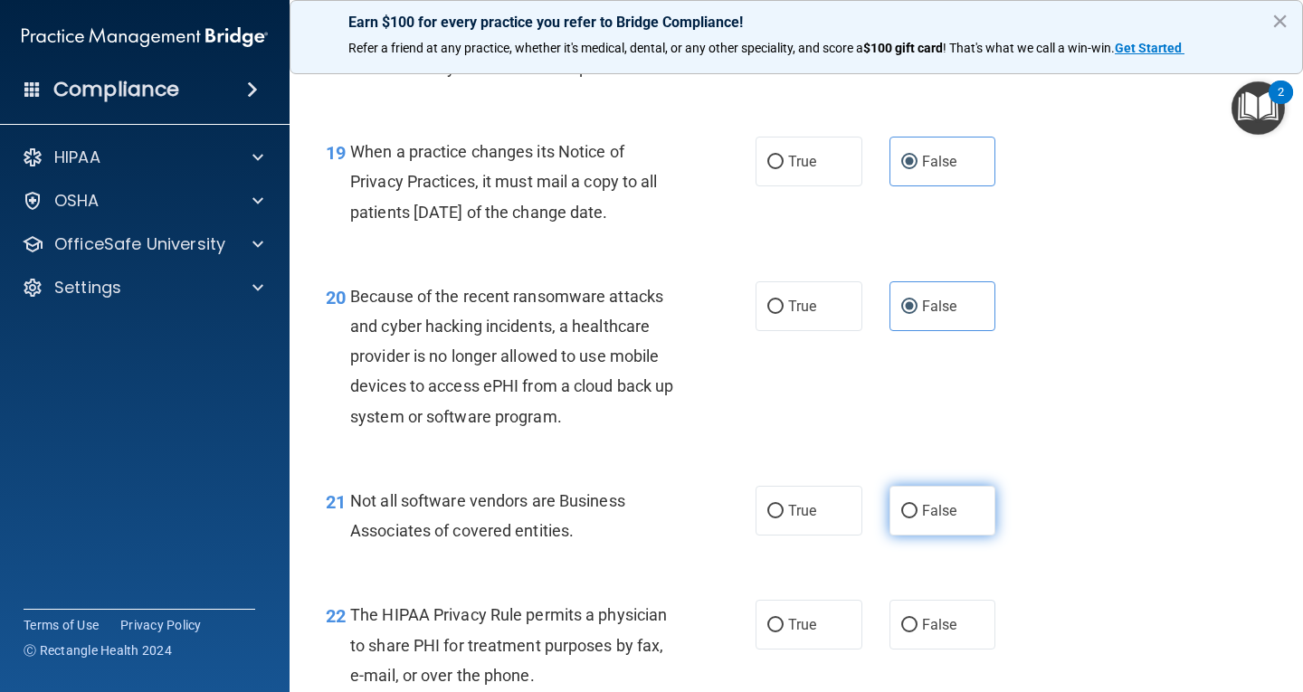
scroll to position [3439, 0]
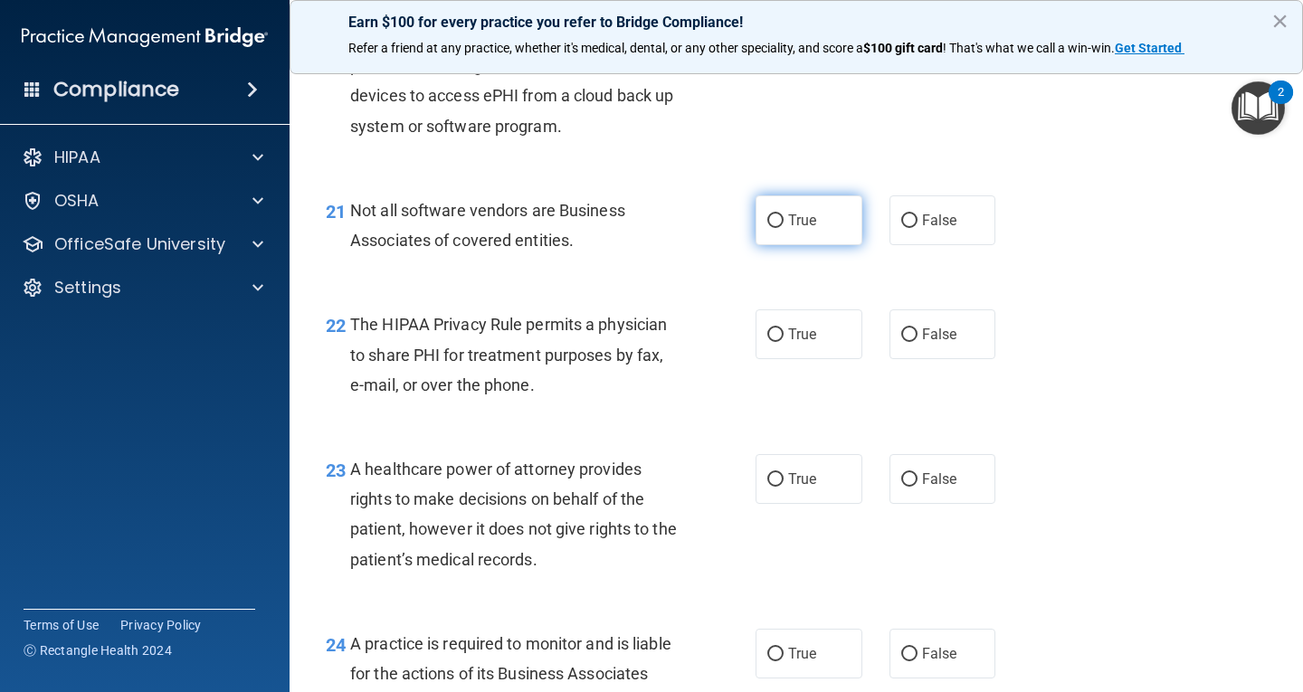
click at [805, 245] on label "True" at bounding box center [809, 220] width 107 height 50
click at [784, 228] on input "True" at bounding box center [775, 221] width 16 height 14
radio input "true"
click at [794, 359] on label "True" at bounding box center [809, 334] width 107 height 50
click at [784, 342] on input "True" at bounding box center [775, 335] width 16 height 14
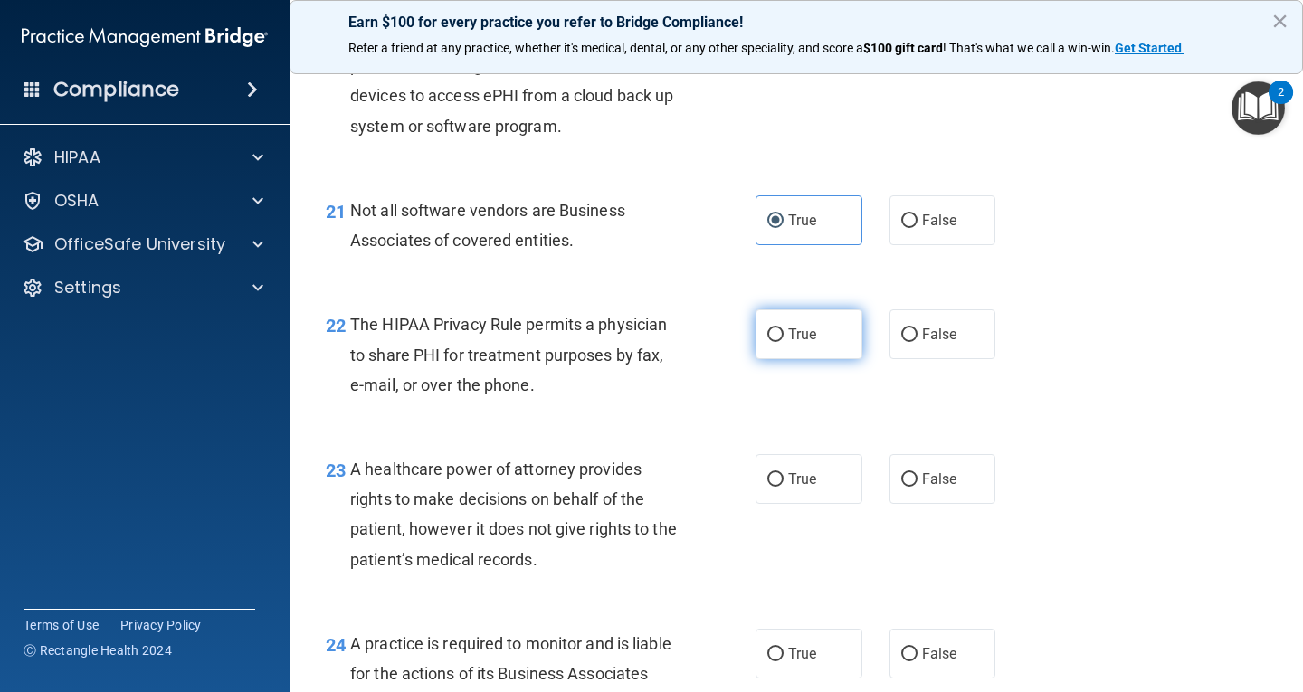
radio input "true"
click at [929, 488] on span "False" at bounding box center [939, 479] width 35 height 17
click at [918, 487] on input "False" at bounding box center [909, 480] width 16 height 14
radio input "true"
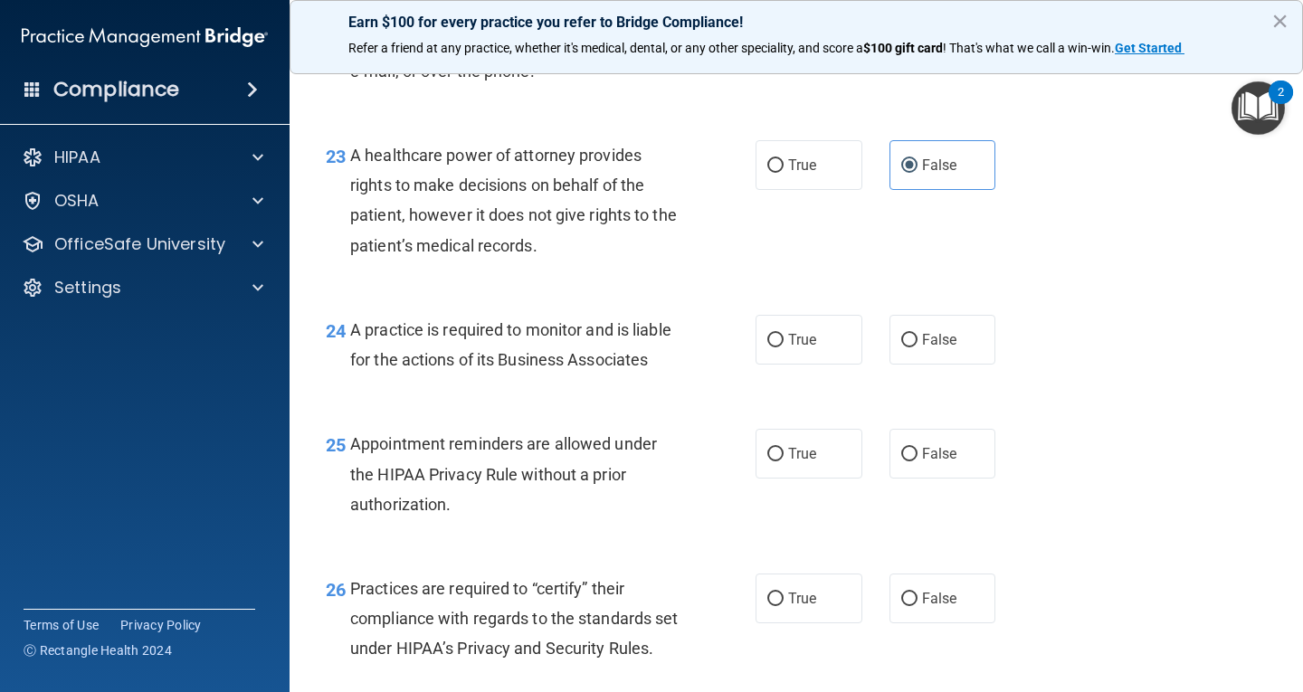
scroll to position [3801, 0]
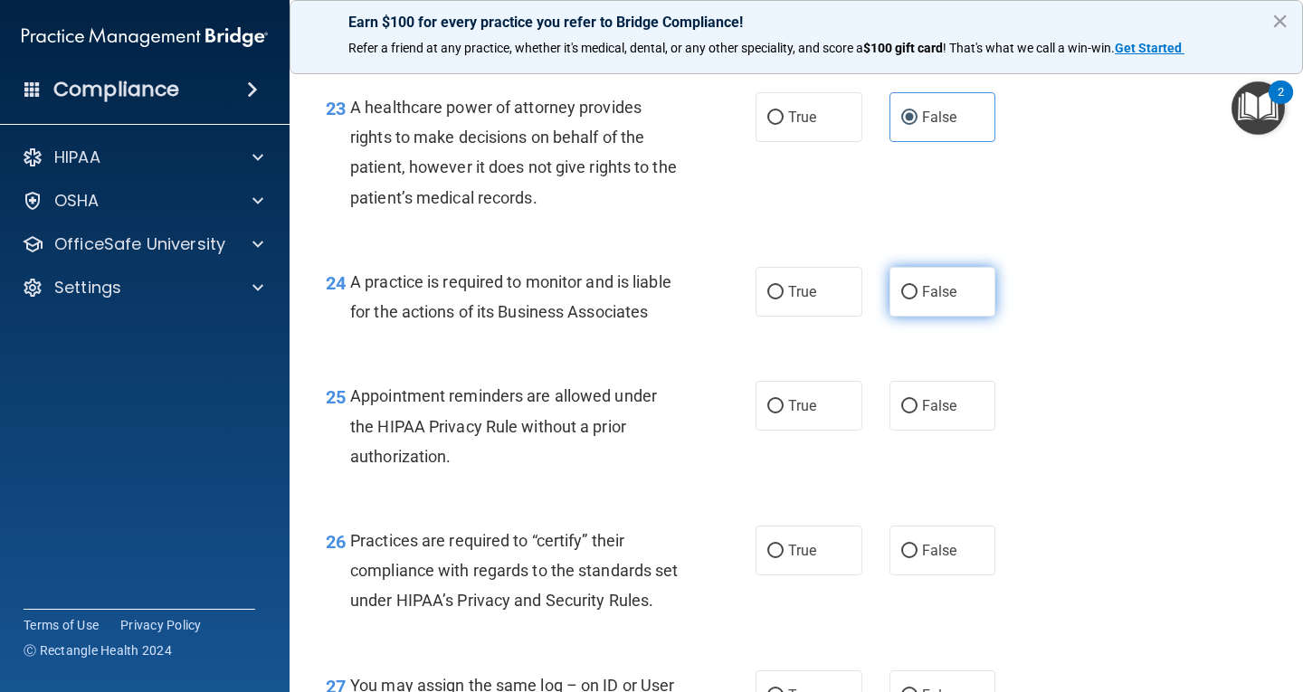
click at [931, 300] on span "False" at bounding box center [939, 291] width 35 height 17
click at [918, 300] on input "False" at bounding box center [909, 293] width 16 height 14
radio input "true"
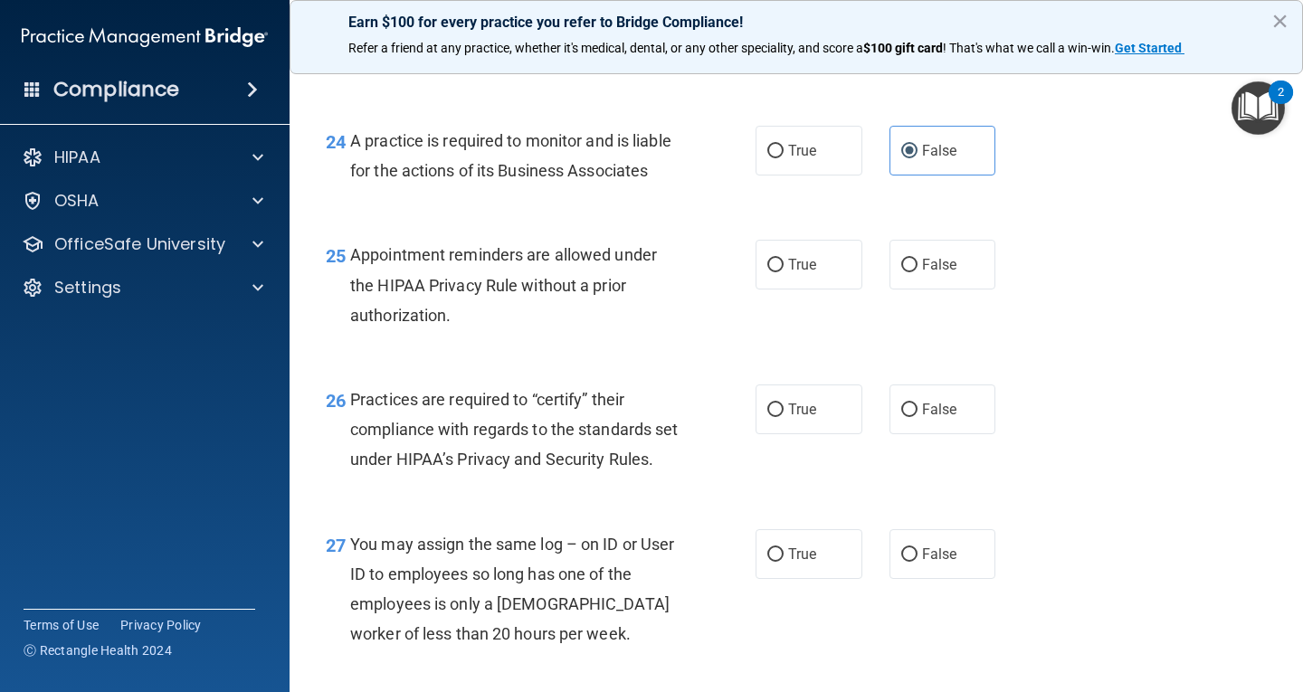
scroll to position [3981, 0]
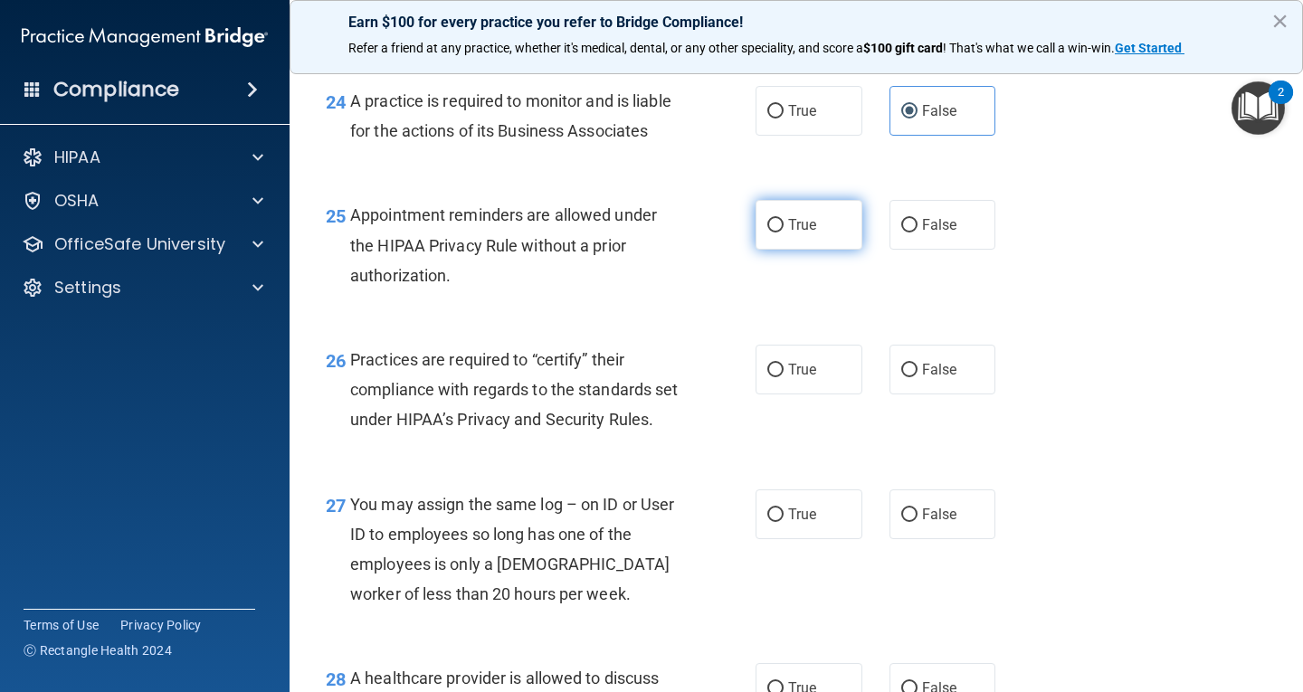
click at [832, 250] on label "True" at bounding box center [809, 225] width 107 height 50
click at [784, 233] on input "True" at bounding box center [775, 226] width 16 height 14
radio input "true"
click at [937, 395] on label "False" at bounding box center [943, 370] width 107 height 50
click at [918, 377] on input "False" at bounding box center [909, 371] width 16 height 14
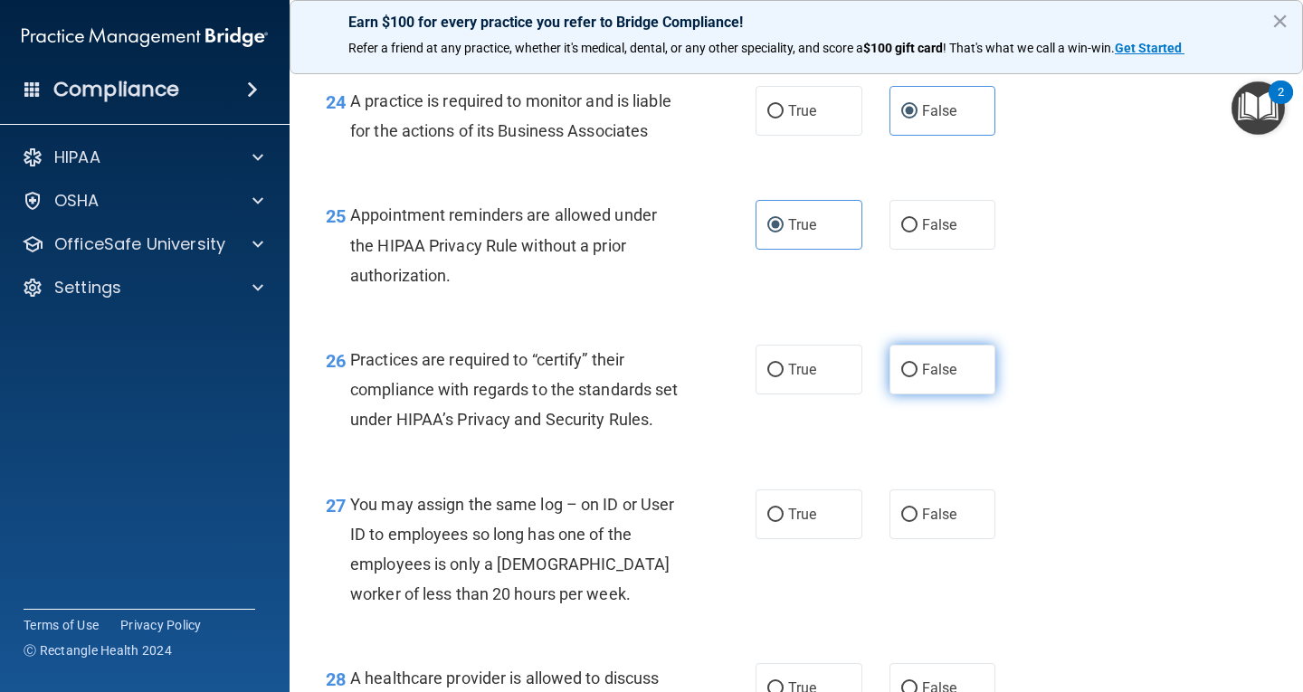
radio input "true"
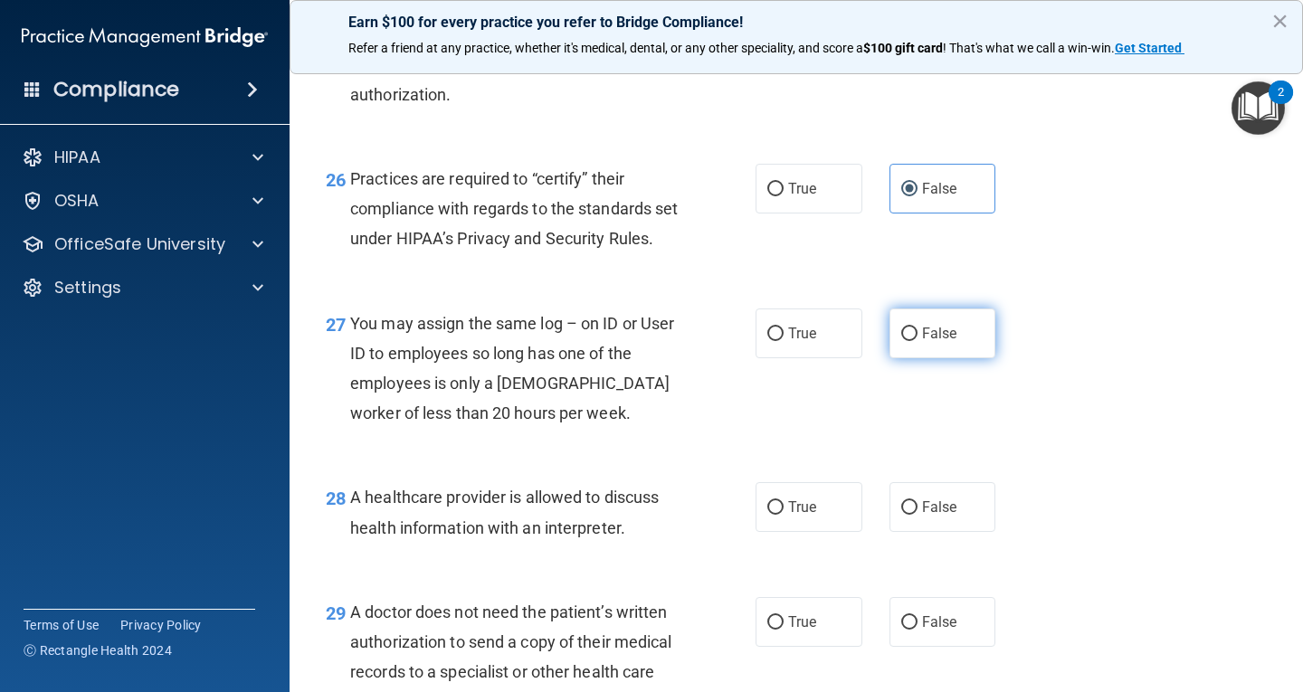
click at [940, 358] on label "False" at bounding box center [943, 334] width 107 height 50
click at [918, 341] on input "False" at bounding box center [909, 335] width 16 height 14
radio input "true"
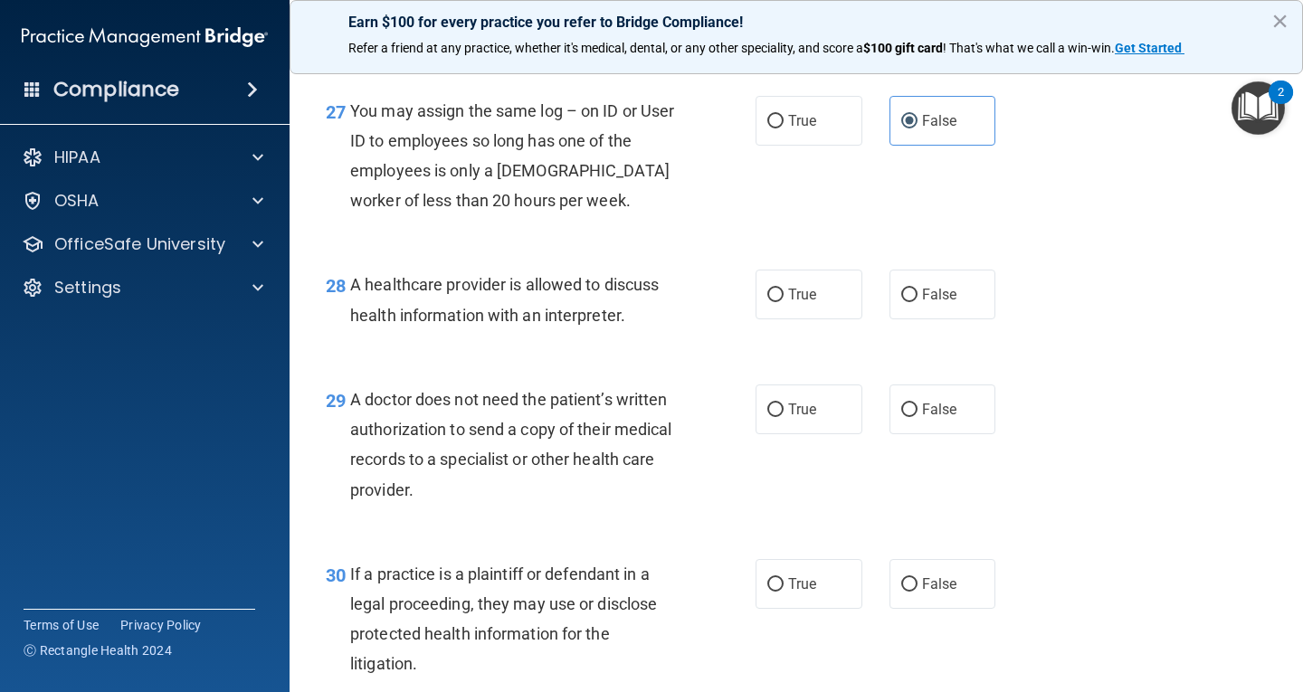
scroll to position [4434, 0]
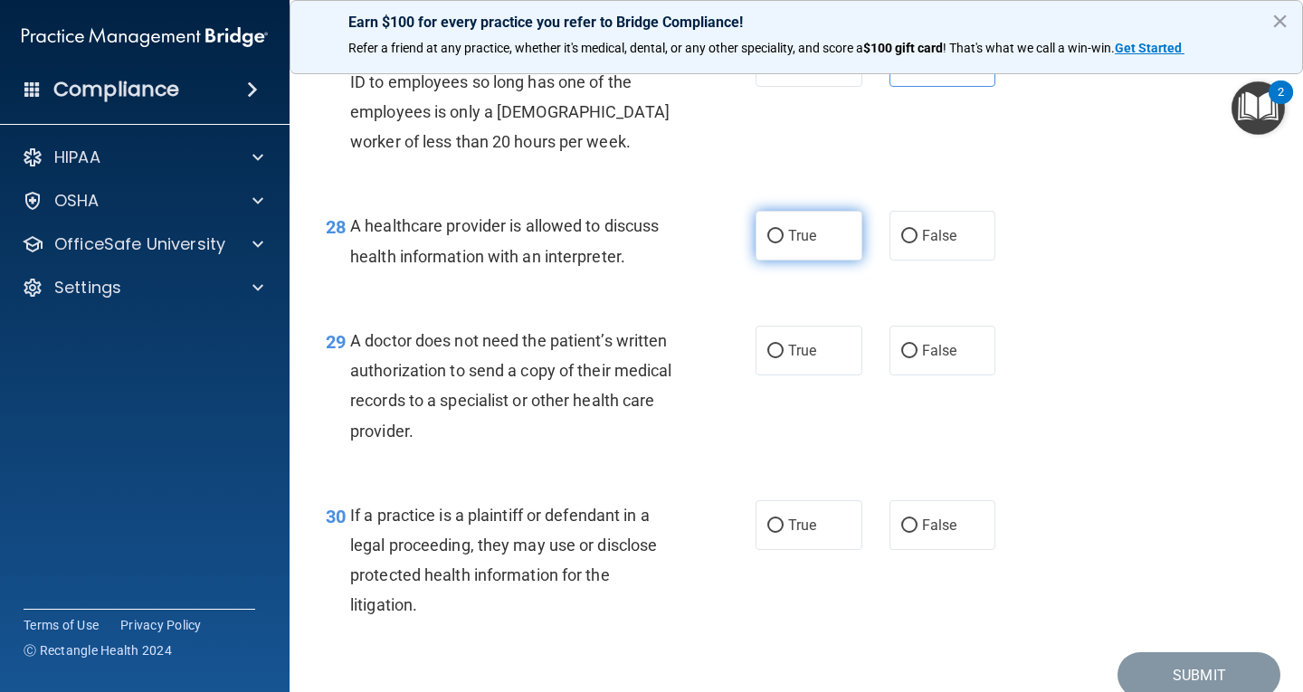
click at [836, 261] on label "True" at bounding box center [809, 236] width 107 height 50
click at [784, 243] on input "True" at bounding box center [775, 237] width 16 height 14
radio input "true"
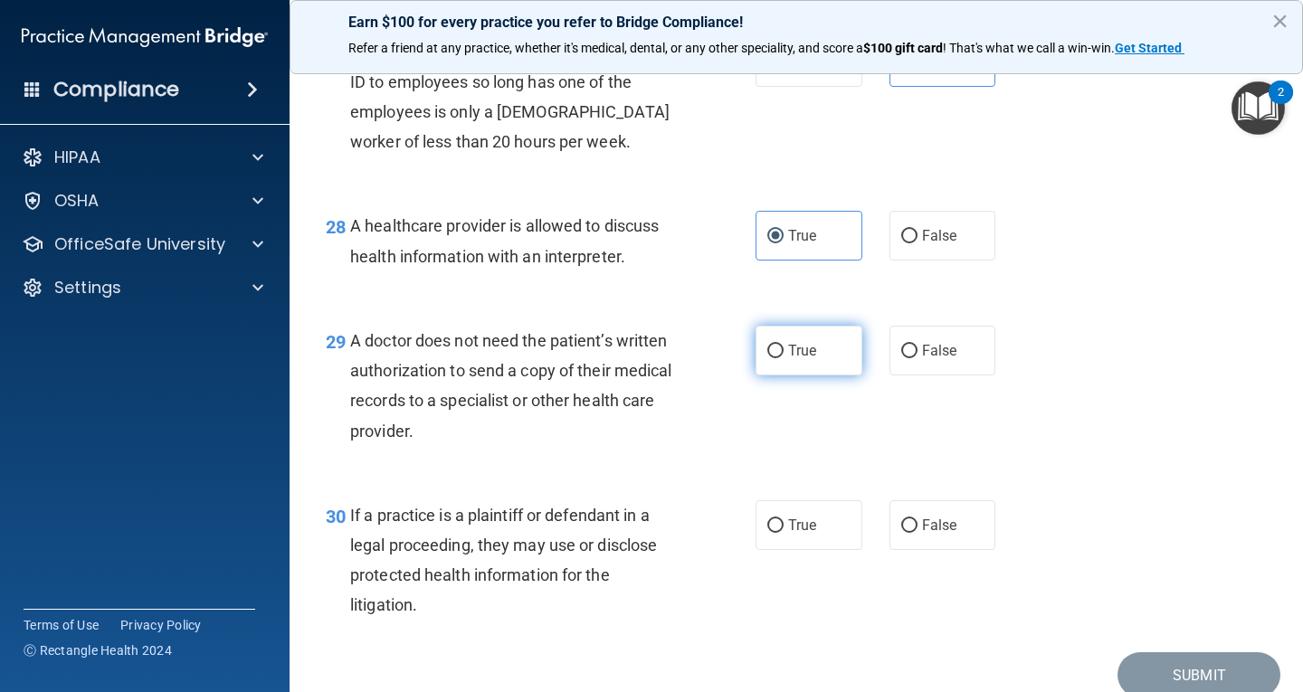
click at [825, 376] on label "True" at bounding box center [809, 351] width 107 height 50
click at [784, 358] on input "True" at bounding box center [775, 352] width 16 height 14
radio input "true"
click at [830, 550] on label "True" at bounding box center [809, 525] width 107 height 50
click at [784, 533] on input "True" at bounding box center [775, 526] width 16 height 14
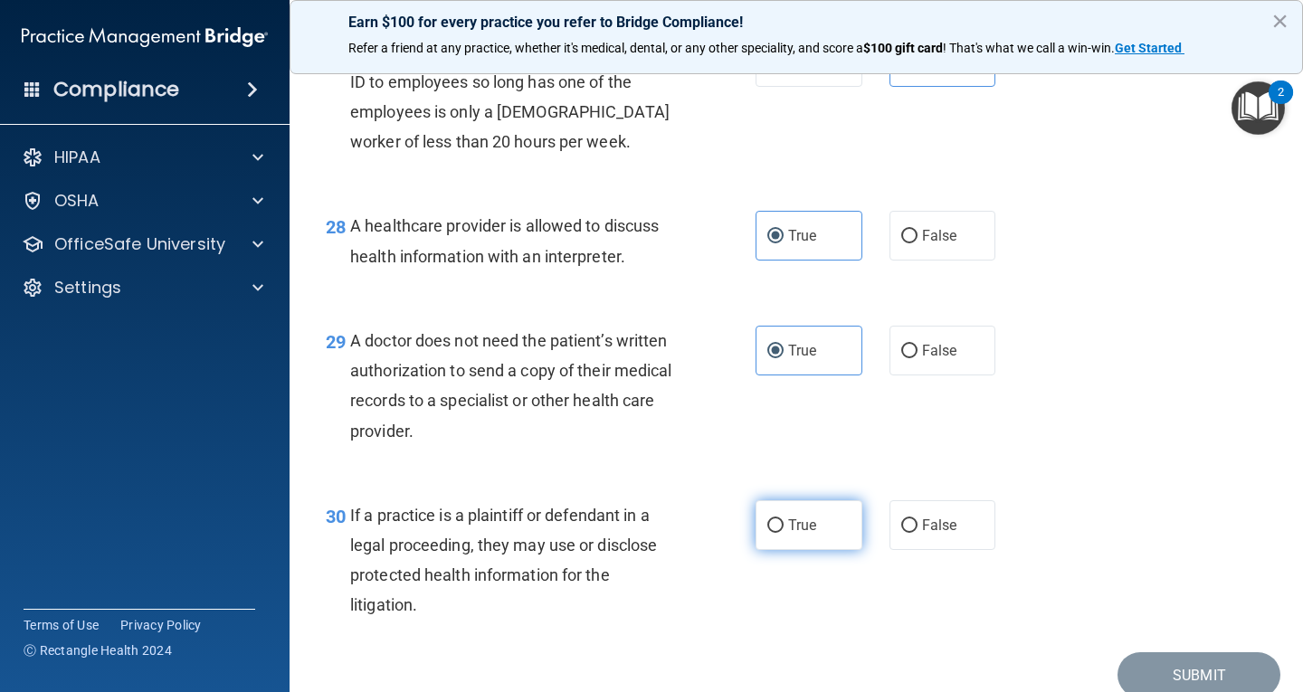
radio input "true"
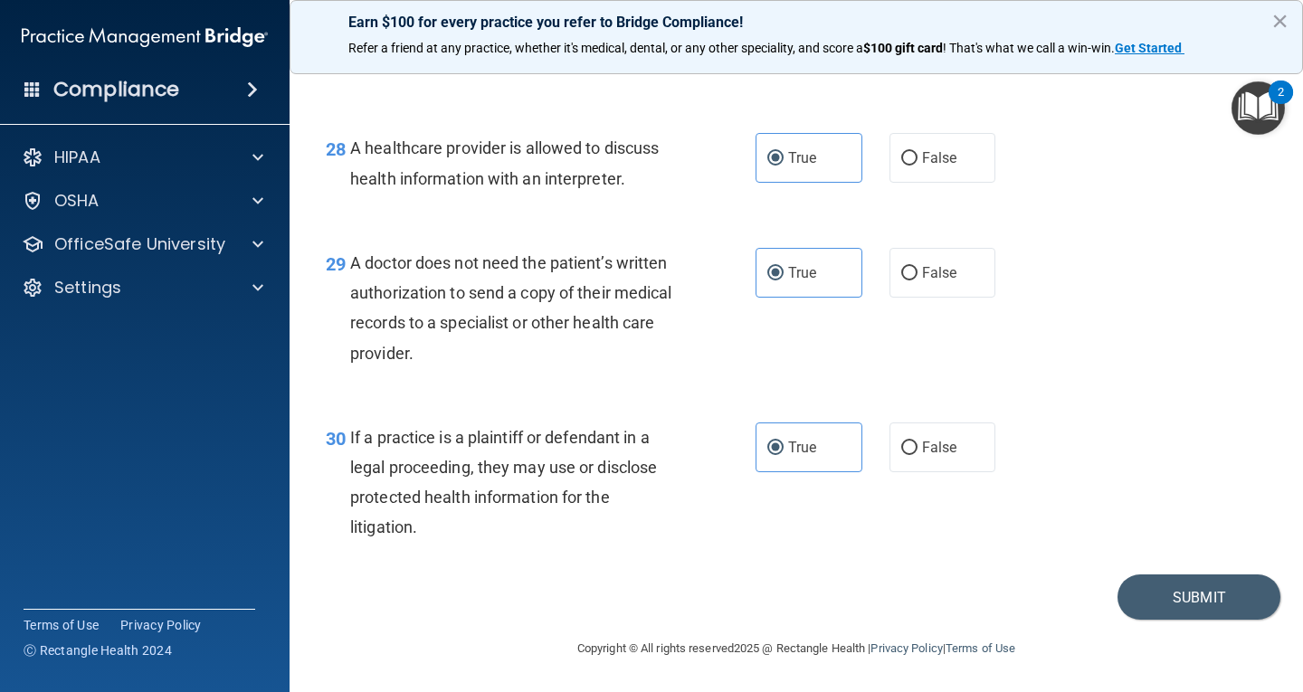
scroll to position [4602, 0]
click at [1161, 593] on button "Submit" at bounding box center [1199, 598] width 163 height 46
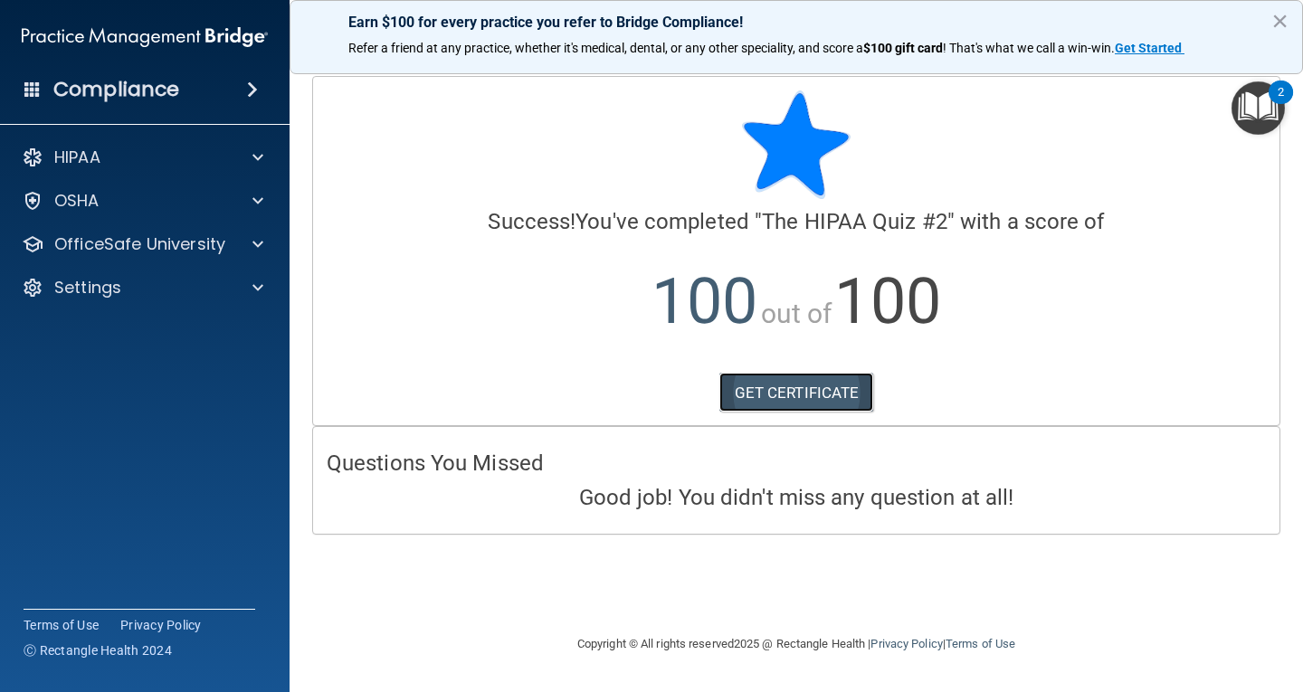
click at [805, 399] on link "GET CERTIFICATE" at bounding box center [796, 393] width 155 height 40
